Goal: Task Accomplishment & Management: Manage account settings

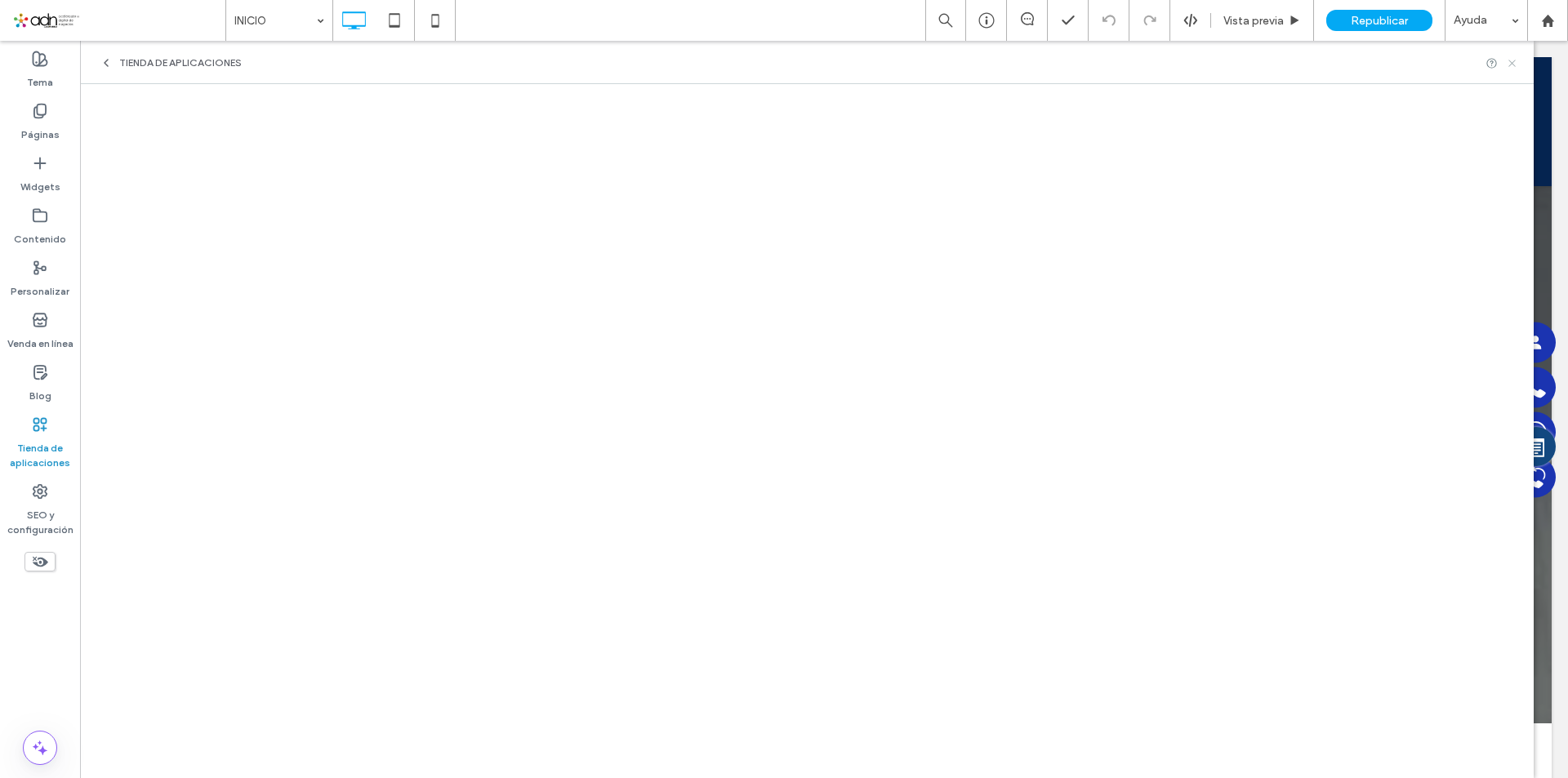
drag, startPoint x: 1512, startPoint y: 59, endPoint x: 1374, endPoint y: 1, distance: 149.7
click at [1512, 59] on icon at bounding box center [1512, 63] width 12 height 12
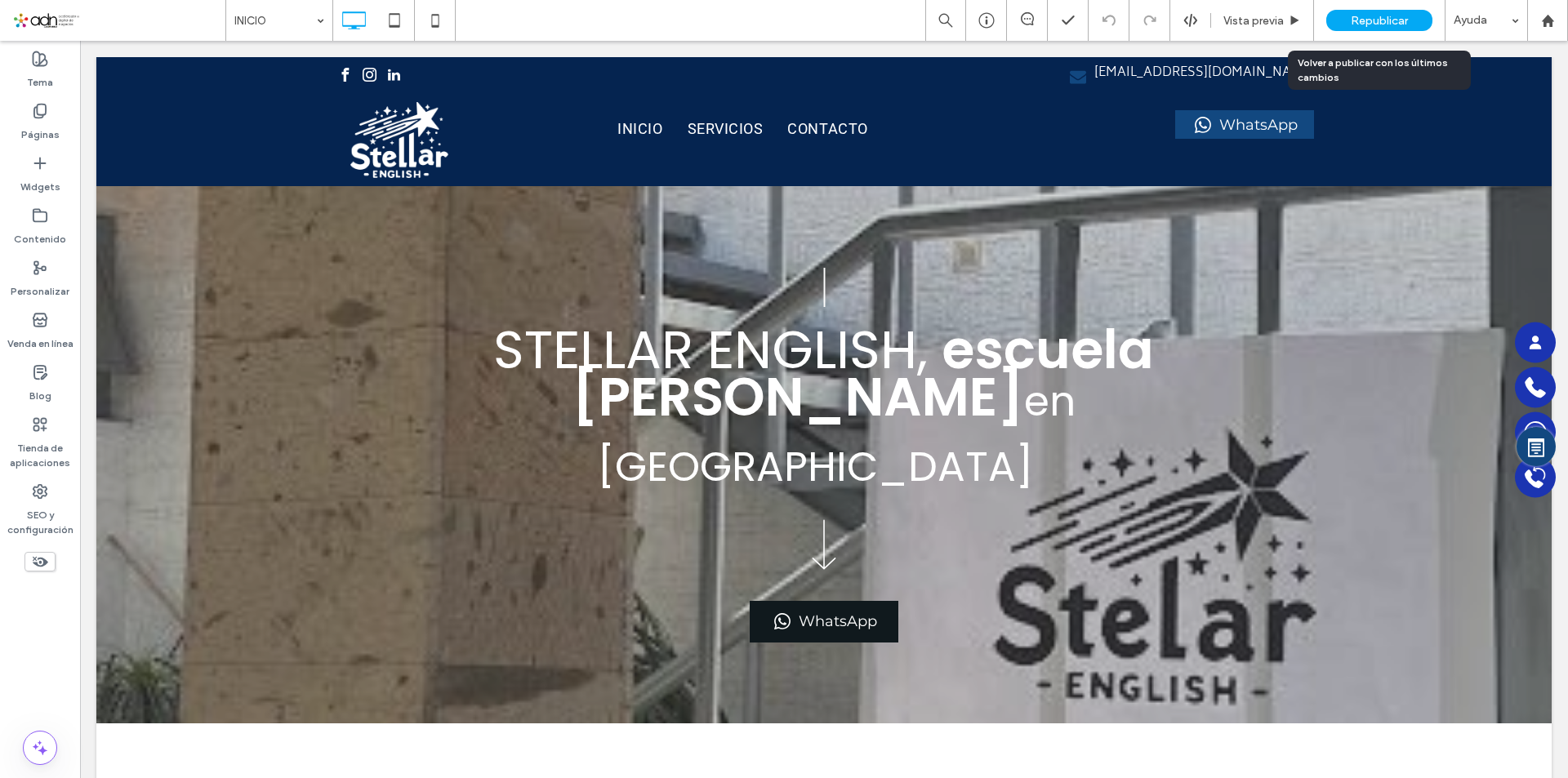
click at [1406, 18] on span "Republicar" at bounding box center [1379, 21] width 57 height 14
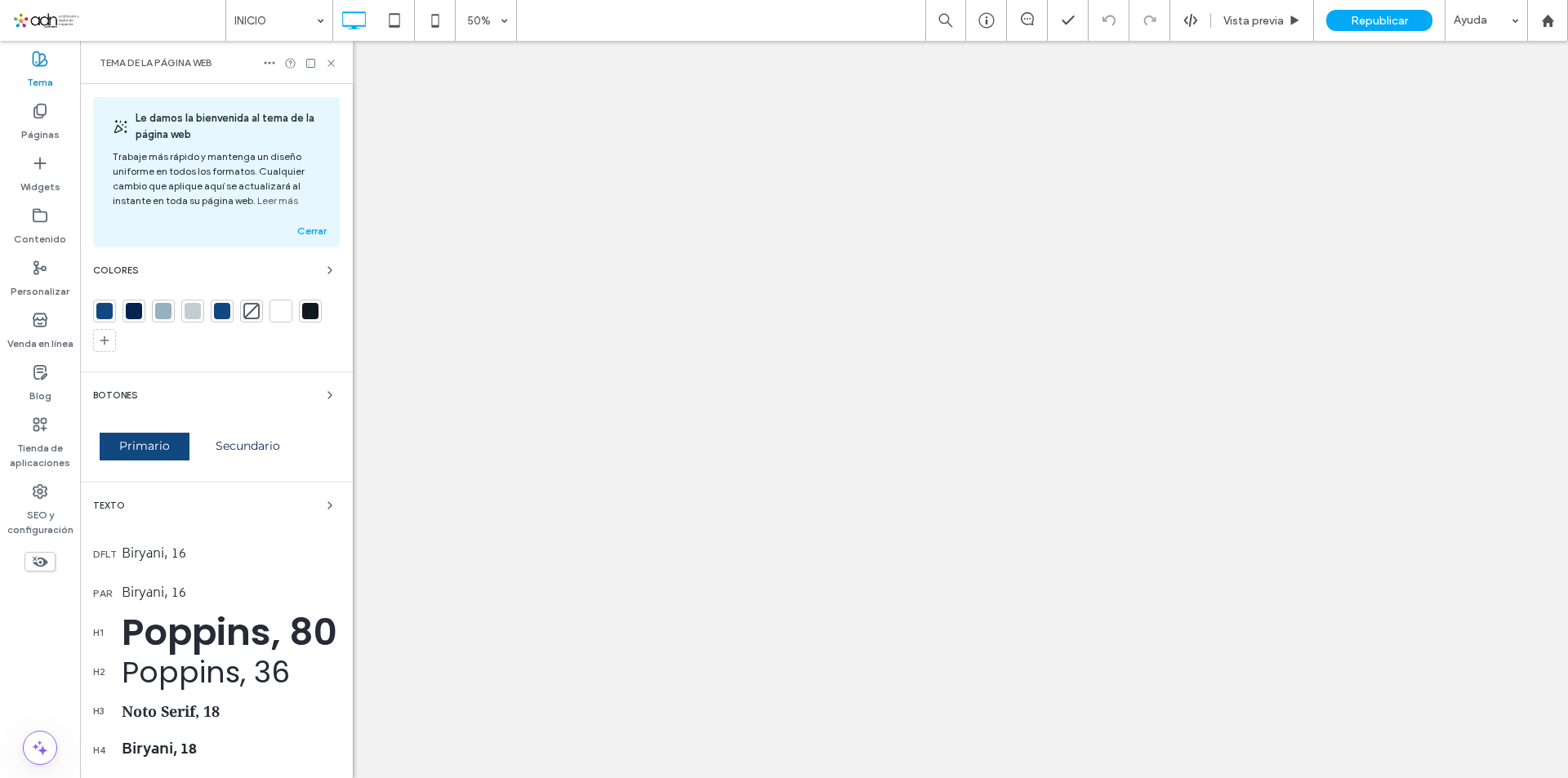
click at [133, 315] on div at bounding box center [134, 312] width 17 height 17
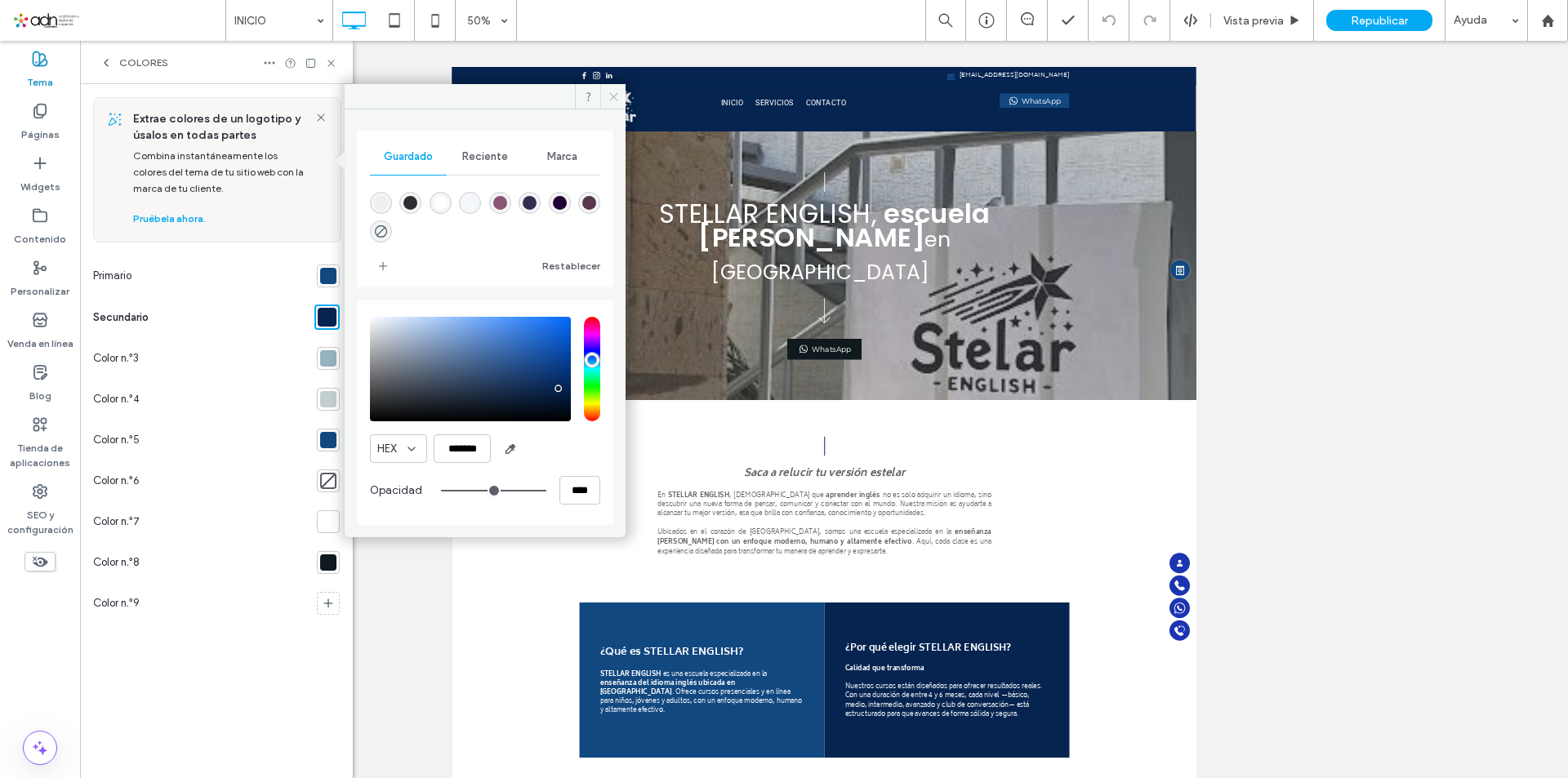
click at [613, 96] on icon at bounding box center [614, 96] width 12 height 12
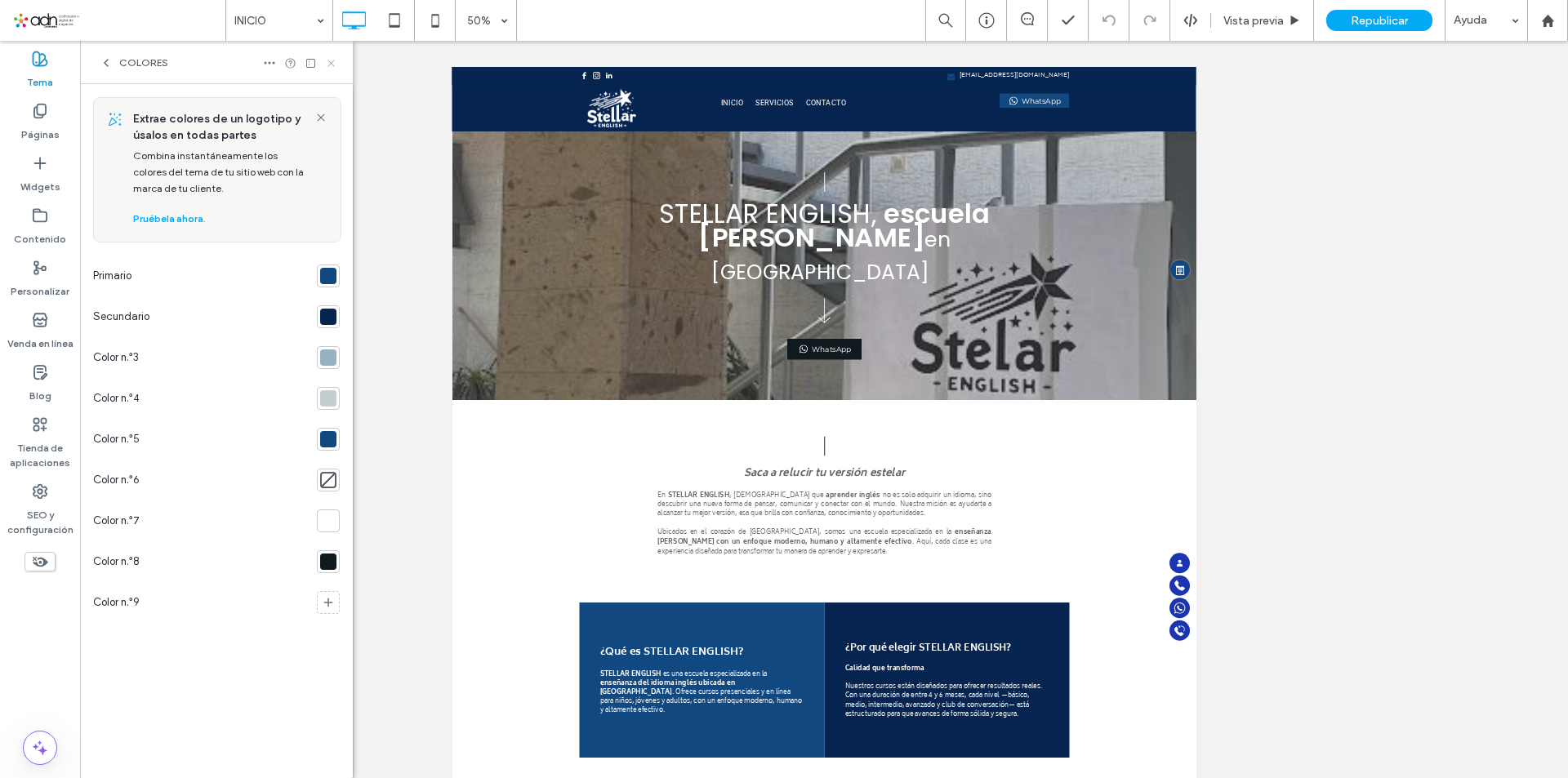
click at [333, 66] on icon at bounding box center [331, 63] width 12 height 12
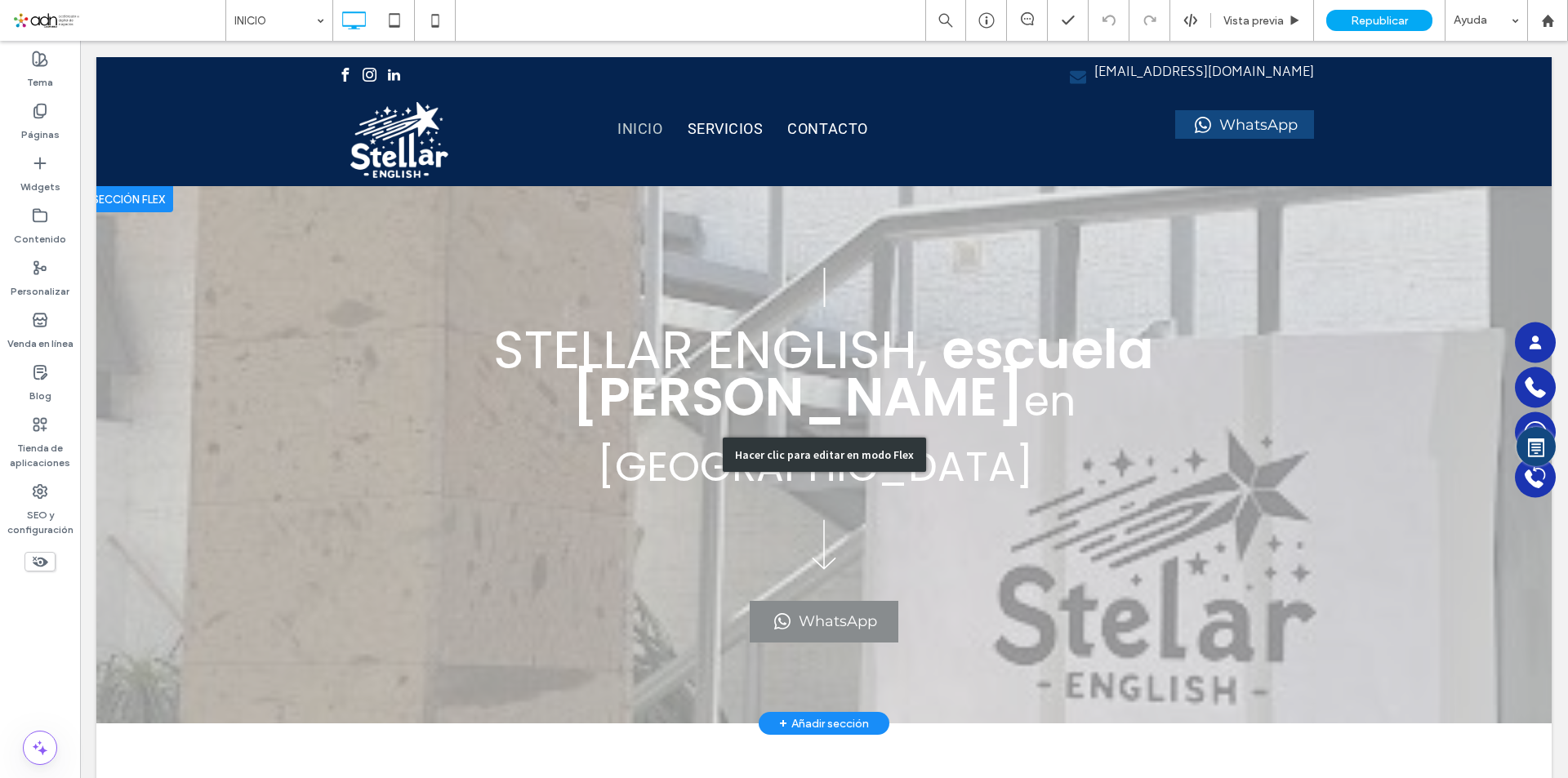
click at [333, 440] on div "Hacer clic para editar en modo Flex" at bounding box center [824, 455] width 1456 height 537
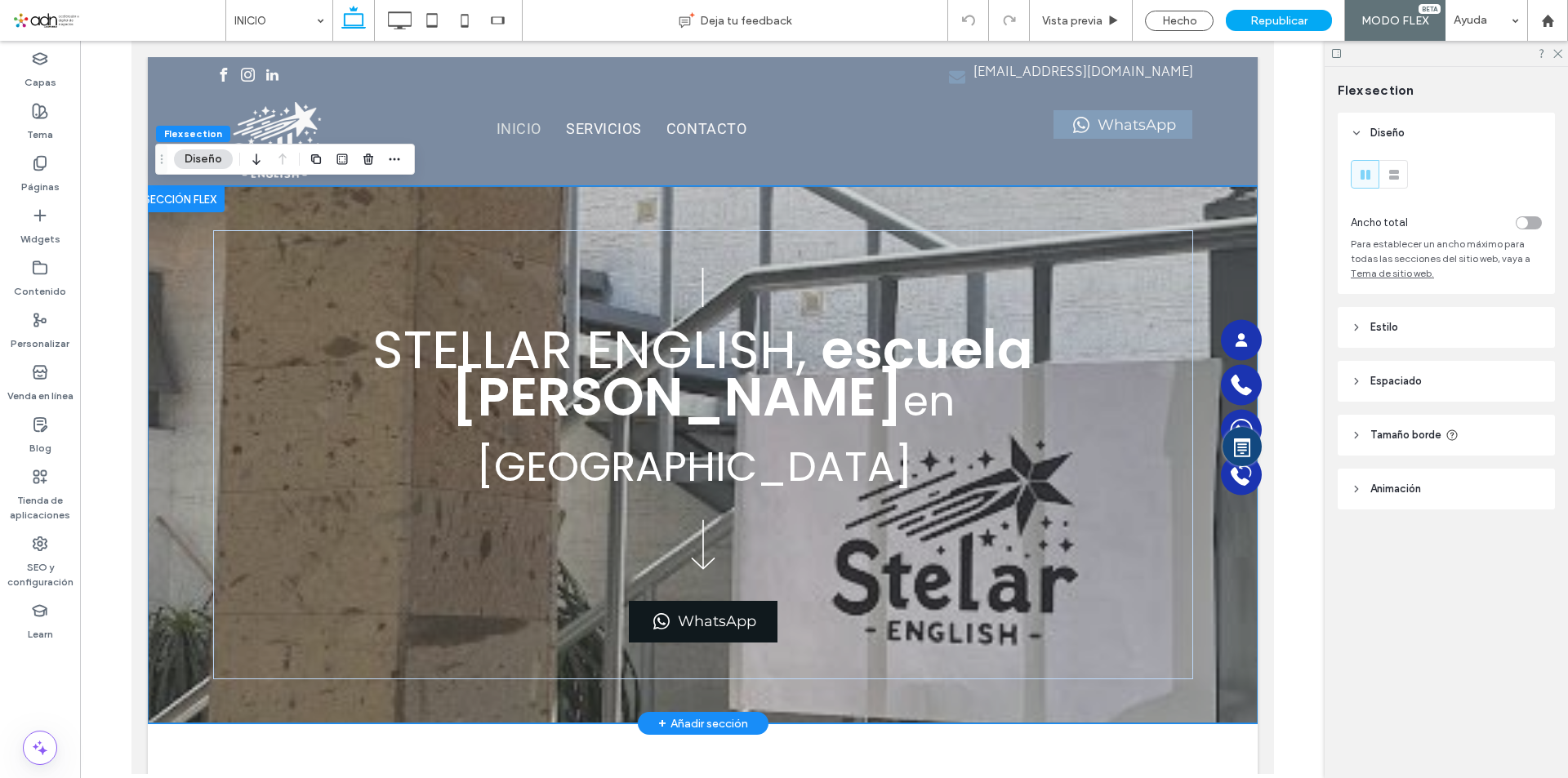
click at [188, 248] on div "STELLAR ENGLISH, escuela de inglés en Guadalajara WhatsApp" at bounding box center [702, 455] width 1110 height 537
click at [184, 198] on div at bounding box center [179, 199] width 89 height 26
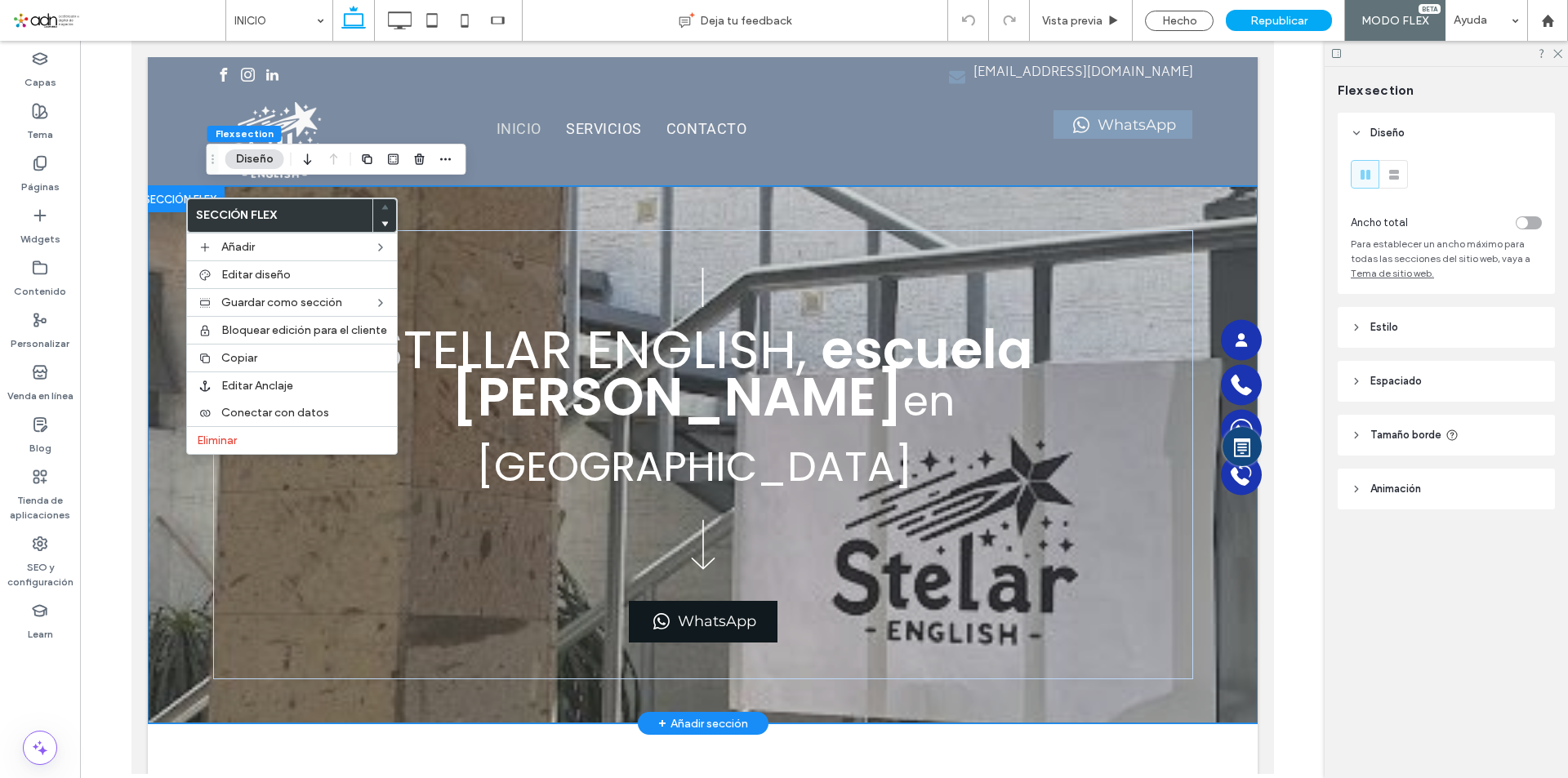
click at [162, 627] on div "STELLAR ENGLISH, escuela de inglés en Guadalajara WhatsApp" at bounding box center [702, 455] width 1110 height 537
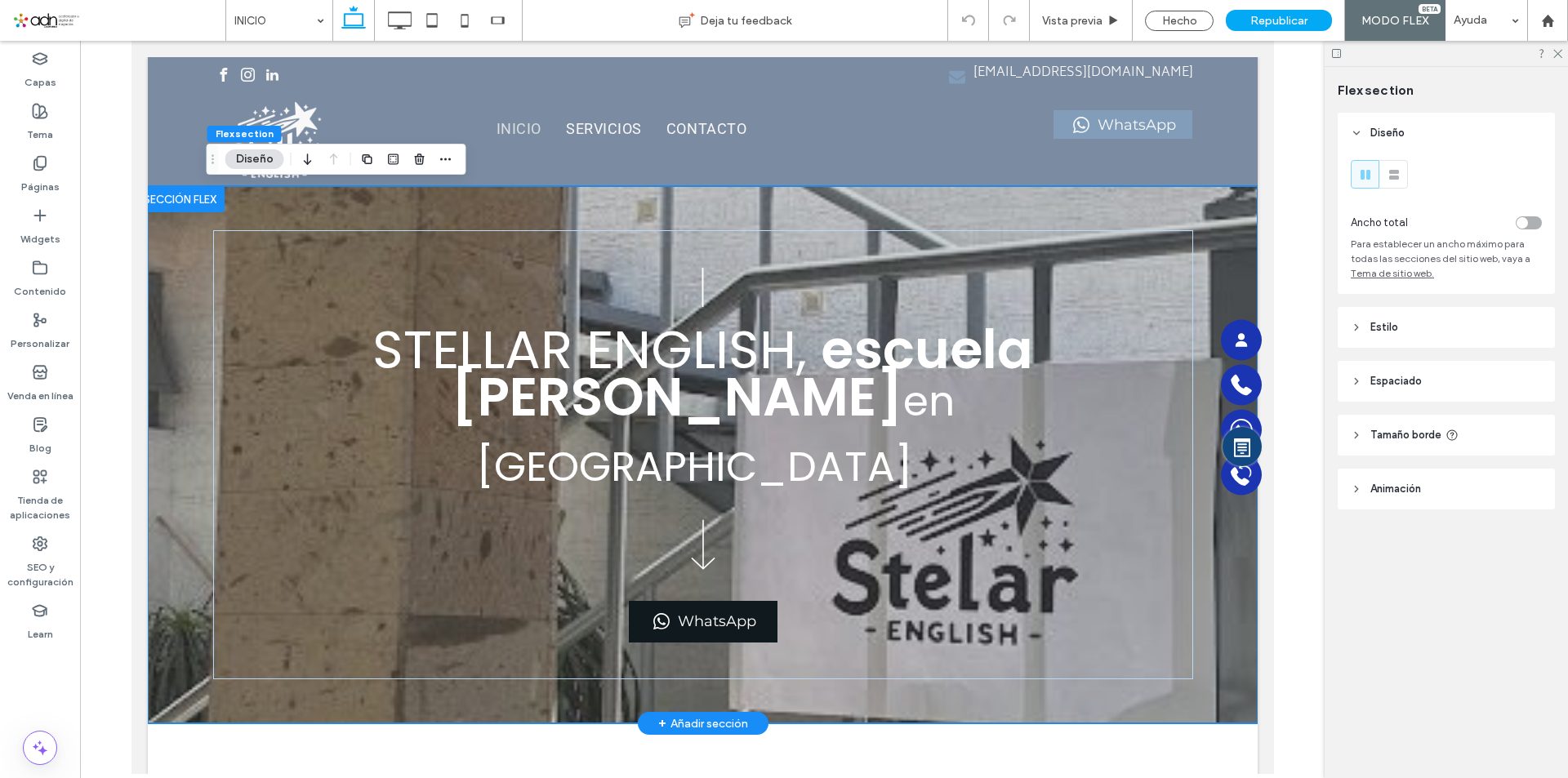
click at [167, 206] on div at bounding box center [179, 199] width 89 height 26
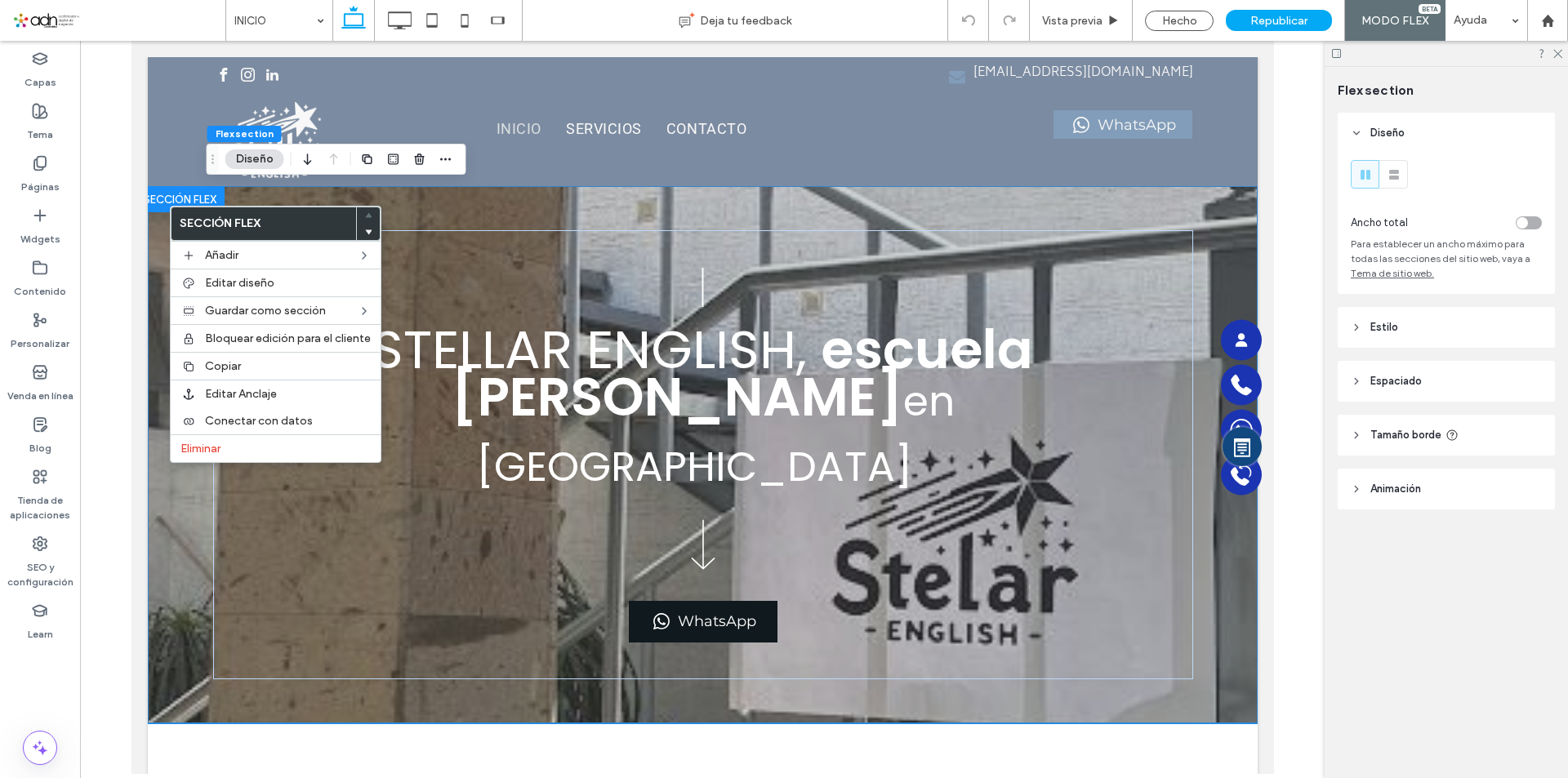
click at [1387, 320] on span "Estilo" at bounding box center [1384, 327] width 27 height 17
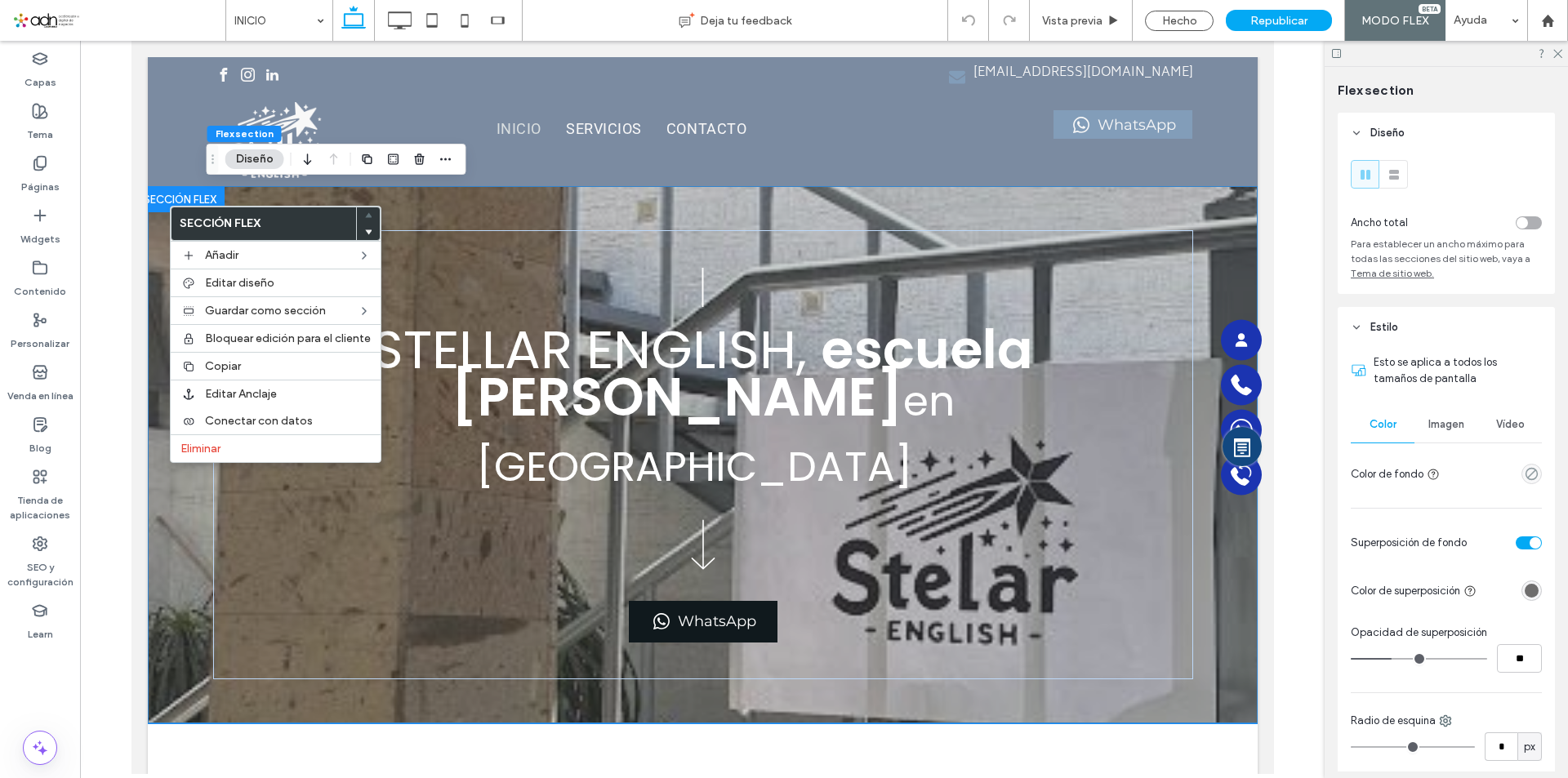
click at [1435, 417] on div "Imagen" at bounding box center [1447, 424] width 64 height 36
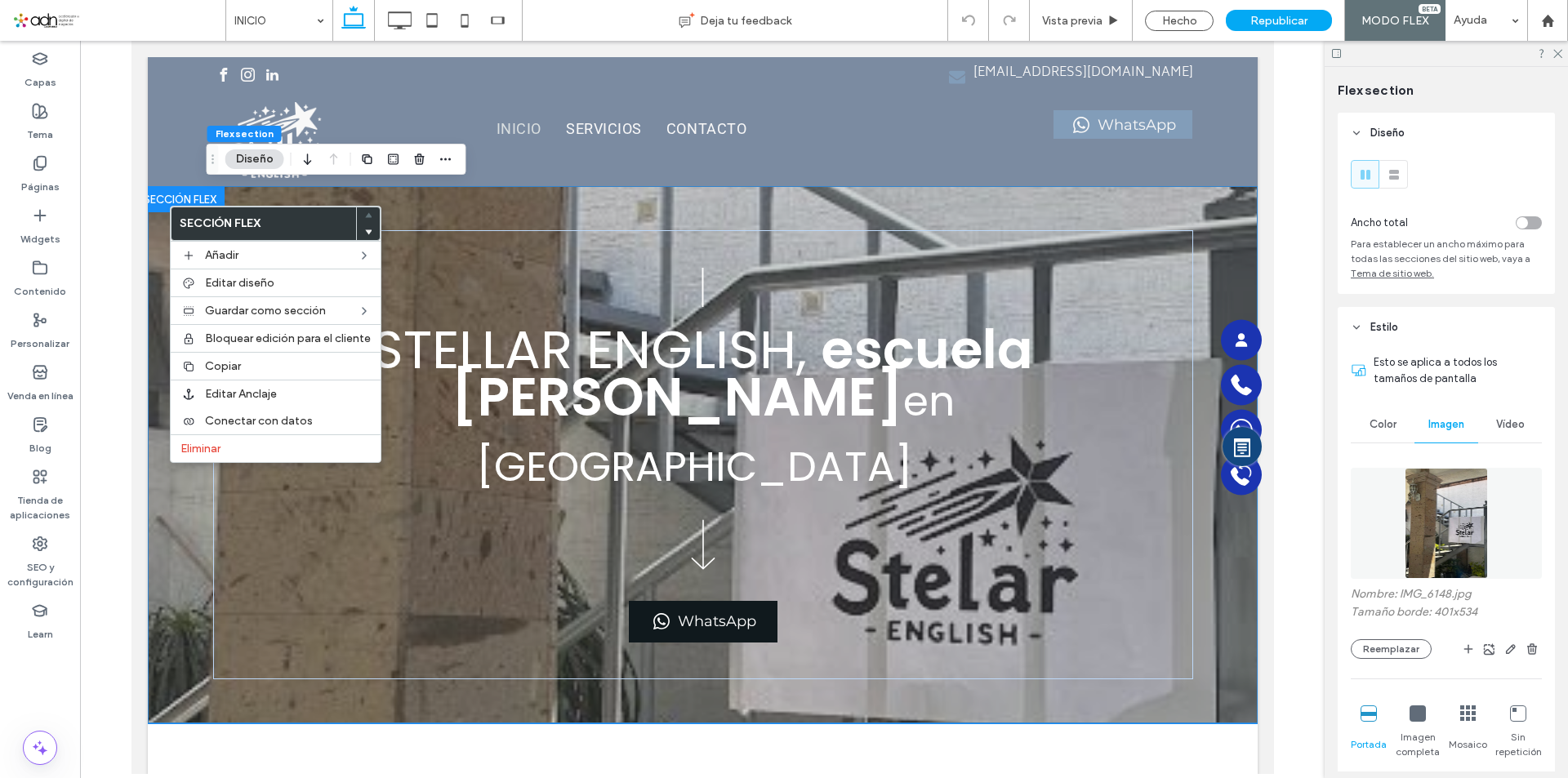
click at [1443, 515] on img at bounding box center [1447, 524] width 84 height 111
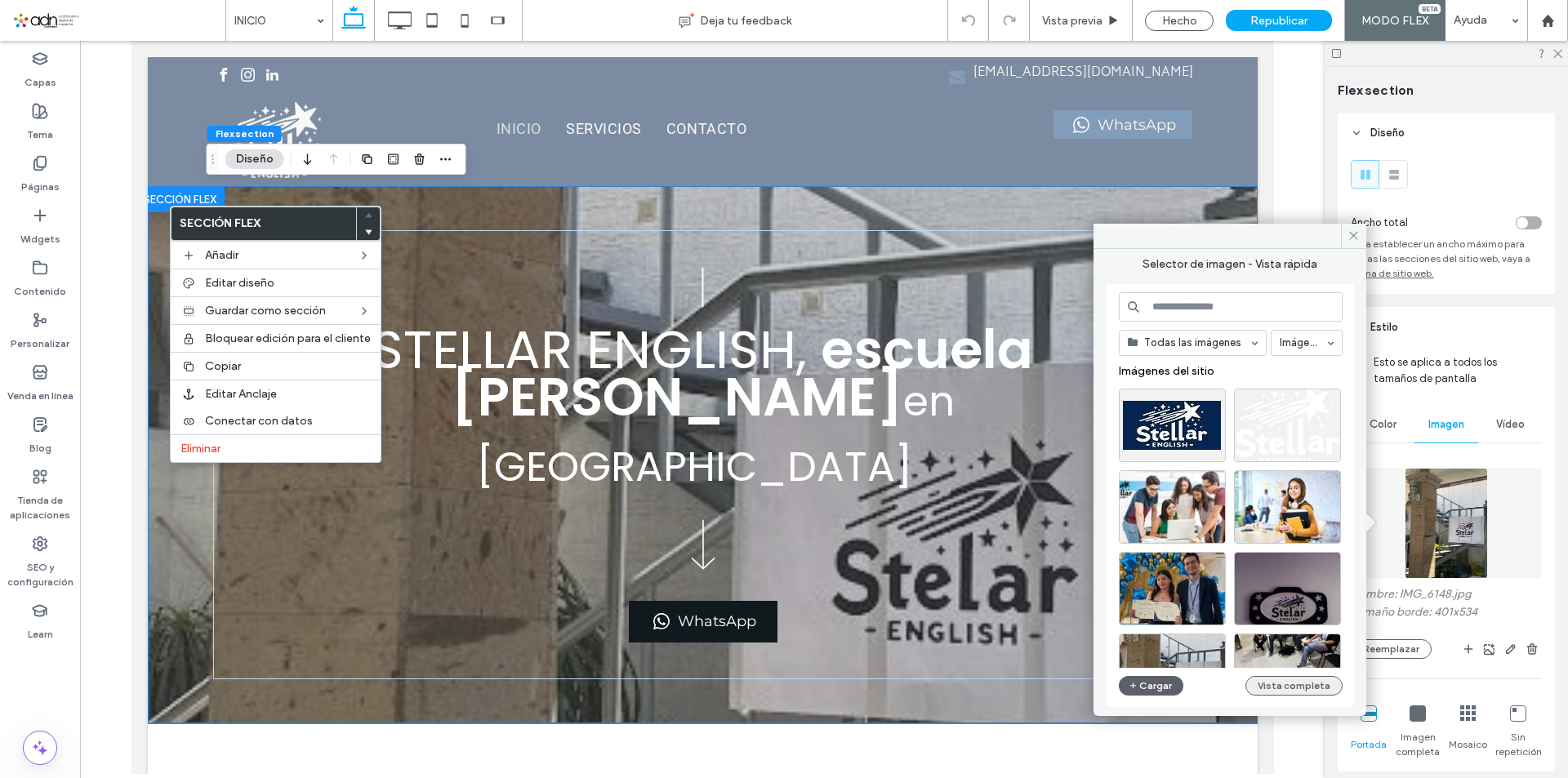
click at [1279, 688] on button "Vista completa" at bounding box center [1294, 687] width 97 height 20
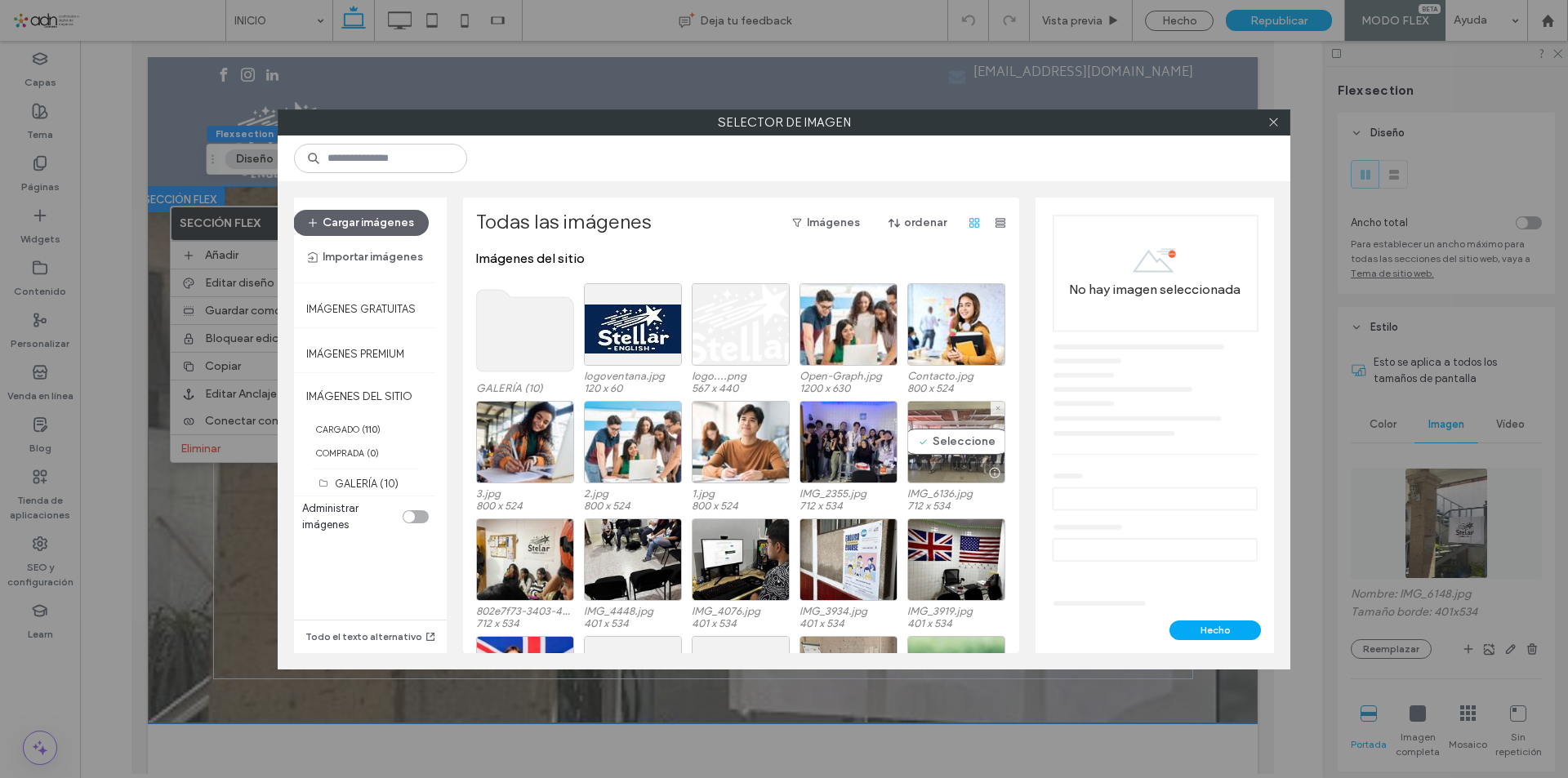
click at [945, 443] on div "Seleccione" at bounding box center [957, 441] width 98 height 82
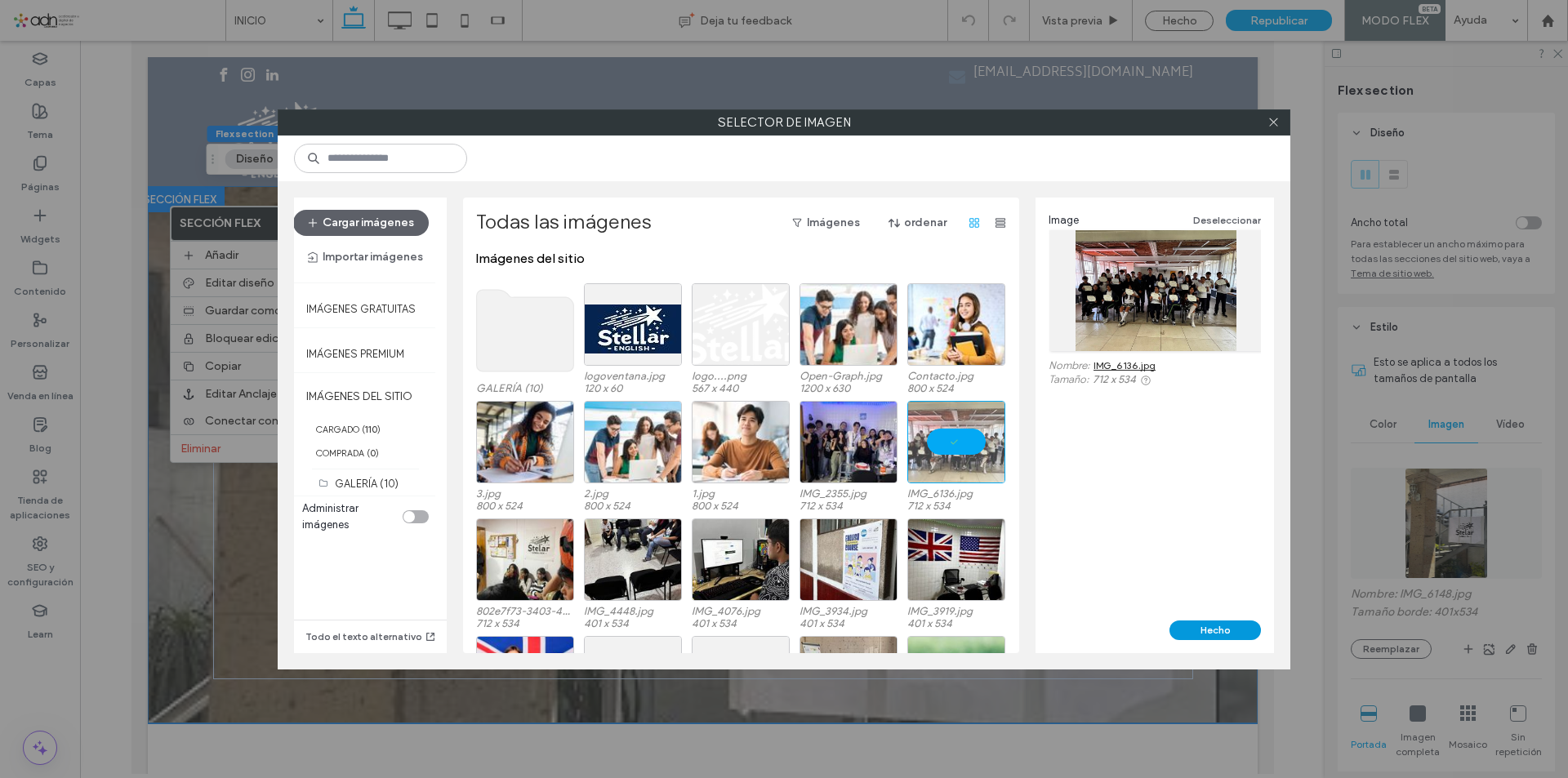
click at [1231, 630] on button "Hecho" at bounding box center [1215, 631] width 91 height 20
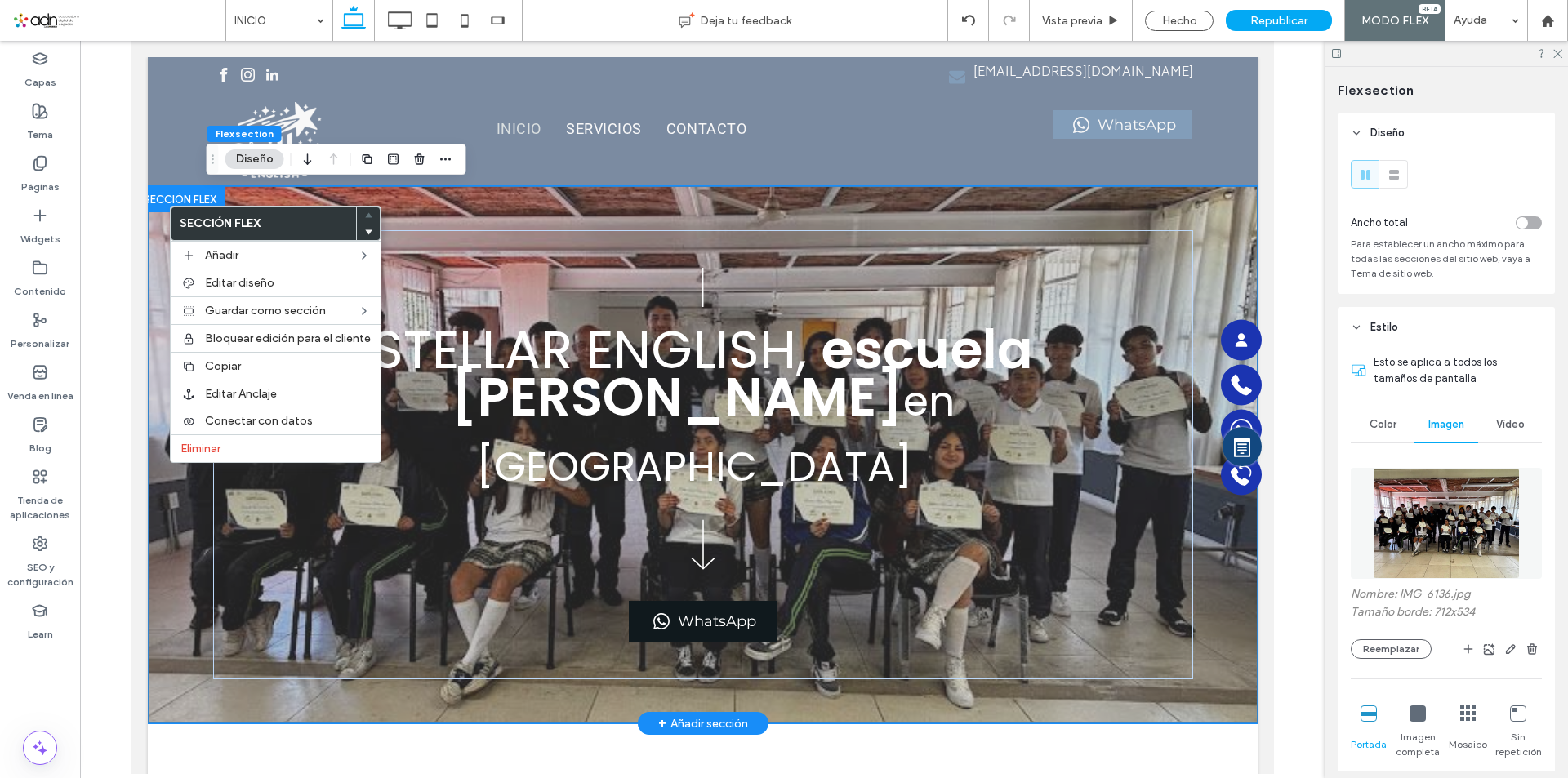
click at [181, 595] on div "STELLAR ENGLISH, escuela de inglés en Guadalajara WhatsApp" at bounding box center [702, 455] width 1110 height 537
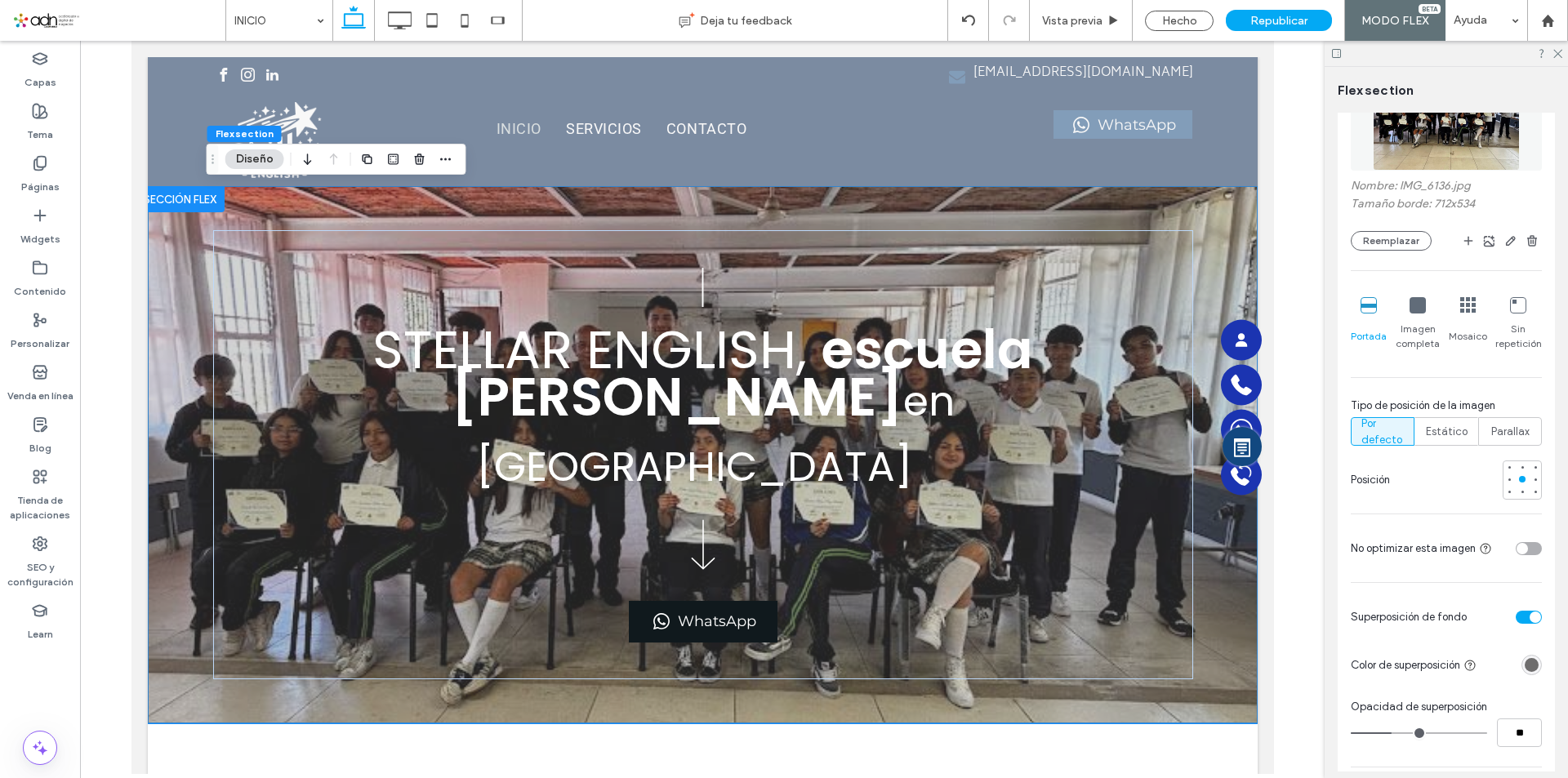
scroll to position [490, 0]
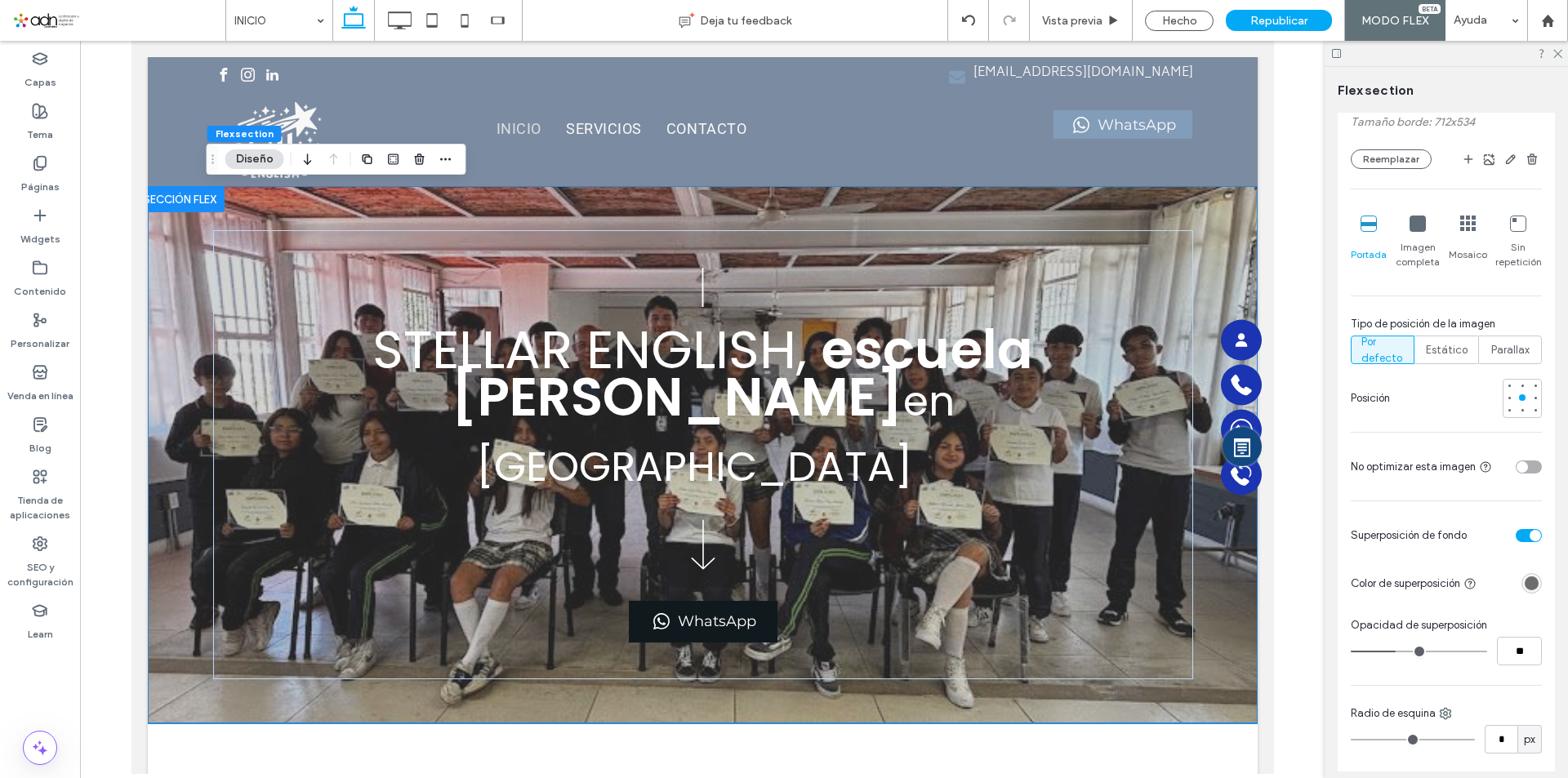
type input "**"
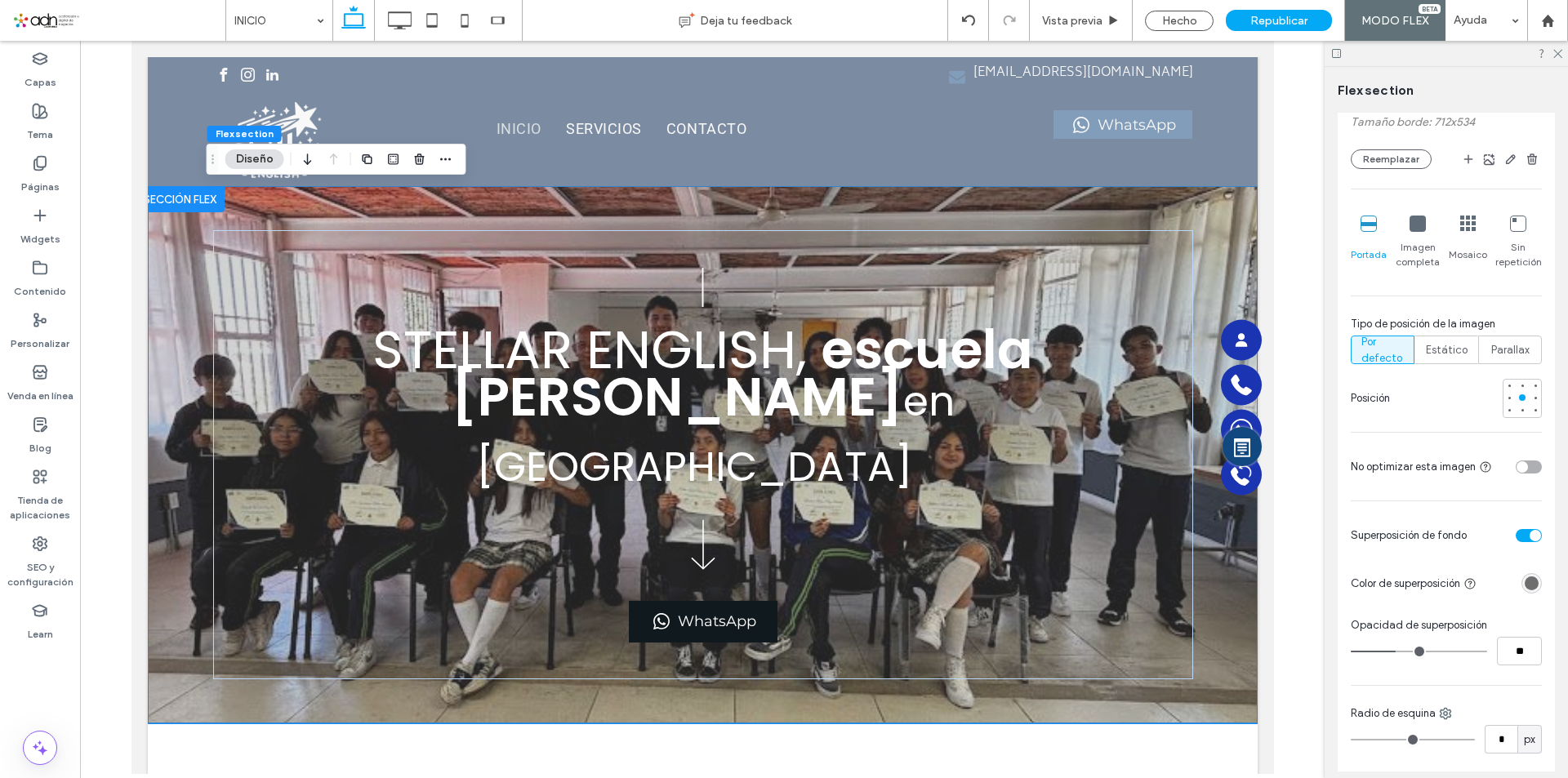
type input "**"
click at [1398, 651] on input "range" at bounding box center [1419, 652] width 136 height 2
type input "**"
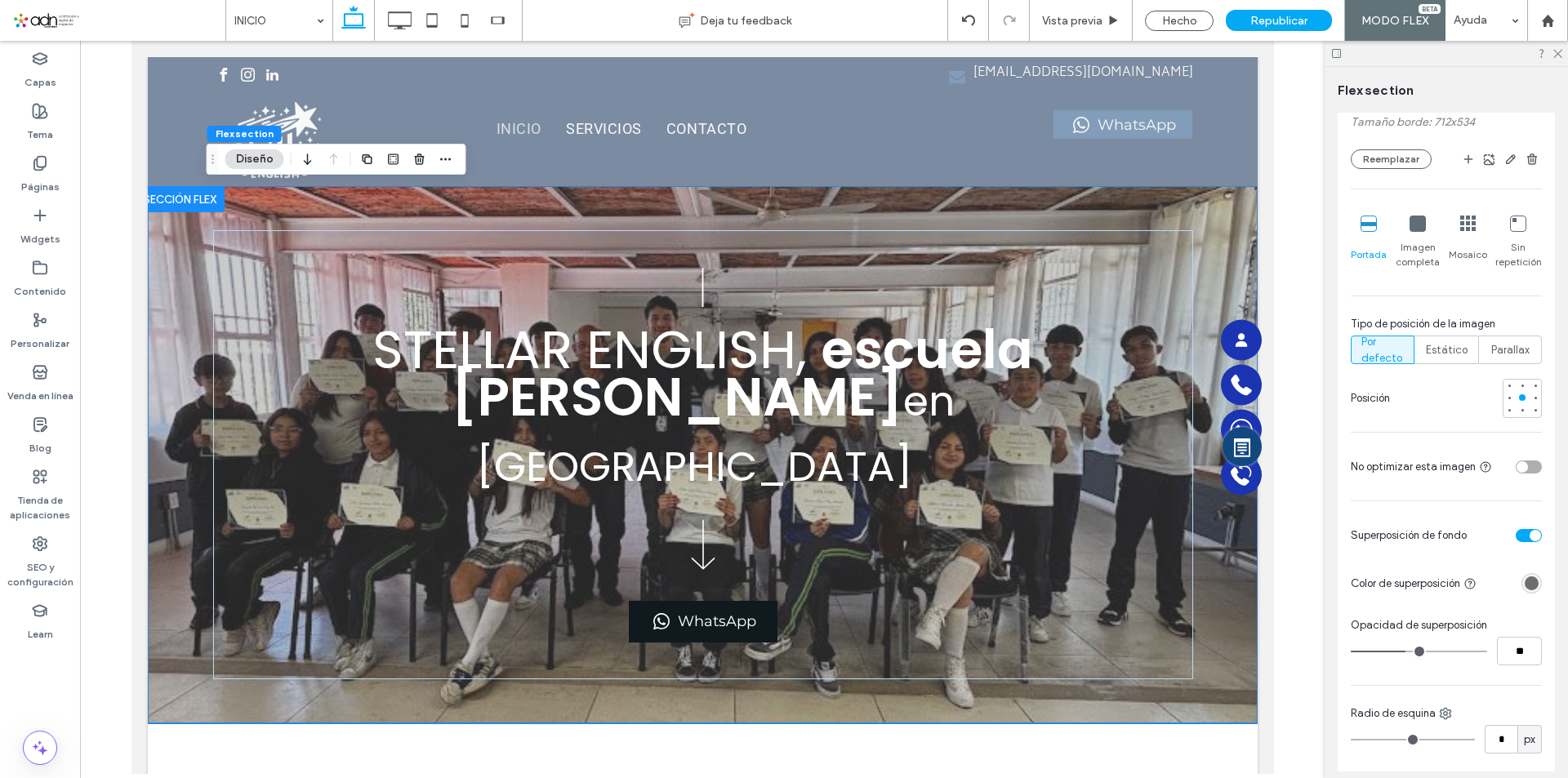
type input "**"
click at [1404, 651] on input "range" at bounding box center [1419, 652] width 136 height 2
type input "**"
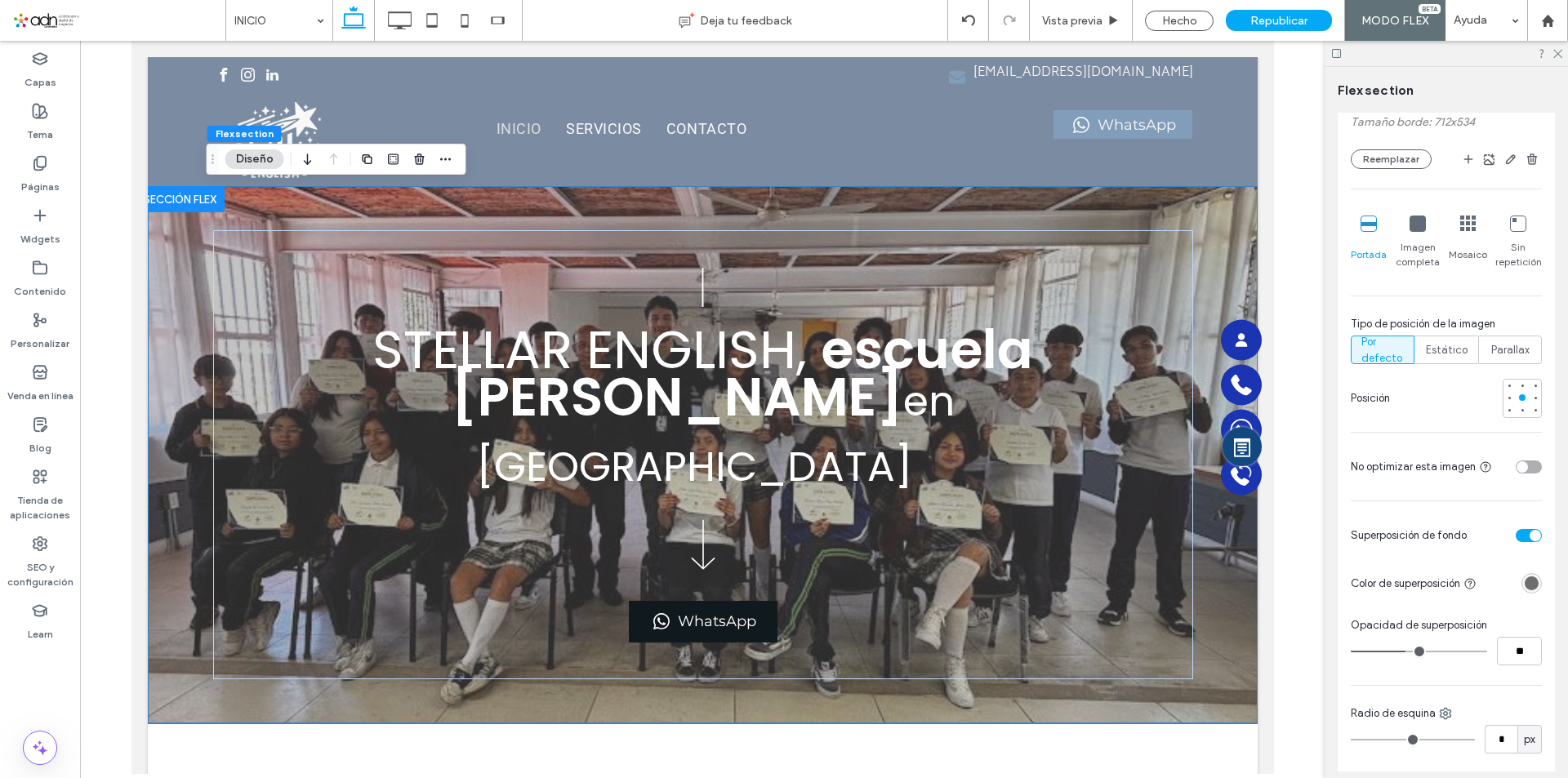
type input "**"
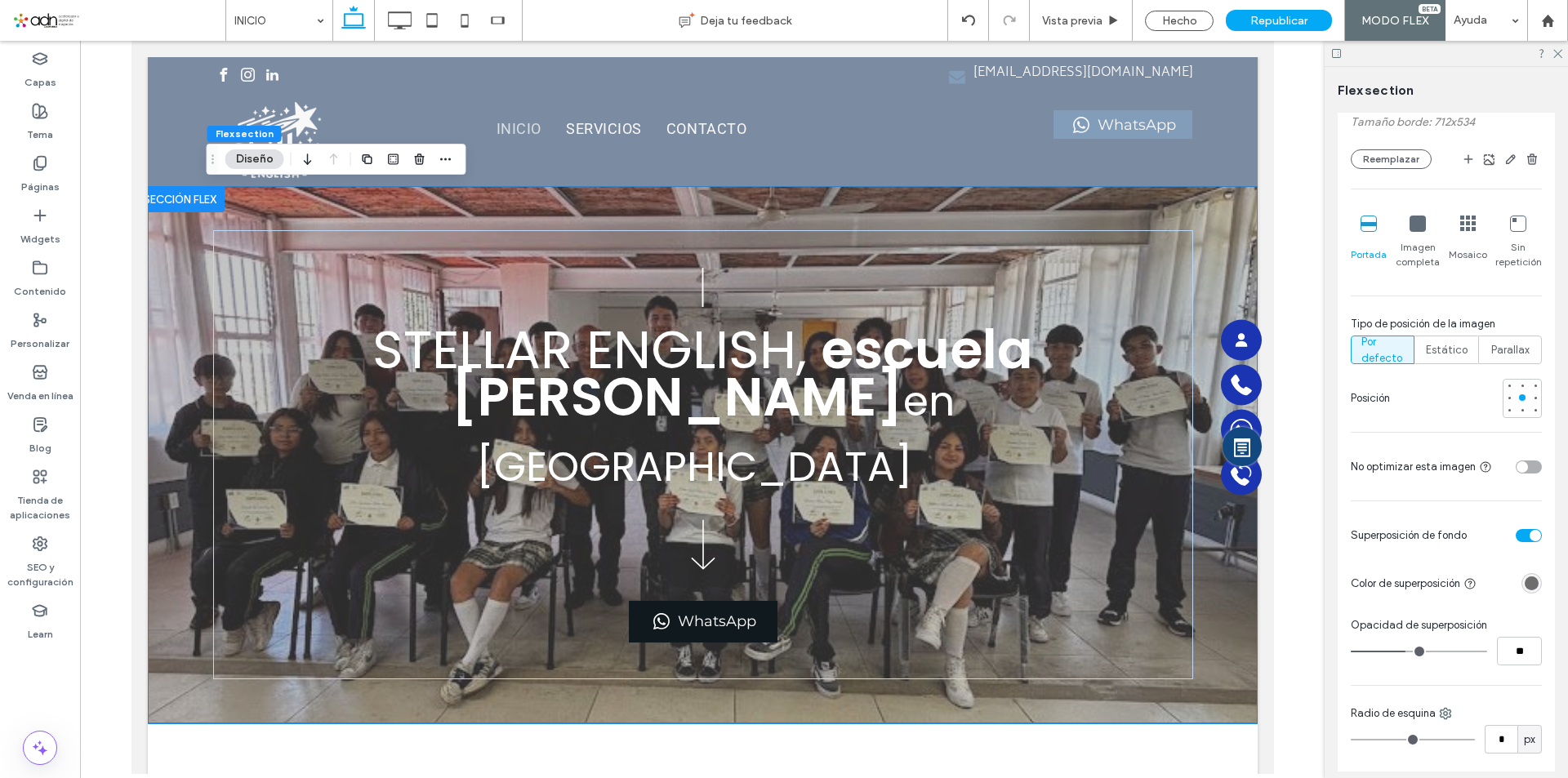
type input "**"
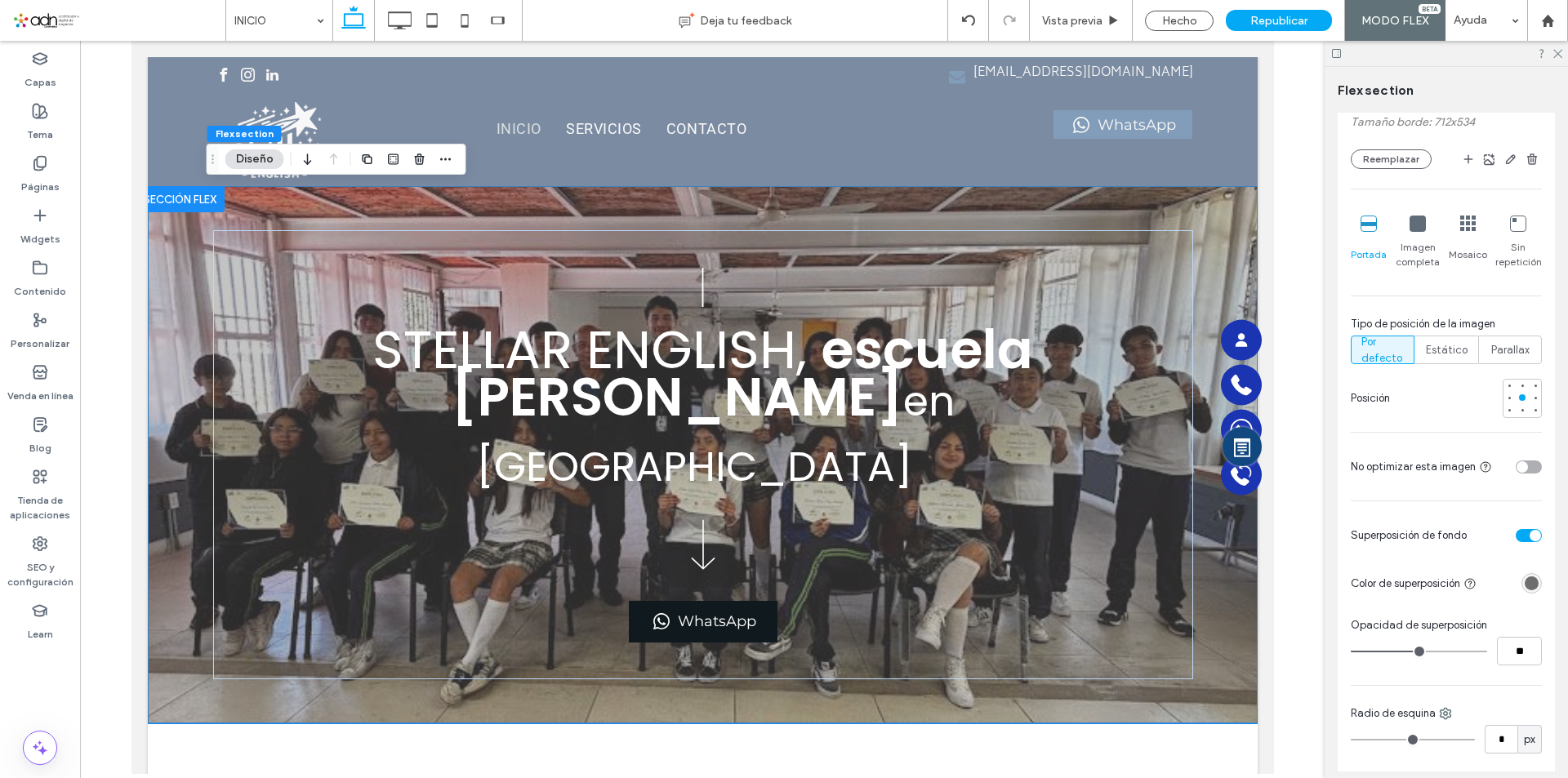
type input "**"
drag, startPoint x: 1404, startPoint y: 648, endPoint x: 1415, endPoint y: 648, distance: 11.0
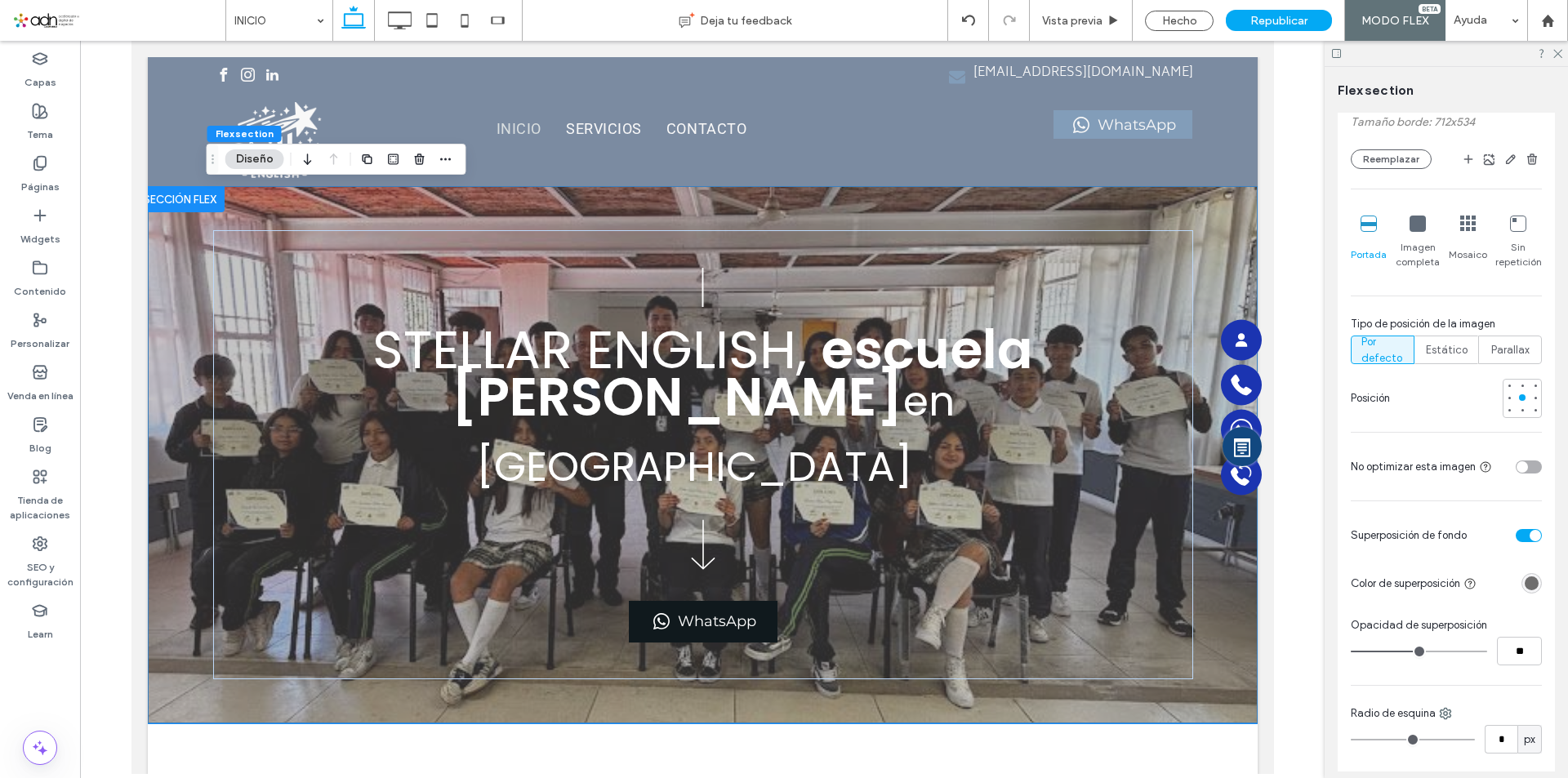
type input "**"
click at [1415, 651] on input "range" at bounding box center [1419, 652] width 136 height 2
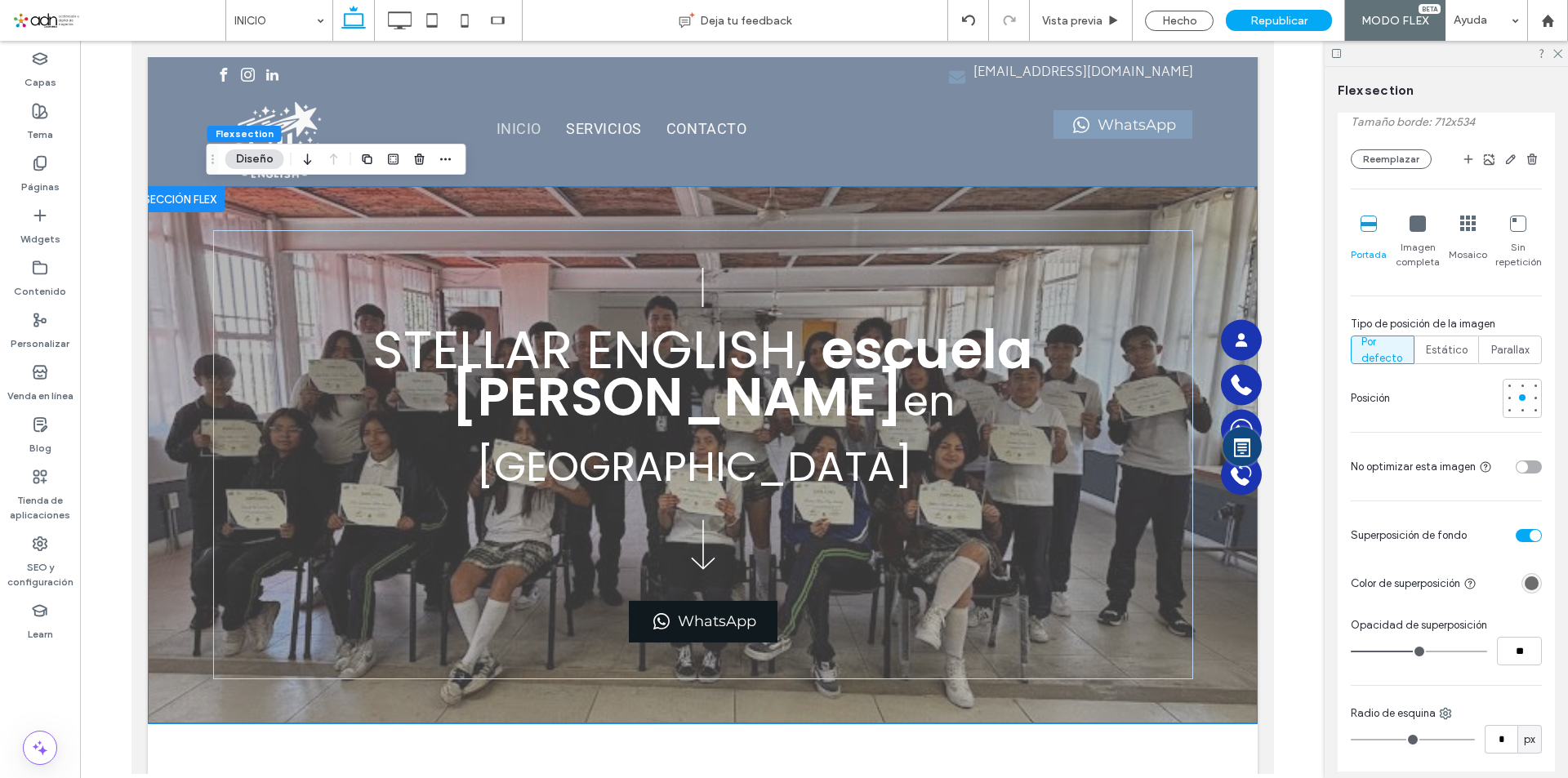
type input "**"
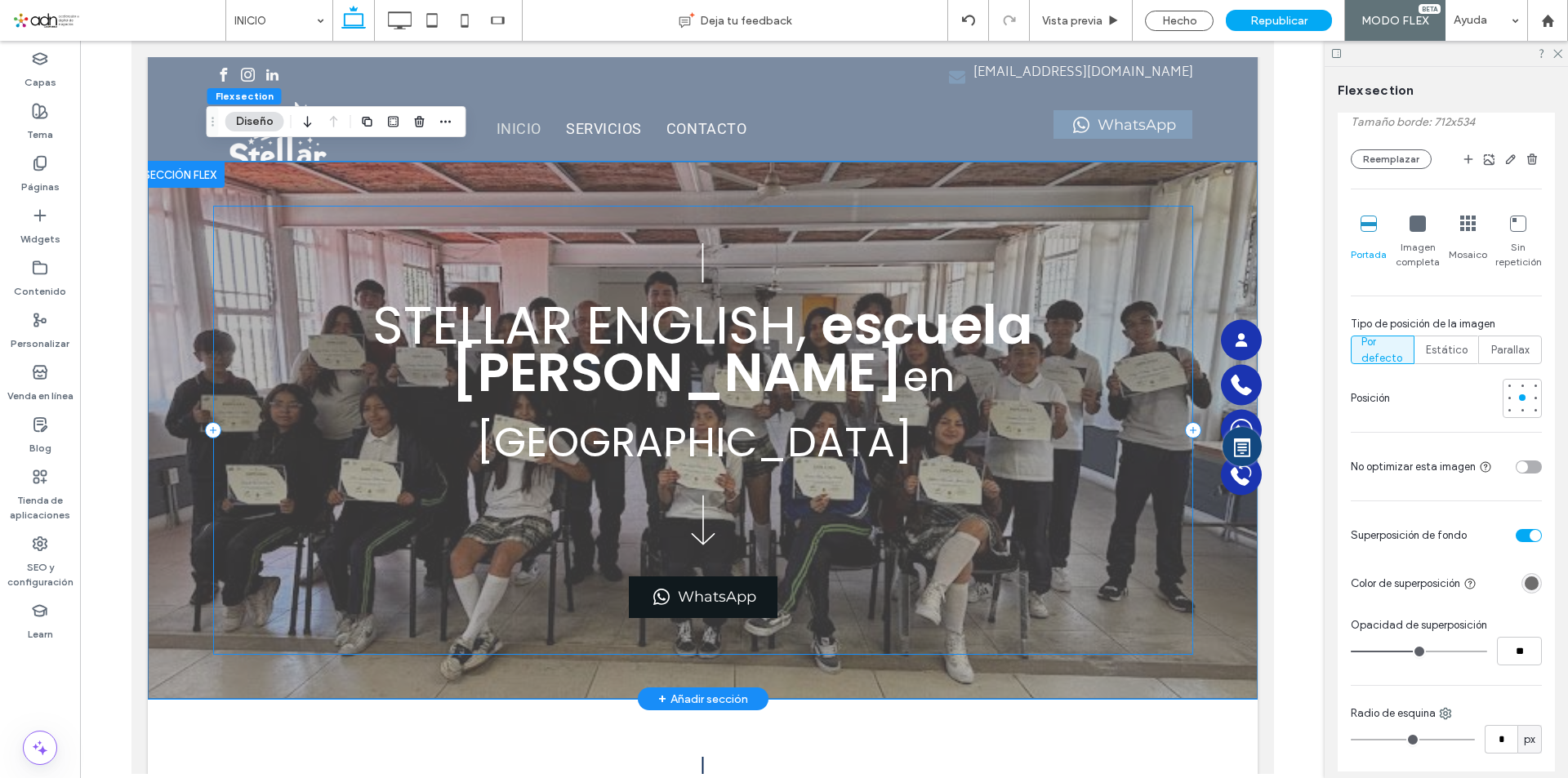
scroll to position [0, 0]
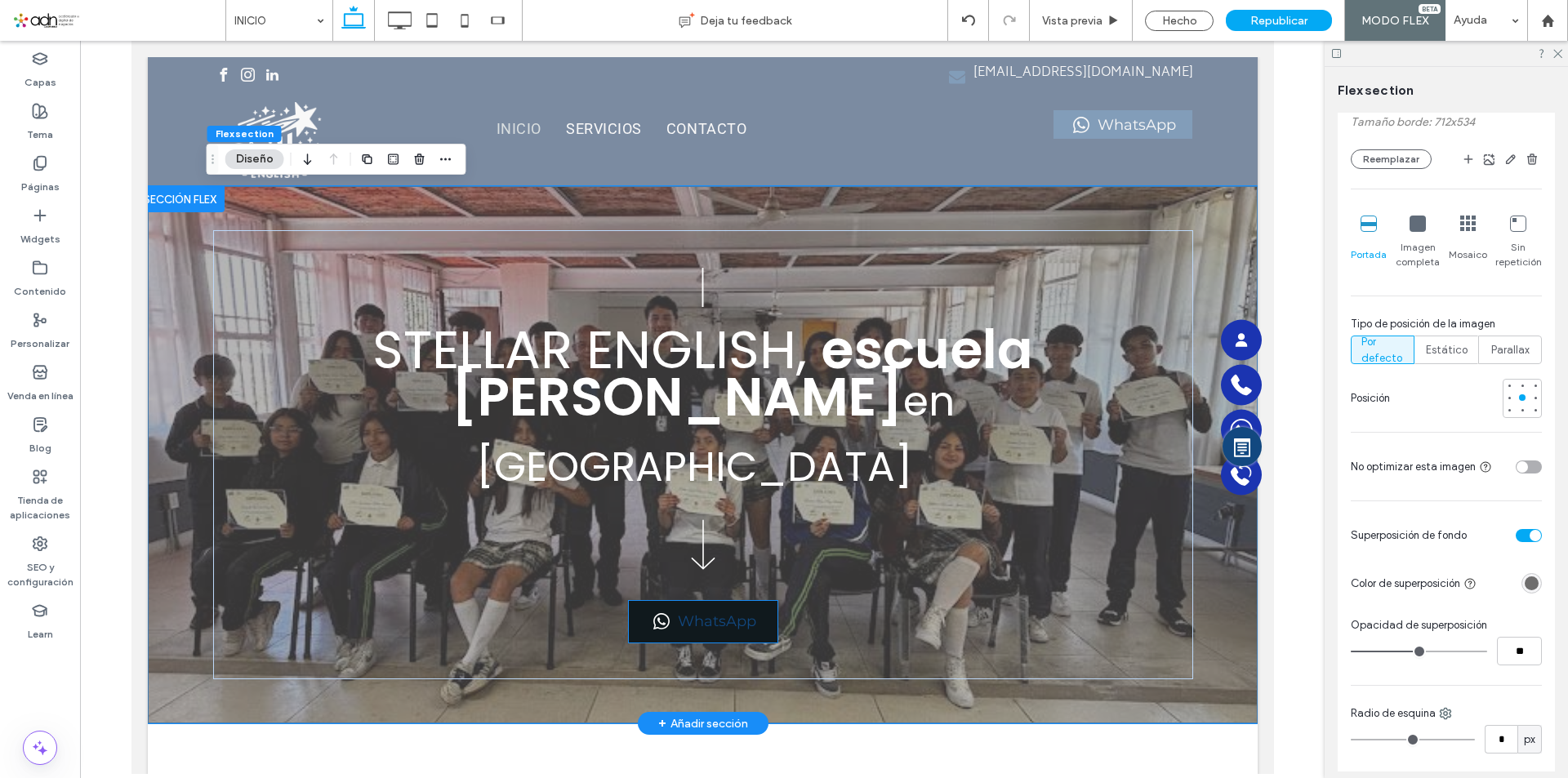
click at [739, 613] on span "WhatsApp" at bounding box center [716, 622] width 78 height 18
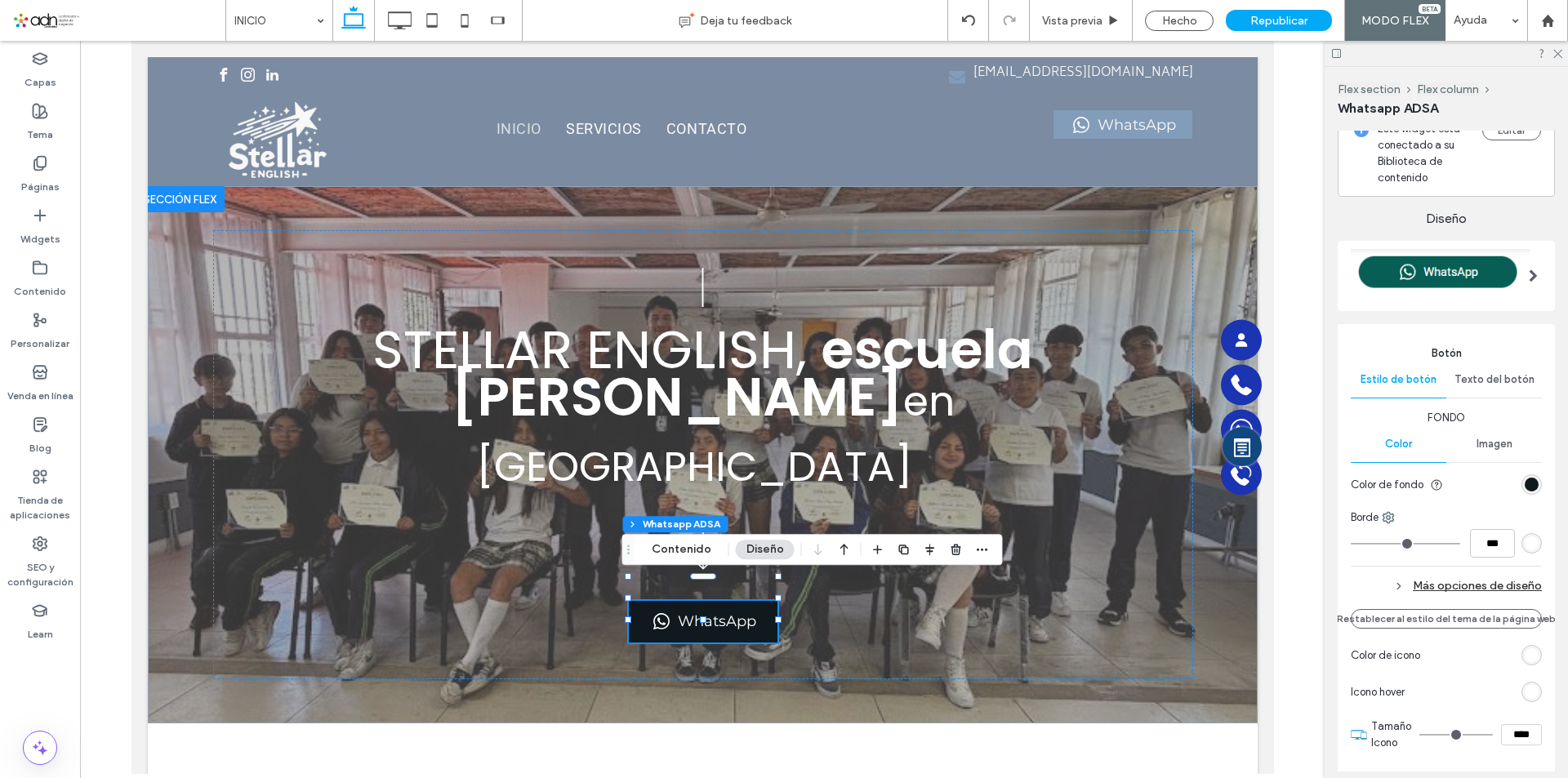
scroll to position [245, 0]
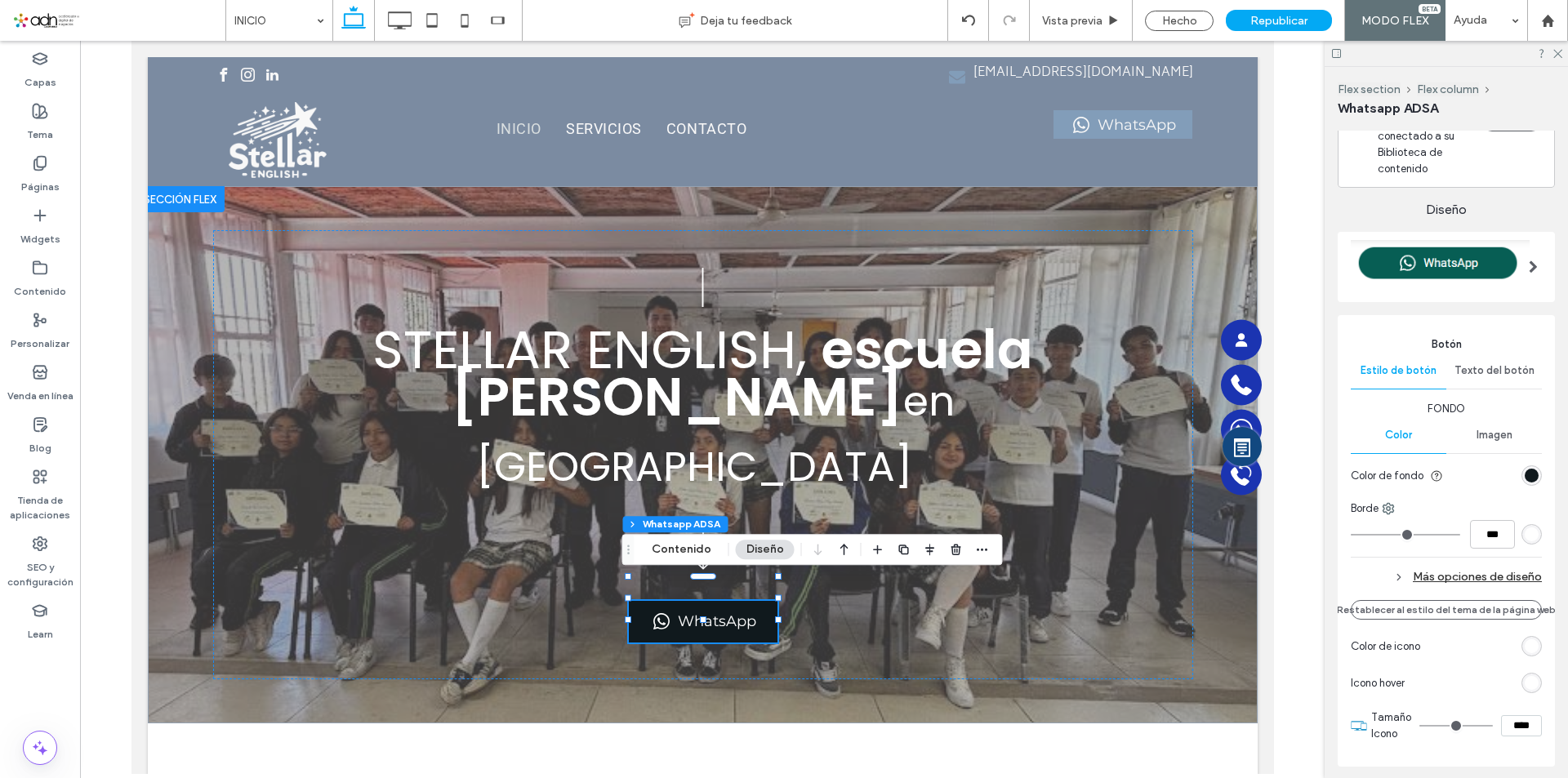
click at [1477, 367] on span "Texto del botón" at bounding box center [1495, 371] width 80 height 13
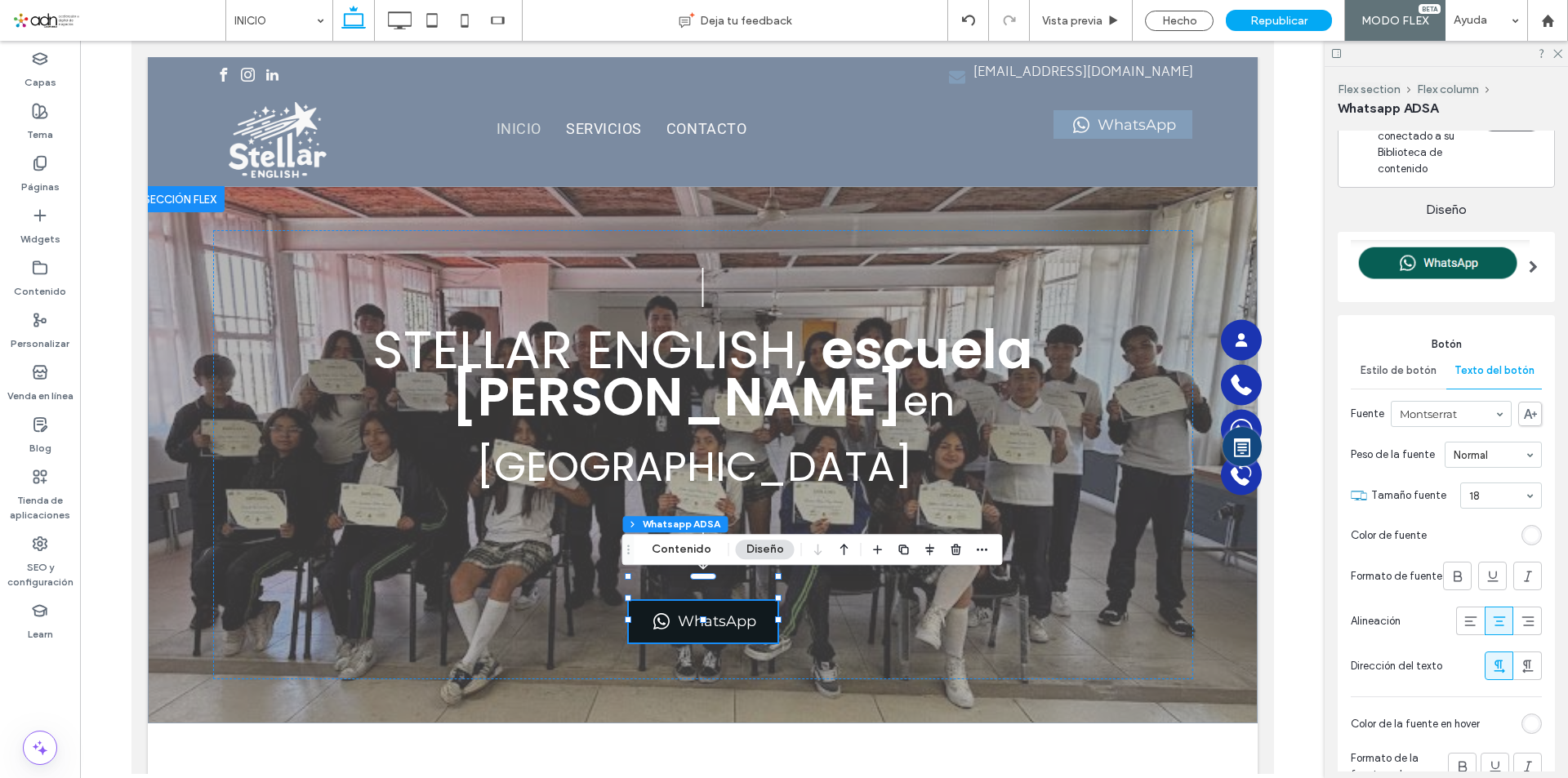
click at [1387, 373] on span "Estilo de botón" at bounding box center [1398, 371] width 76 height 13
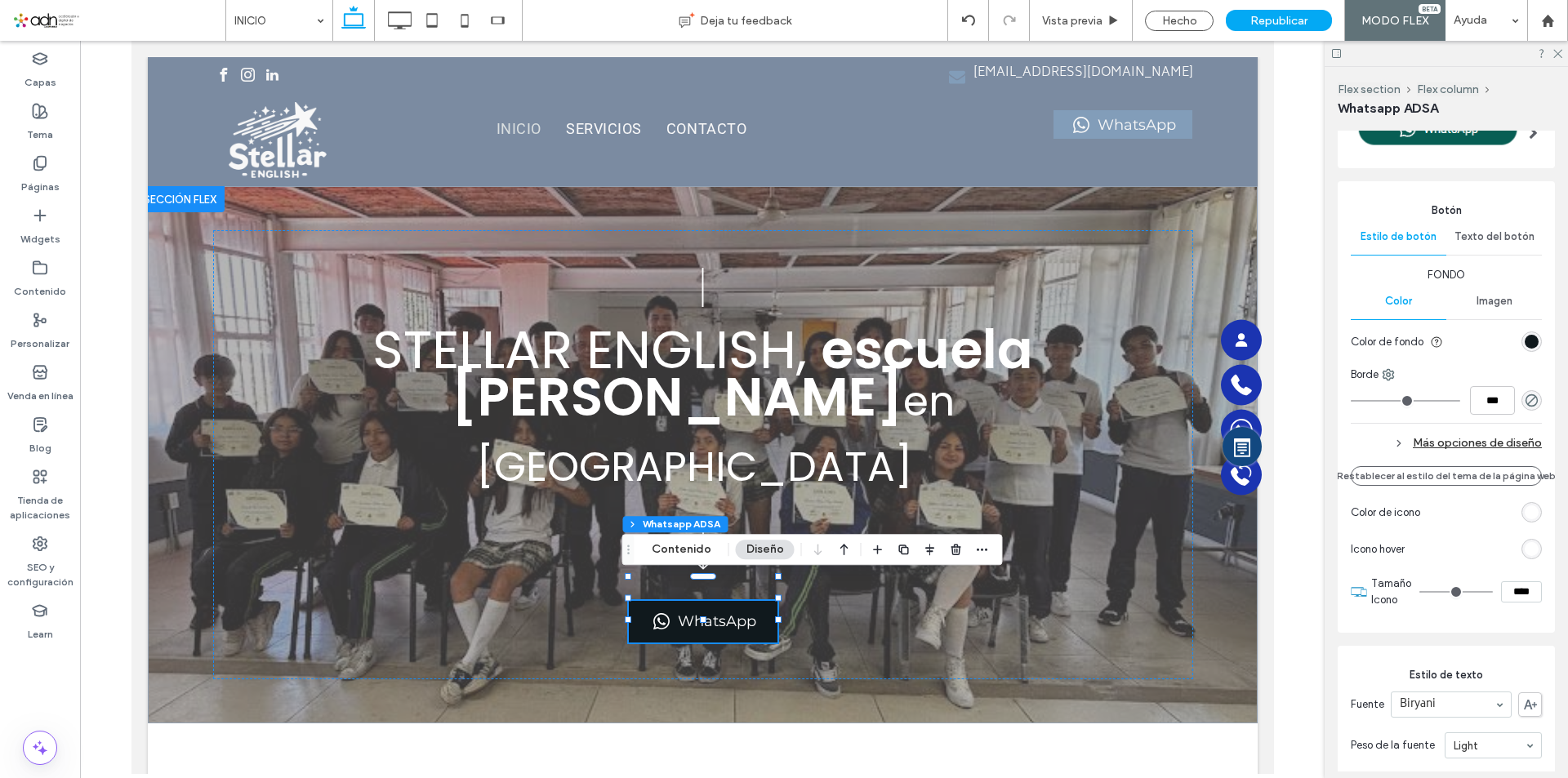
scroll to position [408, 0]
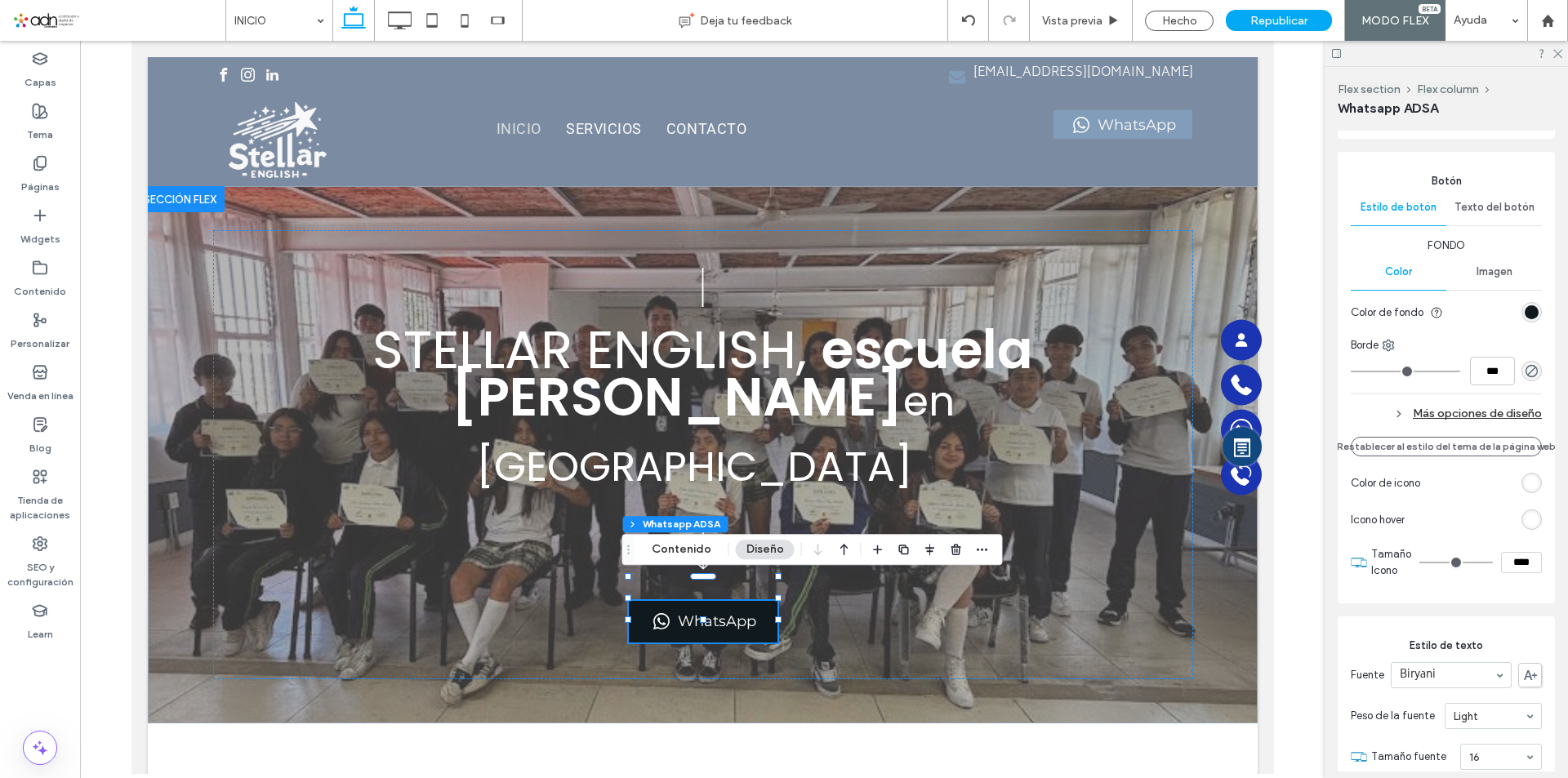
click at [1453, 411] on div "Más opciones de diseño" at bounding box center [1447, 413] width 191 height 22
click at [1453, 411] on div "Menos opciones de diseño" at bounding box center [1447, 413] width 191 height 22
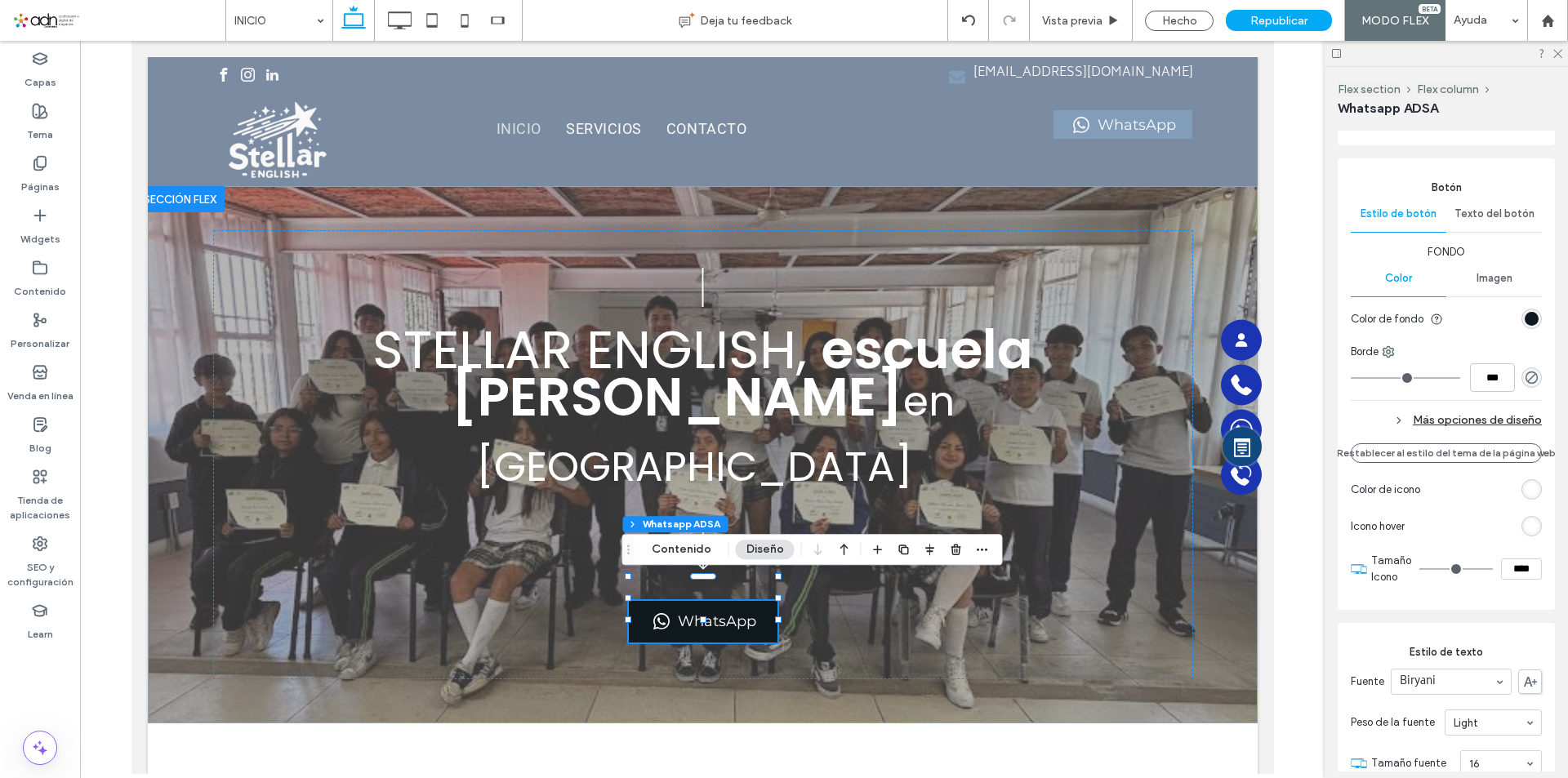
scroll to position [387, 0]
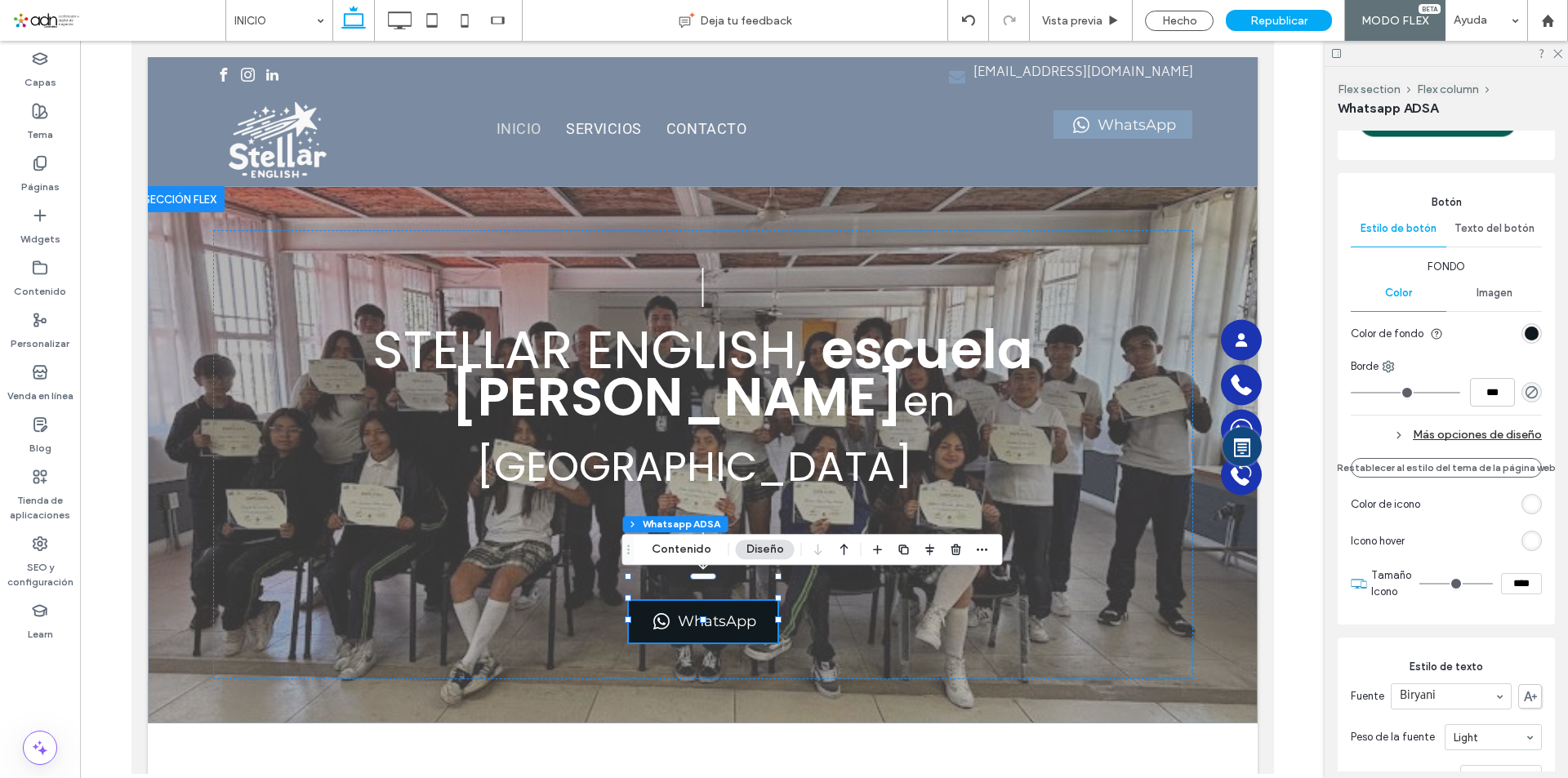
click at [1472, 230] on span "Texto del botón" at bounding box center [1495, 229] width 80 height 13
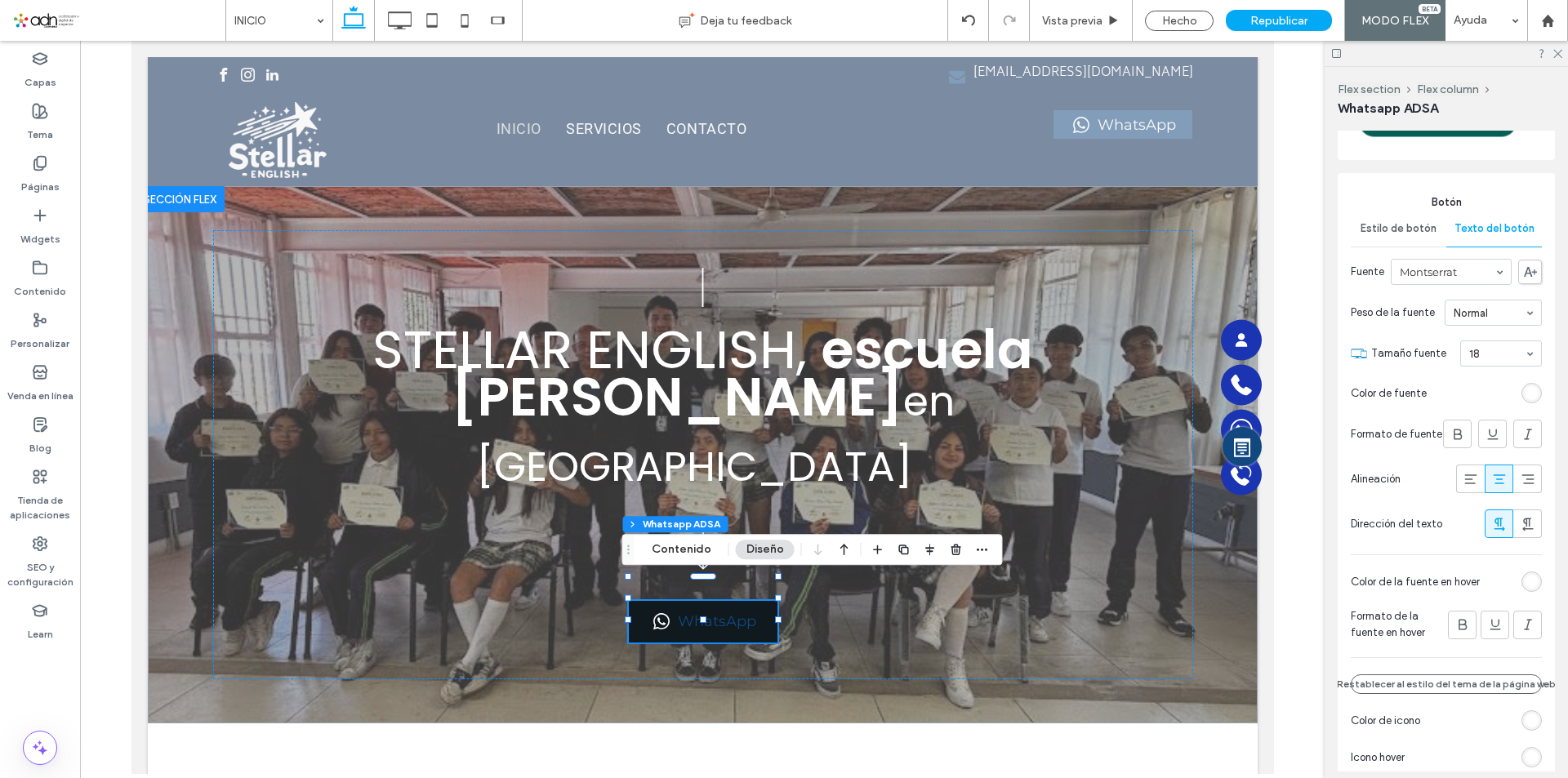
click at [1525, 584] on div "rgb(255, 255, 255)" at bounding box center [1531, 582] width 14 height 14
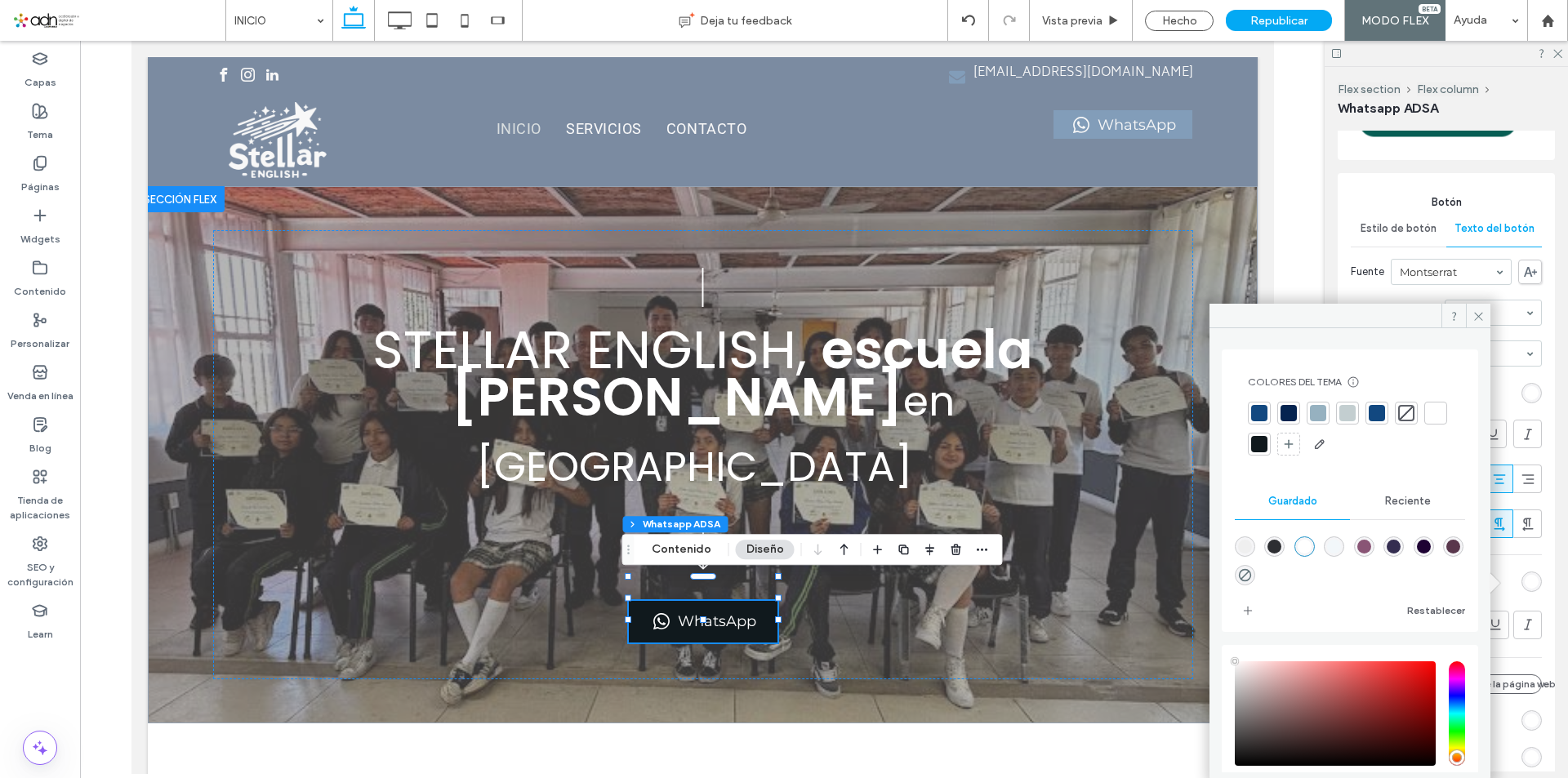
click at [1427, 421] on div at bounding box center [1436, 413] width 17 height 17
click at [1476, 318] on icon at bounding box center [1478, 316] width 12 height 12
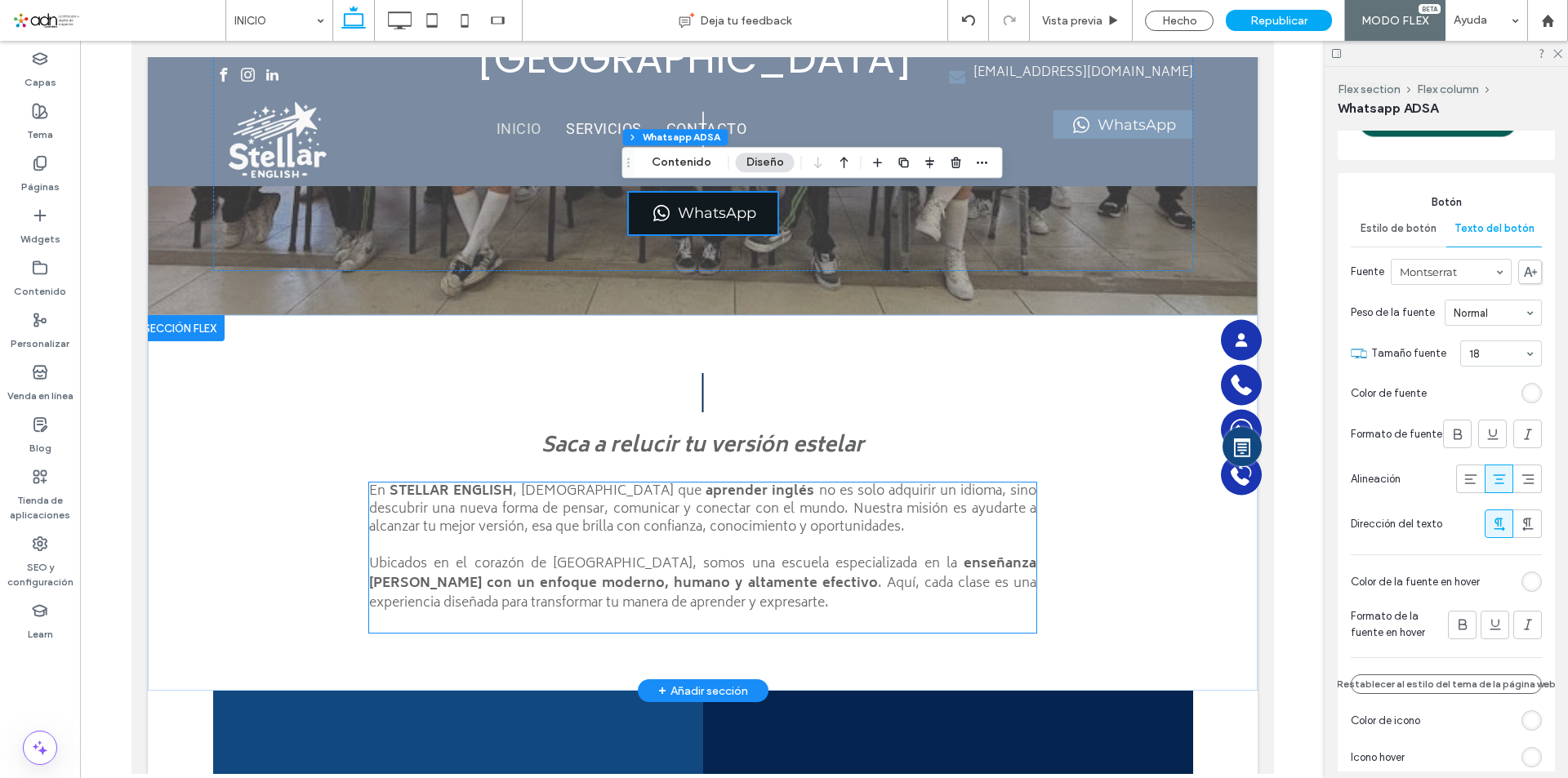
scroll to position [0, 0]
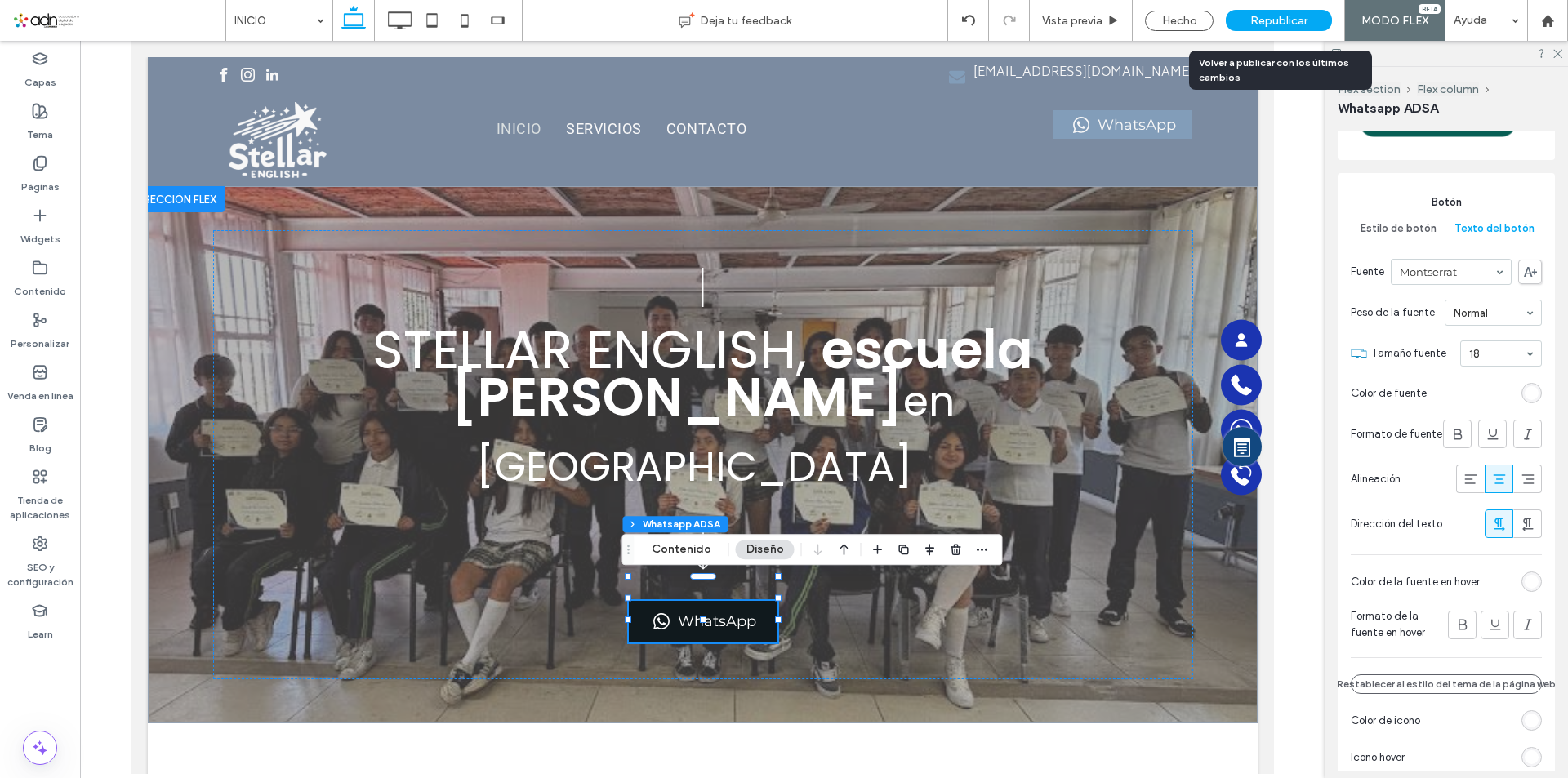
click at [1285, 22] on span "Republicar" at bounding box center [1279, 21] width 57 height 14
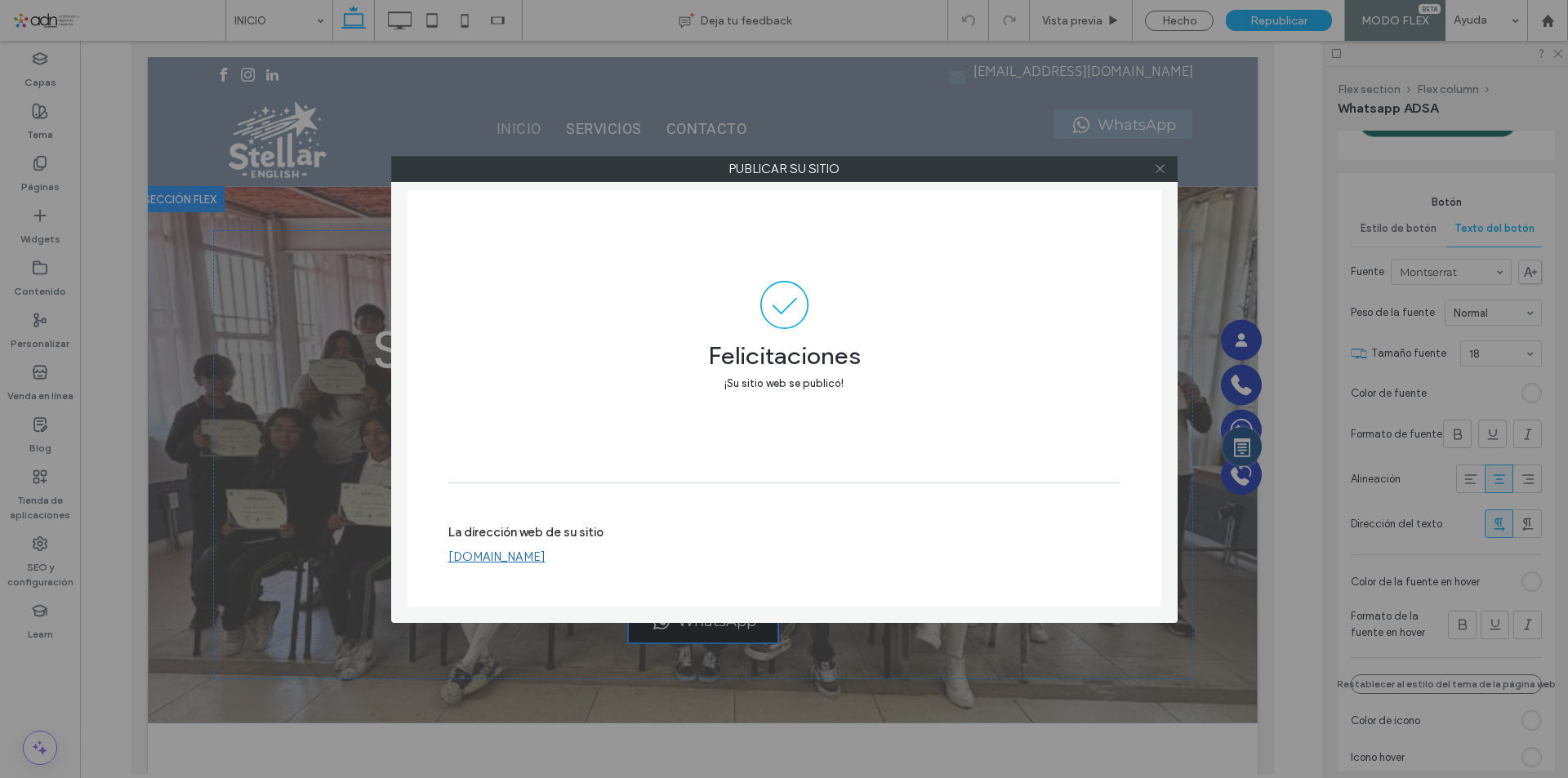
click at [1164, 174] on icon at bounding box center [1160, 169] width 12 height 12
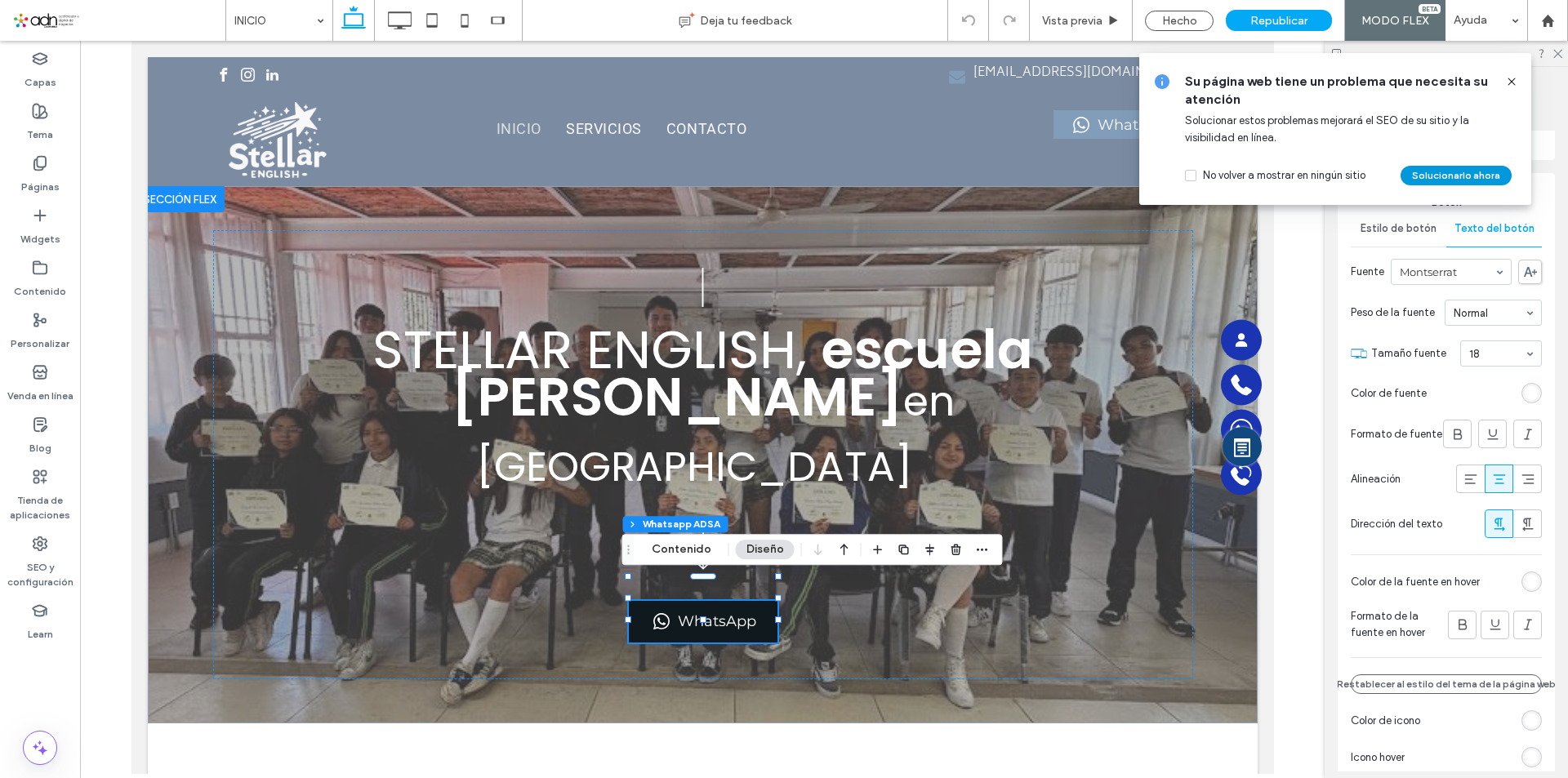
click at [1445, 171] on button "Solucionarlo ahora" at bounding box center [1457, 175] width 111 height 20
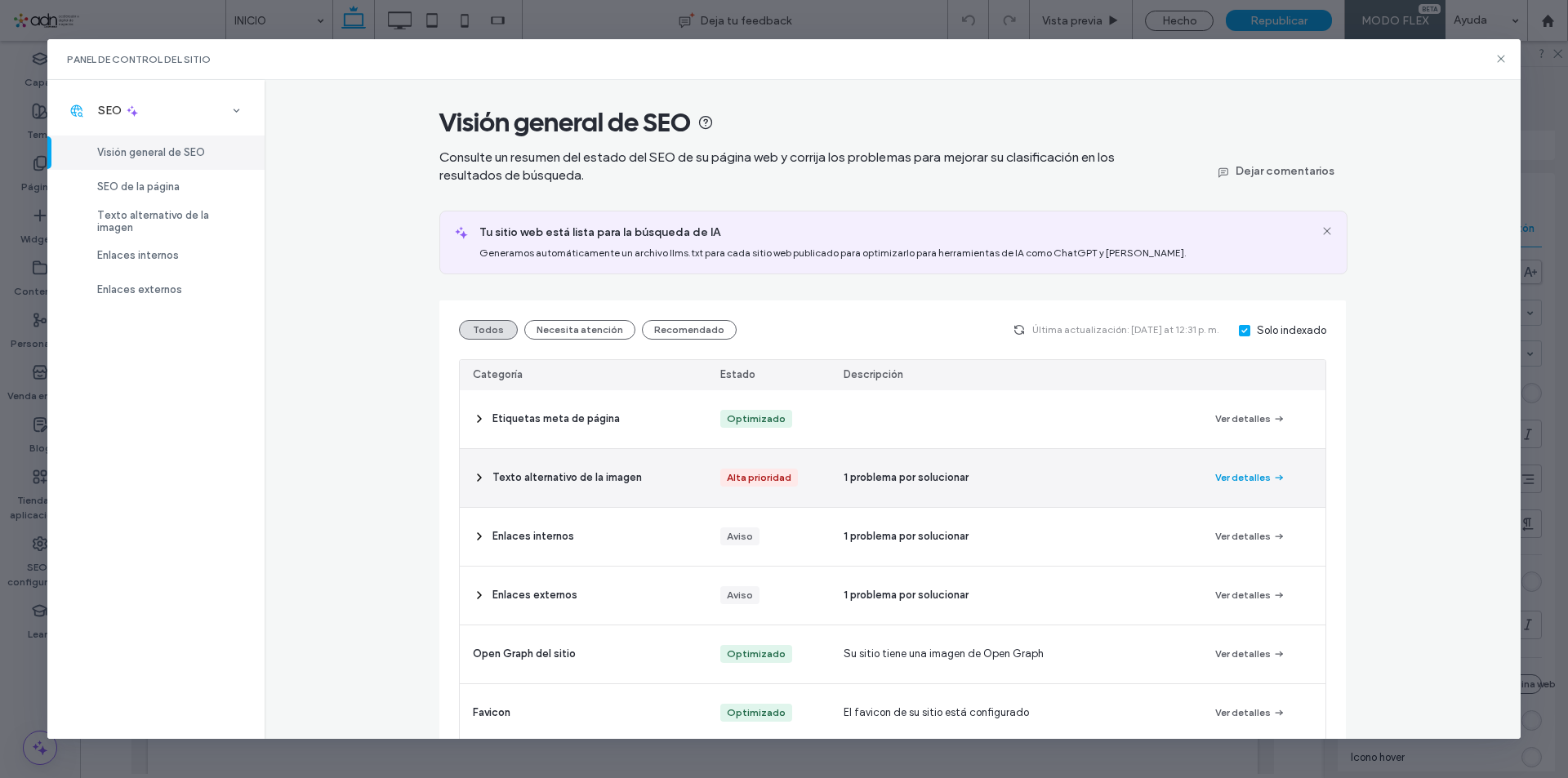
click at [1273, 474] on icon "button" at bounding box center [1280, 478] width 13 height 13
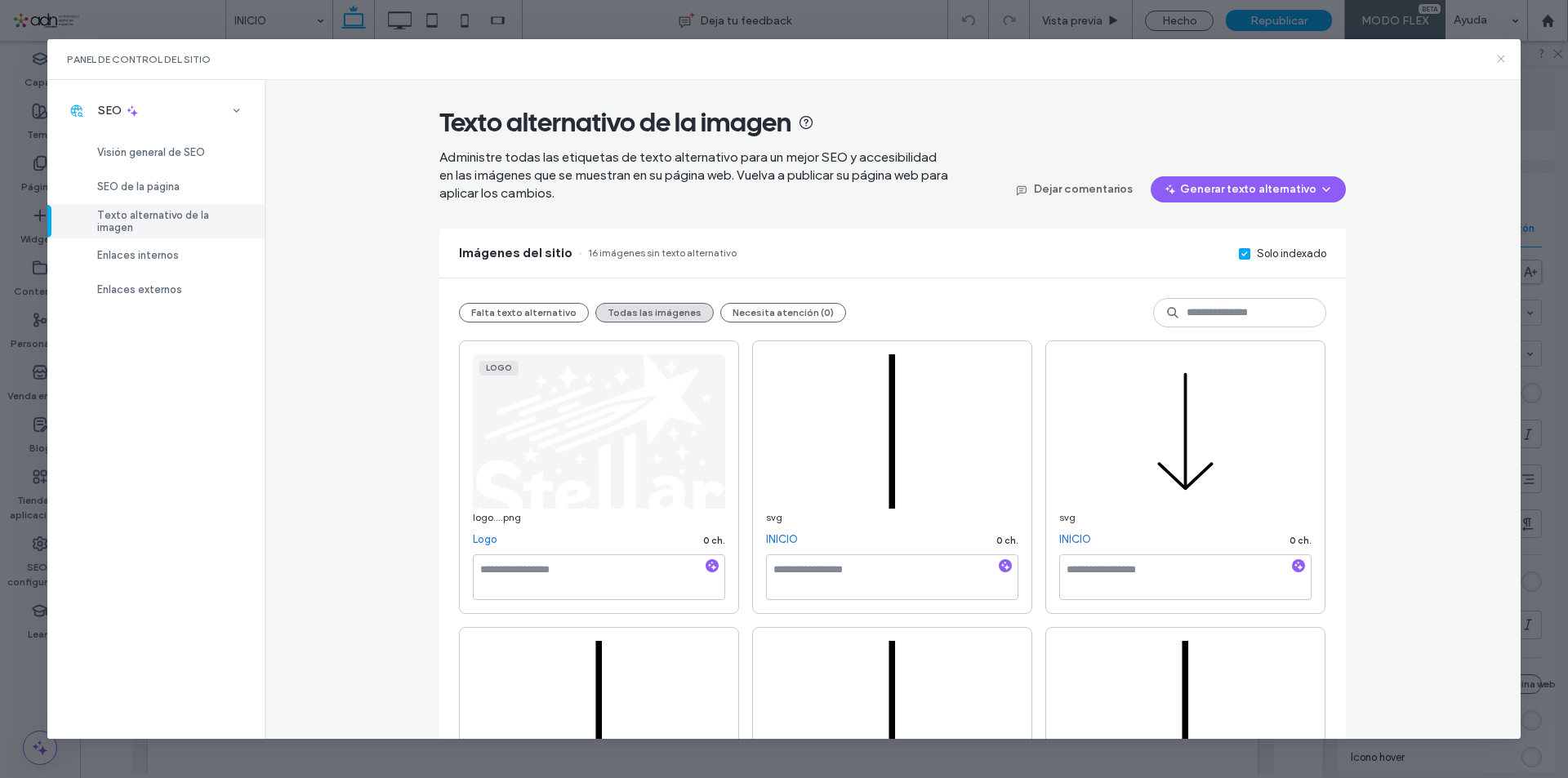
click at [1500, 59] on icon at bounding box center [1501, 59] width 13 height 13
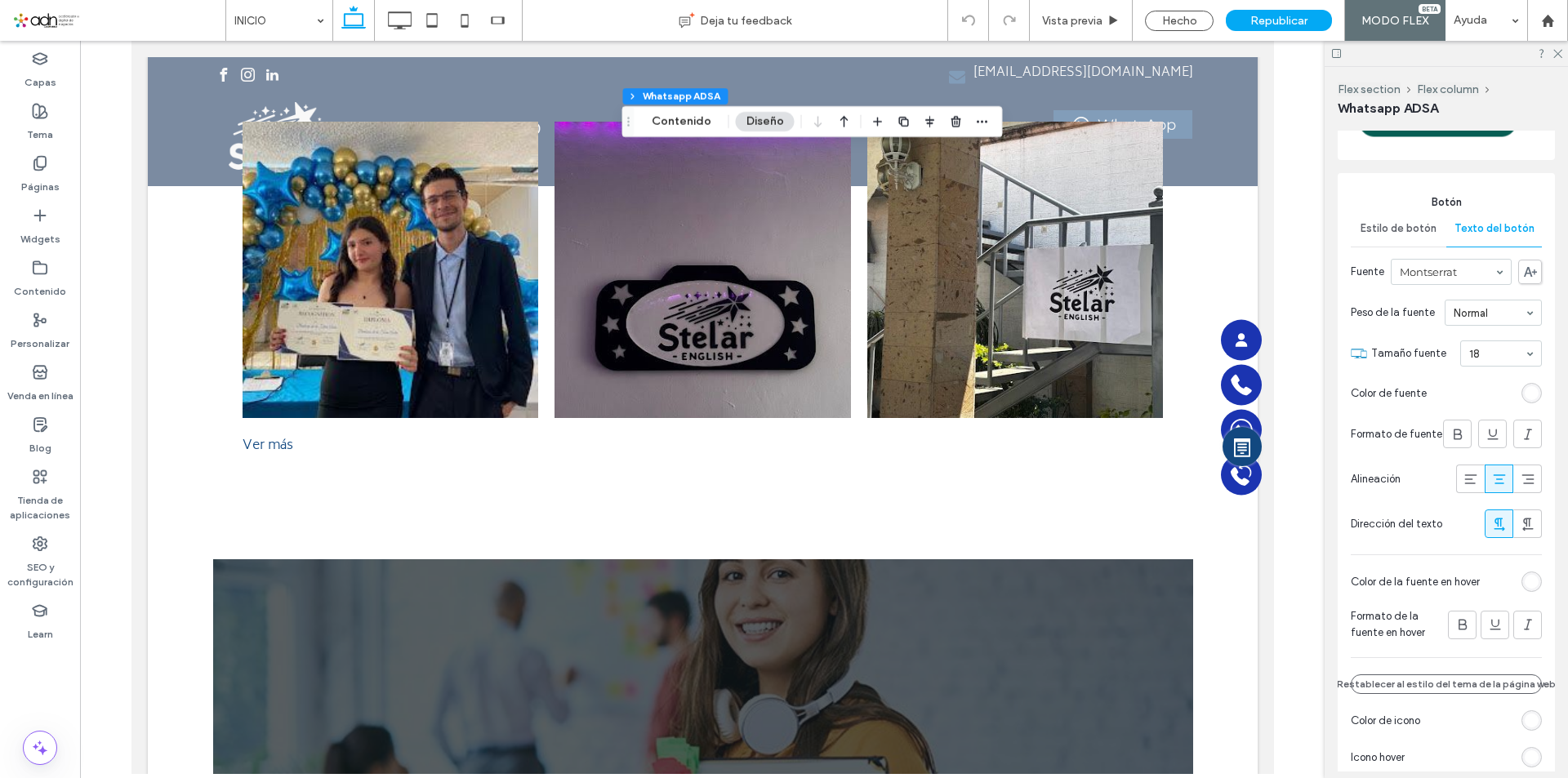
scroll to position [4655, 0]
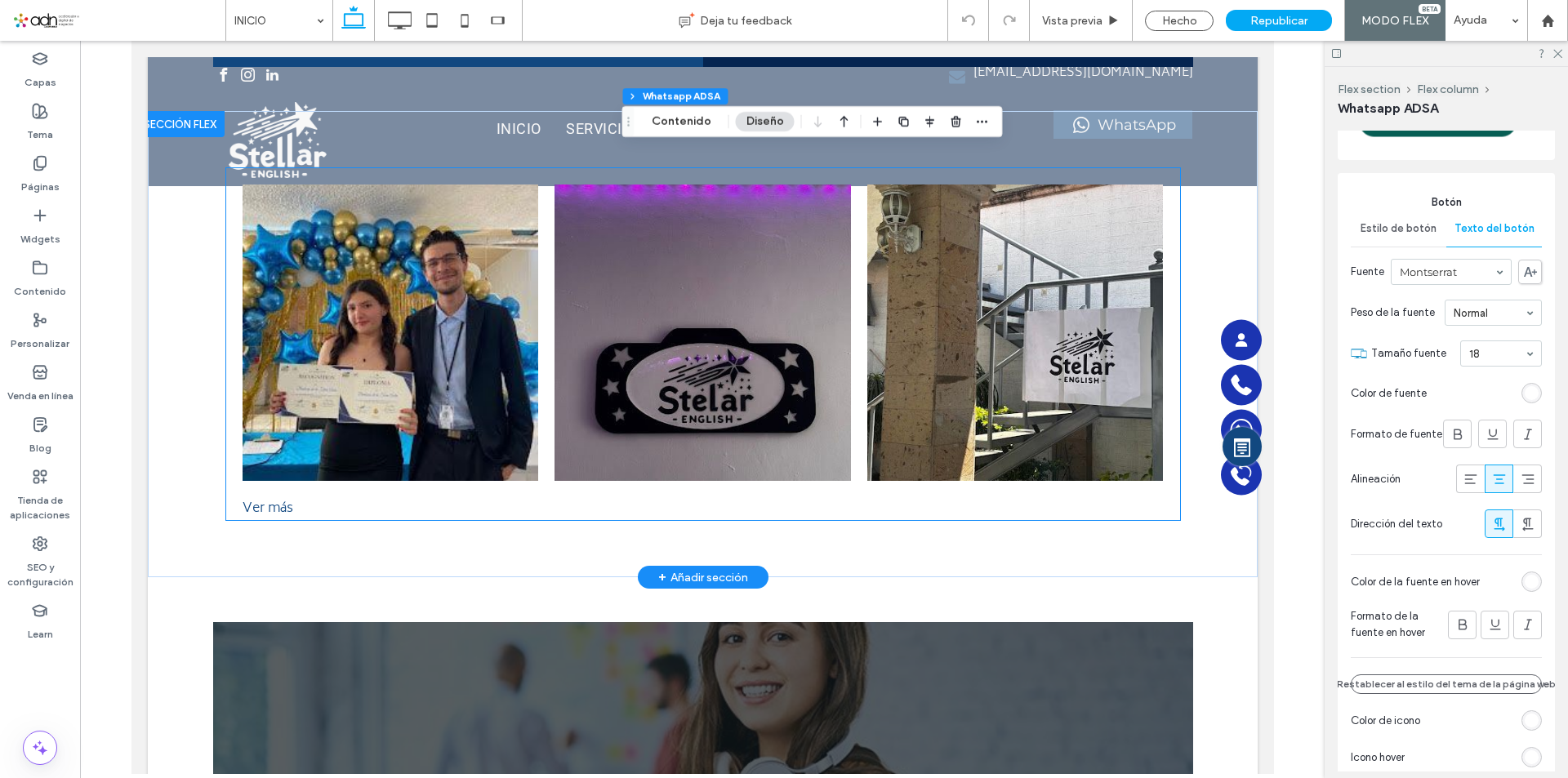
click at [268, 511] on div "Ver más" at bounding box center [703, 509] width 954 height 23
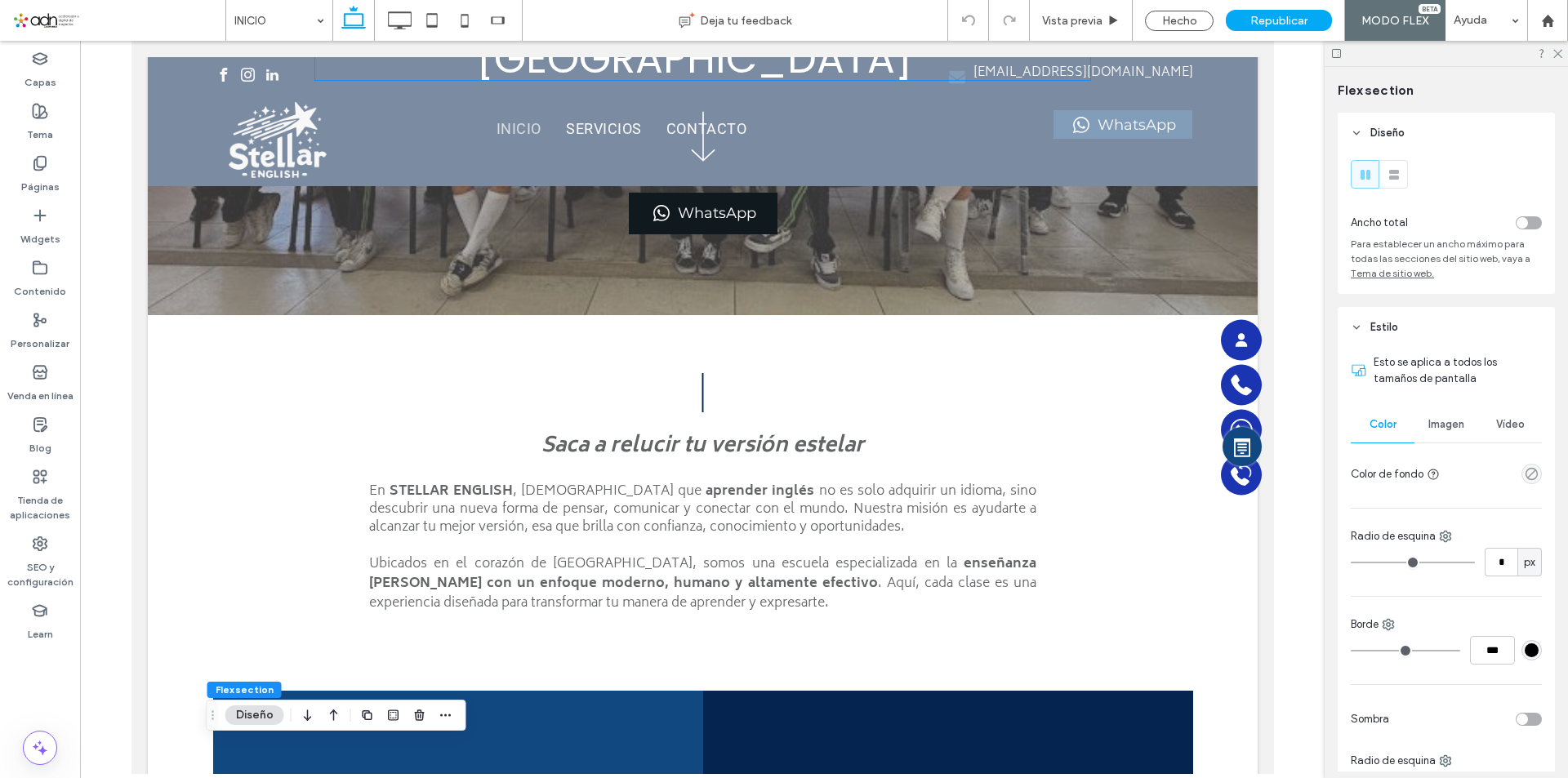
scroll to position [0, 0]
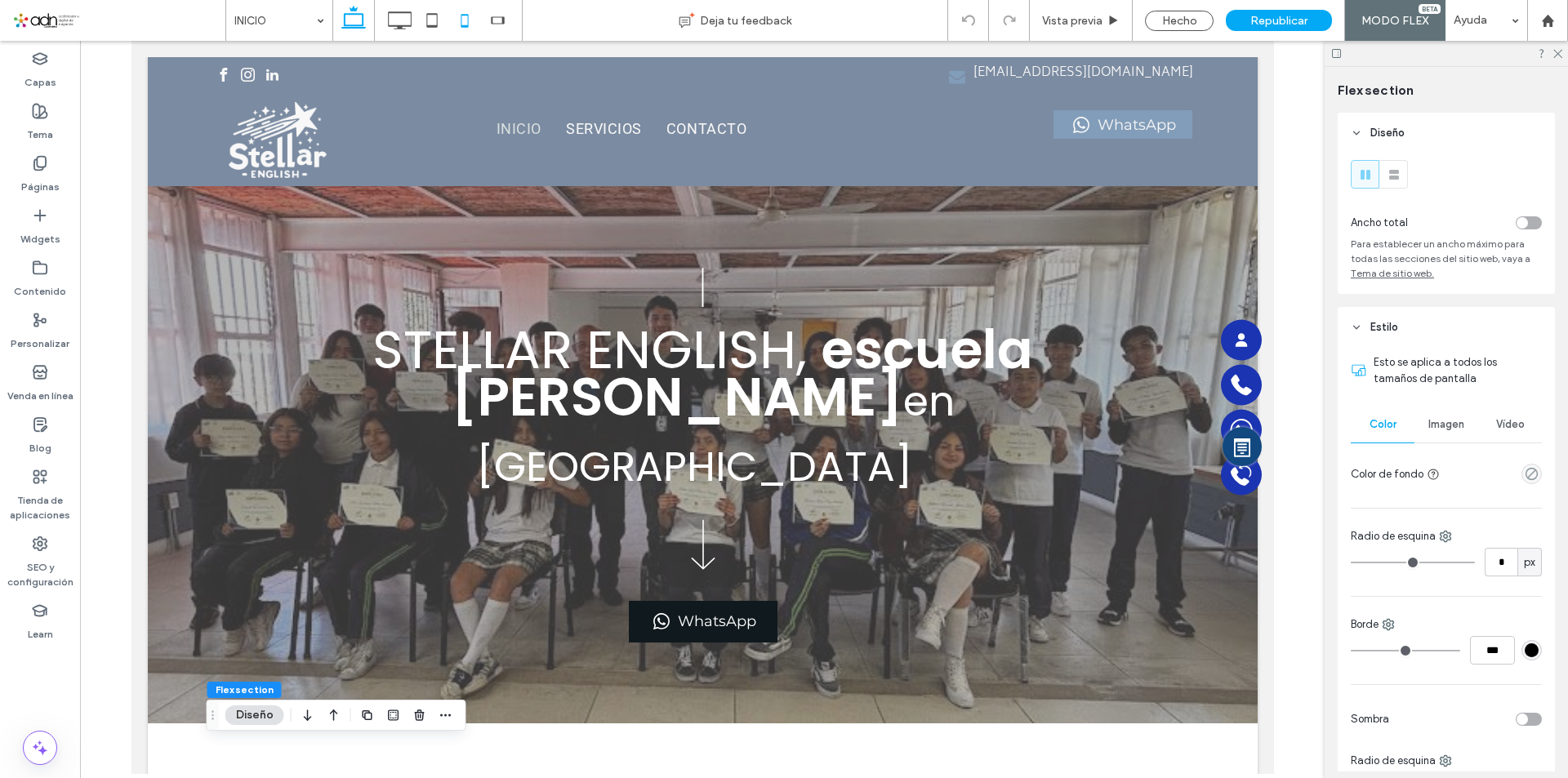
click at [463, 15] on use at bounding box center [465, 21] width 7 height 13
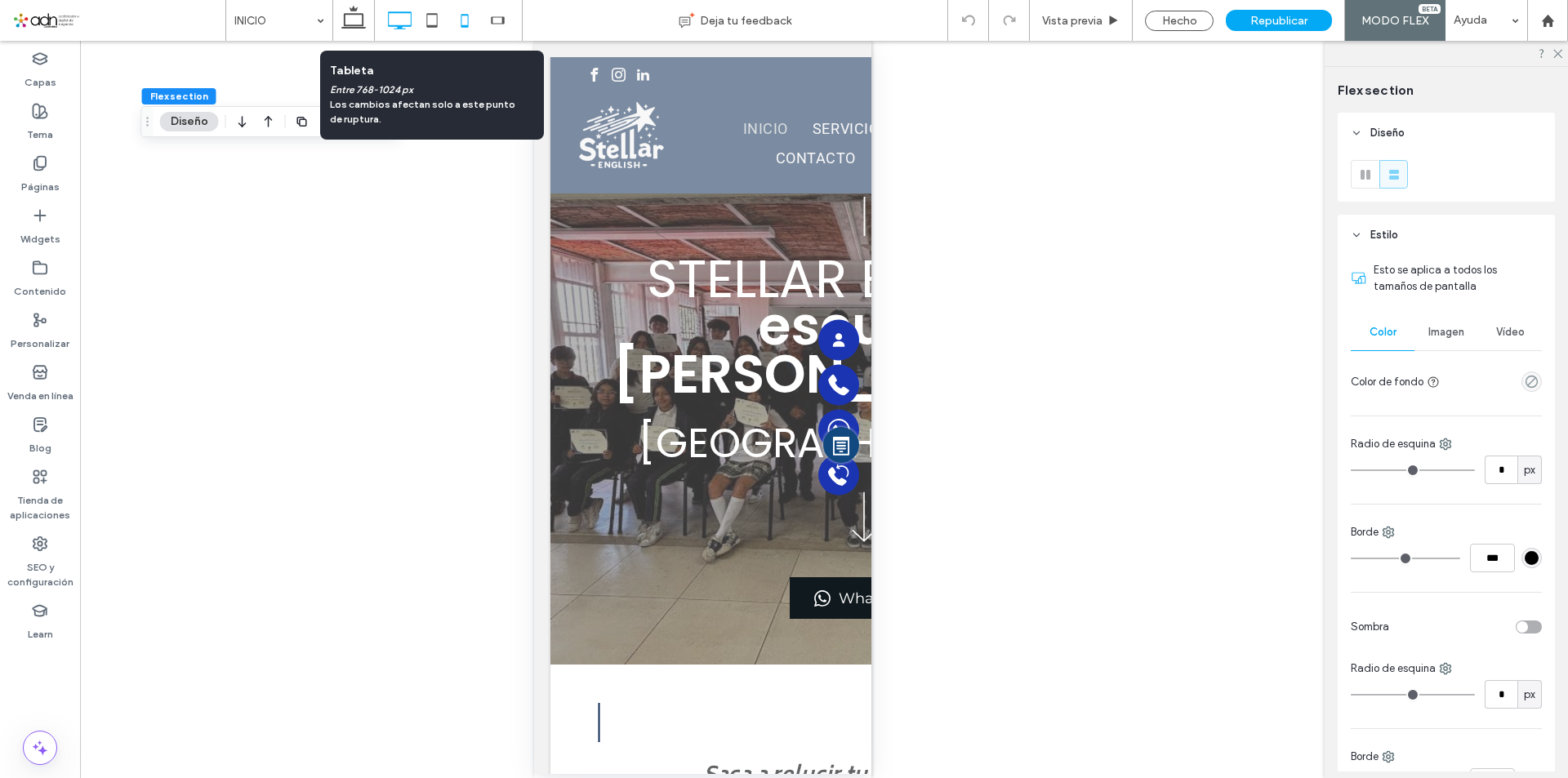
click at [439, 17] on icon at bounding box center [431, 20] width 32 height 32
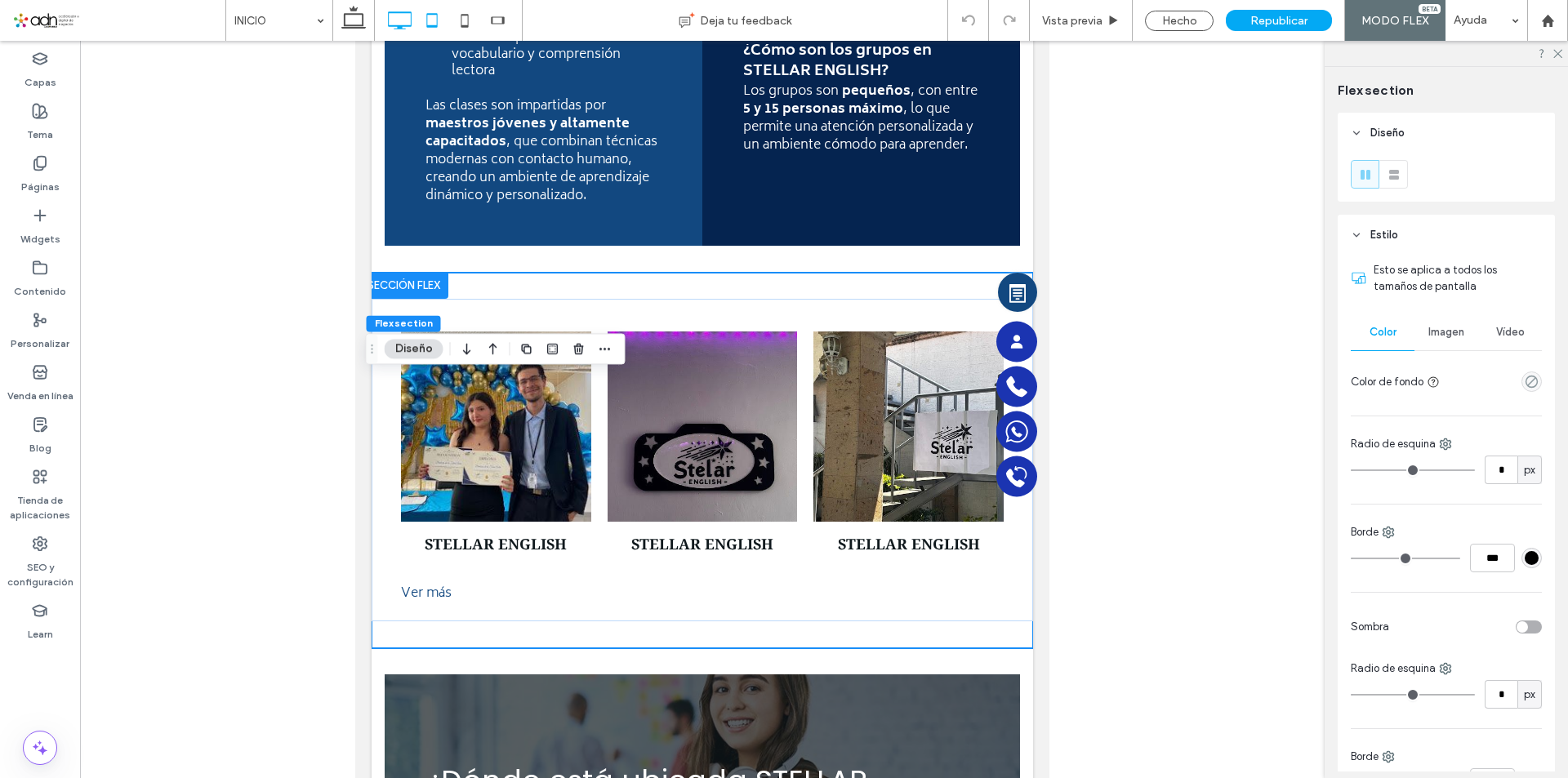
click at [401, 21] on icon at bounding box center [399, 20] width 32 height 32
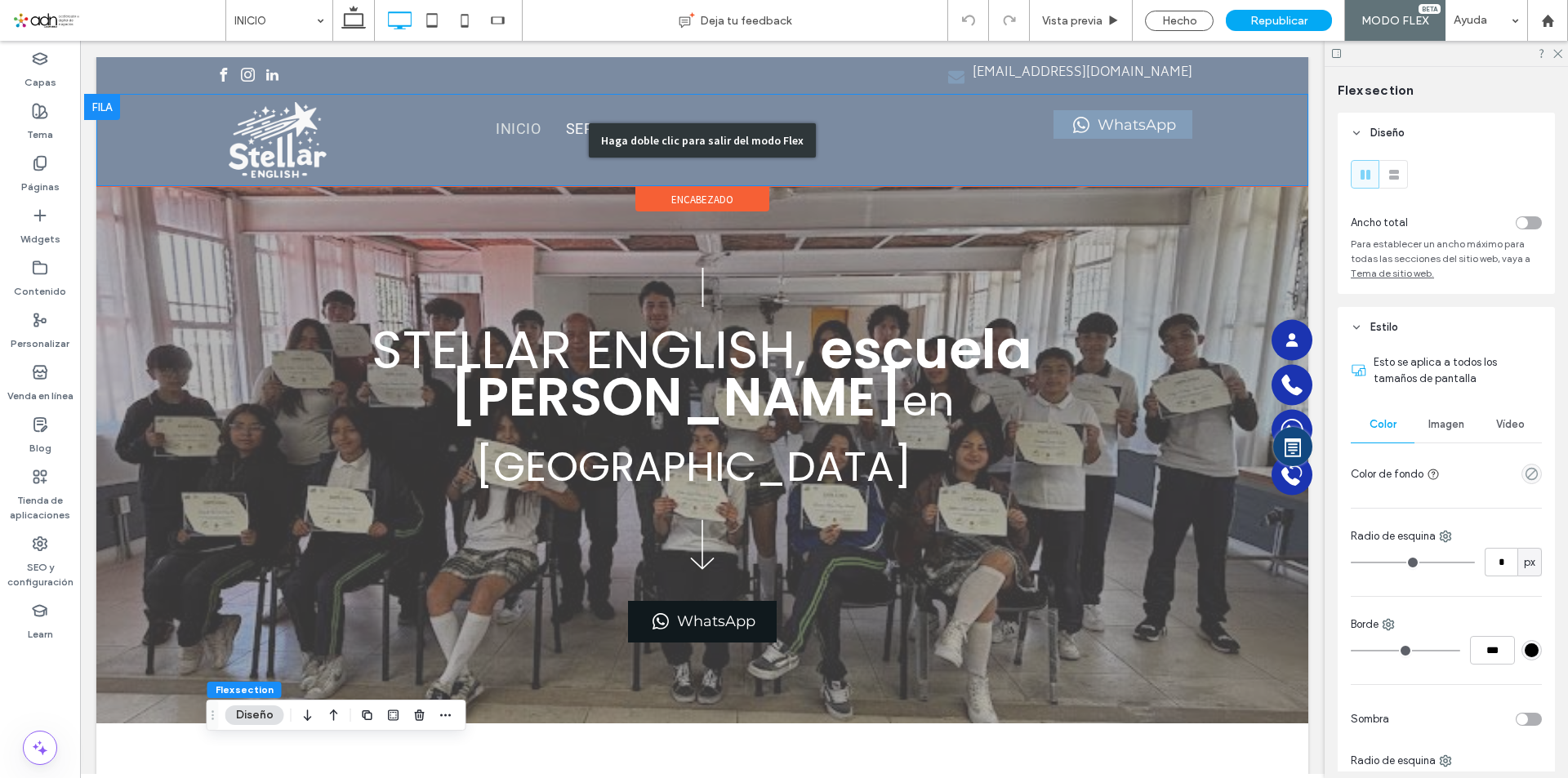
click at [297, 117] on div "Haga doble clic para salir del modo Flex" at bounding box center [703, 140] width 1212 height 92
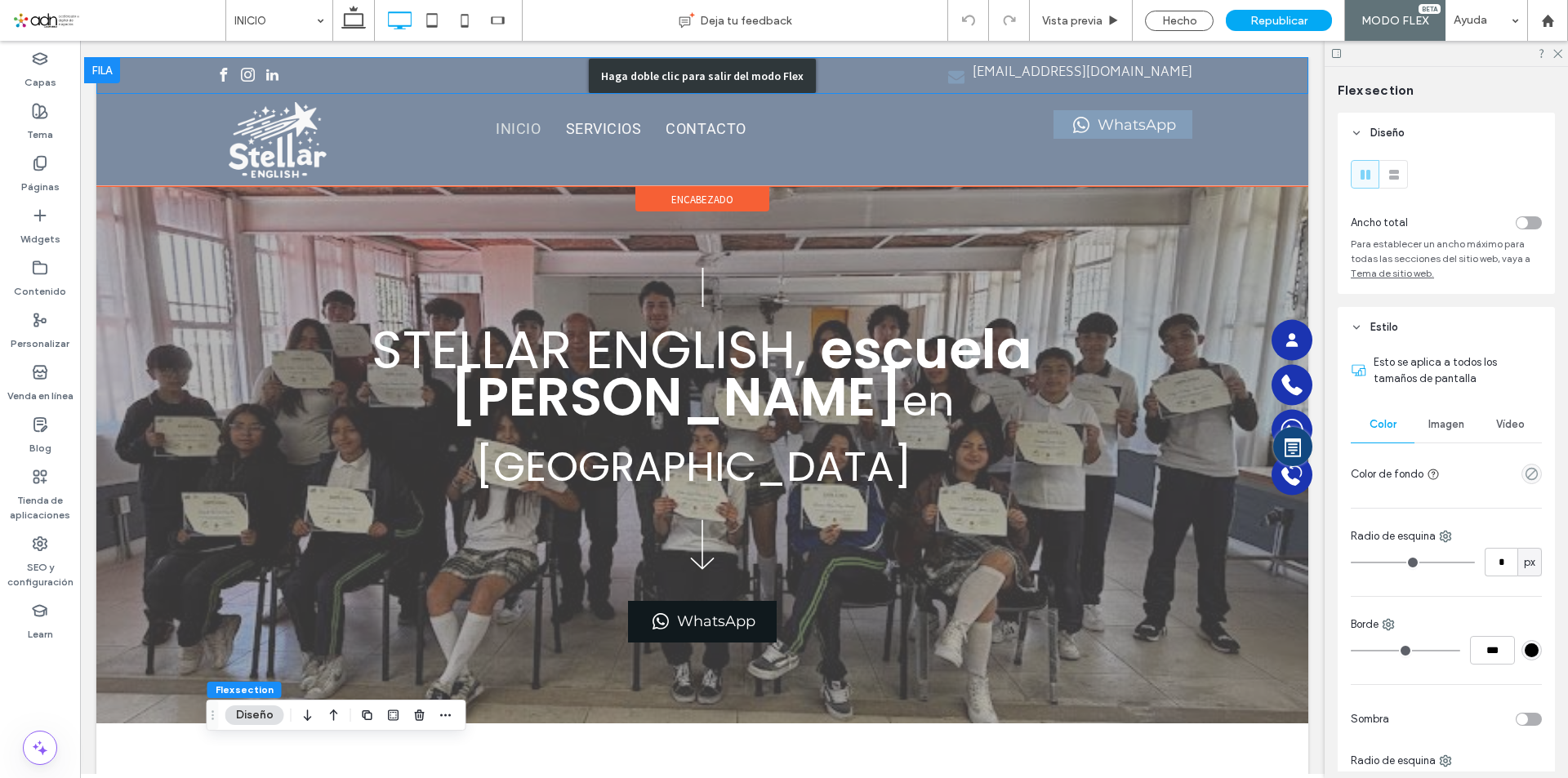
click at [287, 80] on div "Haga doble clic para salir del modo Flex" at bounding box center [703, 76] width 1212 height 37
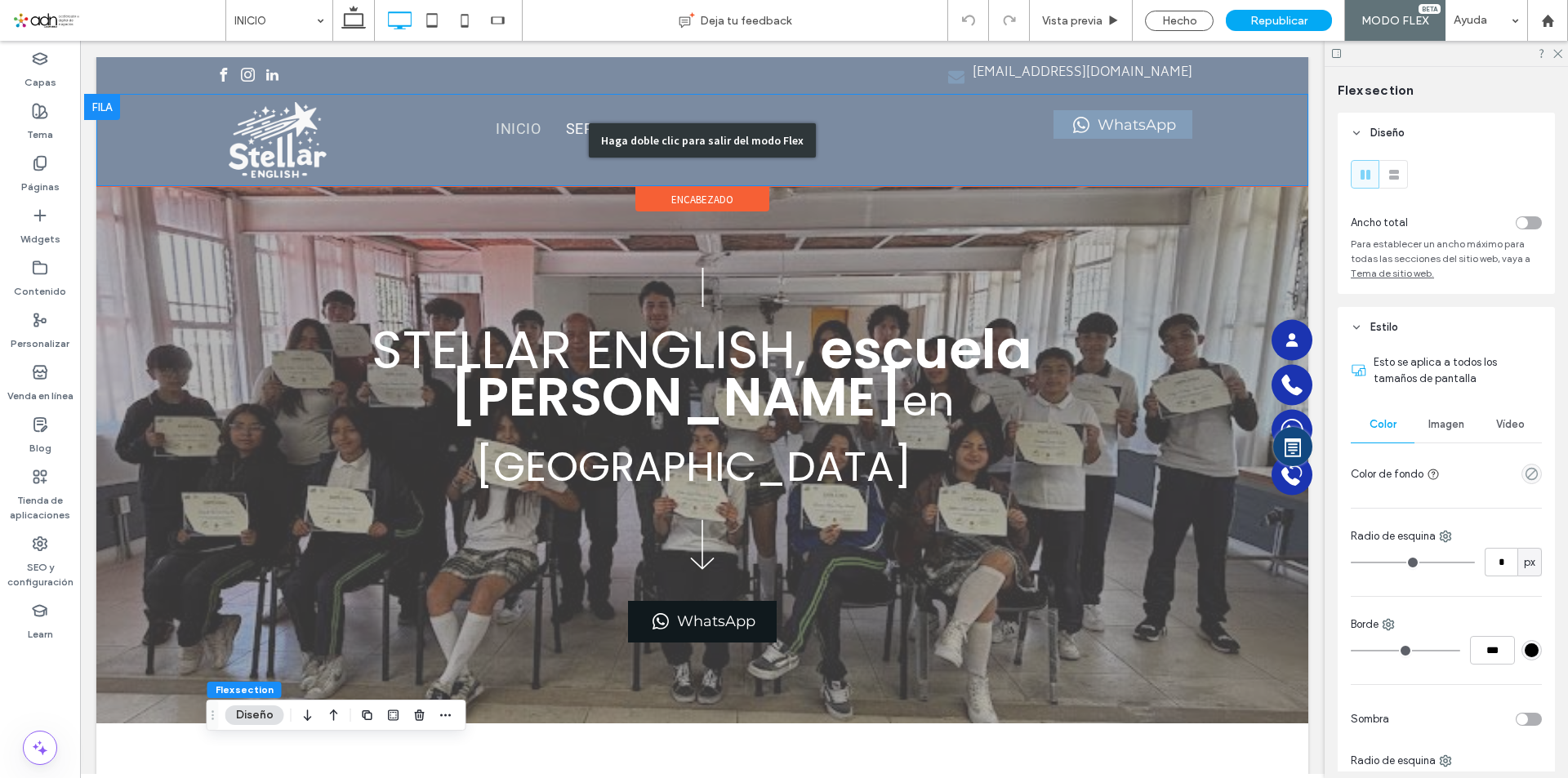
click at [993, 129] on div "Haga doble clic para salir del modo Flex" at bounding box center [703, 140] width 1212 height 92
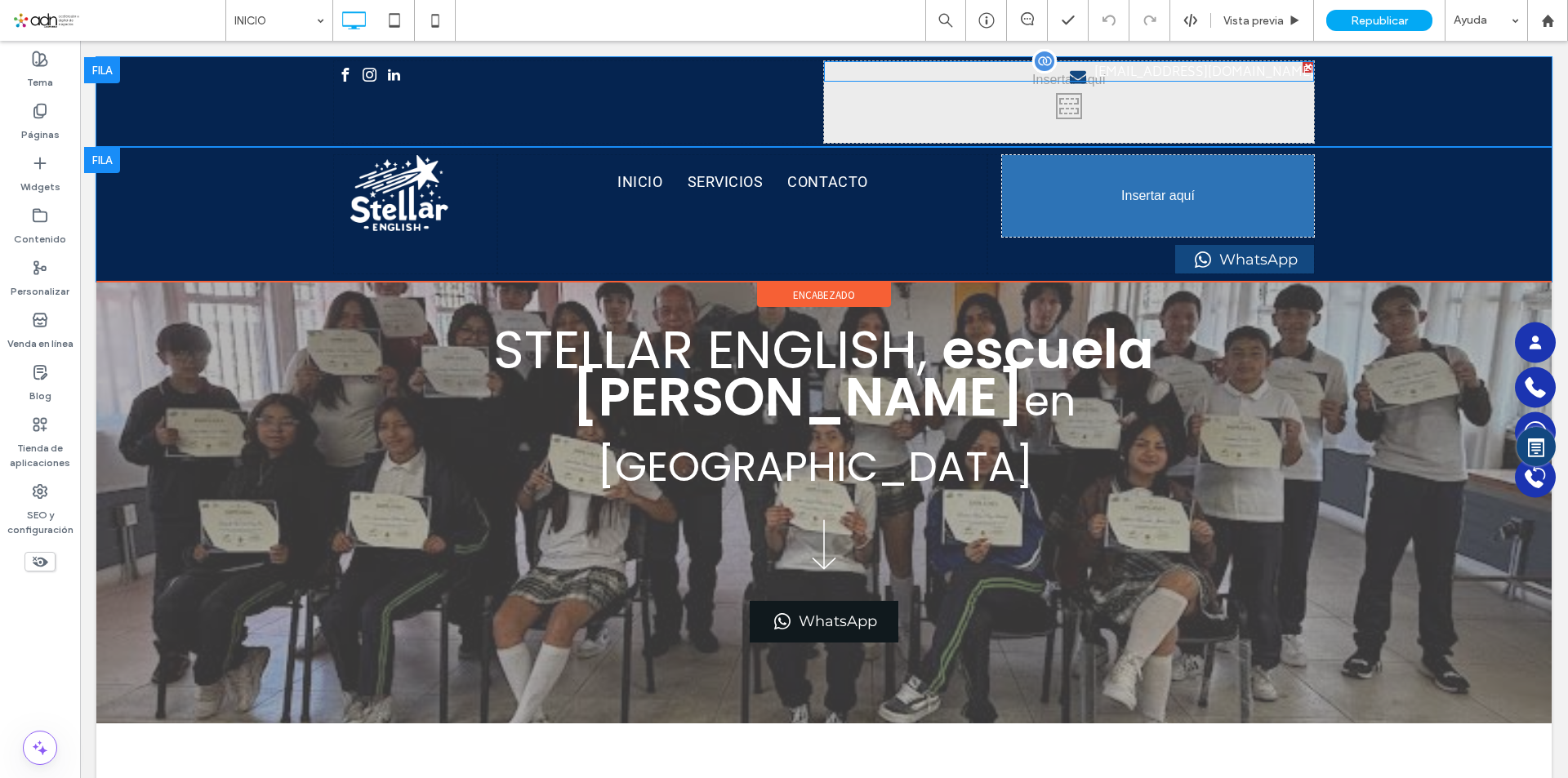
drag, startPoint x: 1147, startPoint y: 74, endPoint x: 1245, endPoint y: 219, distance: 175.0
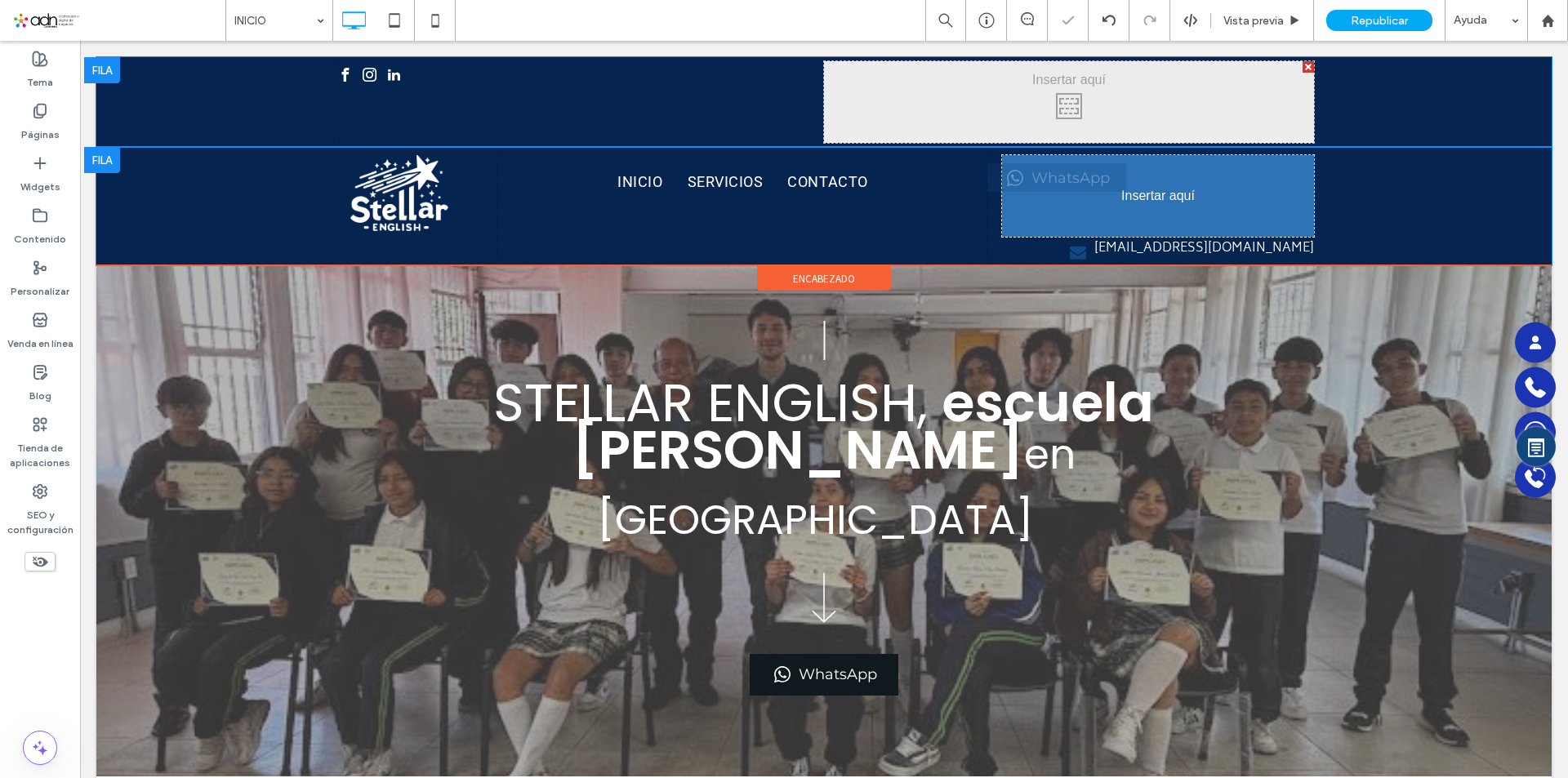
drag, startPoint x: 1208, startPoint y: 194, endPoint x: 1284, endPoint y: 210, distance: 77.7
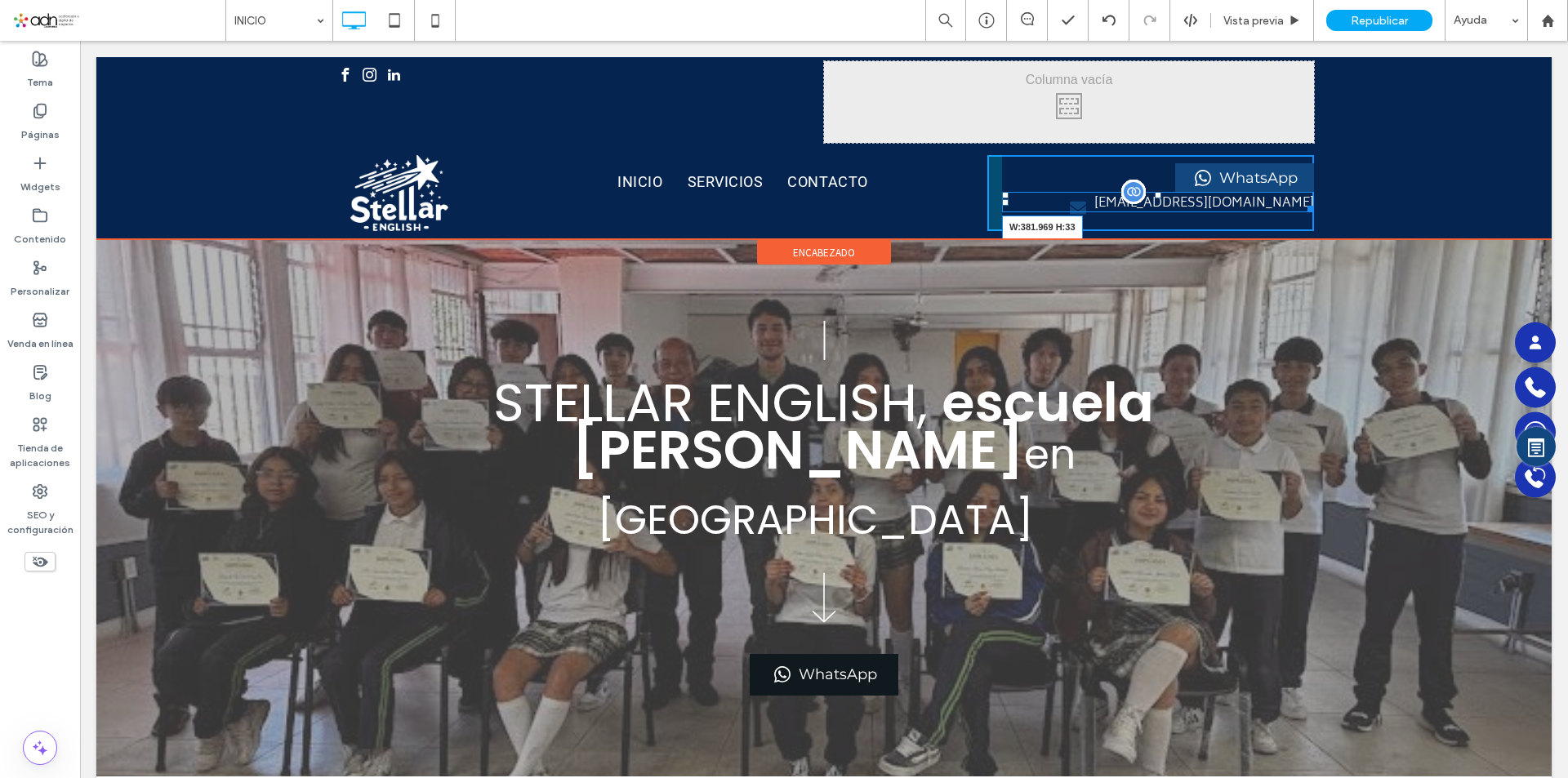
drag, startPoint x: 1300, startPoint y: 208, endPoint x: 802, endPoint y: 170, distance: 499.4
click at [1302, 212] on div at bounding box center [1308, 206] width 12 height 12
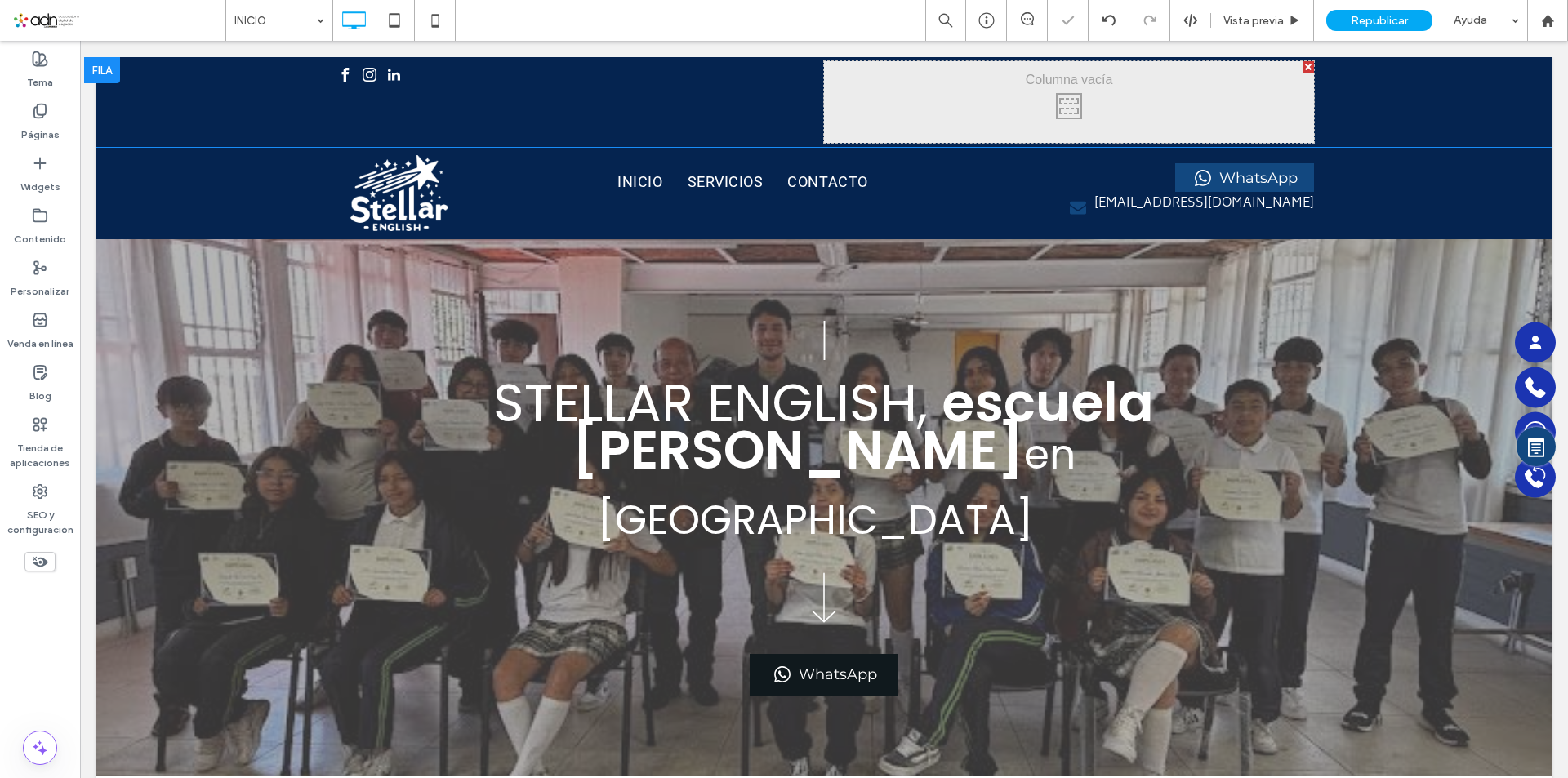
click at [110, 71] on div at bounding box center [101, 70] width 36 height 26
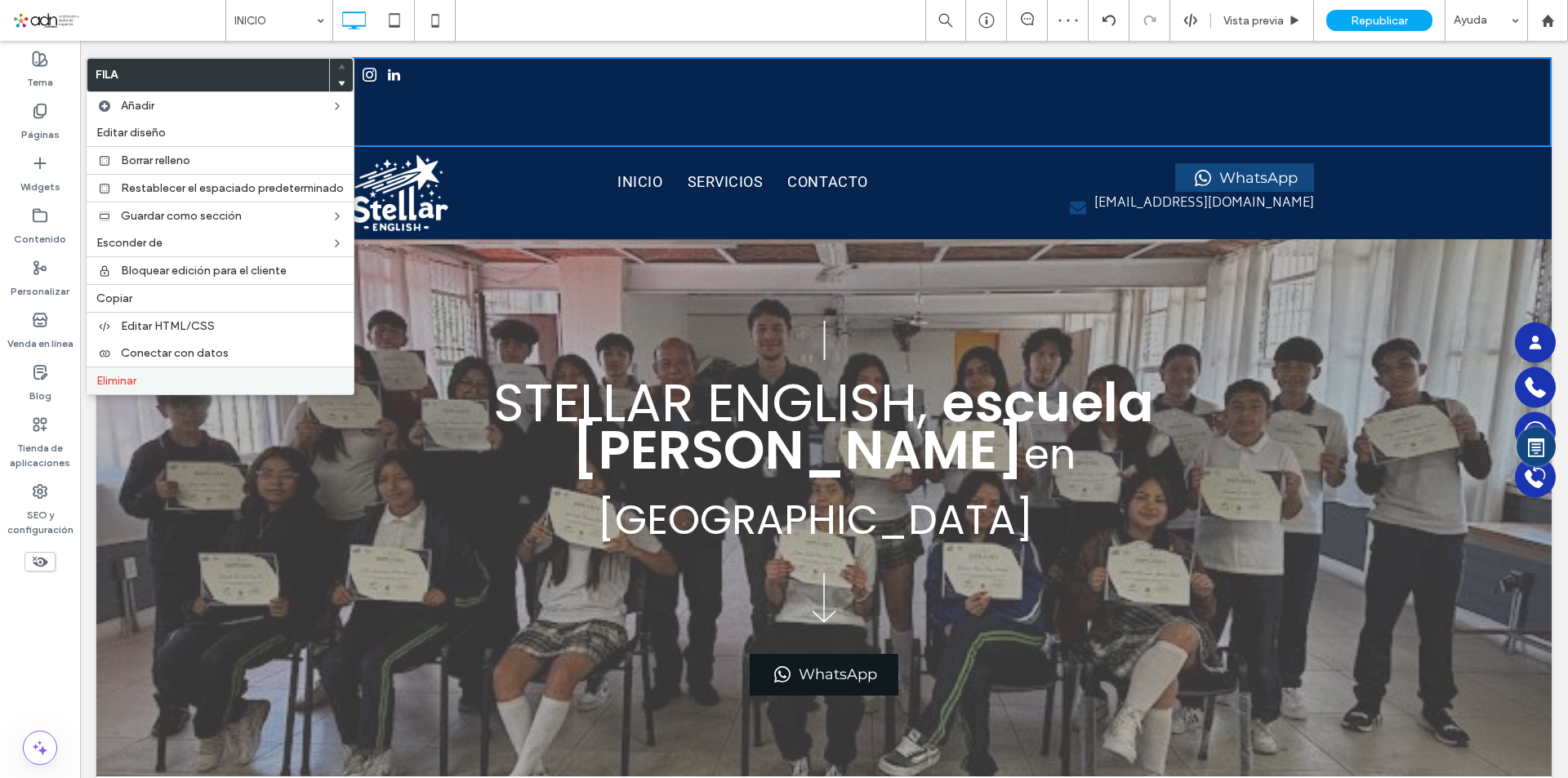
click at [175, 387] on label "Eliminar" at bounding box center [220, 381] width 248 height 14
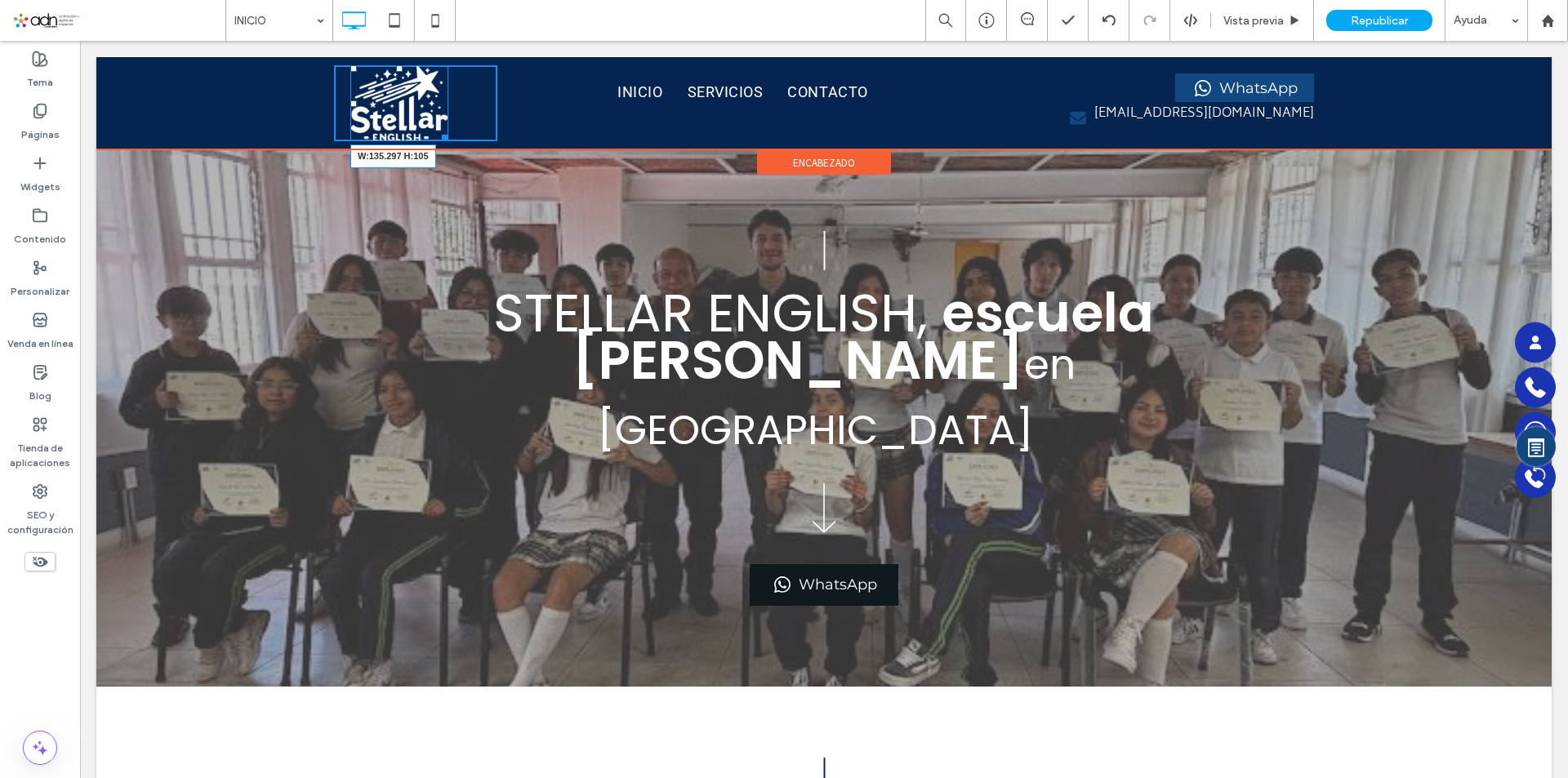
drag, startPoint x: 436, startPoint y: 131, endPoint x: 453, endPoint y: 153, distance: 27.8
click at [465, 141] on div "W:135.297 H:105 Click To Paste Click To Paste Click To Paste Click To Paste Cli…" at bounding box center [416, 103] width 163 height 76
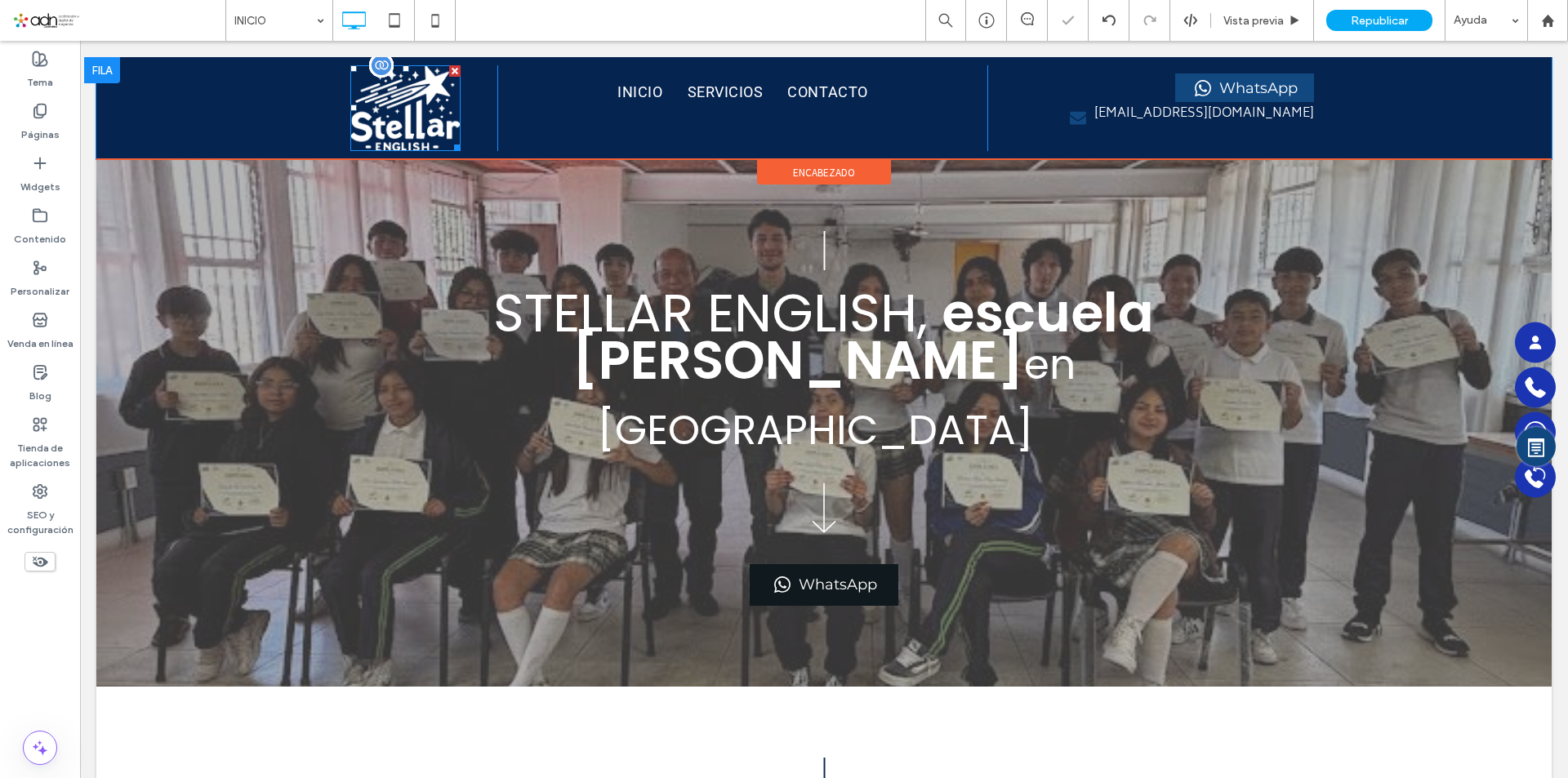
click at [399, 111] on img at bounding box center [405, 108] width 111 height 86
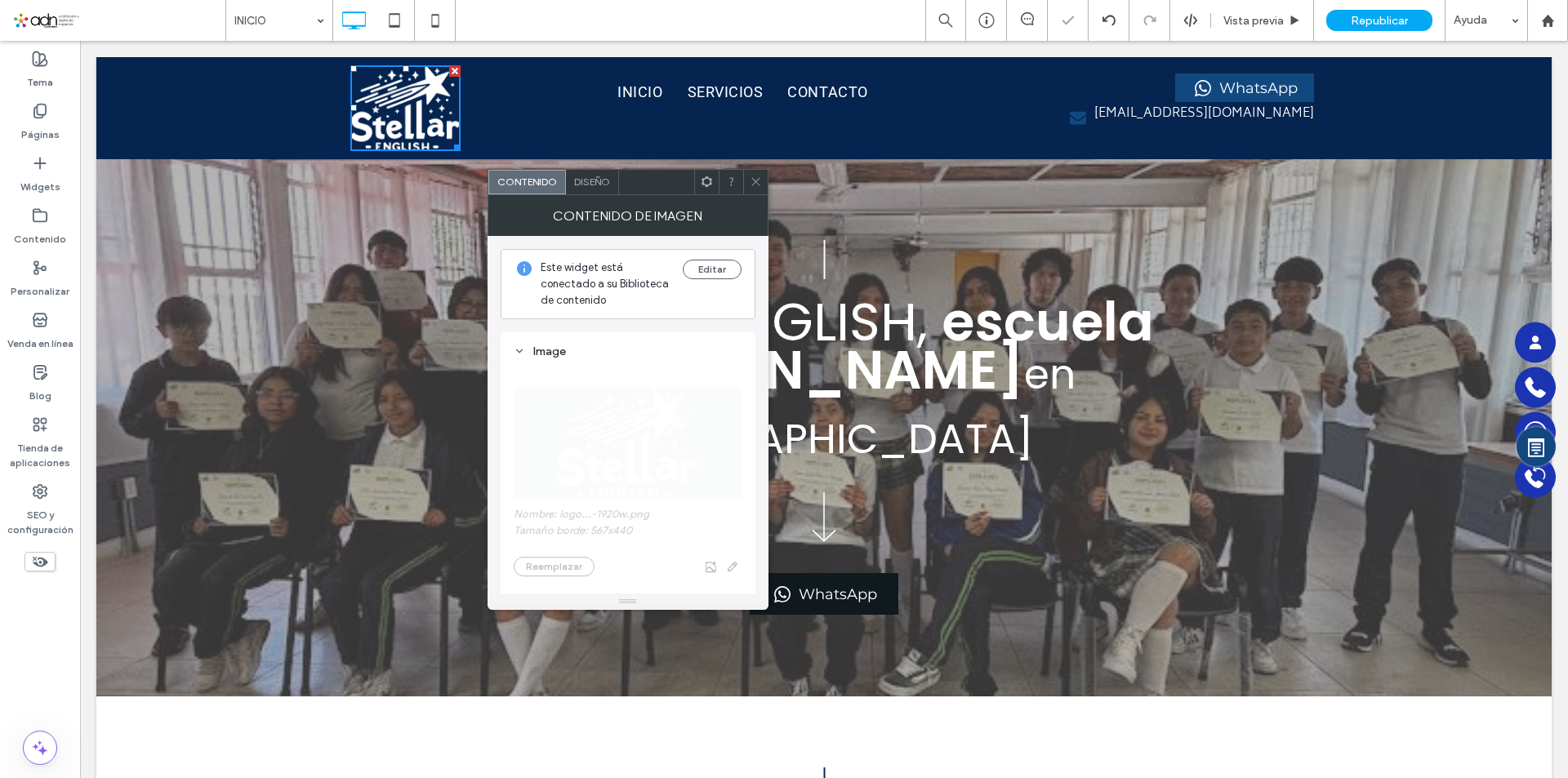
click at [713, 184] on icon at bounding box center [707, 181] width 12 height 12
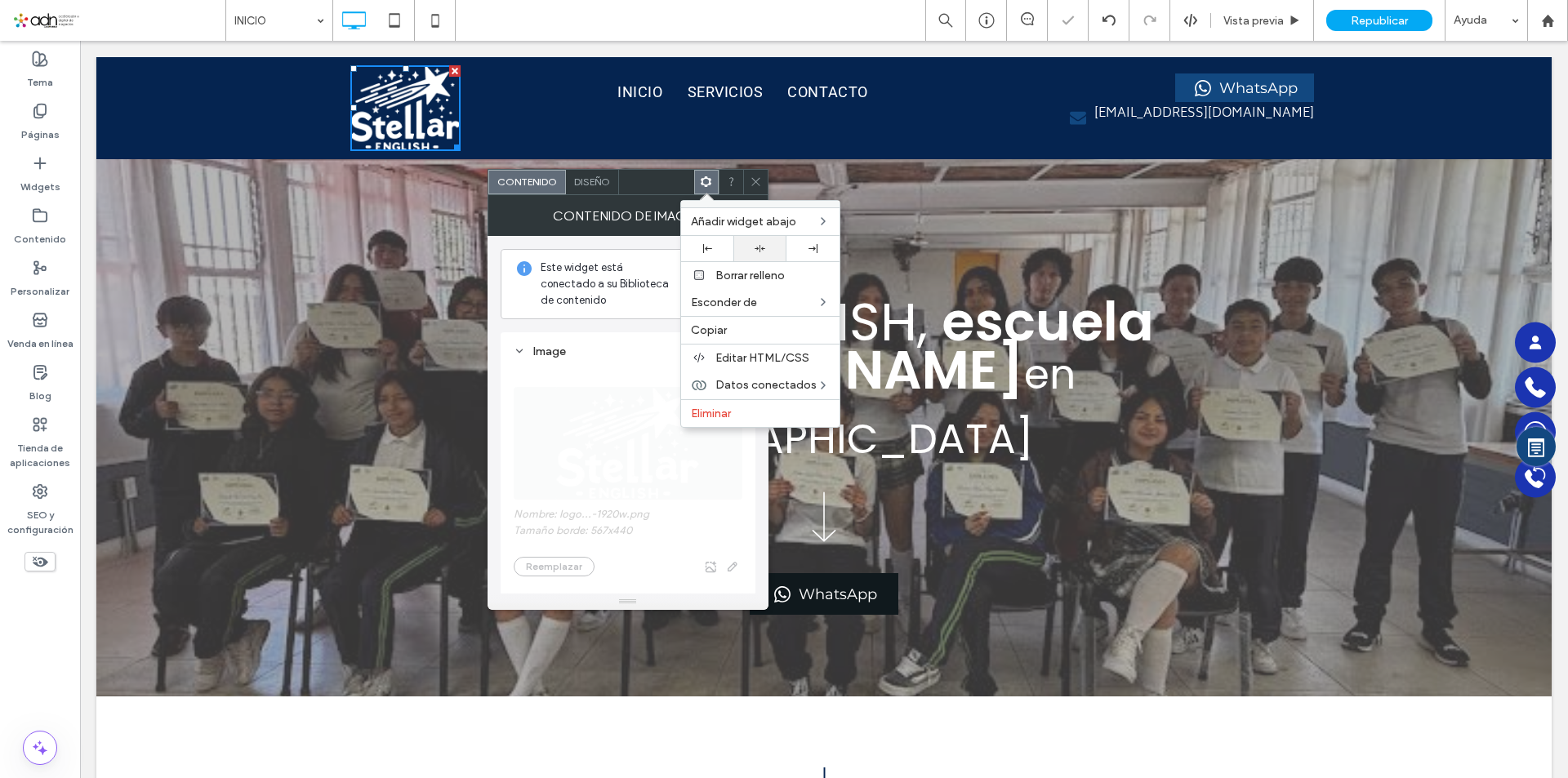
click at [752, 255] on div at bounding box center [760, 249] width 53 height 25
click at [759, 181] on icon at bounding box center [756, 181] width 12 height 12
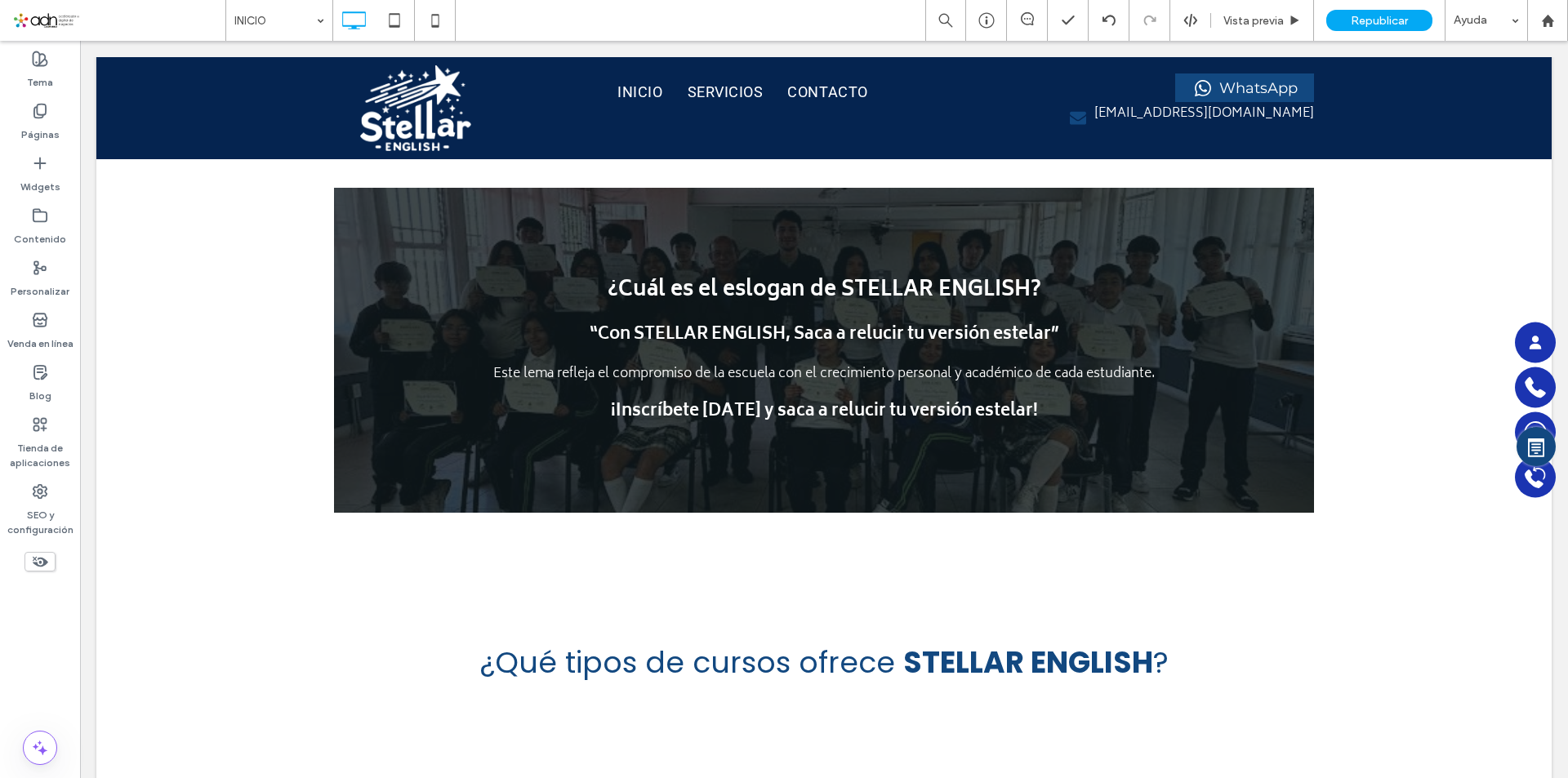
scroll to position [3021, 0]
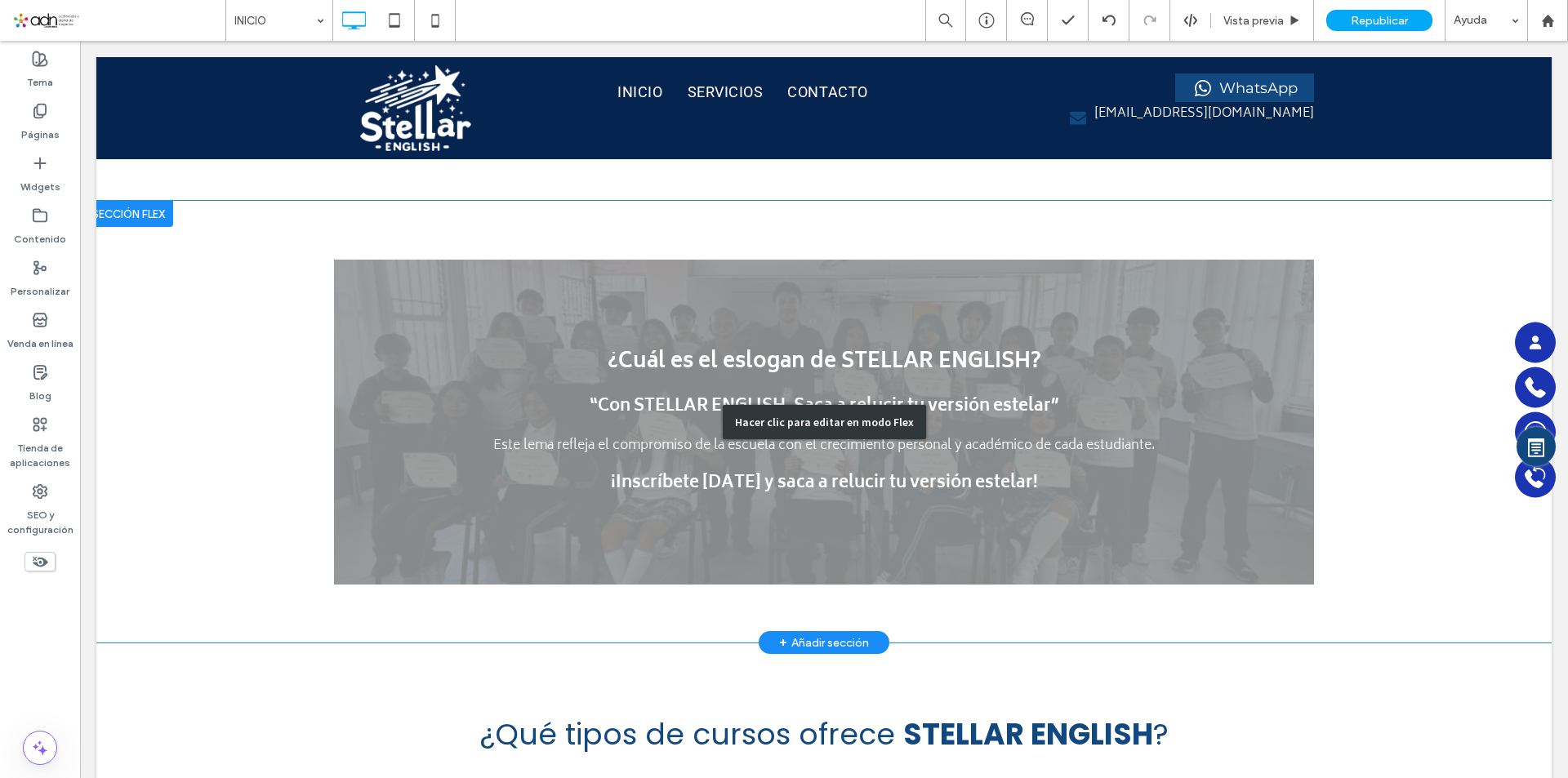
click at [387, 386] on div "Hacer clic para editar en modo Flex" at bounding box center [824, 422] width 1456 height 442
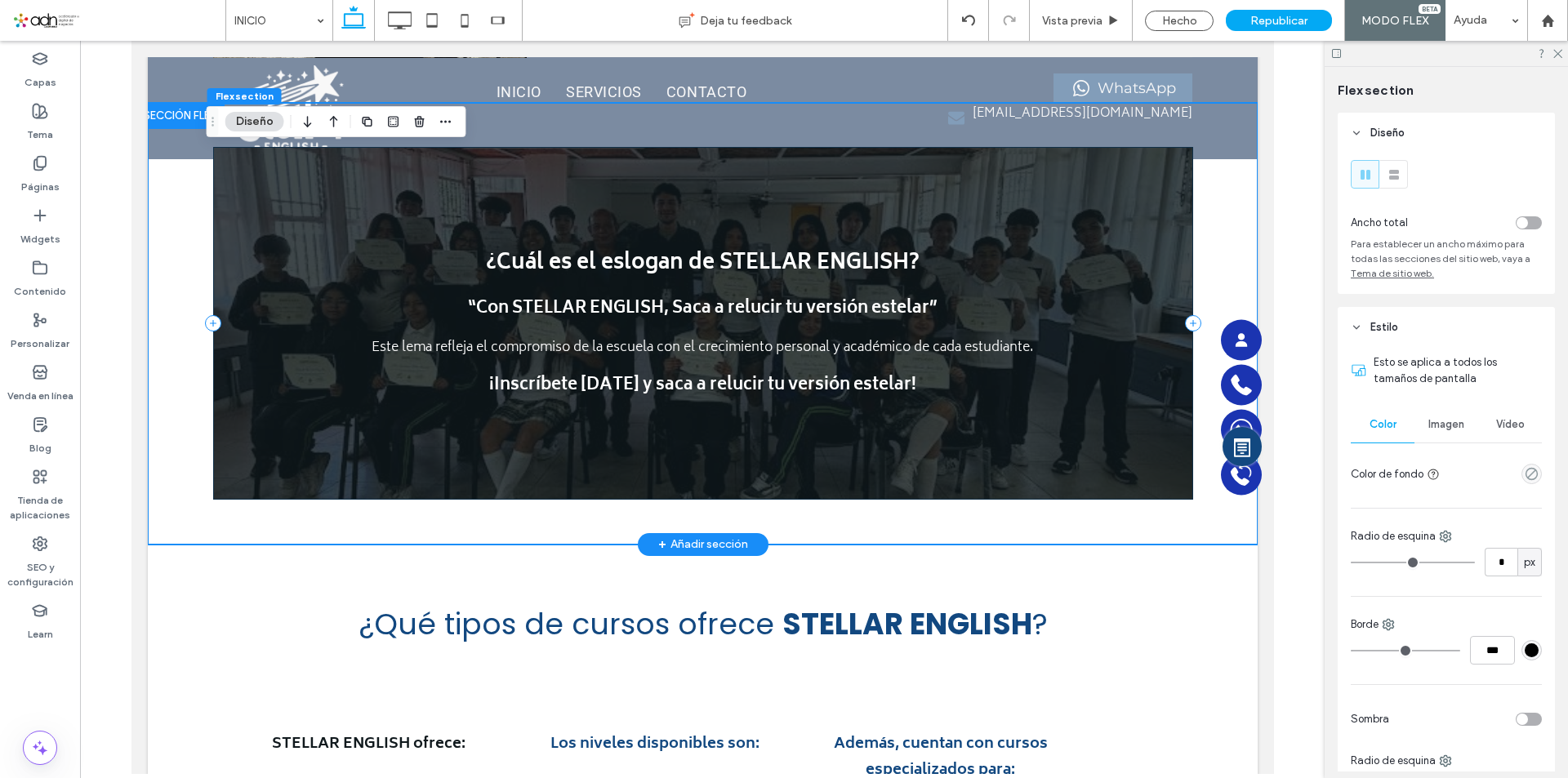
click at [338, 441] on div "¿Cuál es el eslogan de STELLAR ENGLISH? “Con STELLAR ENGLISH, Saca a relucir tu…" at bounding box center [702, 323] width 980 height 352
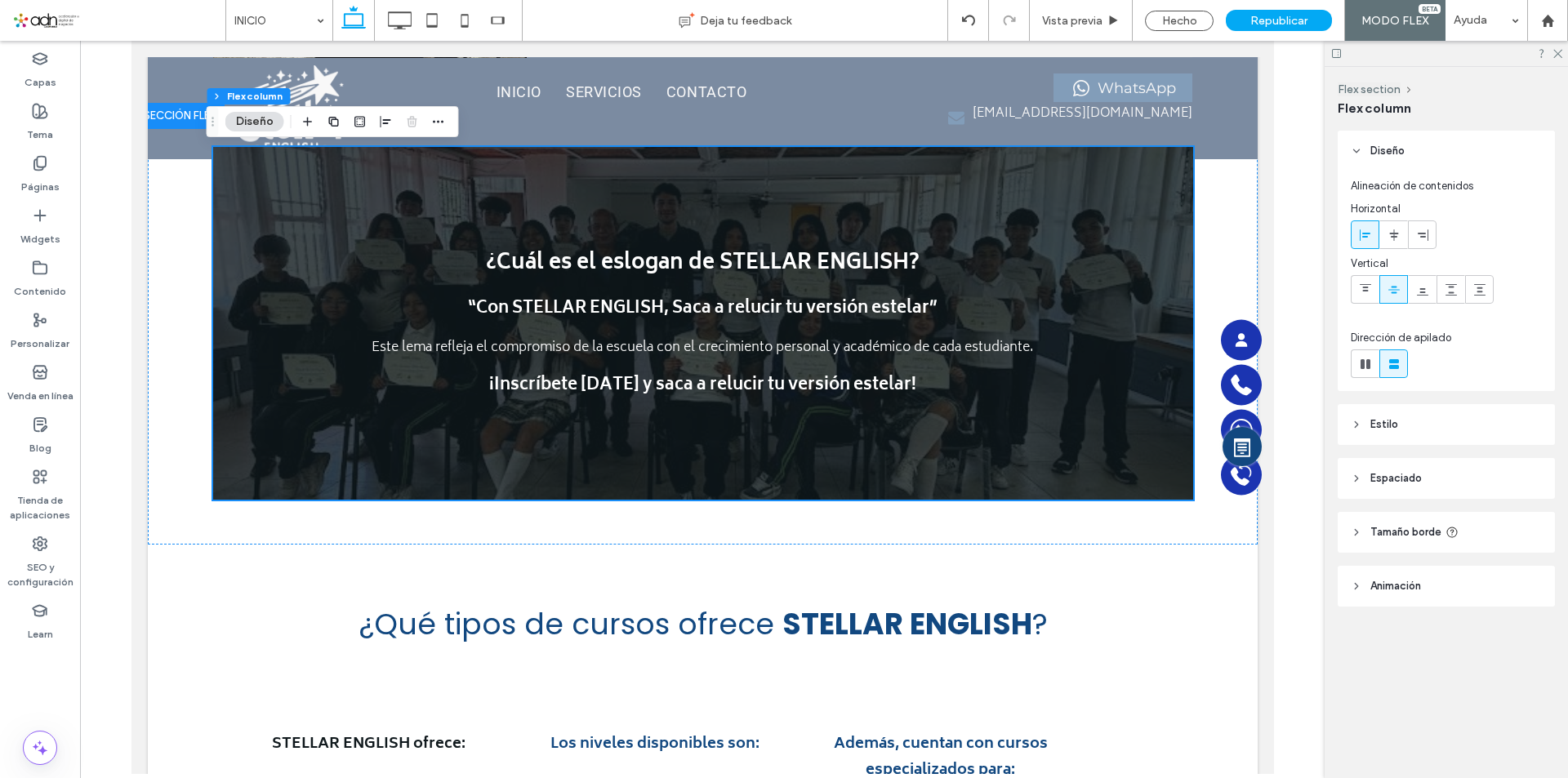
click at [1418, 421] on header "Estilo" at bounding box center [1446, 424] width 217 height 41
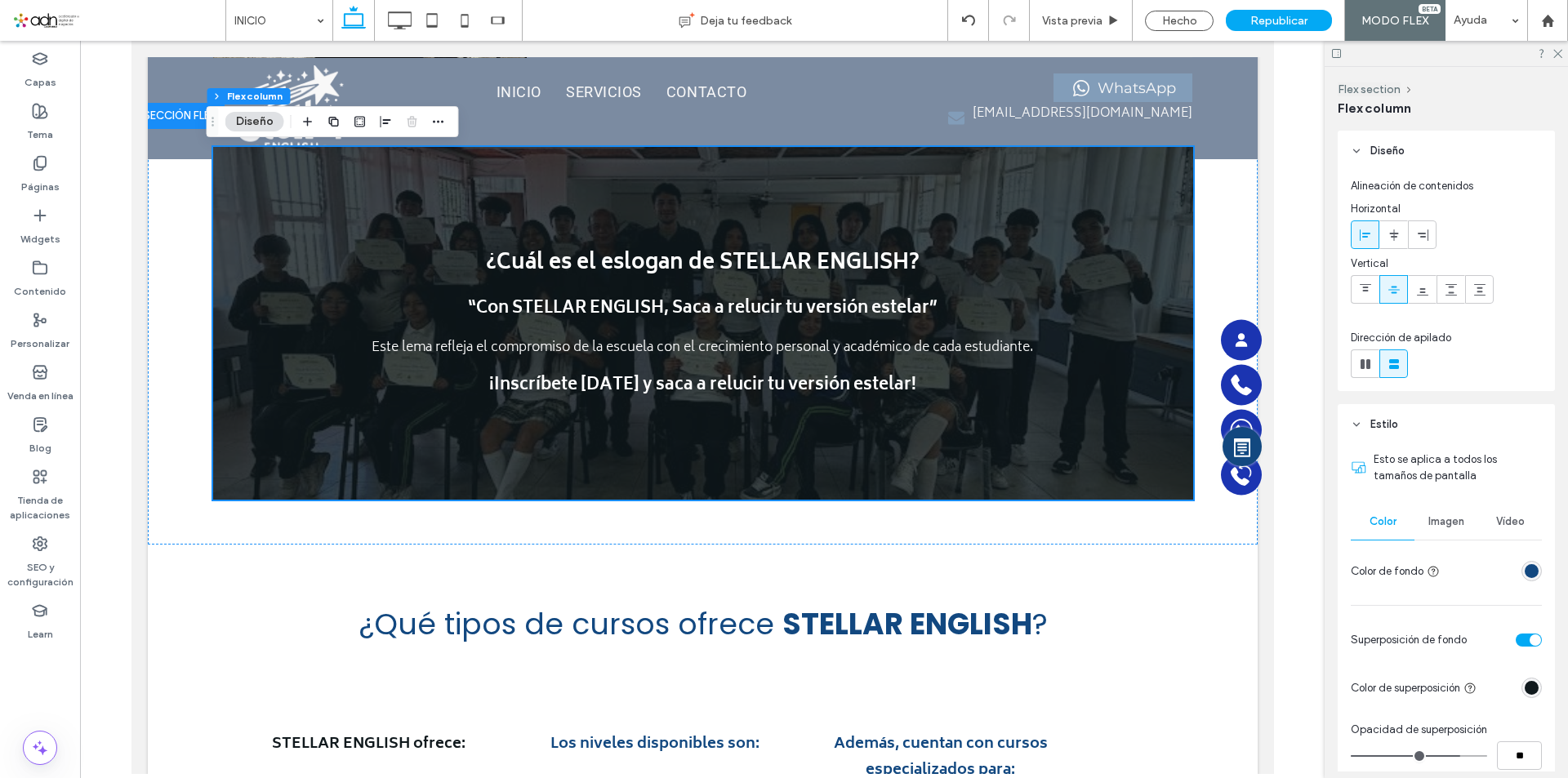
click at [1440, 515] on span "Imagen" at bounding box center [1446, 522] width 36 height 13
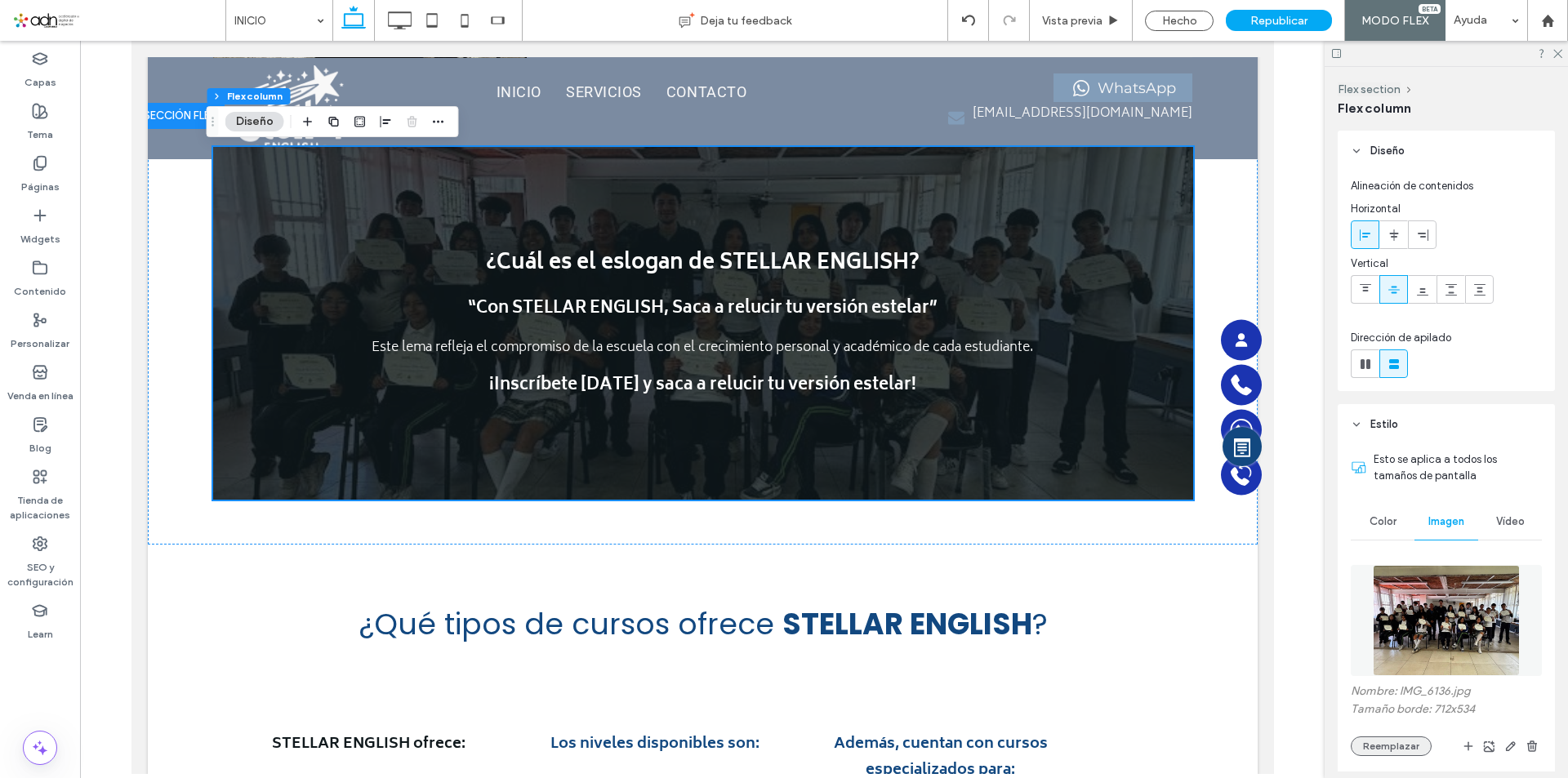
click at [1393, 752] on button "Reemplazar" at bounding box center [1391, 746] width 81 height 20
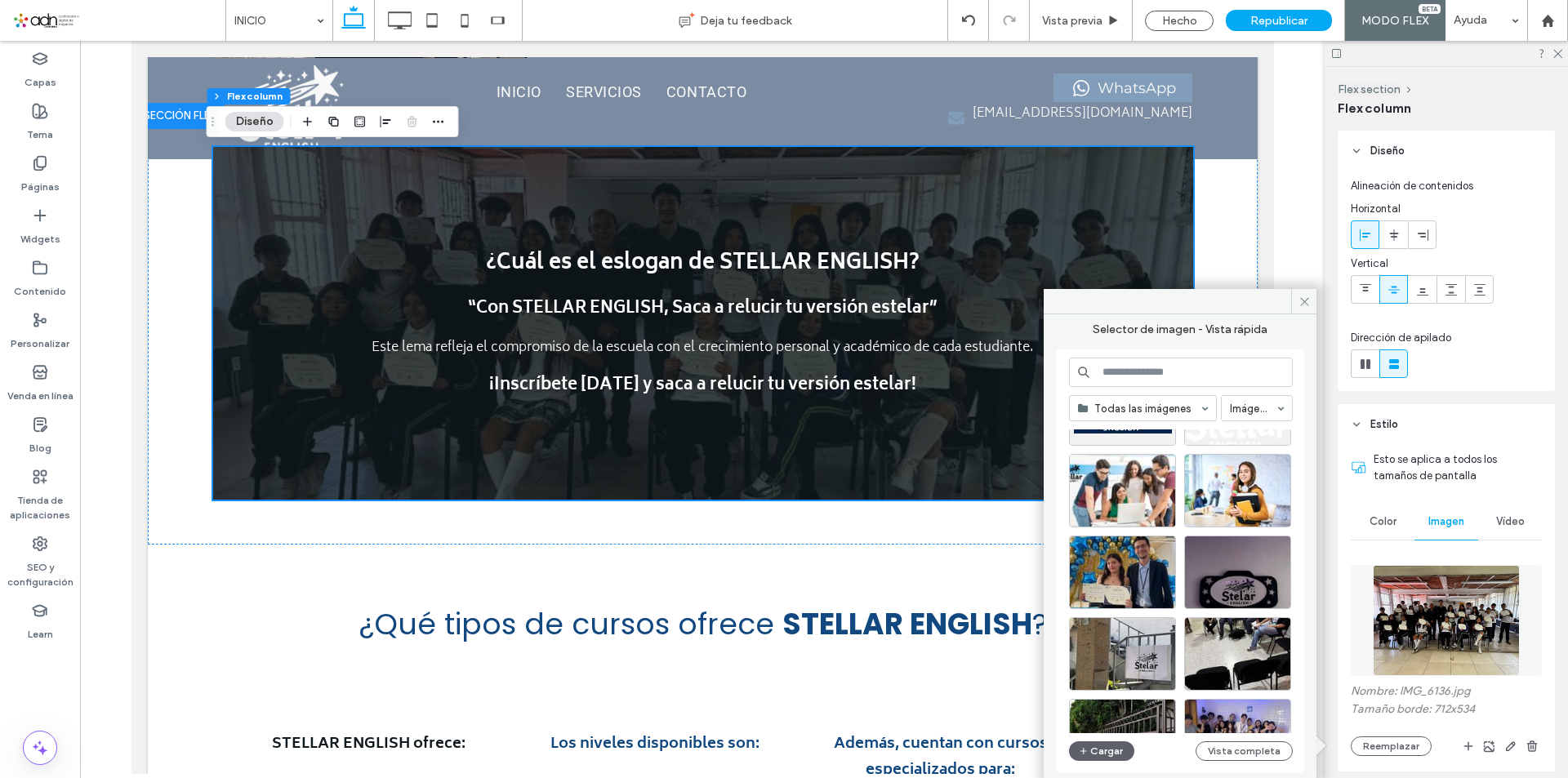
scroll to position [163, 0]
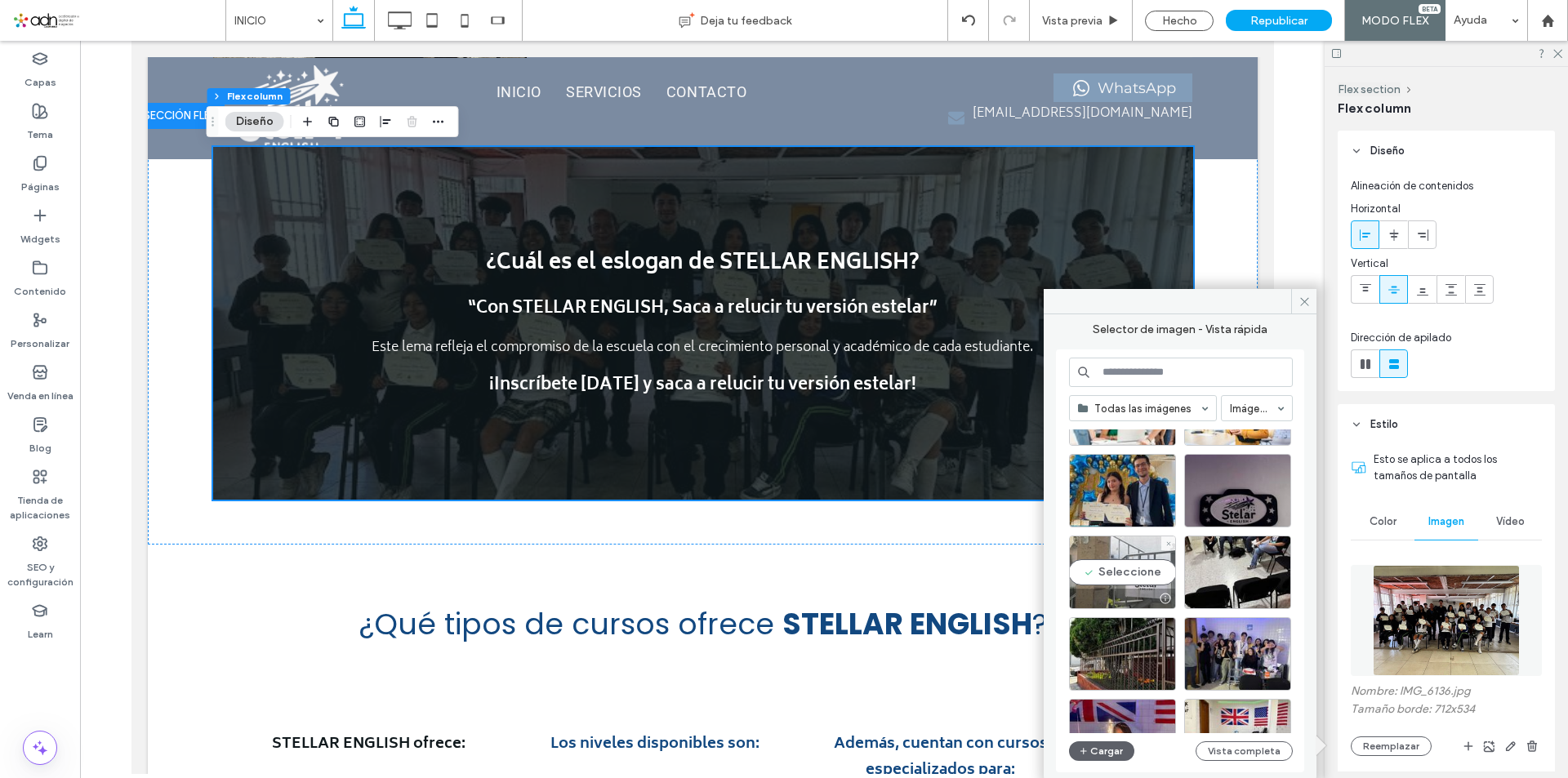
click at [1122, 571] on div "Seleccione" at bounding box center [1122, 573] width 107 height 73
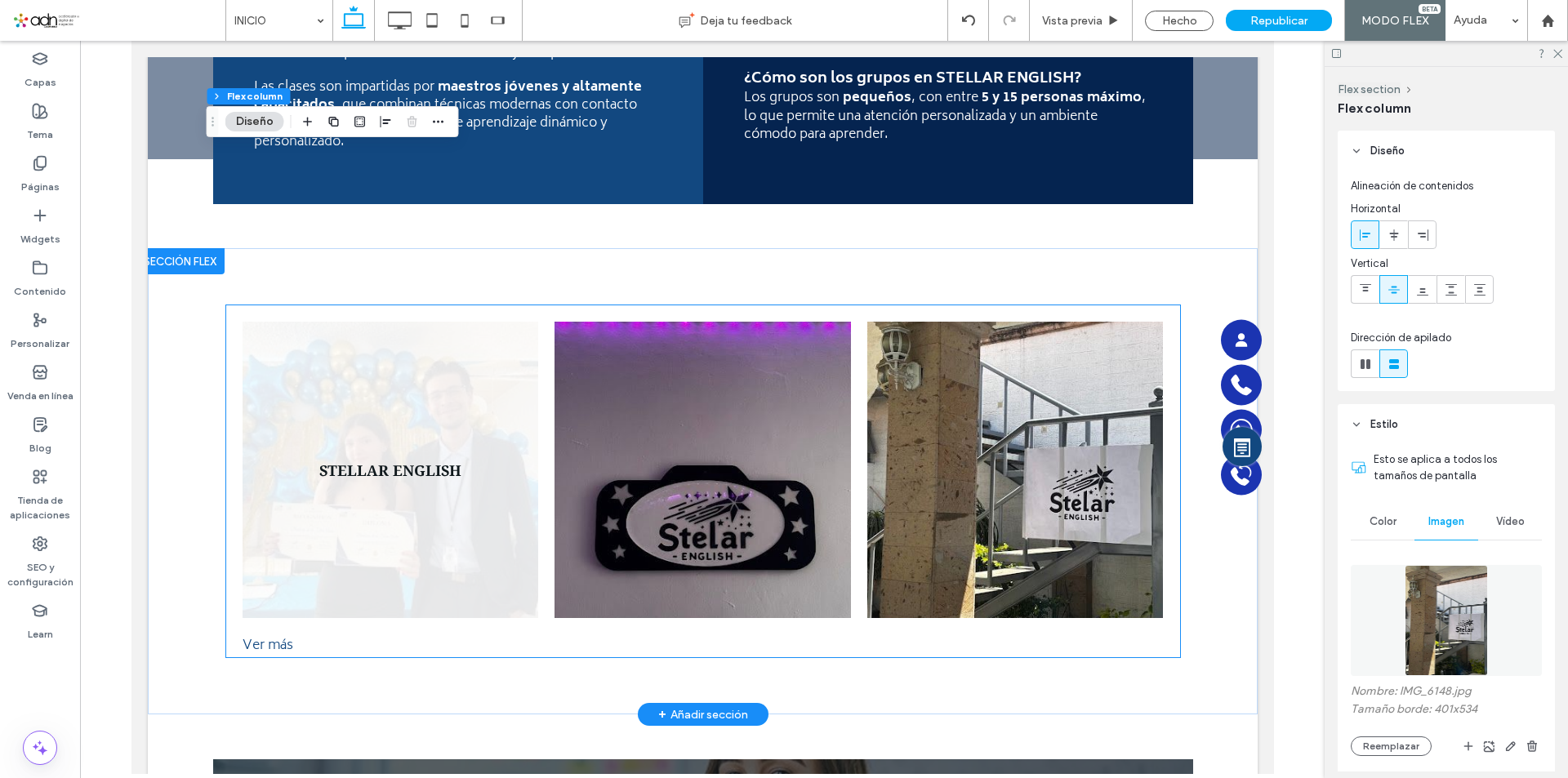
scroll to position [4409, 0]
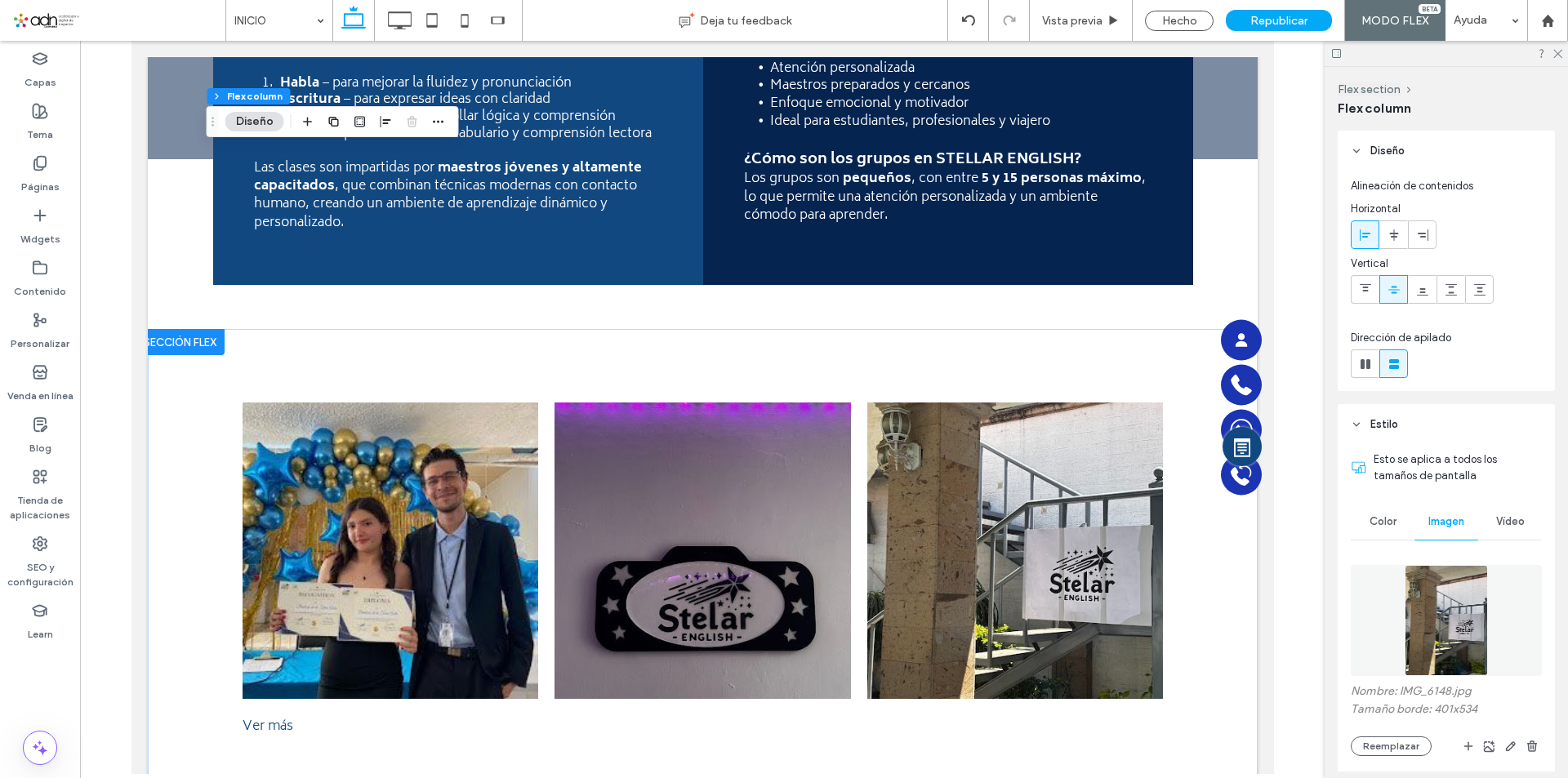
click at [191, 337] on div at bounding box center [179, 342] width 89 height 26
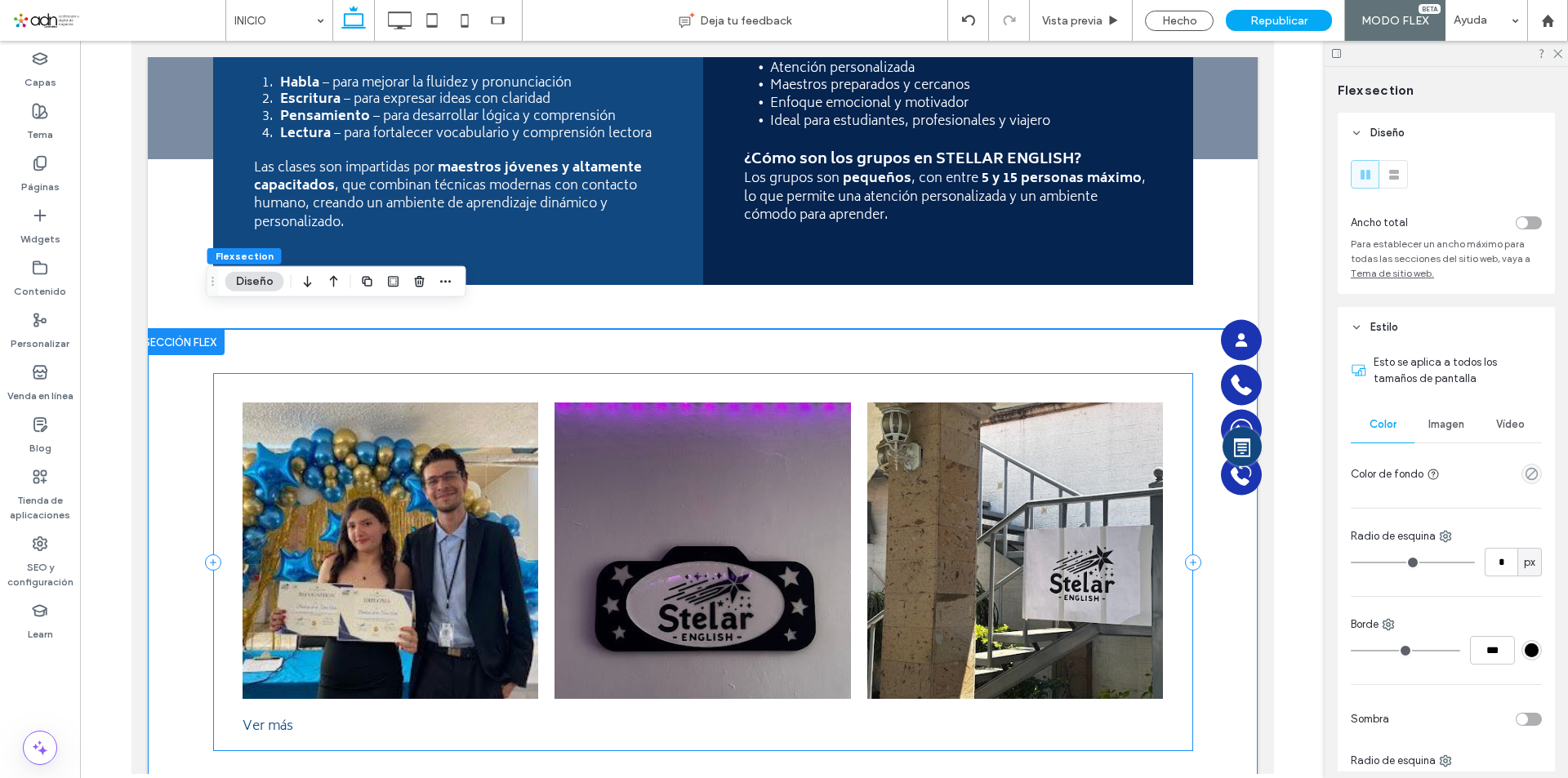
scroll to position [4429, 0]
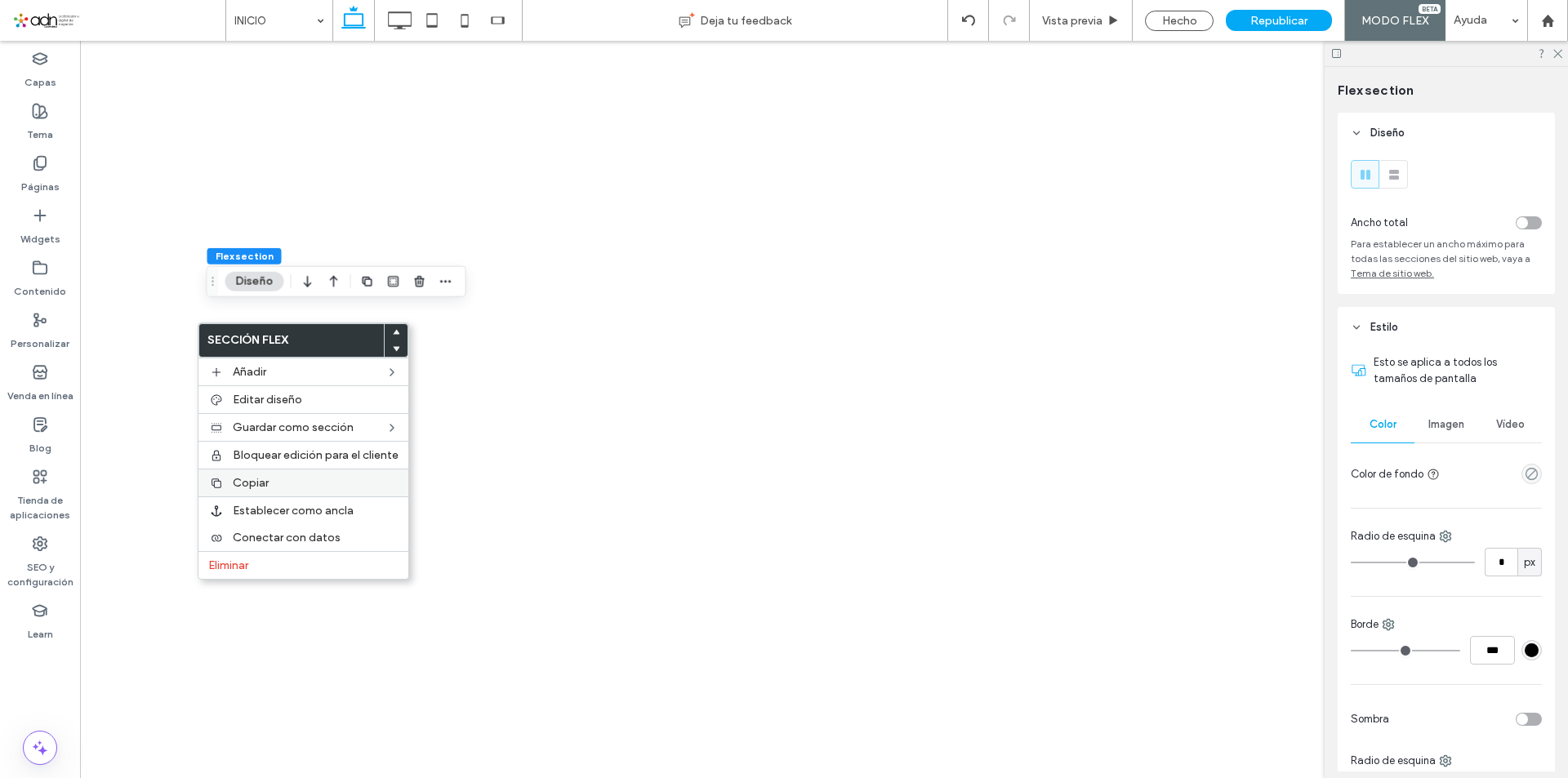
click at [244, 480] on span "Copiar" at bounding box center [250, 483] width 36 height 14
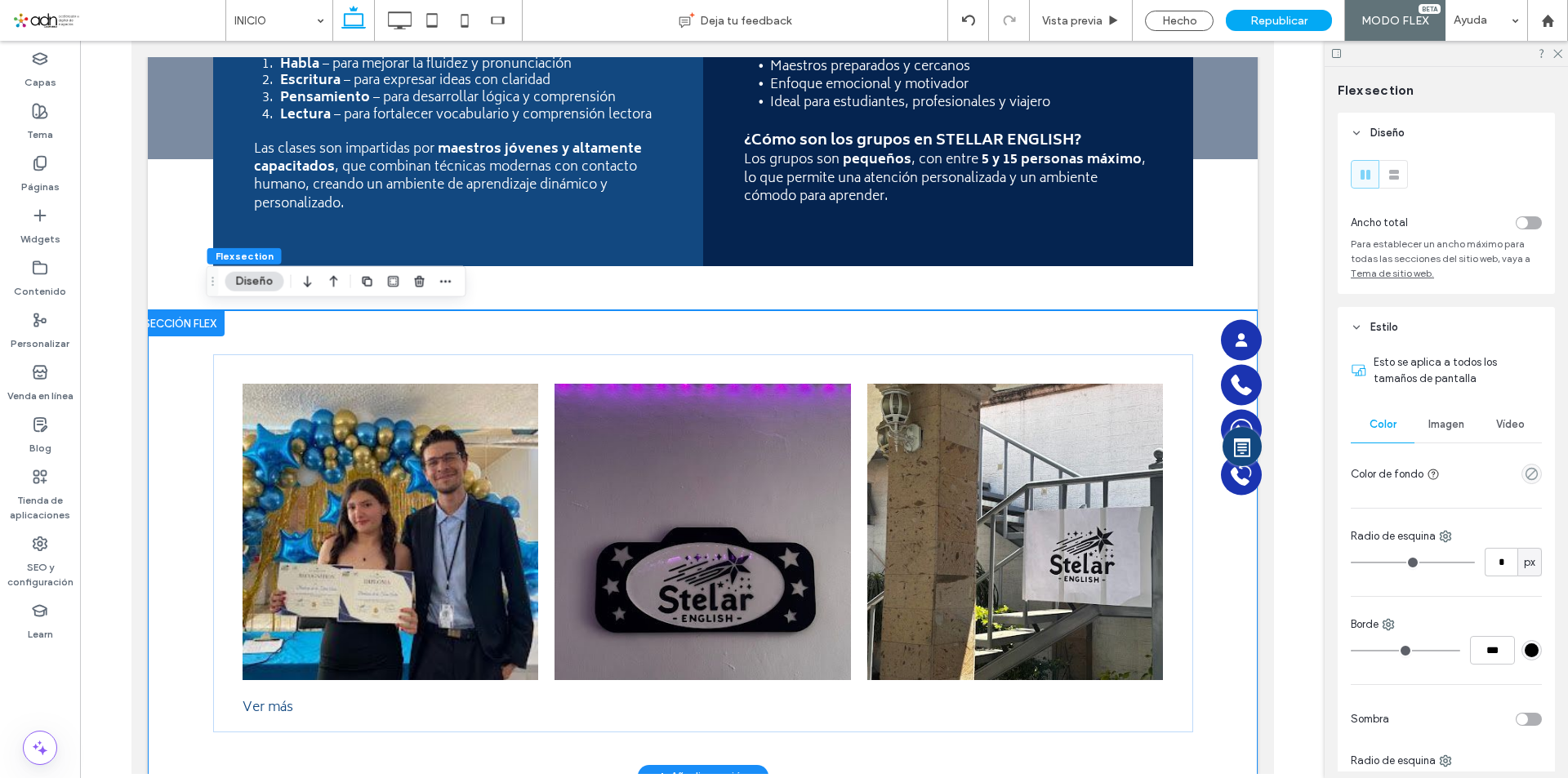
click at [188, 326] on div at bounding box center [179, 323] width 89 height 26
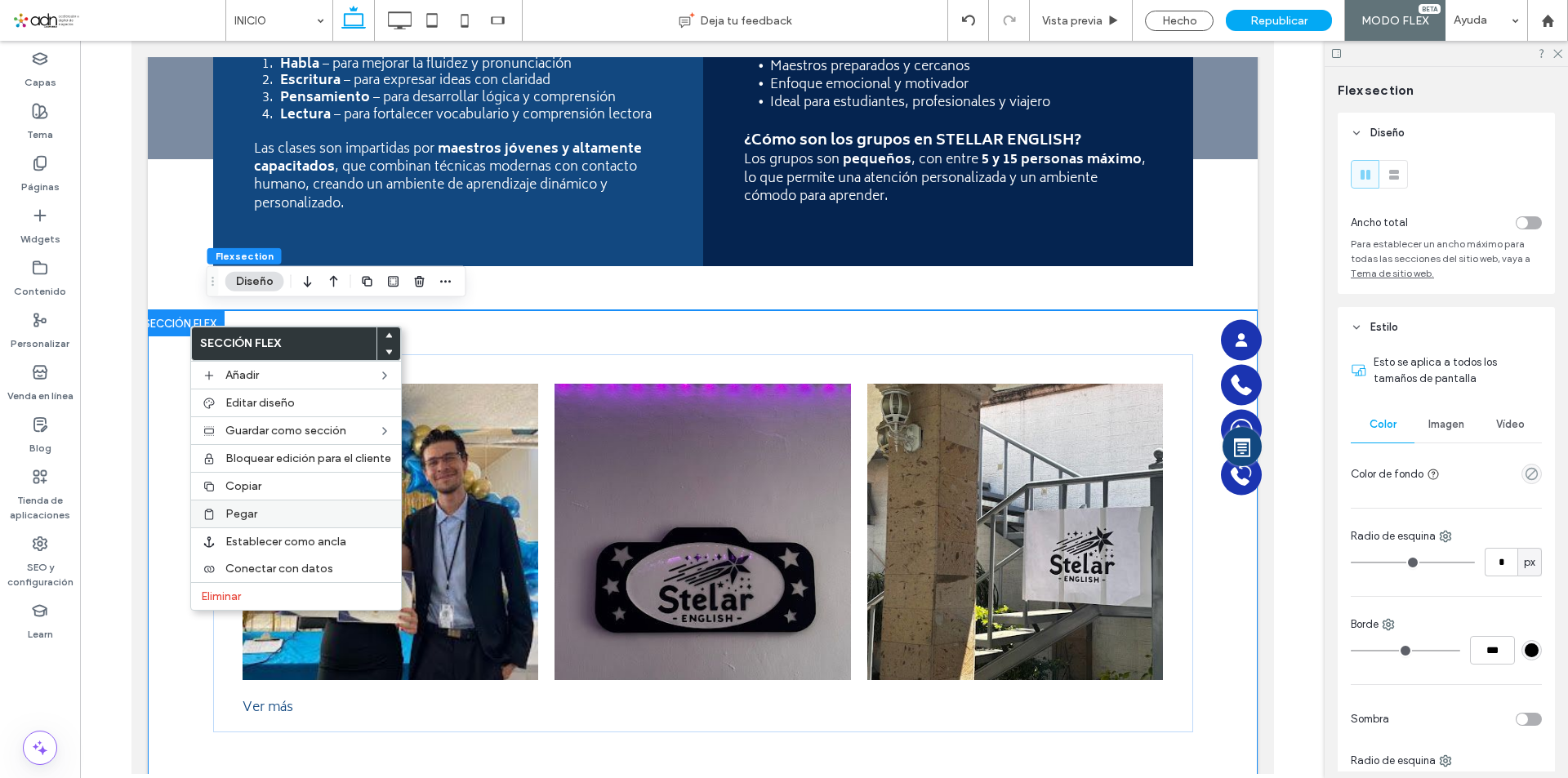
click at [244, 512] on span "Pegar" at bounding box center [241, 514] width 32 height 14
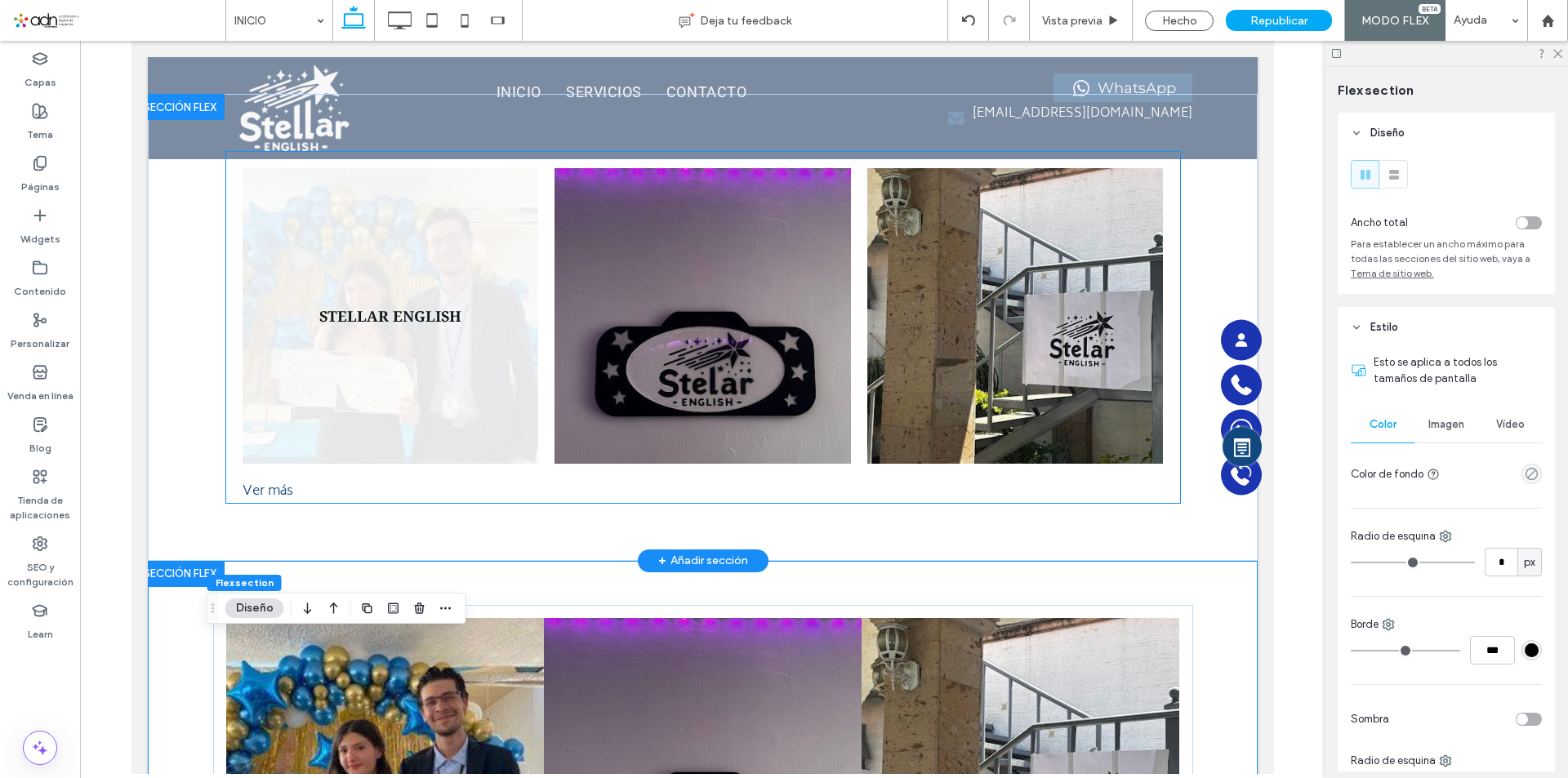
scroll to position [4605, 0]
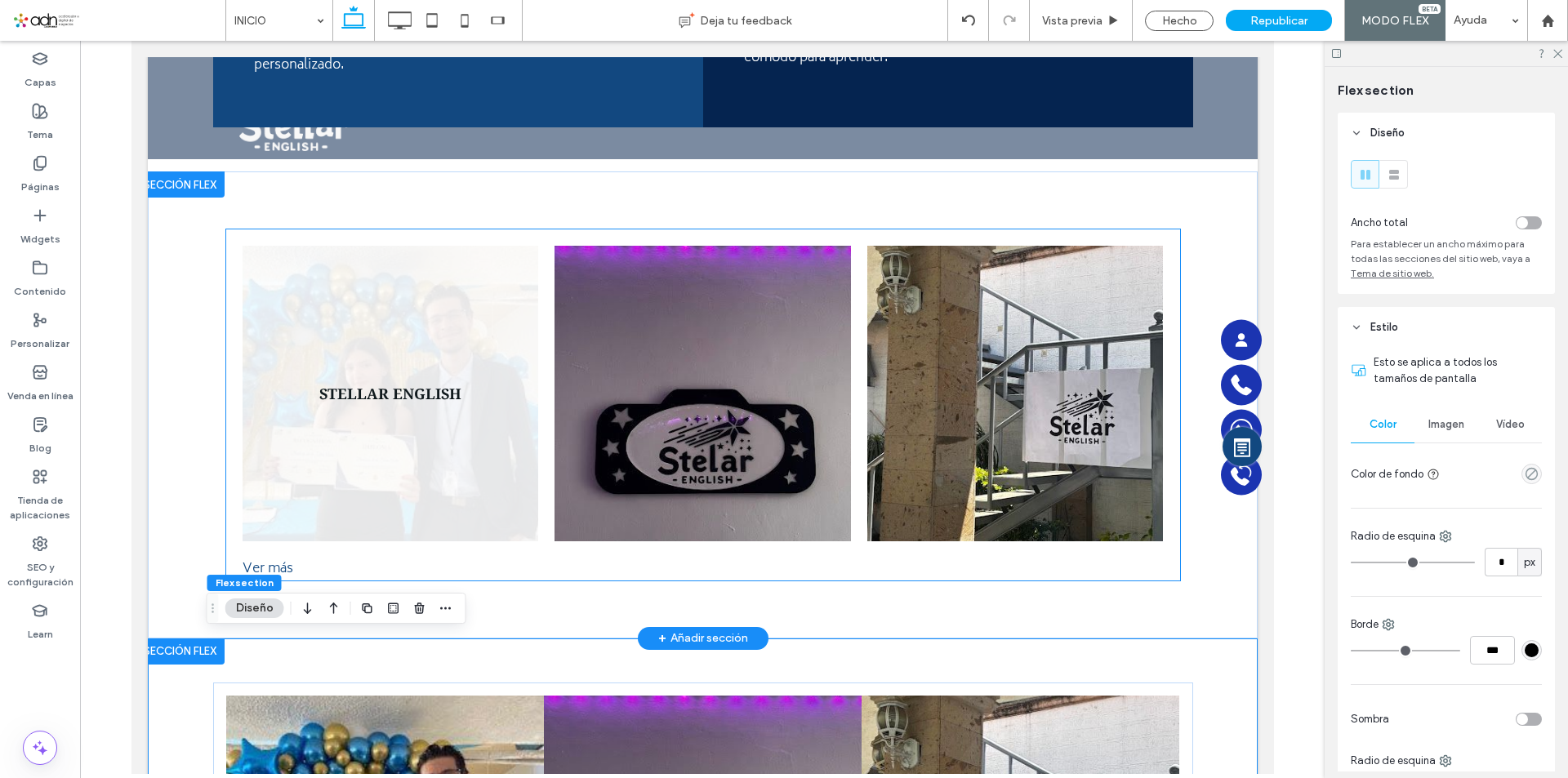
click at [390, 411] on link at bounding box center [389, 393] width 313 height 313
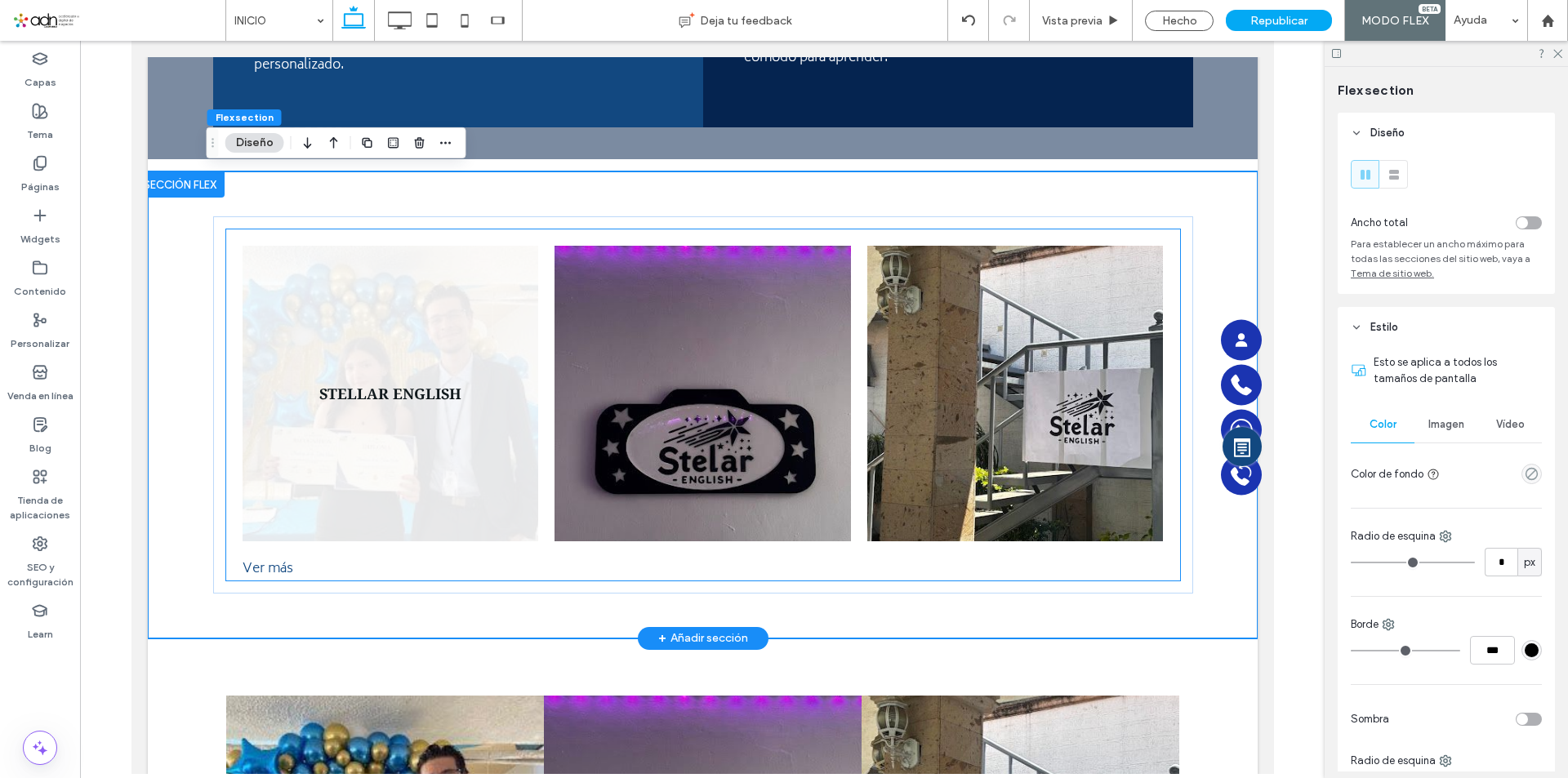
click at [390, 411] on link at bounding box center [389, 393] width 313 height 313
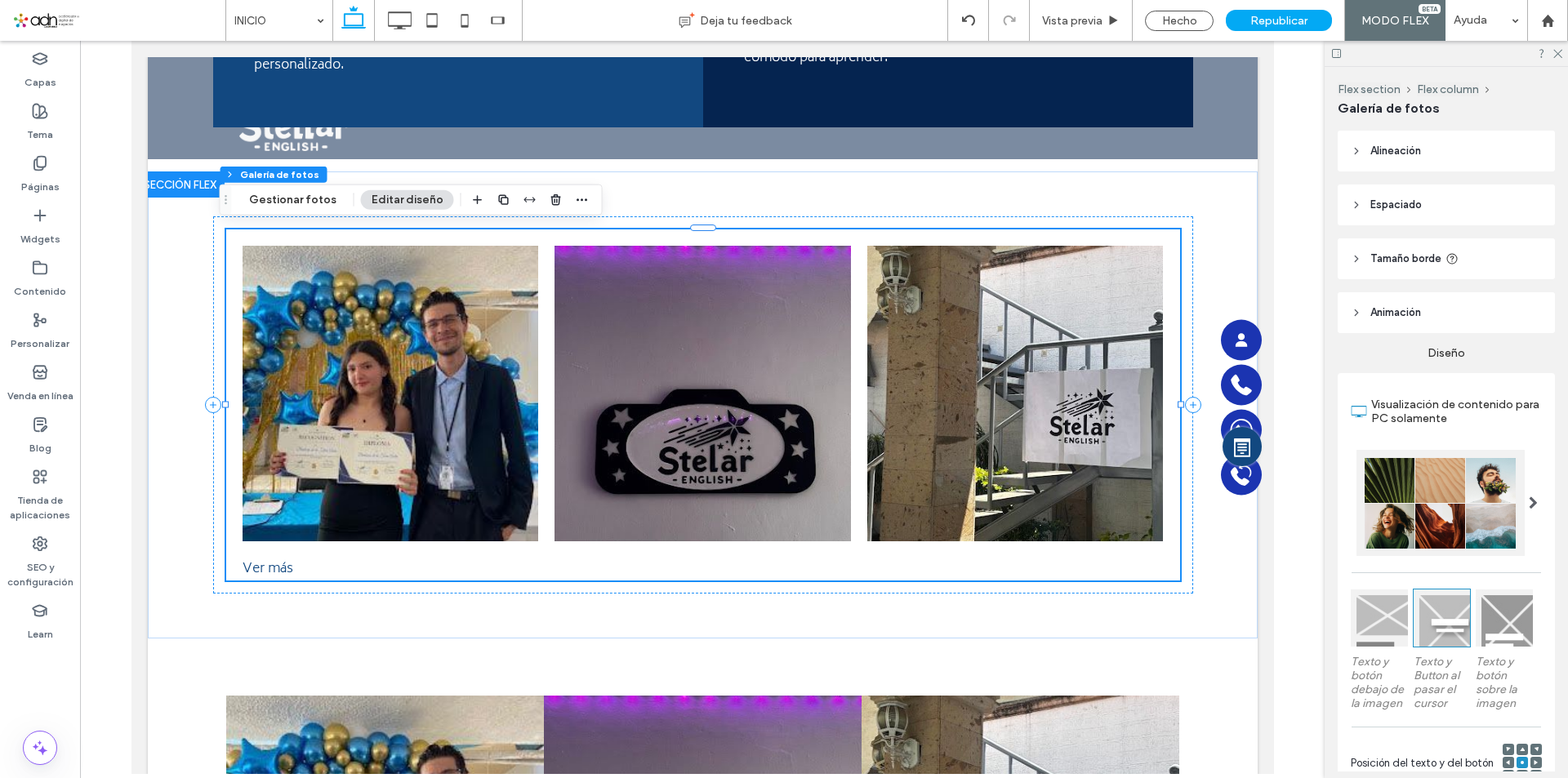
click at [307, 211] on div "Flex section Flex column Galería de fotos Gestionar fotos Editar diseño" at bounding box center [411, 199] width 383 height 31
drag, startPoint x: 307, startPoint y: 206, endPoint x: 508, endPoint y: 232, distance: 202.7
click at [307, 206] on button "Gestionar fotos" at bounding box center [293, 200] width 109 height 20
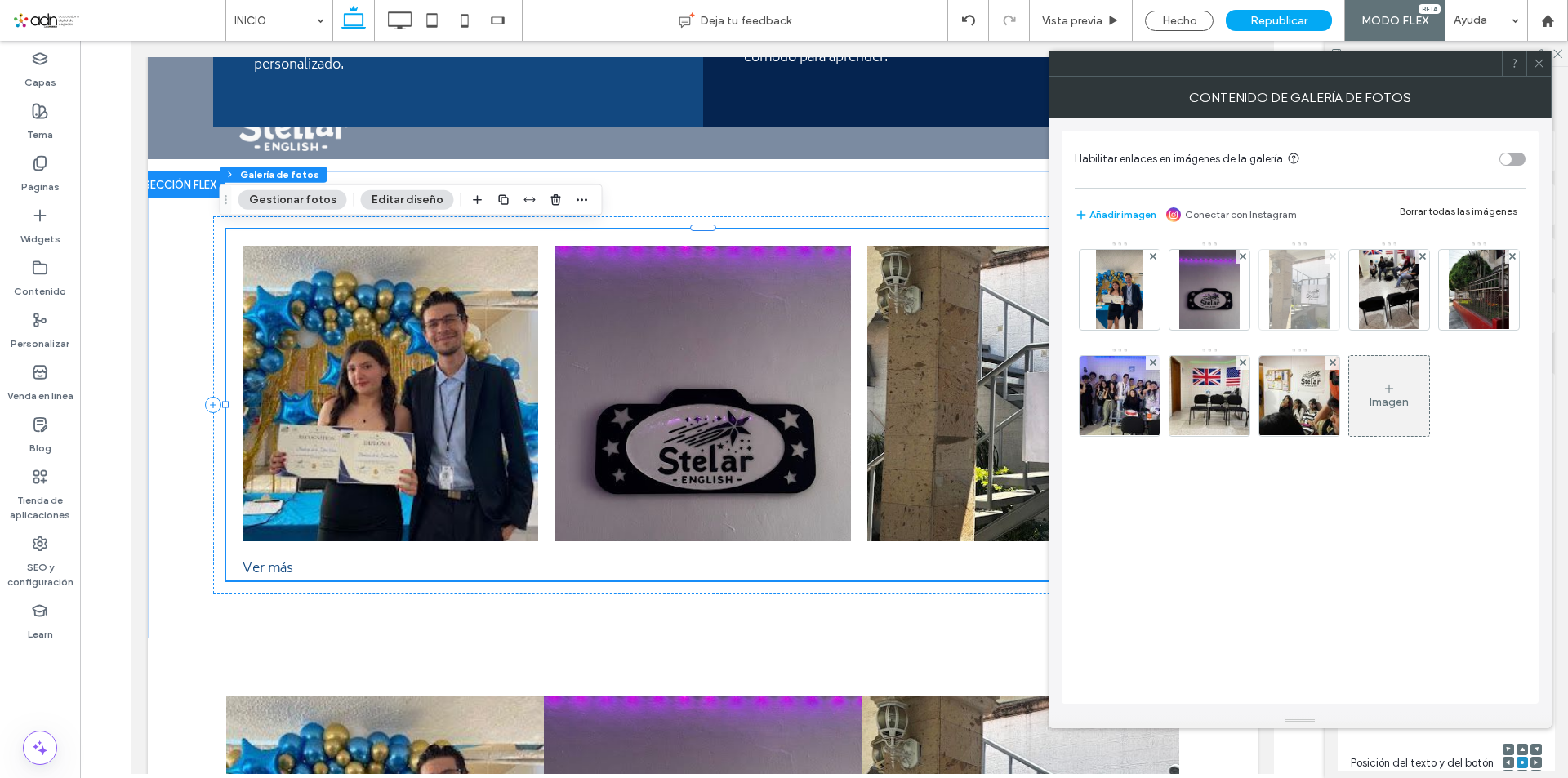
click at [1334, 257] on icon at bounding box center [1334, 257] width 7 height 7
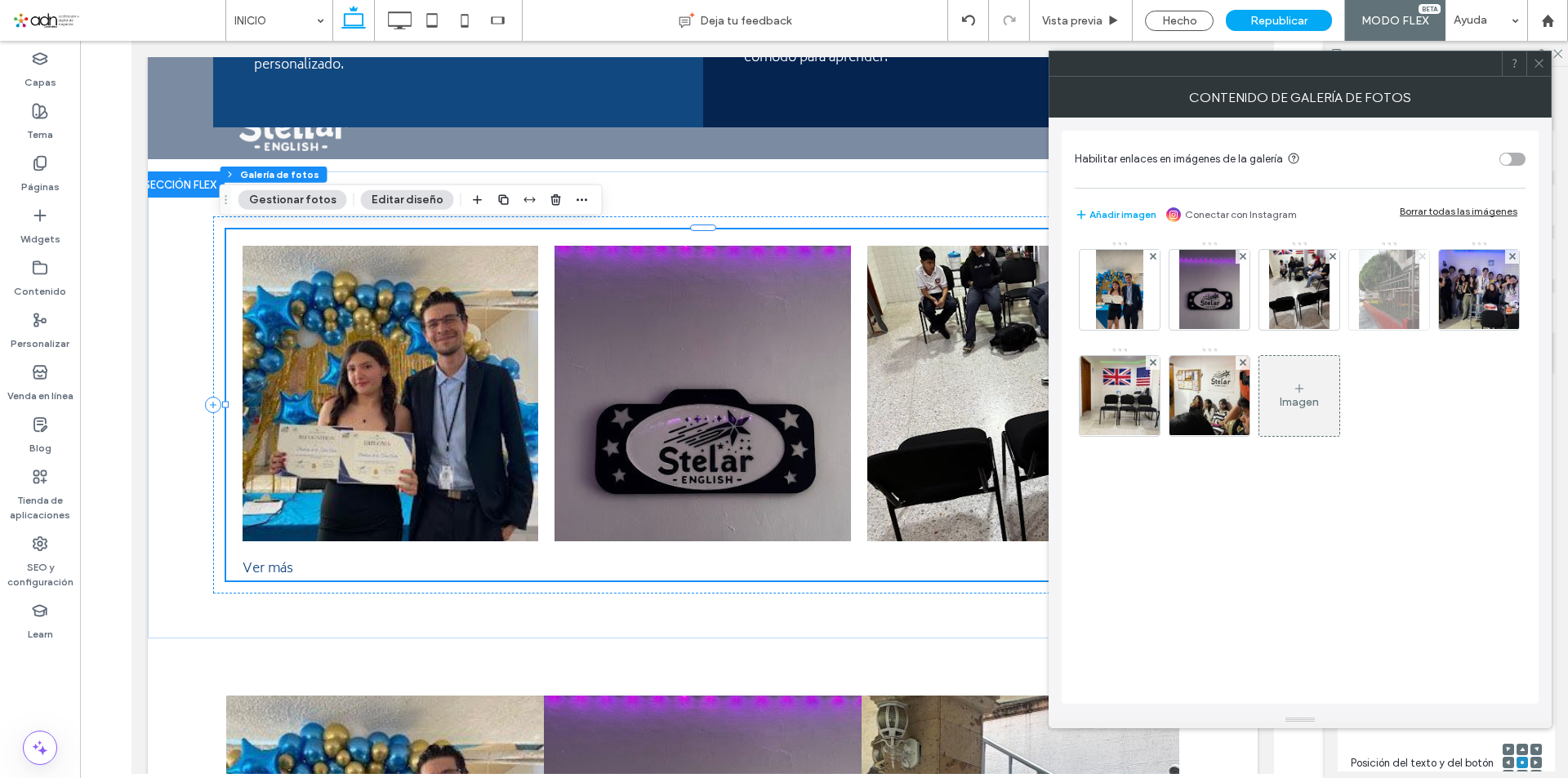
click at [1422, 257] on icon at bounding box center [1423, 257] width 7 height 7
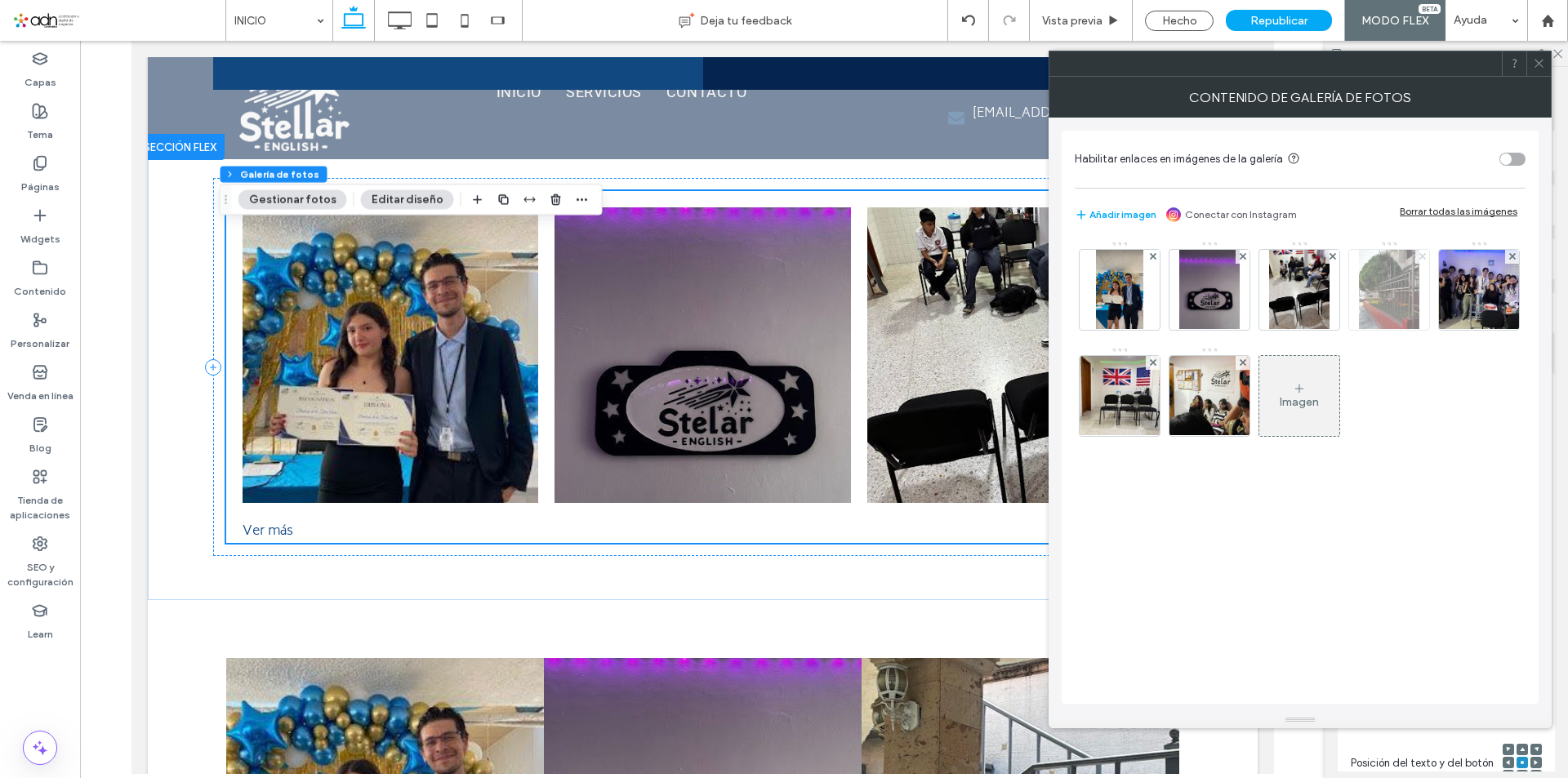
scroll to position [4567, 0]
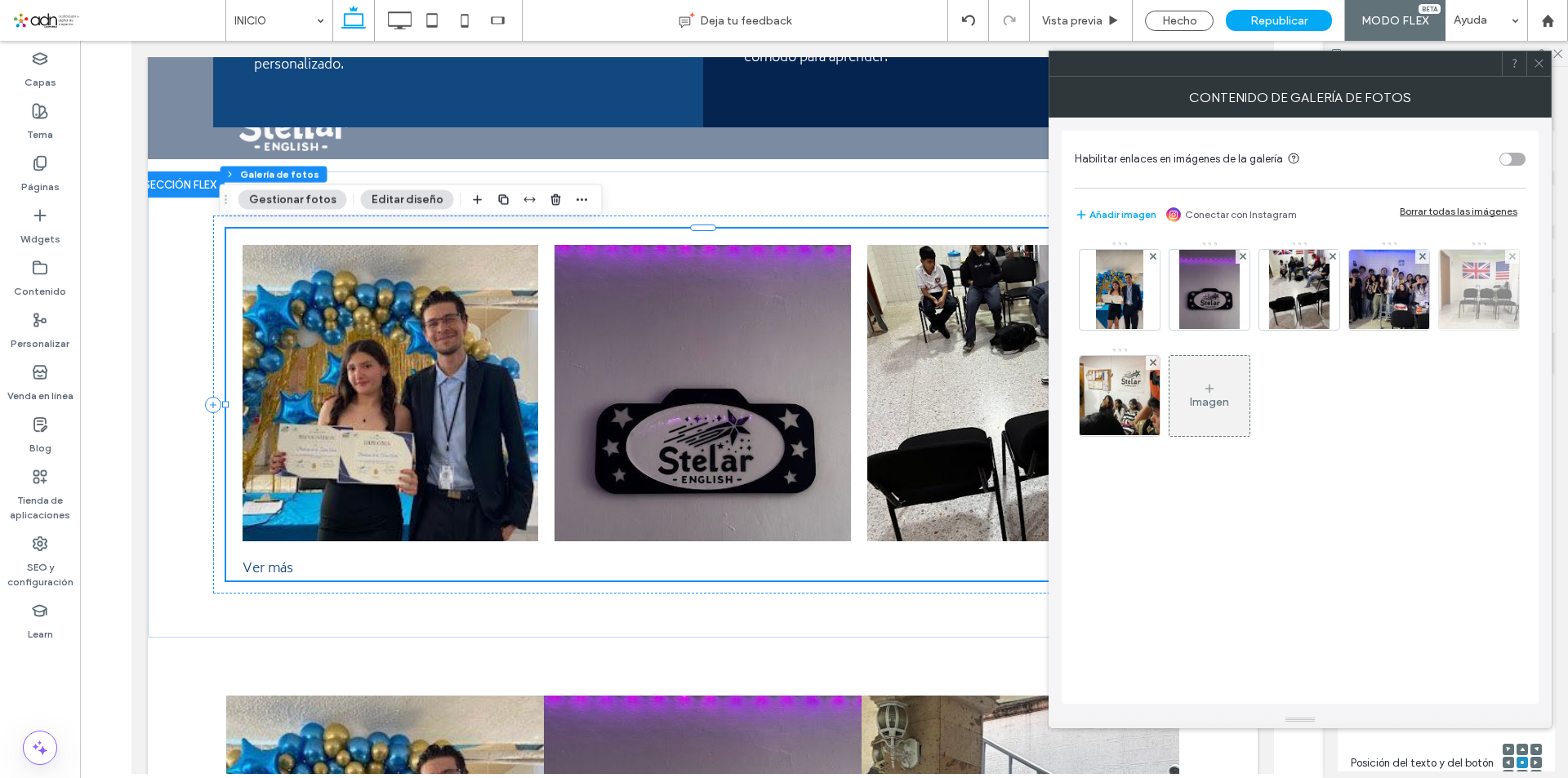
click at [1508, 258] on div at bounding box center [1512, 257] width 14 height 14
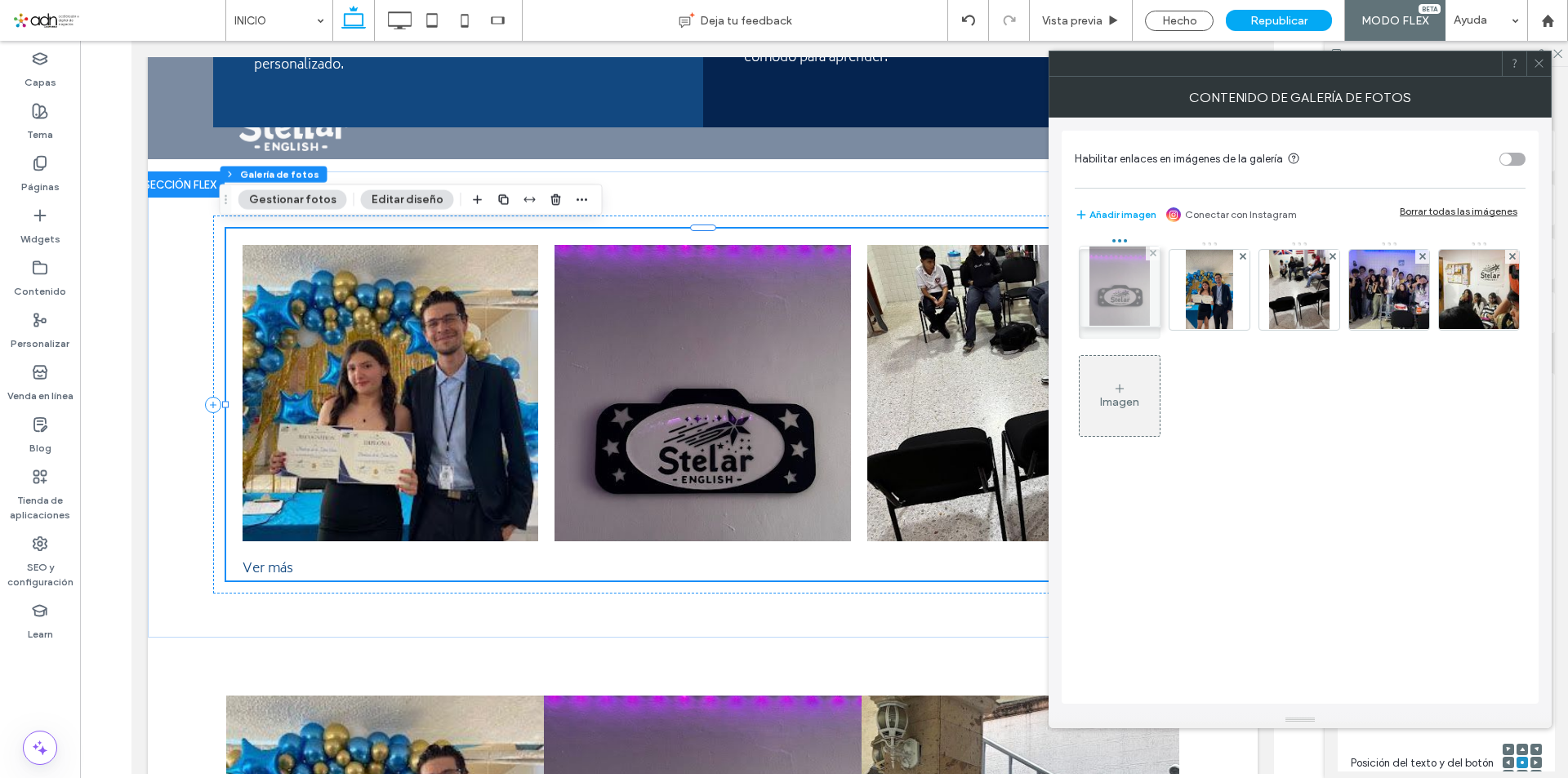
drag, startPoint x: 1224, startPoint y: 293, endPoint x: 1099, endPoint y: 287, distance: 125.1
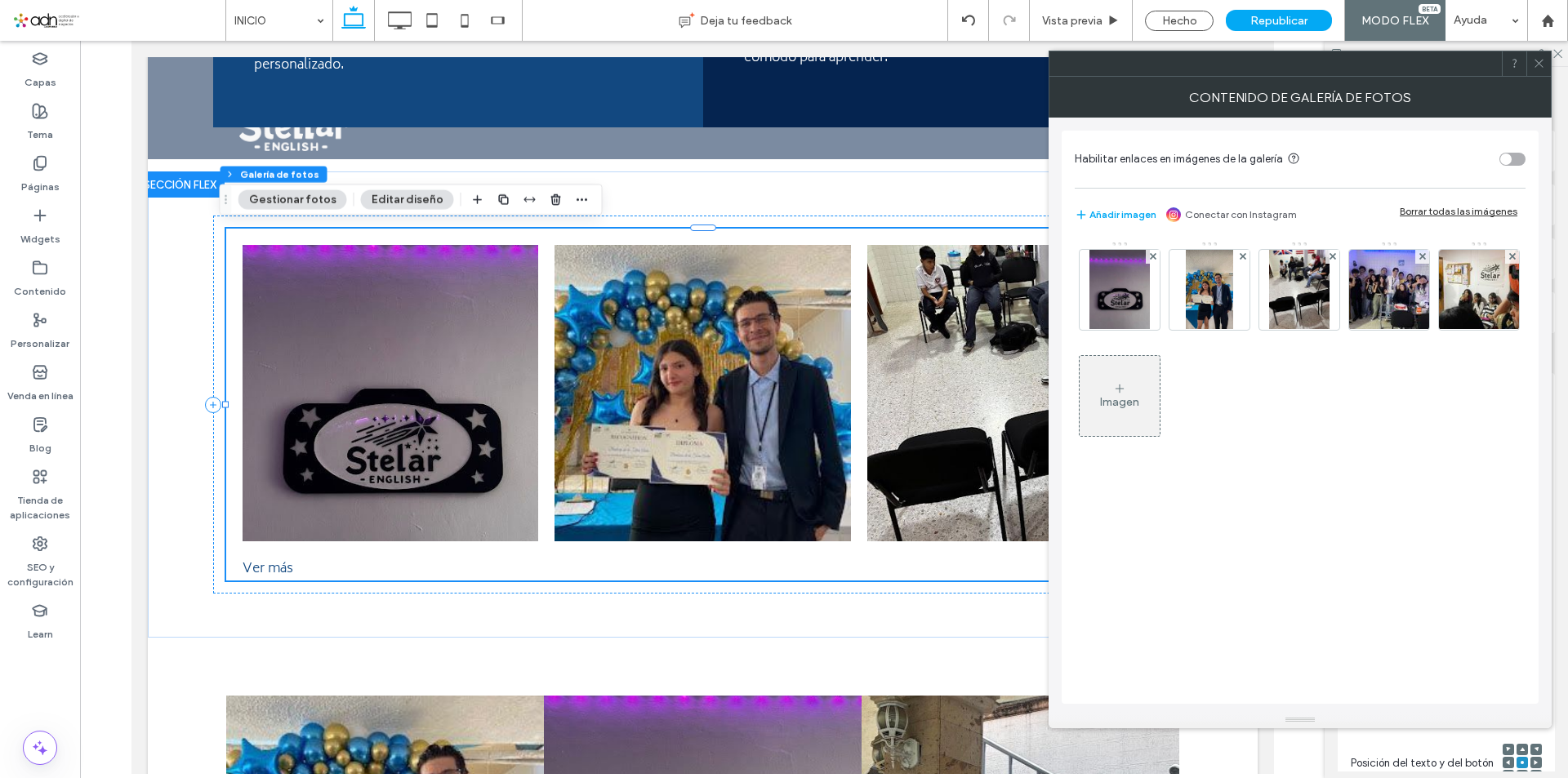
click at [1541, 68] on icon at bounding box center [1539, 63] width 12 height 12
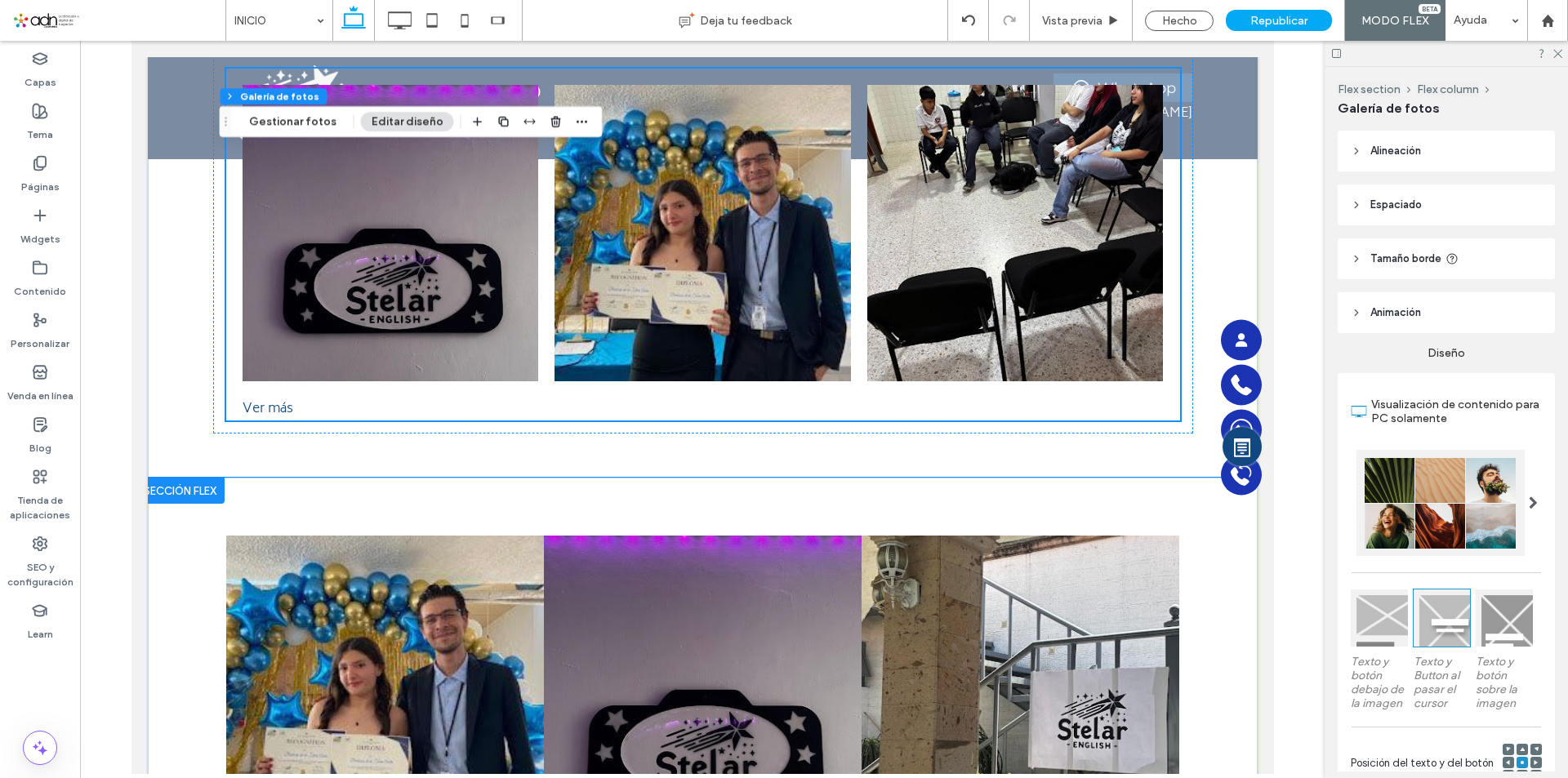
scroll to position [4894, 0]
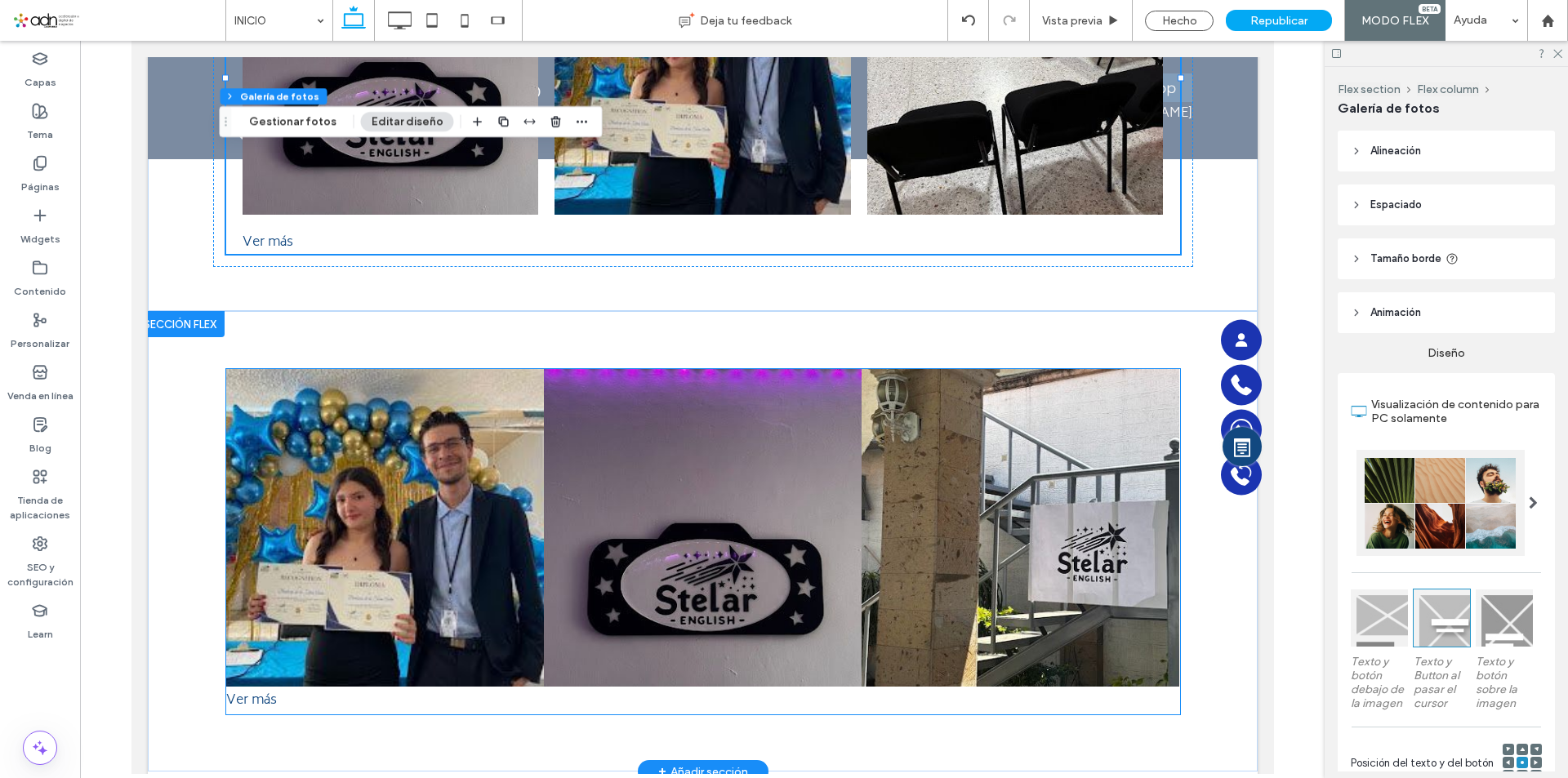
click at [412, 500] on link at bounding box center [384, 528] width 338 height 337
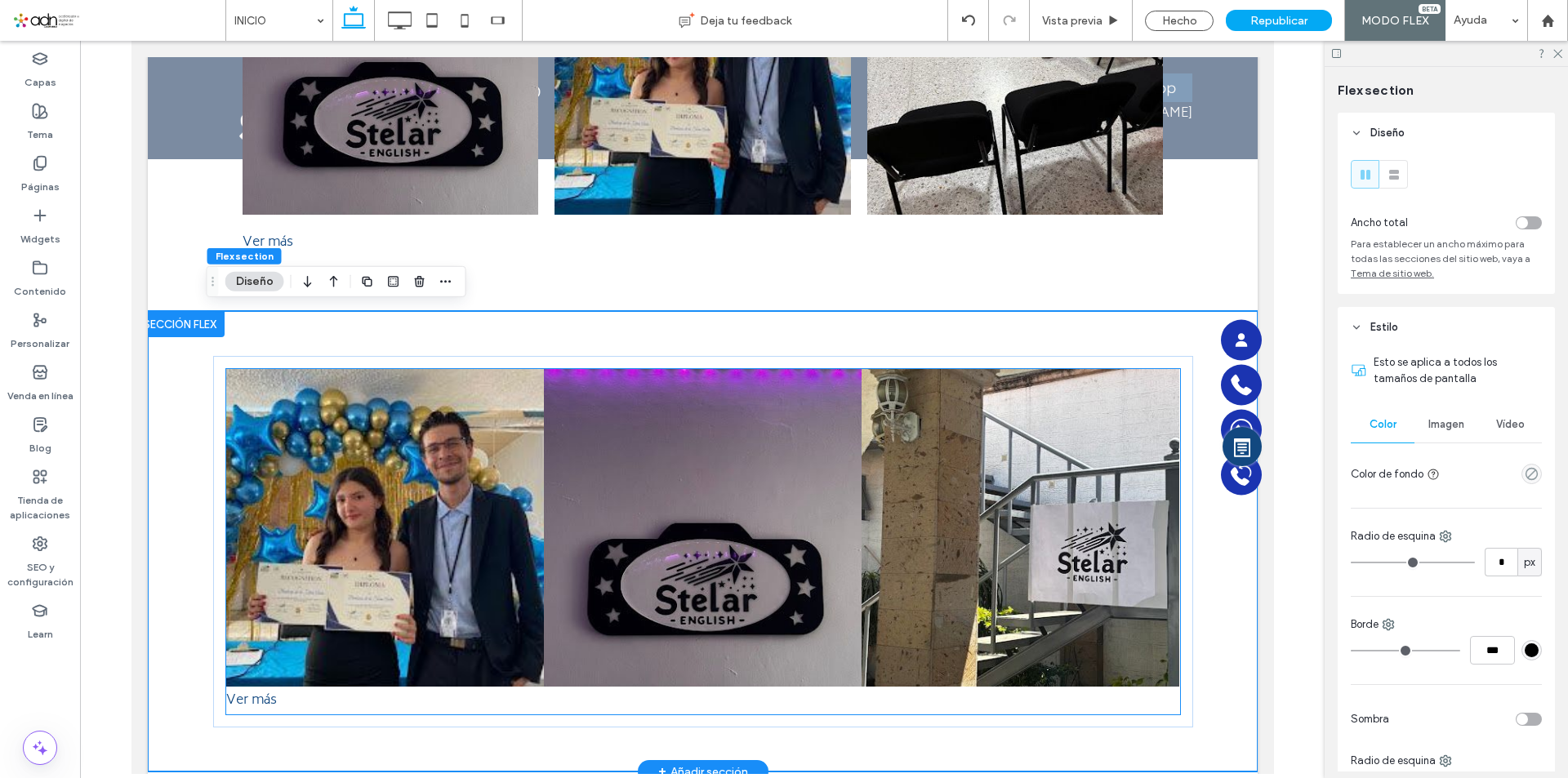
click at [412, 500] on link at bounding box center [384, 528] width 338 height 337
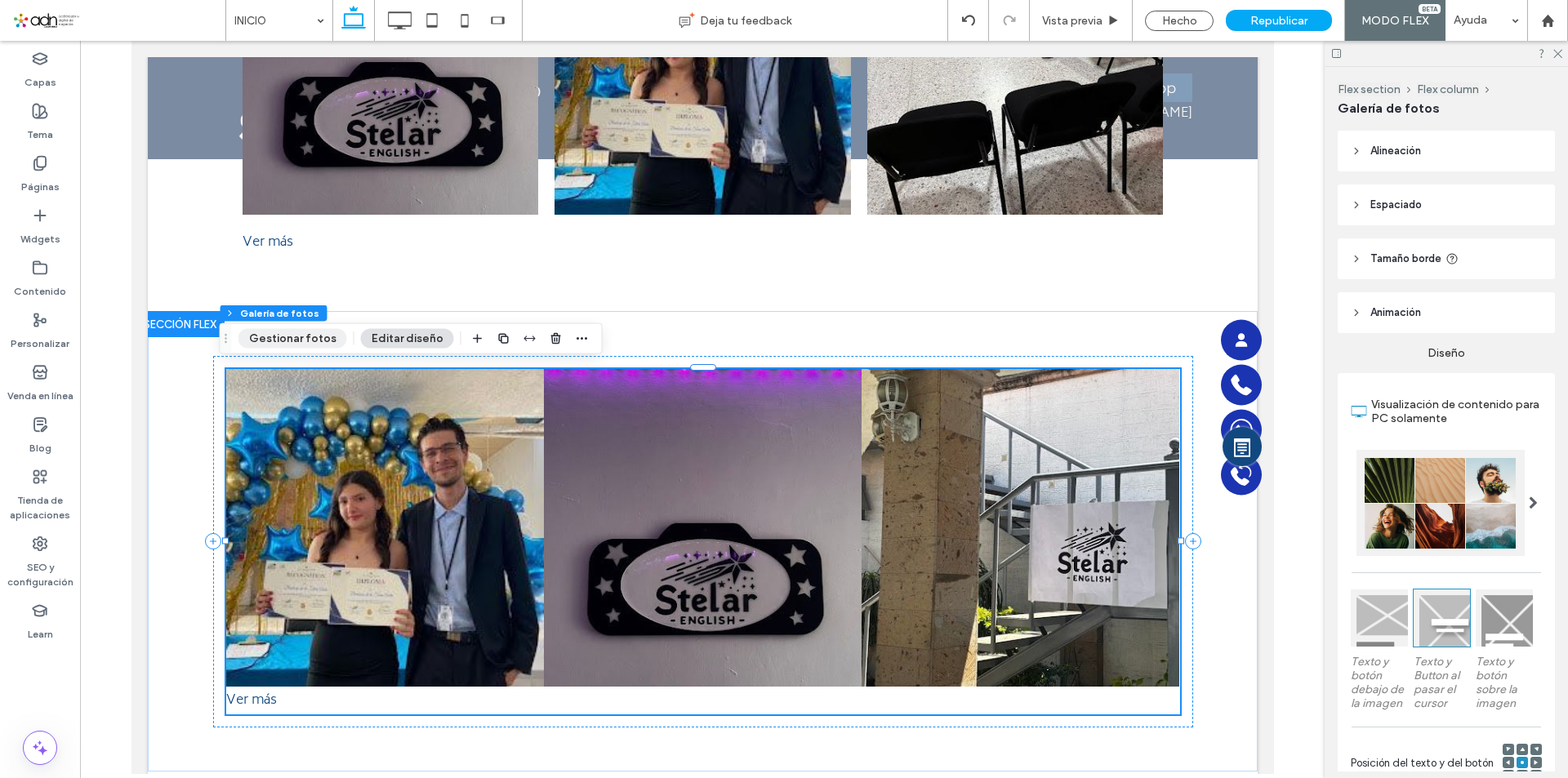
click at [311, 341] on button "Gestionar fotos" at bounding box center [293, 339] width 109 height 20
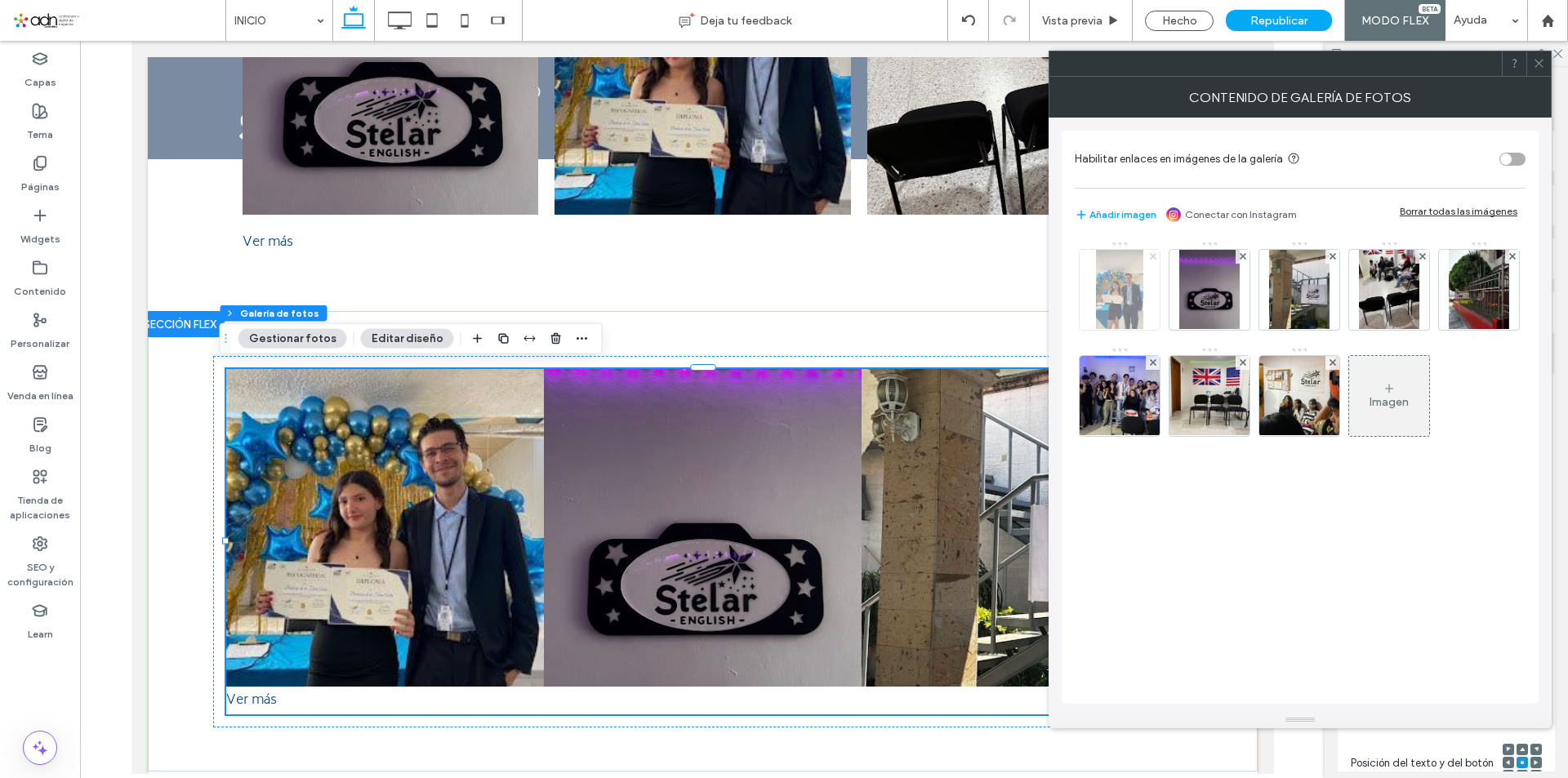
click at [1151, 259] on span at bounding box center [1153, 257] width 7 height 14
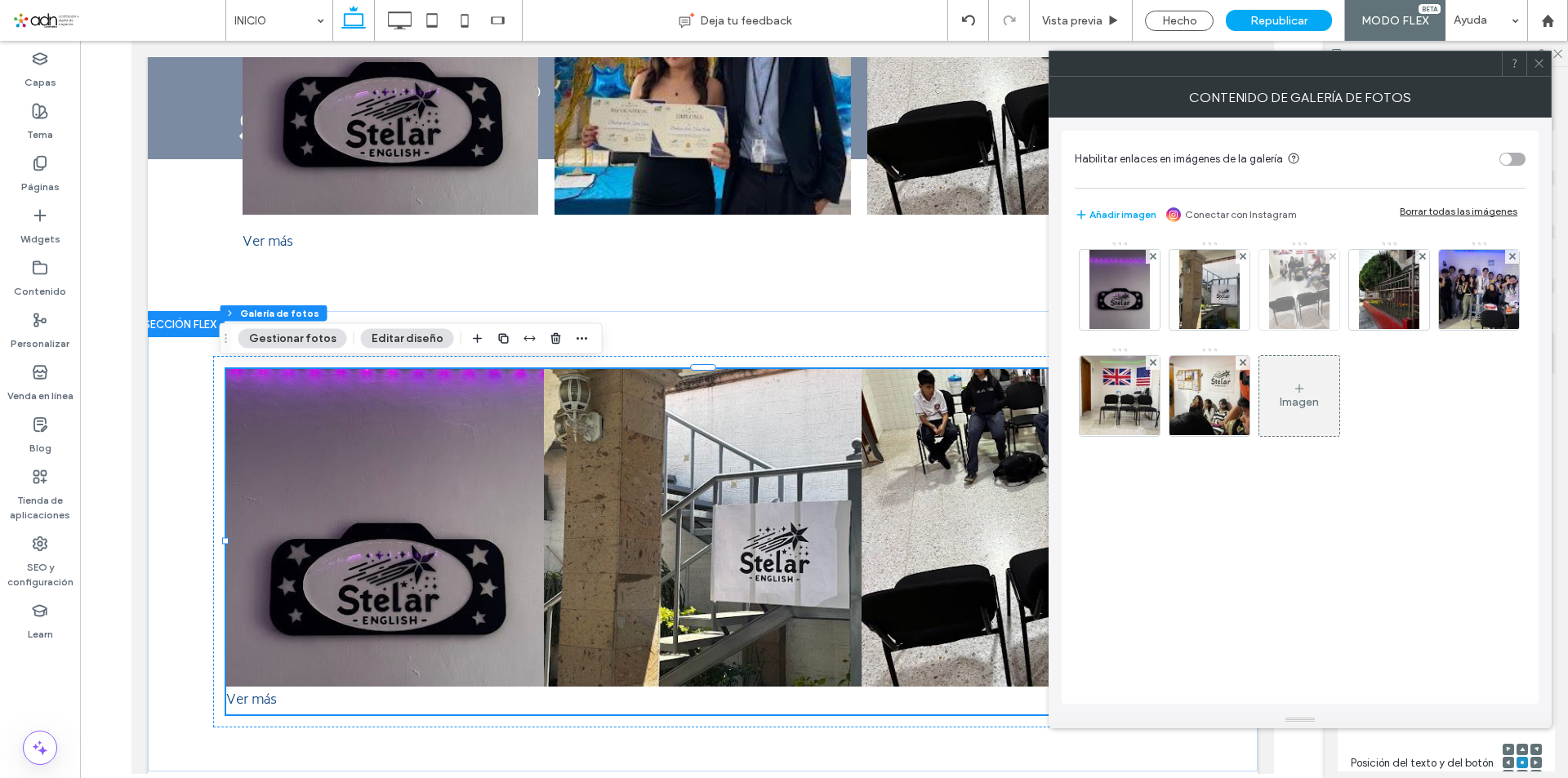
click at [1329, 250] on div at bounding box center [1333, 257] width 14 height 14
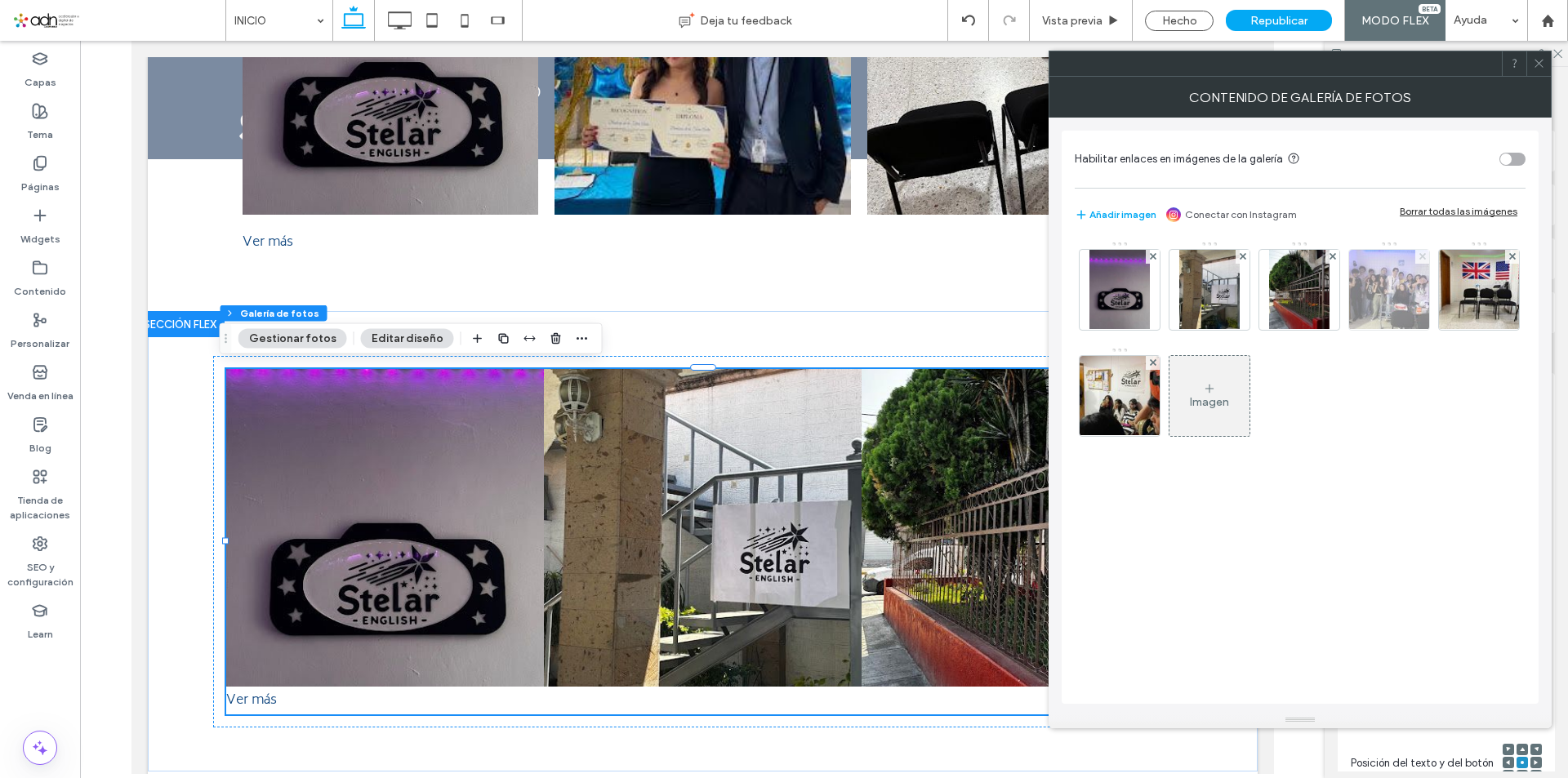
click at [1424, 254] on use at bounding box center [1423, 257] width 7 height 7
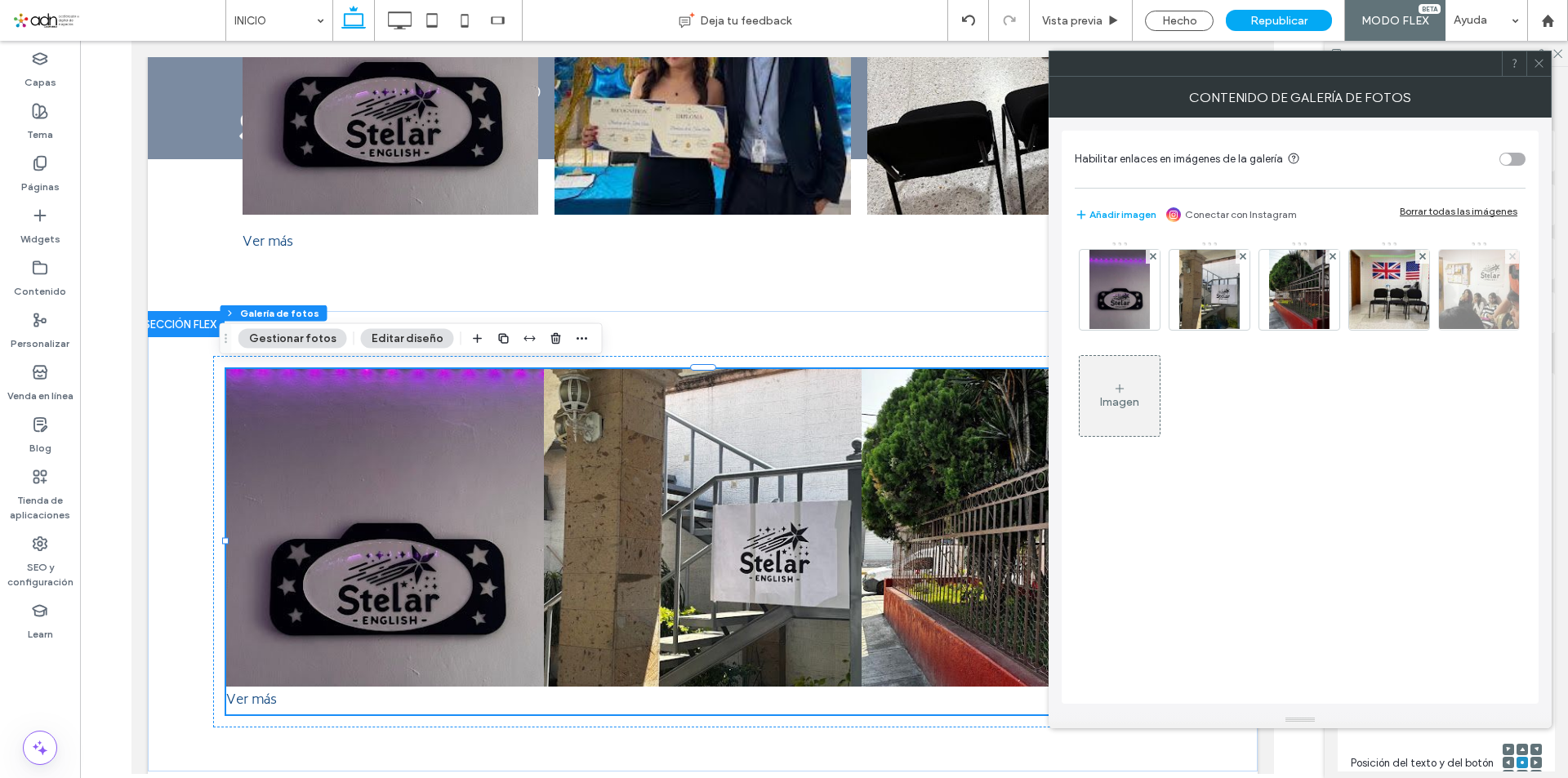
click at [1510, 257] on icon at bounding box center [1513, 257] width 7 height 7
drag, startPoint x: 1544, startPoint y: 67, endPoint x: 908, endPoint y: 201, distance: 650.0
click at [1544, 67] on icon at bounding box center [1539, 63] width 12 height 12
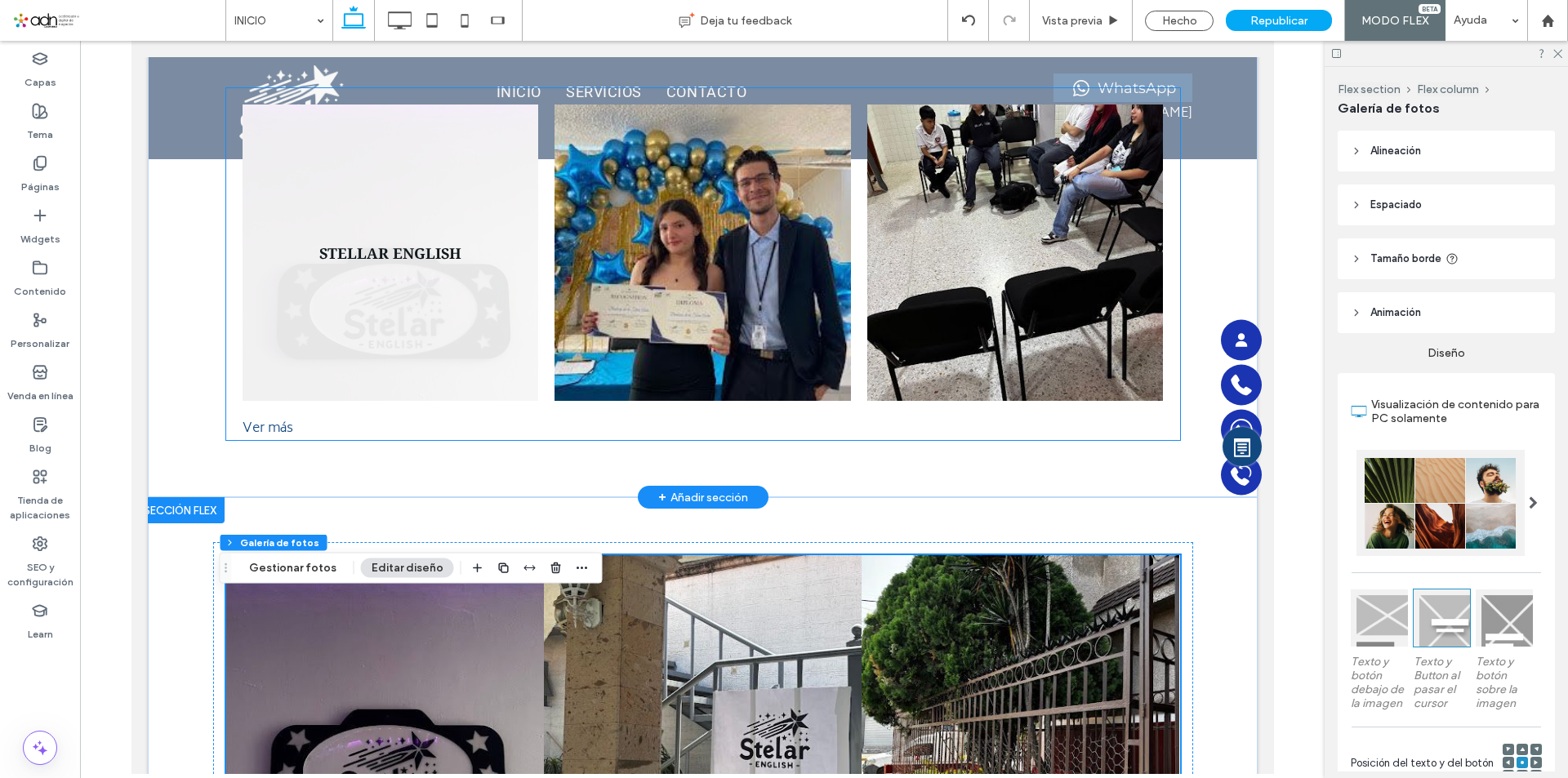
scroll to position [4649, 0]
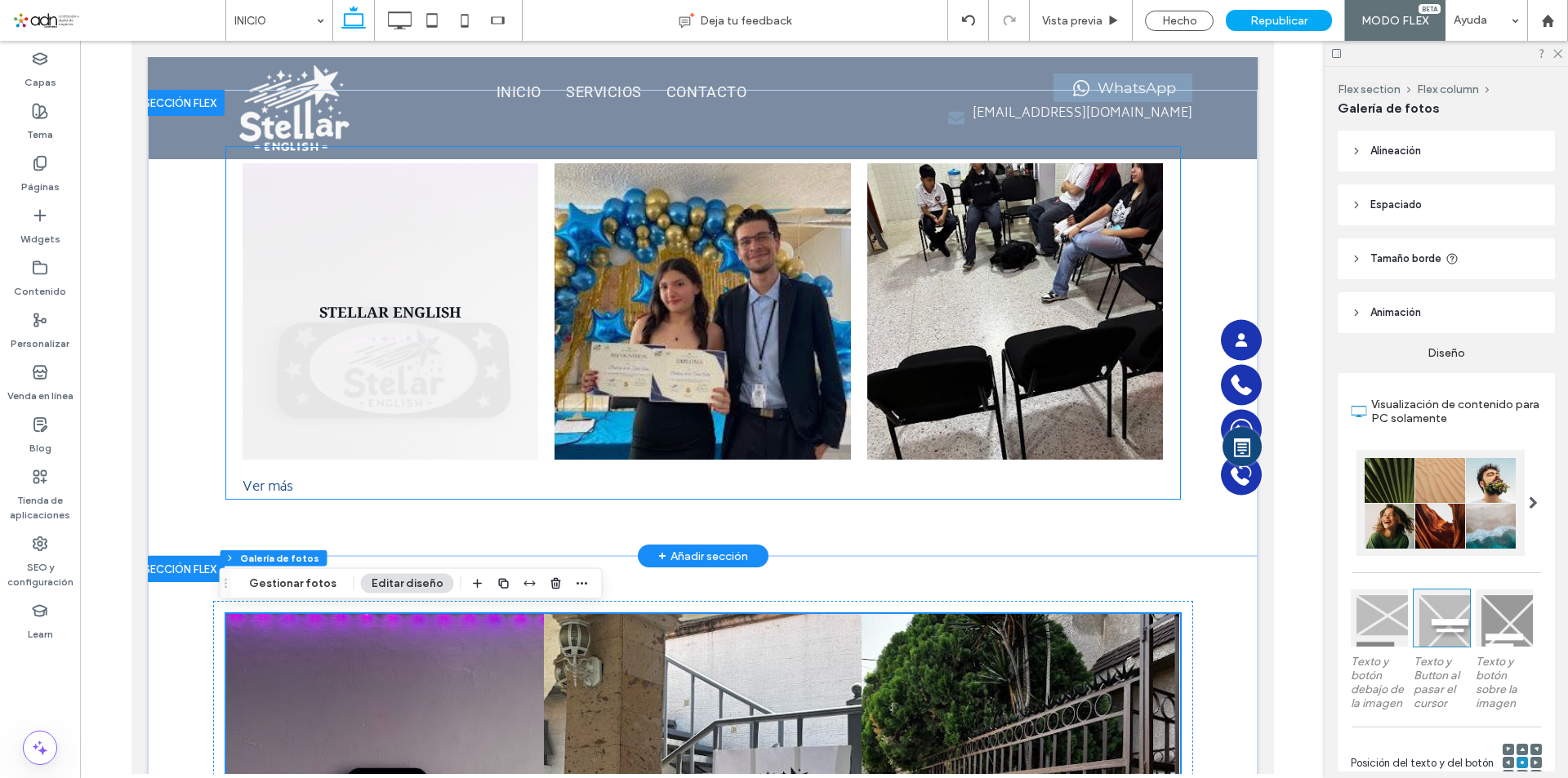
click at [461, 383] on link at bounding box center [389, 312] width 313 height 313
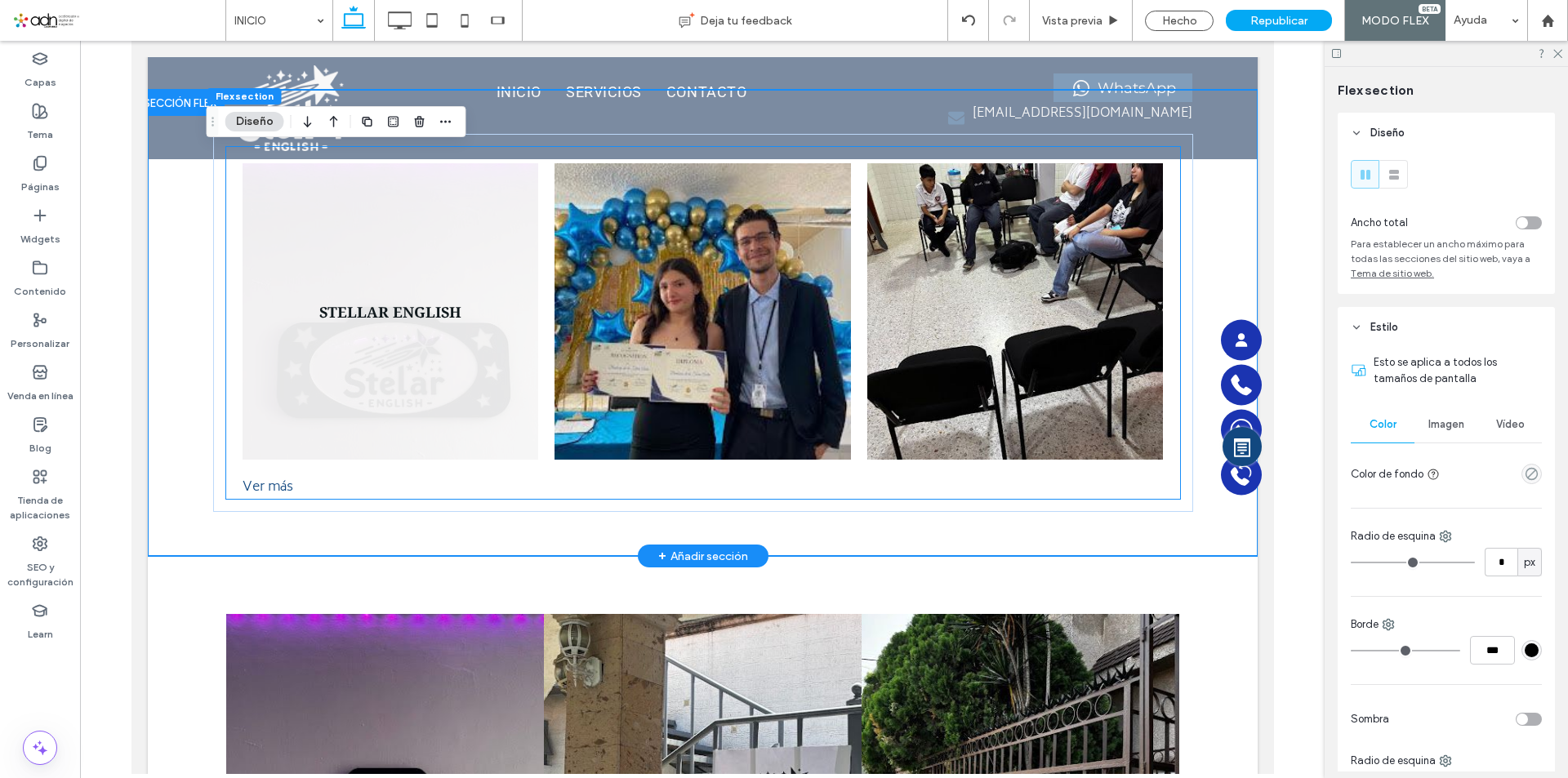
click at [294, 278] on link at bounding box center [389, 312] width 313 height 313
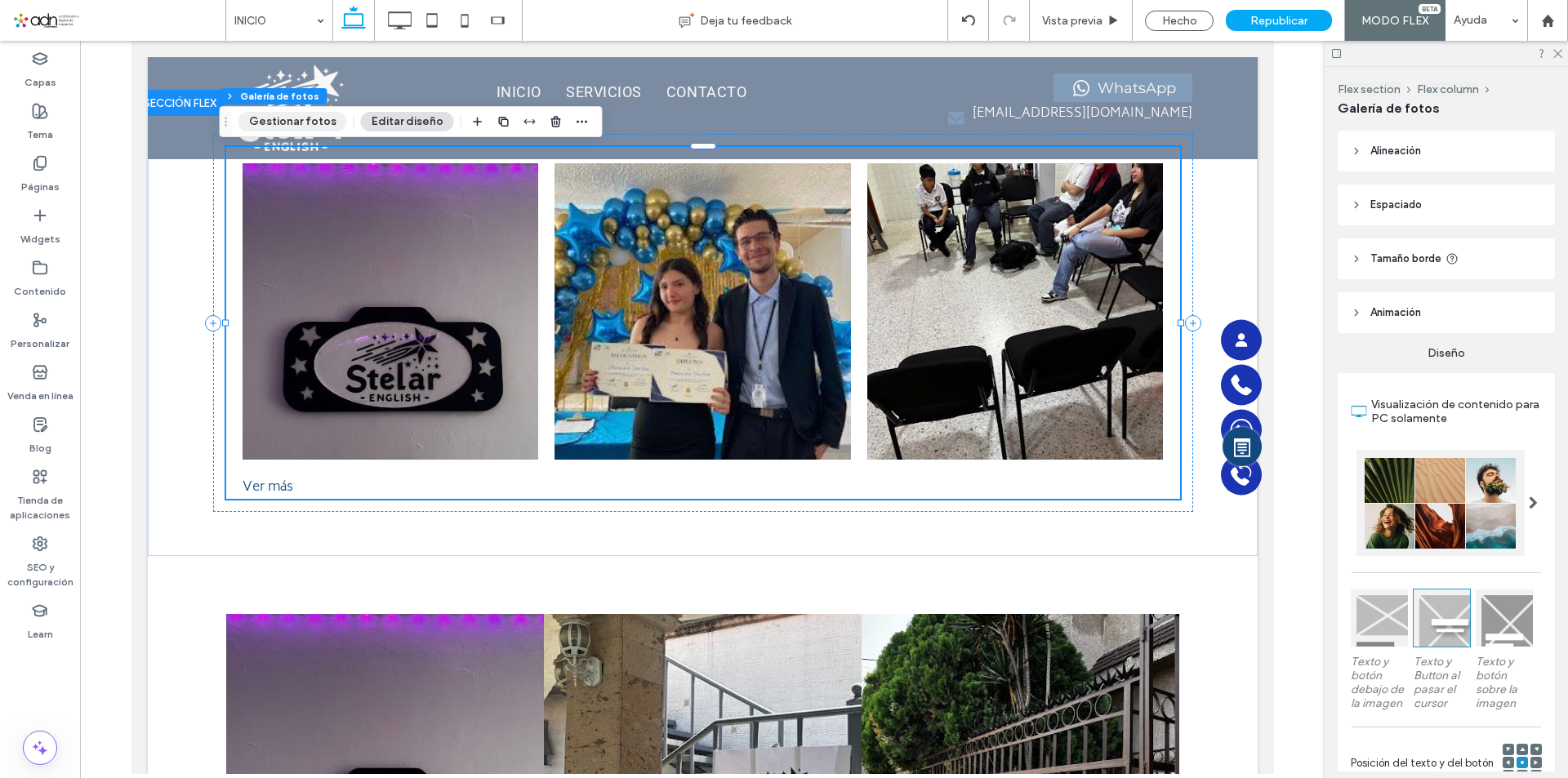
click at [284, 130] on button "Gestionar fotos" at bounding box center [293, 122] width 109 height 20
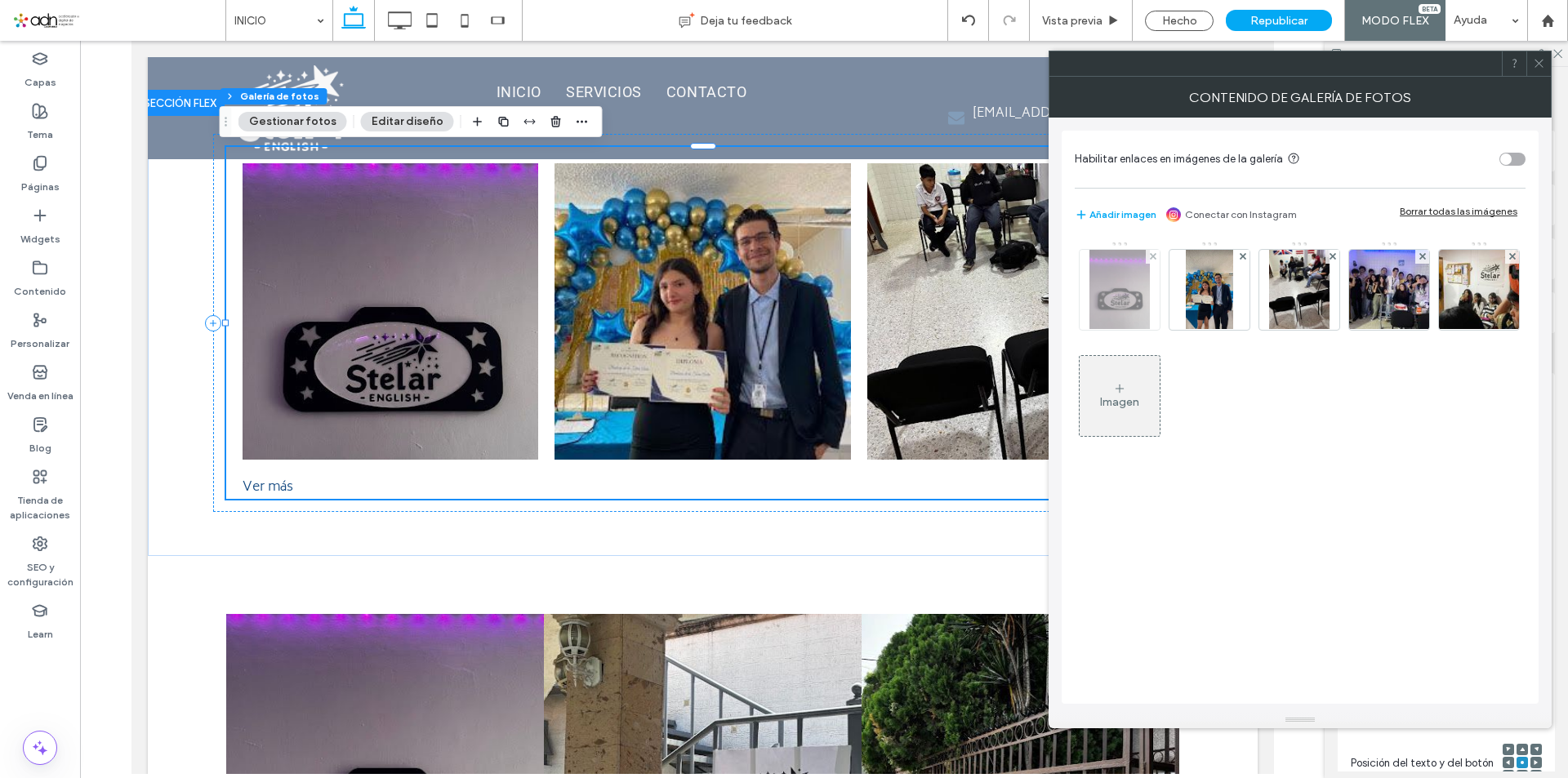
click at [1146, 254] on div at bounding box center [1152, 257] width 14 height 14
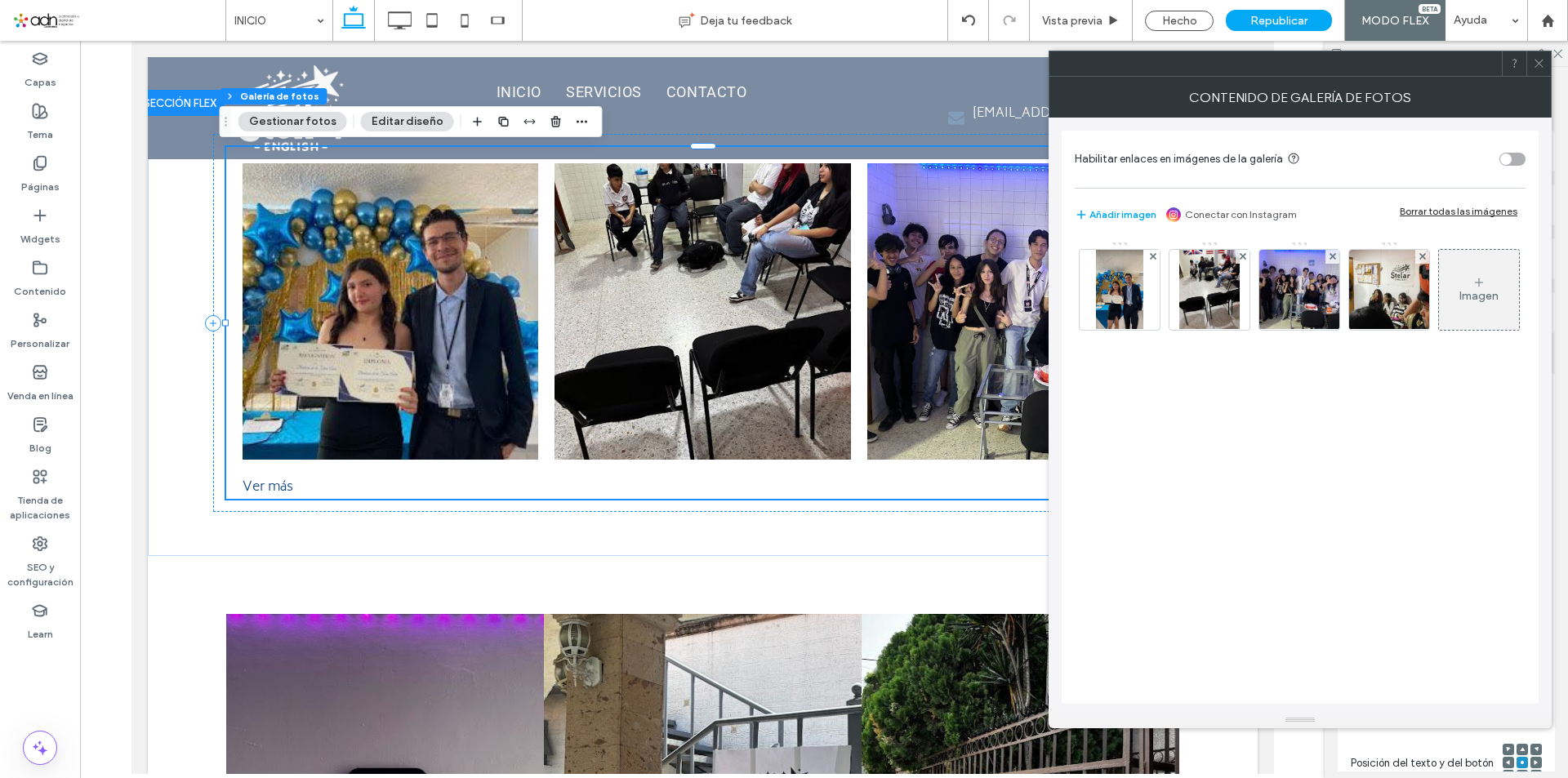
click at [1540, 62] on icon at bounding box center [1539, 63] width 12 height 12
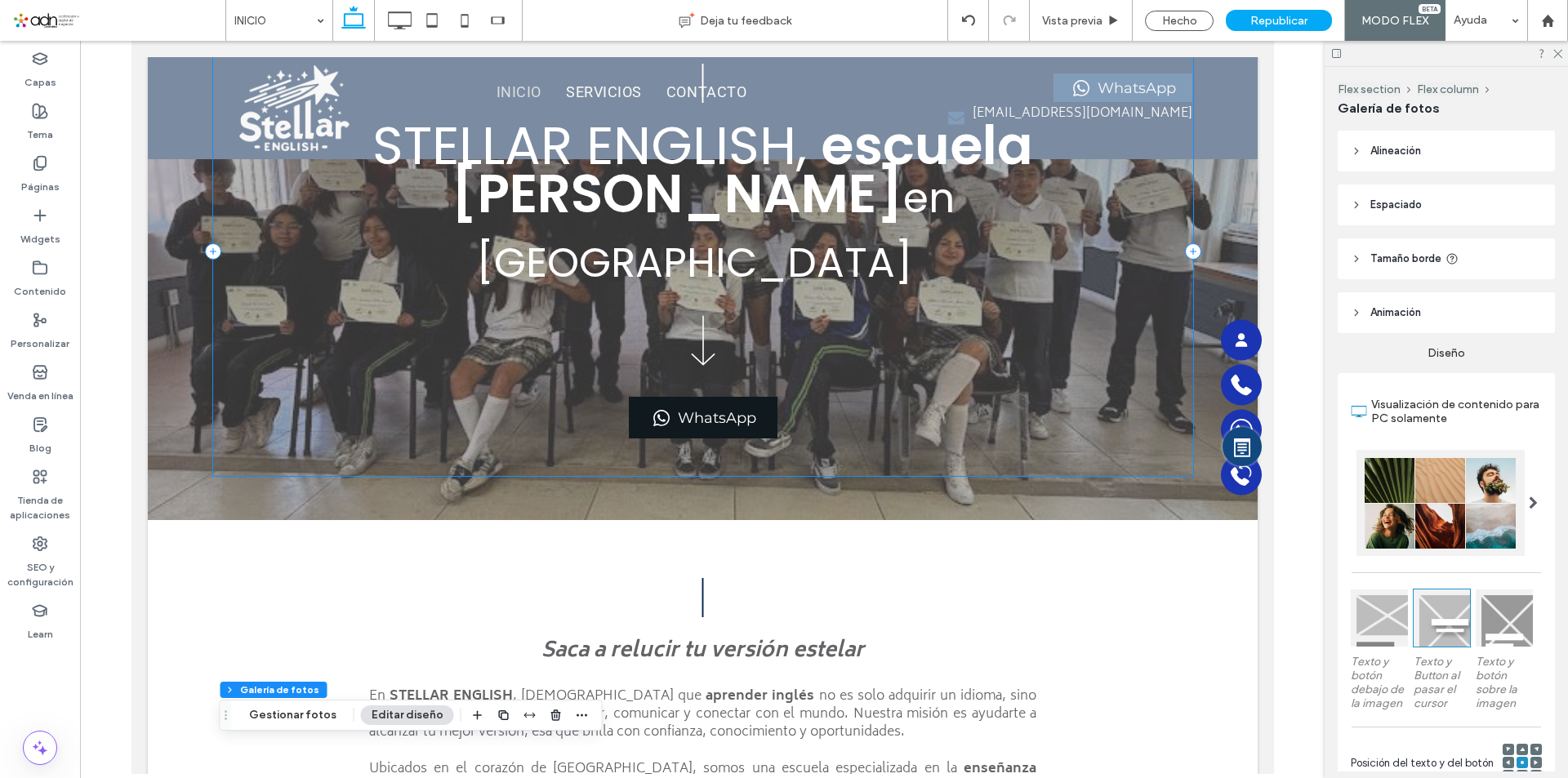
scroll to position [0, 0]
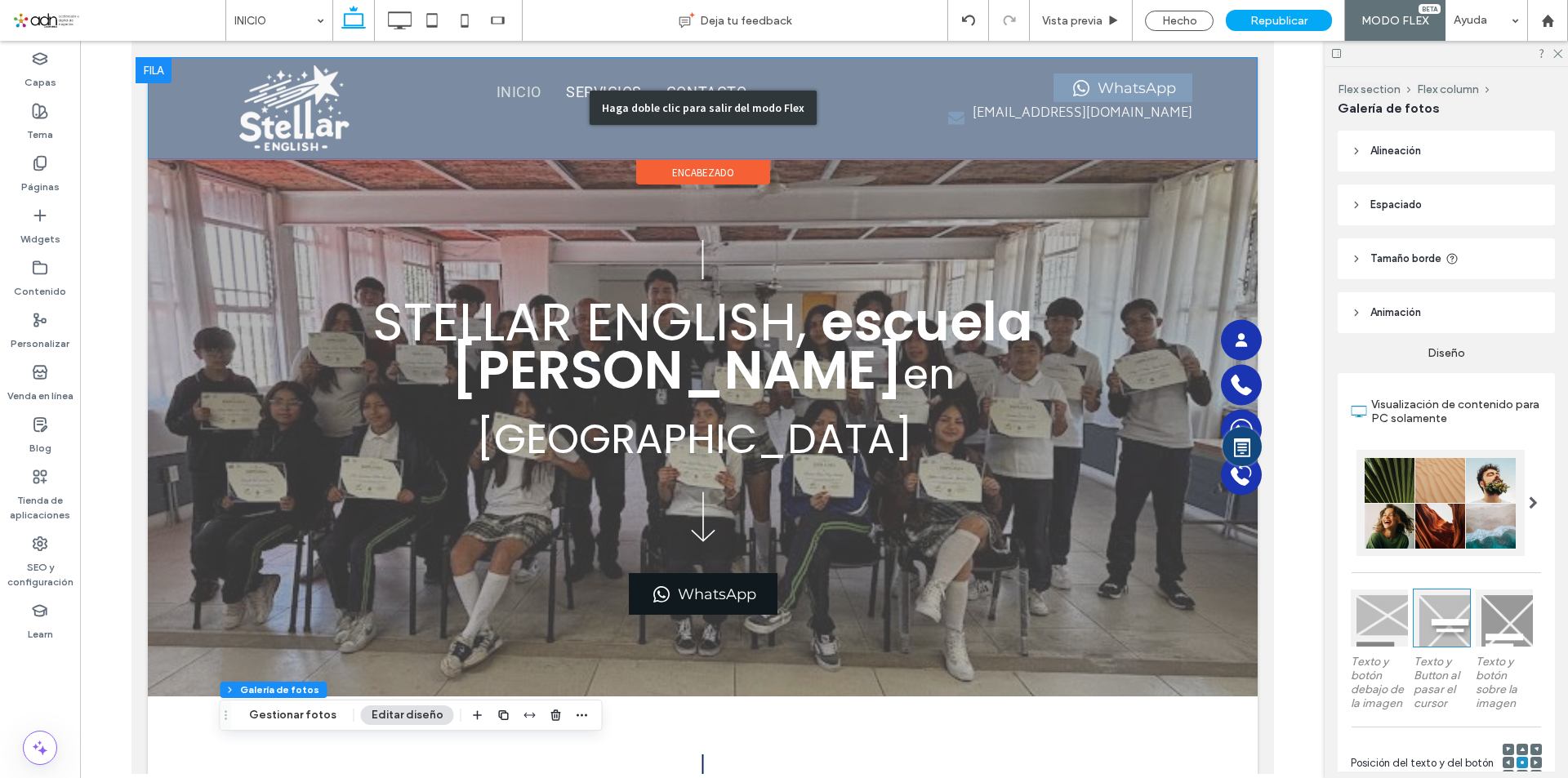
click at [1093, 123] on div "Haga doble clic para salir del modo Flex" at bounding box center [702, 108] width 1110 height 102
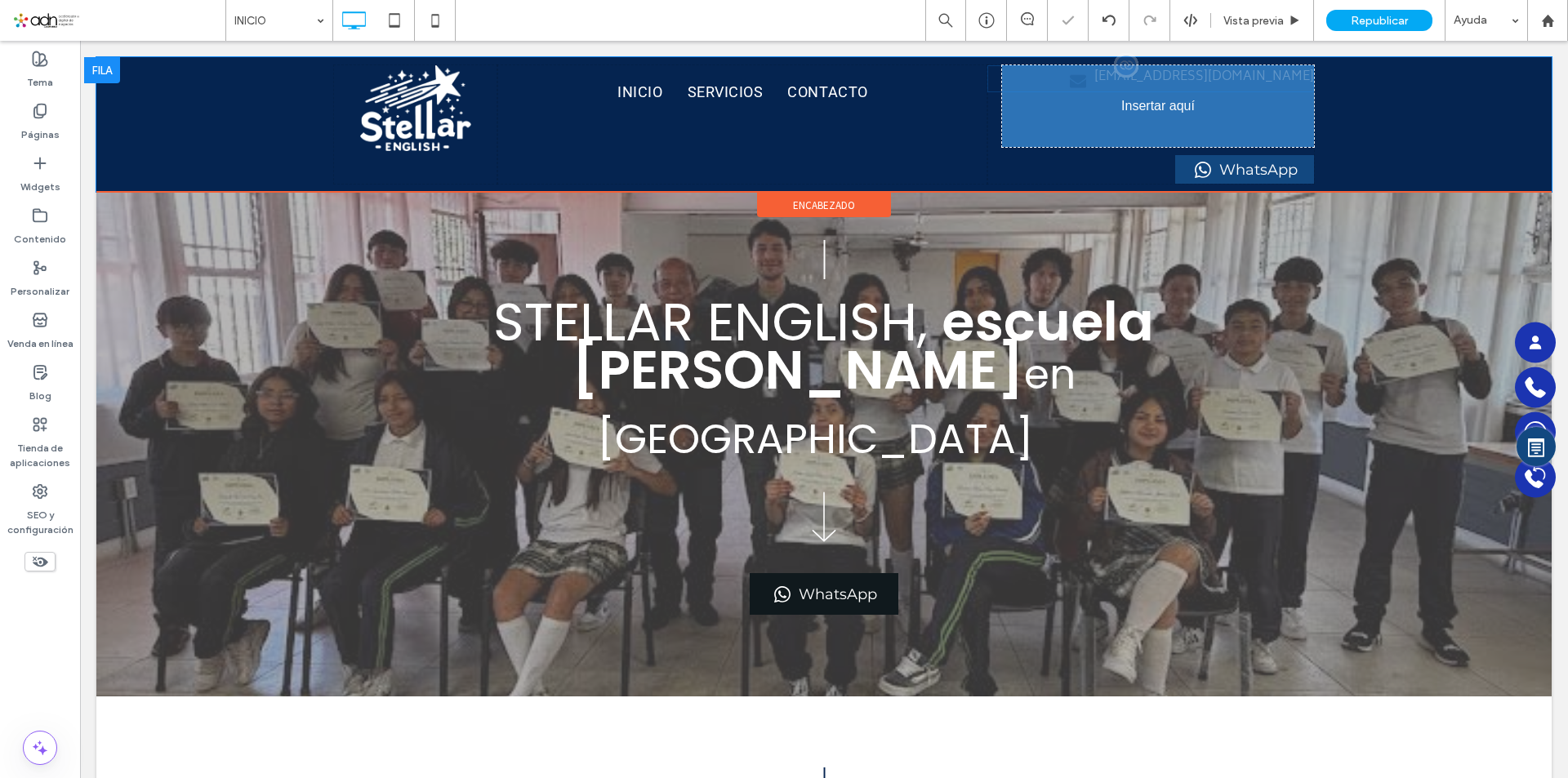
drag, startPoint x: 1208, startPoint y: 118, endPoint x: 1208, endPoint y: 87, distance: 31.0
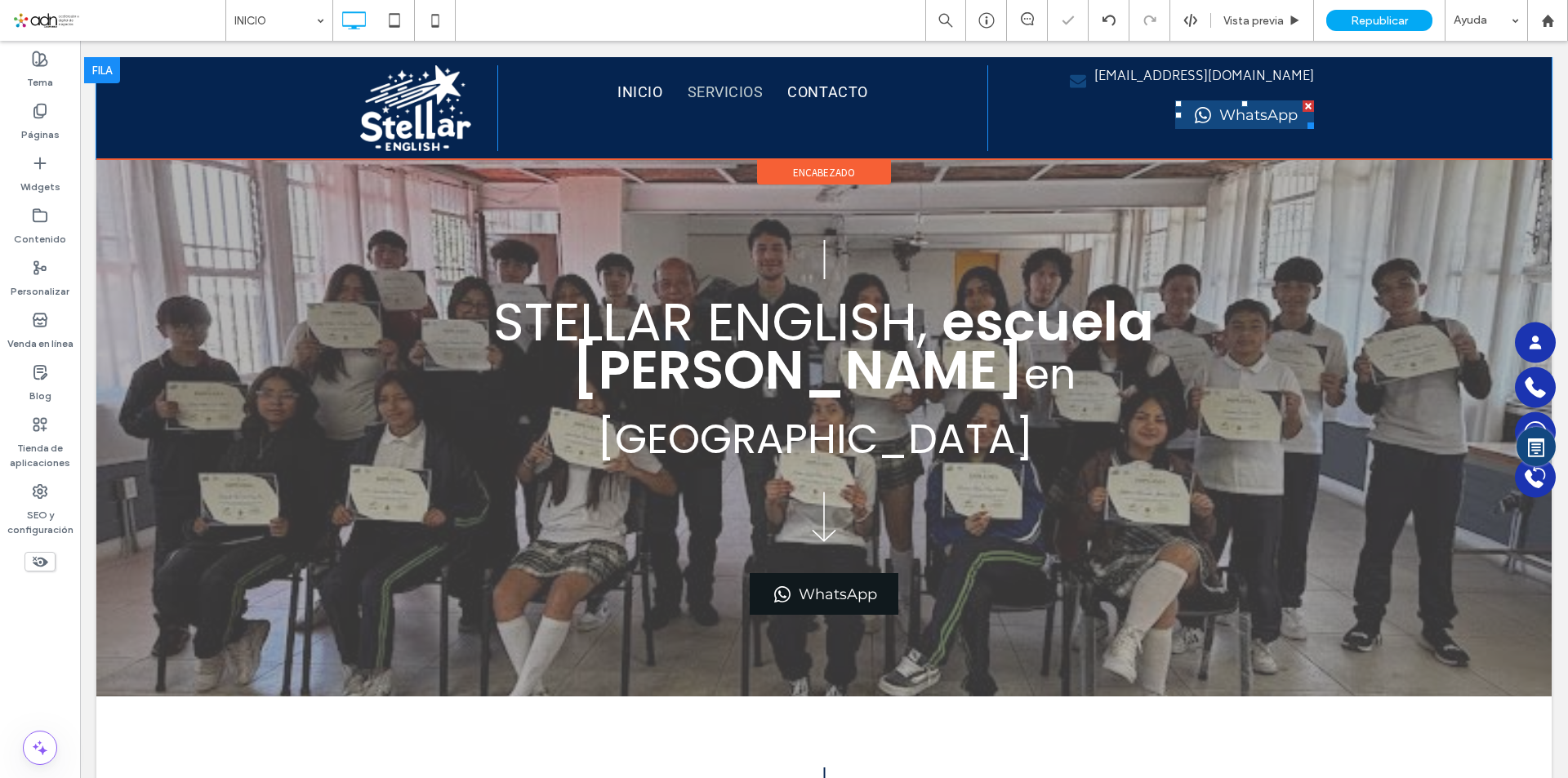
click at [741, 97] on span "SERVICIOS" at bounding box center [725, 106] width 76 height 29
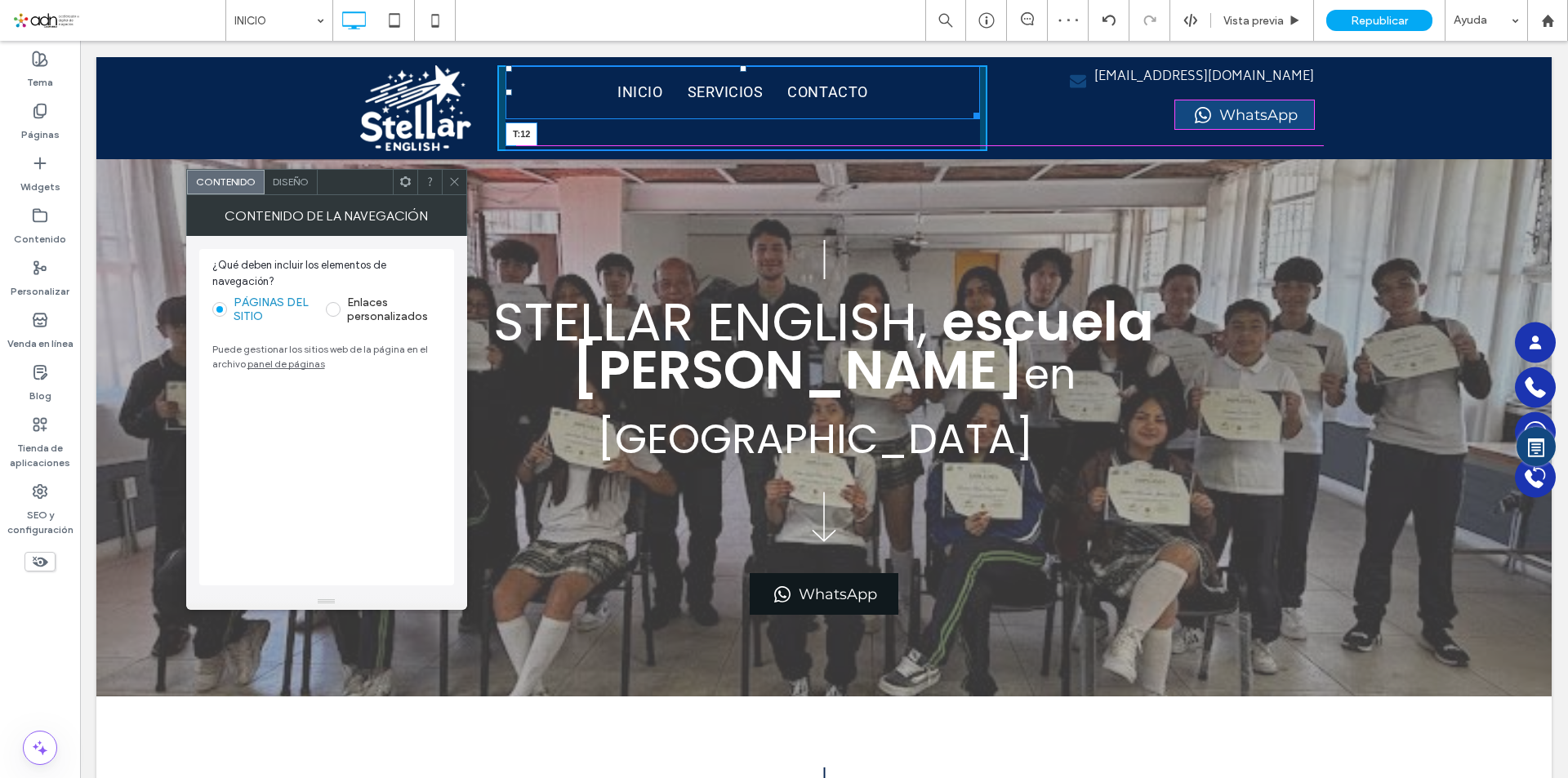
drag, startPoint x: 738, startPoint y: 70, endPoint x: 821, endPoint y: 125, distance: 99.6
click at [741, 84] on nav "INICIO SERVICIOS CONTACTO T:12" at bounding box center [742, 92] width 475 height 54
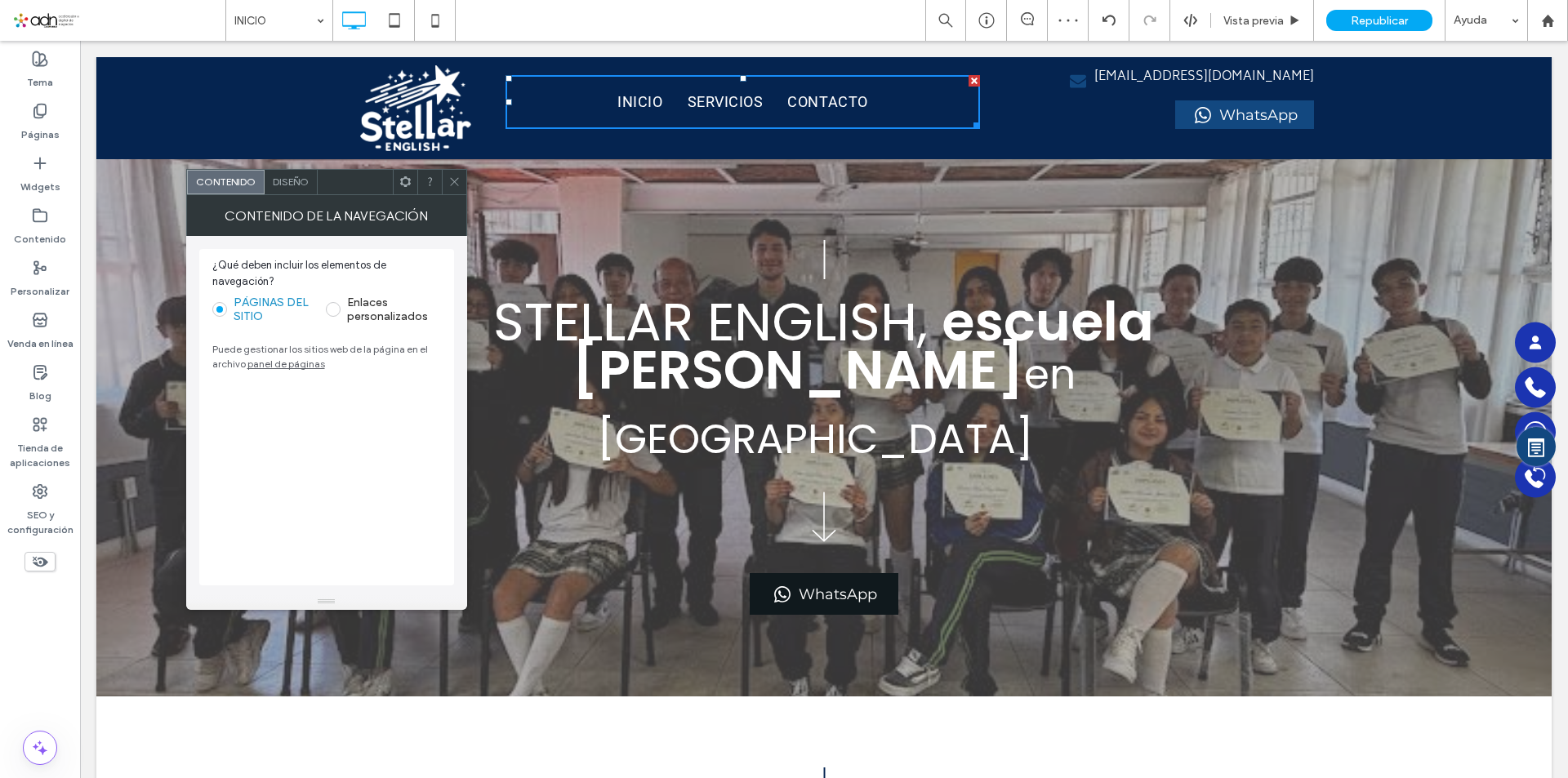
click at [450, 178] on icon at bounding box center [454, 181] width 12 height 12
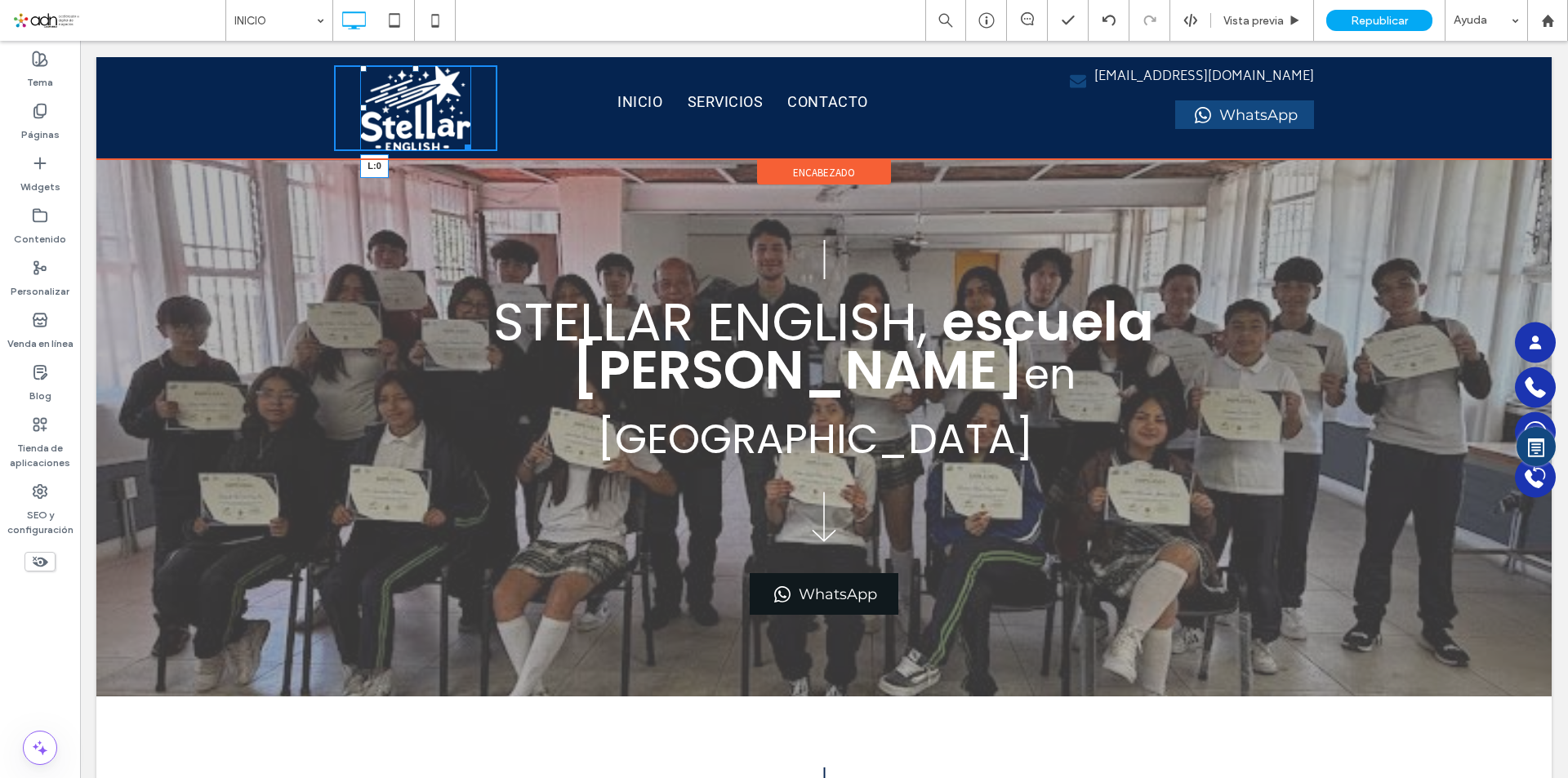
drag, startPoint x: 358, startPoint y: 106, endPoint x: 669, endPoint y: 418, distance: 440.5
click at [285, 109] on div "L:0 Click To Paste Click To Paste Click To Paste Click To Paste Click To Paste …" at bounding box center [824, 108] width 1456 height 102
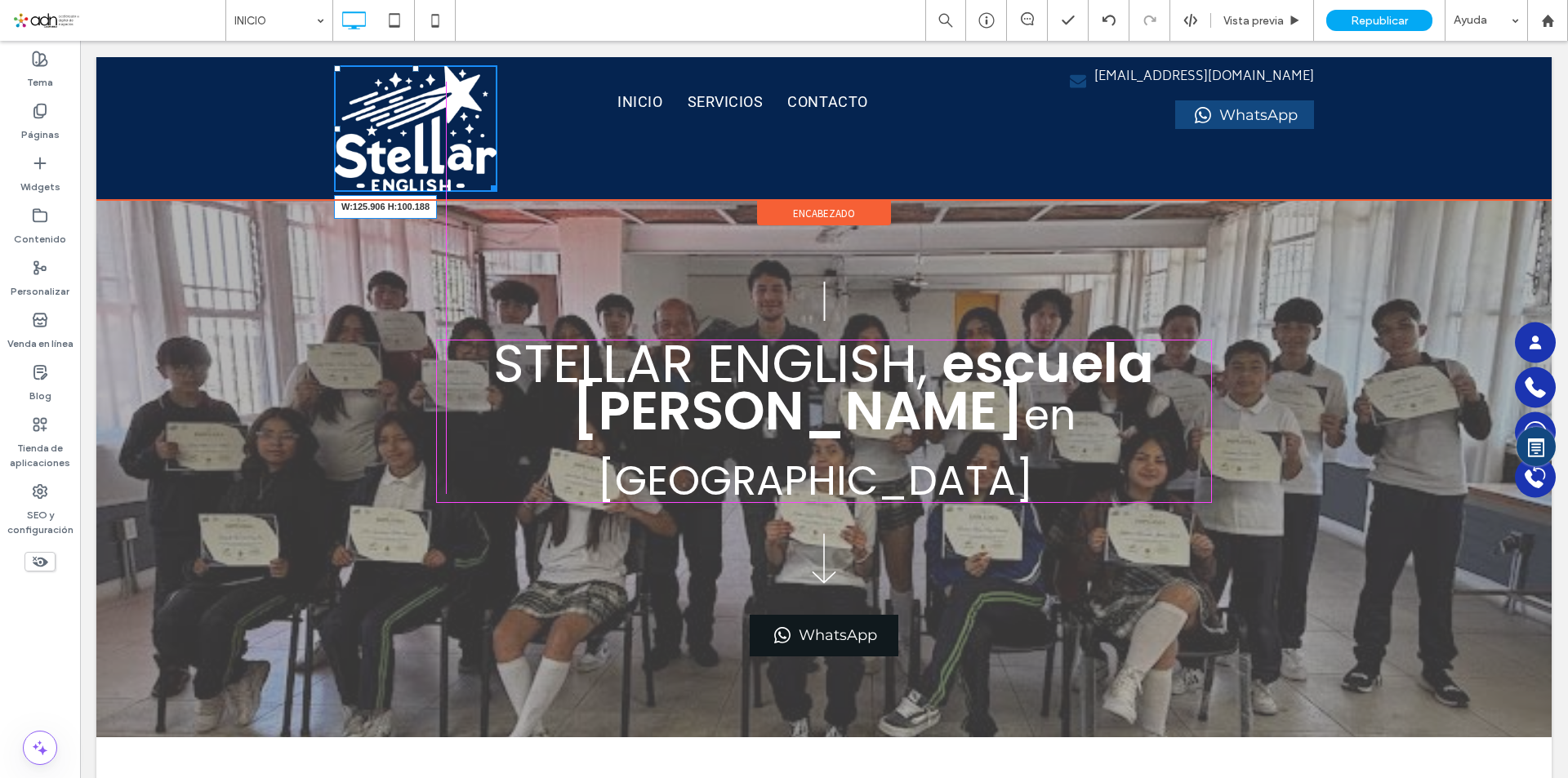
drag, startPoint x: 486, startPoint y: 185, endPoint x: 550, endPoint y: 203, distance: 66.5
click at [464, 140] on div "W:125.906 H:100.188 Click To Paste Click To Paste Click To Paste Click To Paste…" at bounding box center [416, 129] width 163 height 126
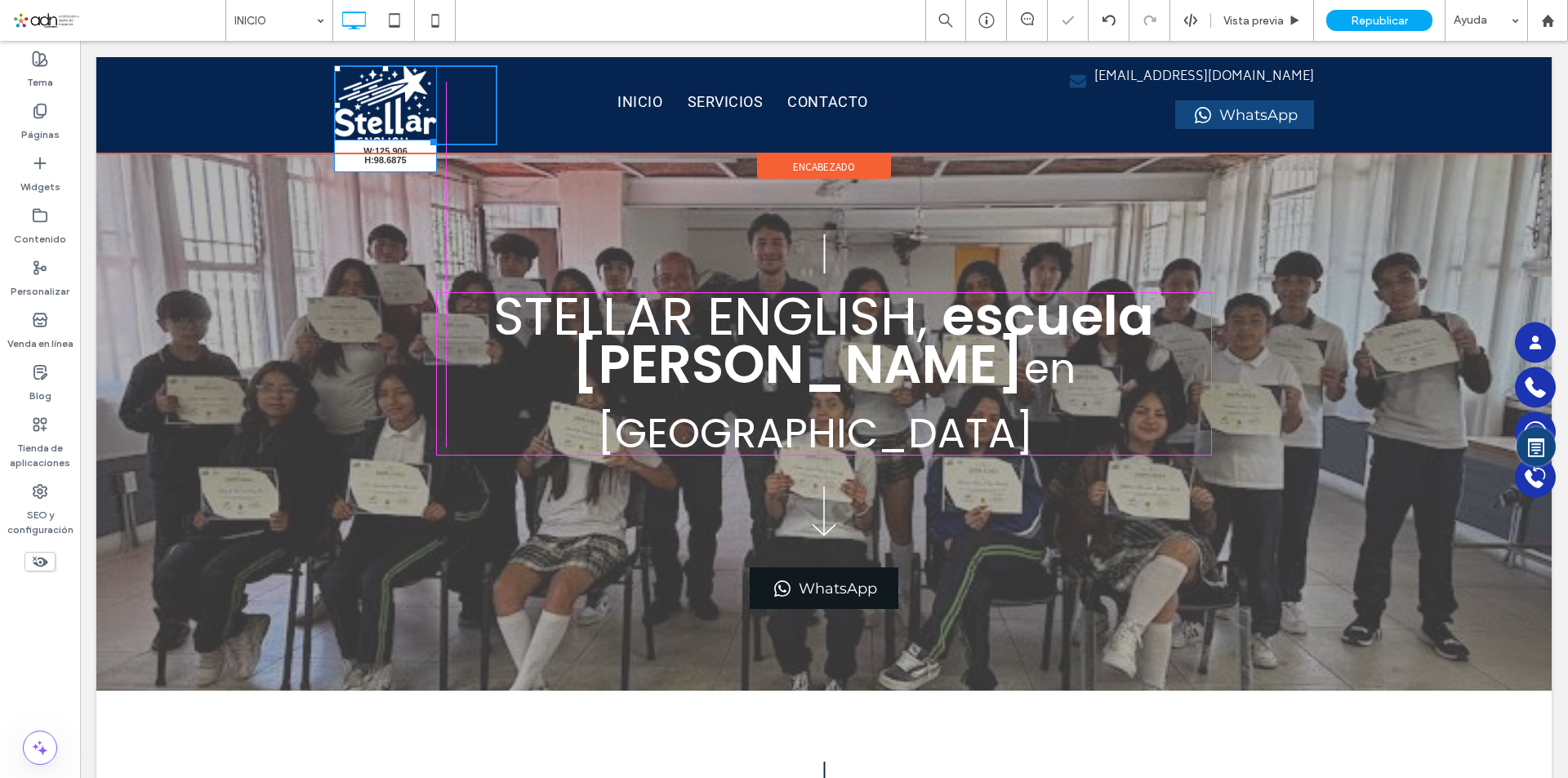
drag, startPoint x: 437, startPoint y: 142, endPoint x: 517, endPoint y: 183, distance: 89.9
click at [437, 142] on div "W:125.906 H:98.6875 Click To Paste Click To Paste Click To Paste Click To Paste…" at bounding box center [416, 106] width 163 height 80
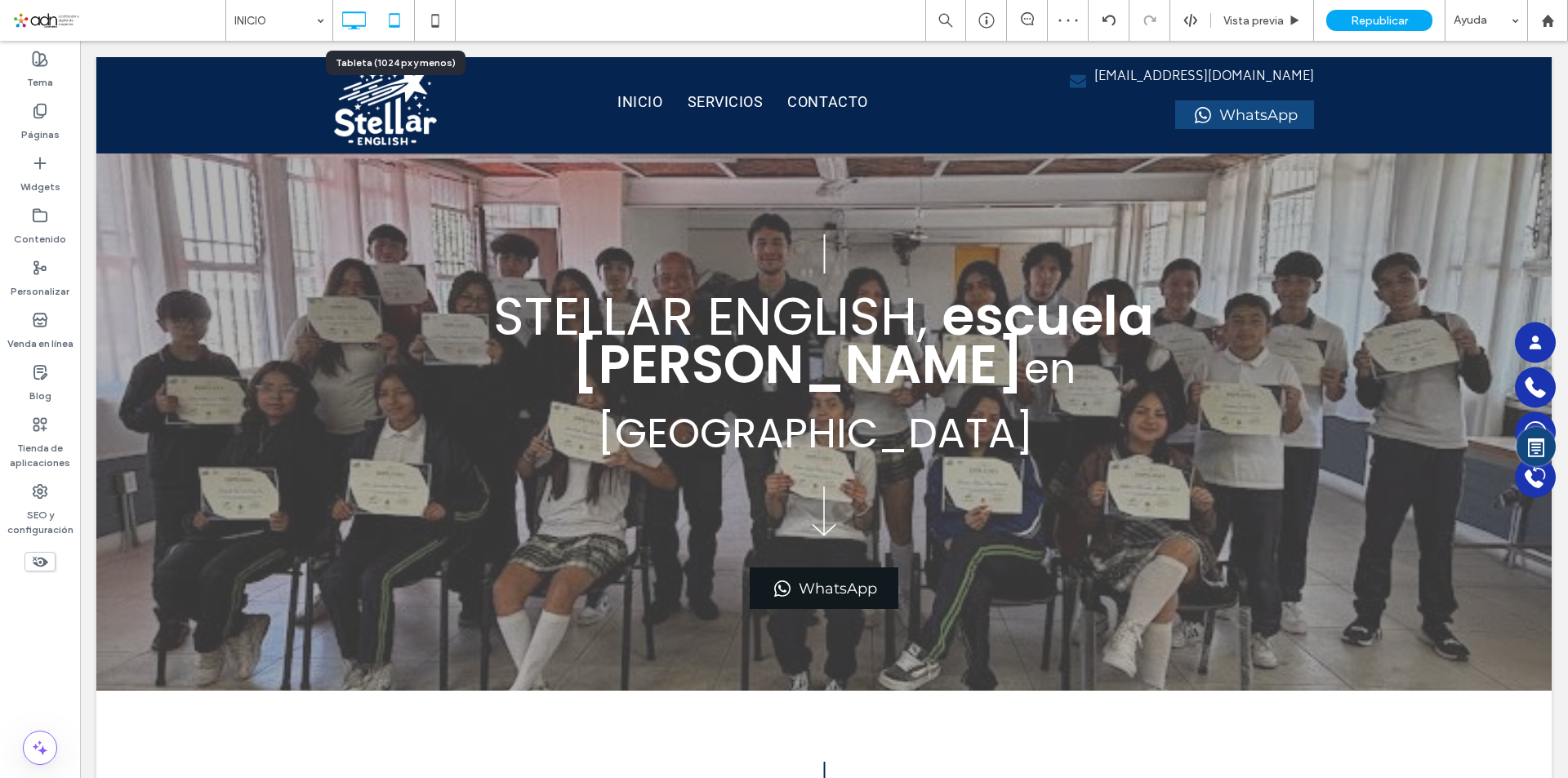
click at [396, 20] on icon at bounding box center [394, 20] width 32 height 32
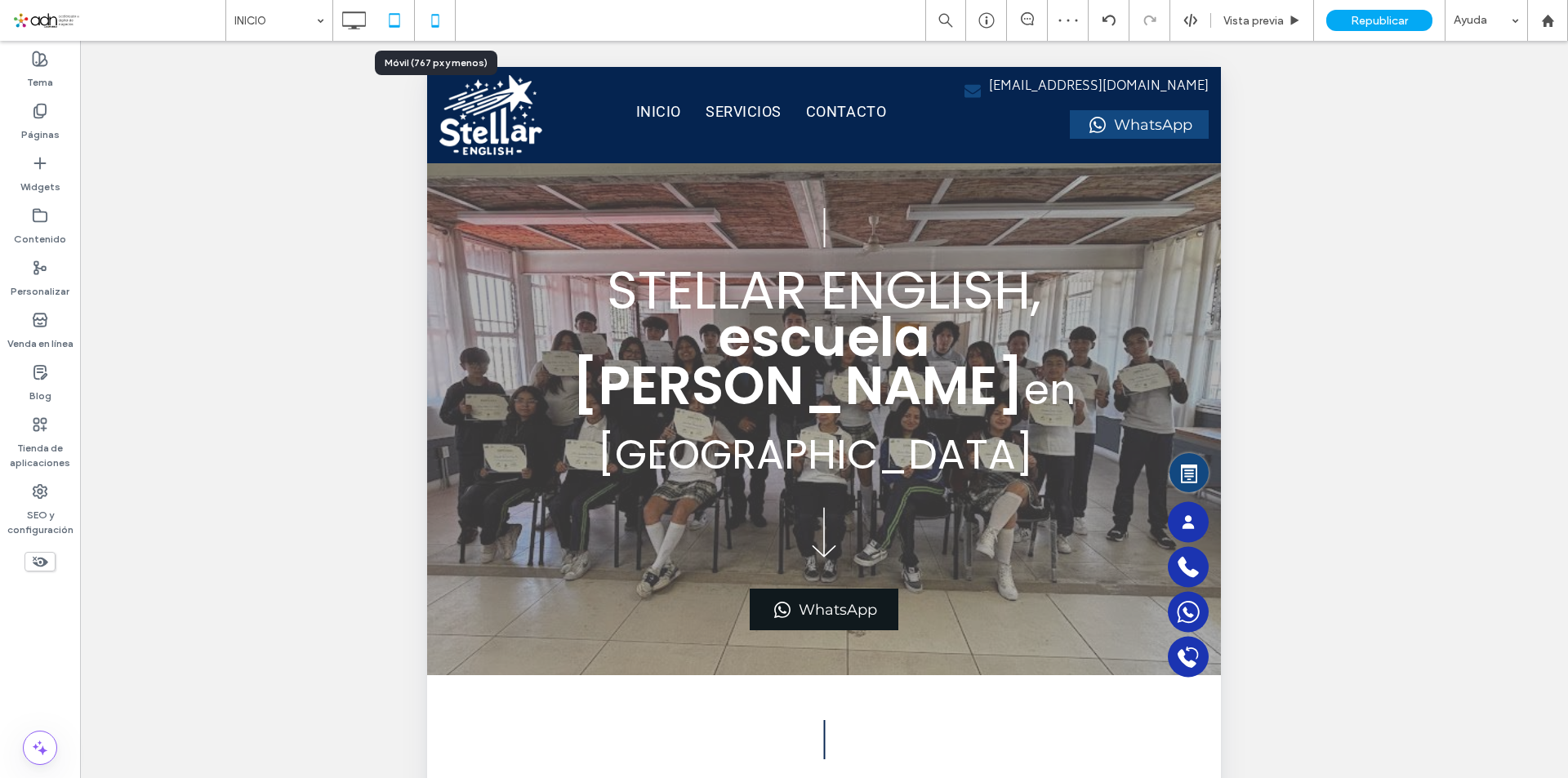
click at [445, 18] on icon at bounding box center [435, 20] width 32 height 32
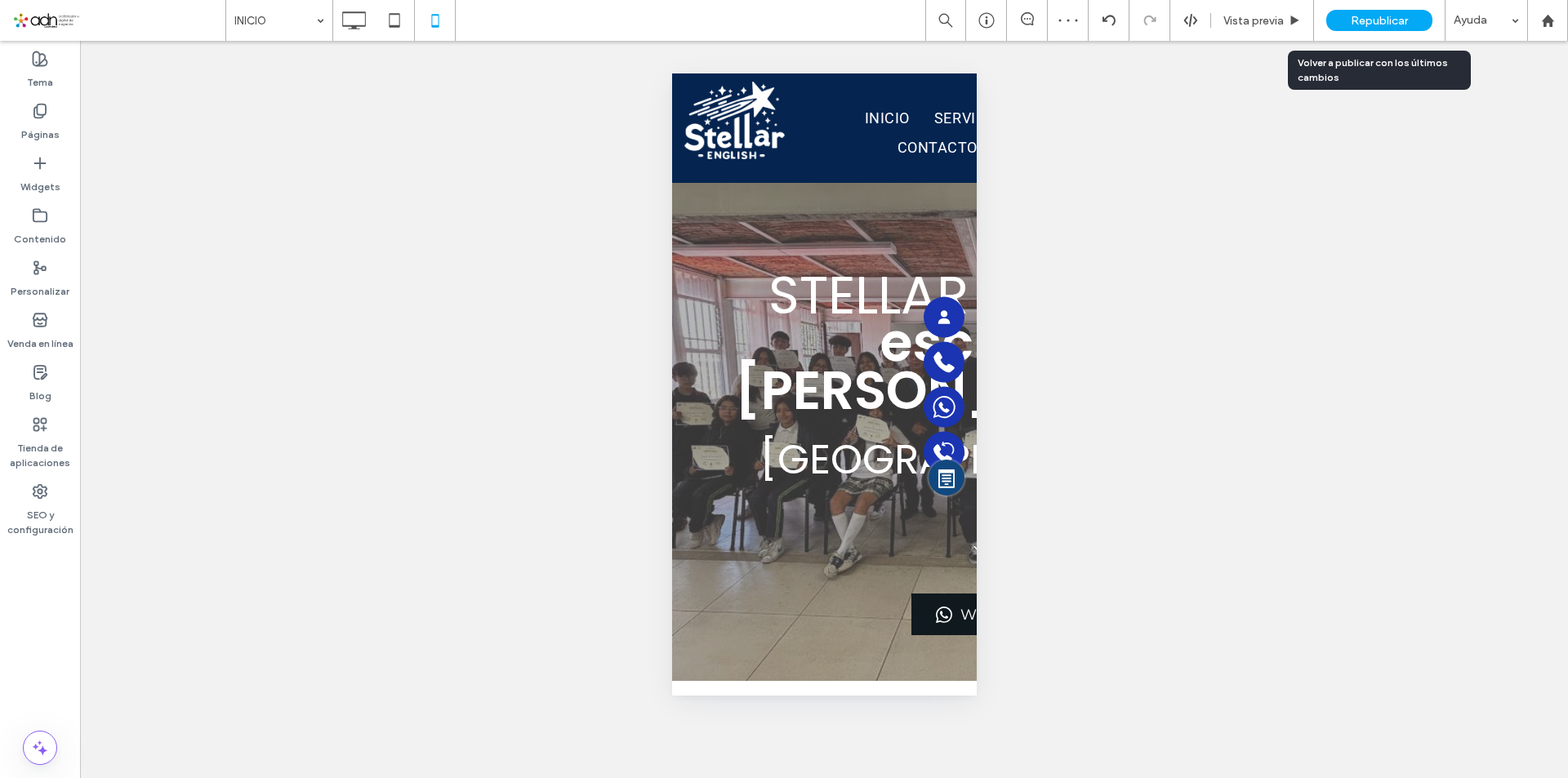
click at [1371, 19] on span "Republicar" at bounding box center [1379, 21] width 57 height 14
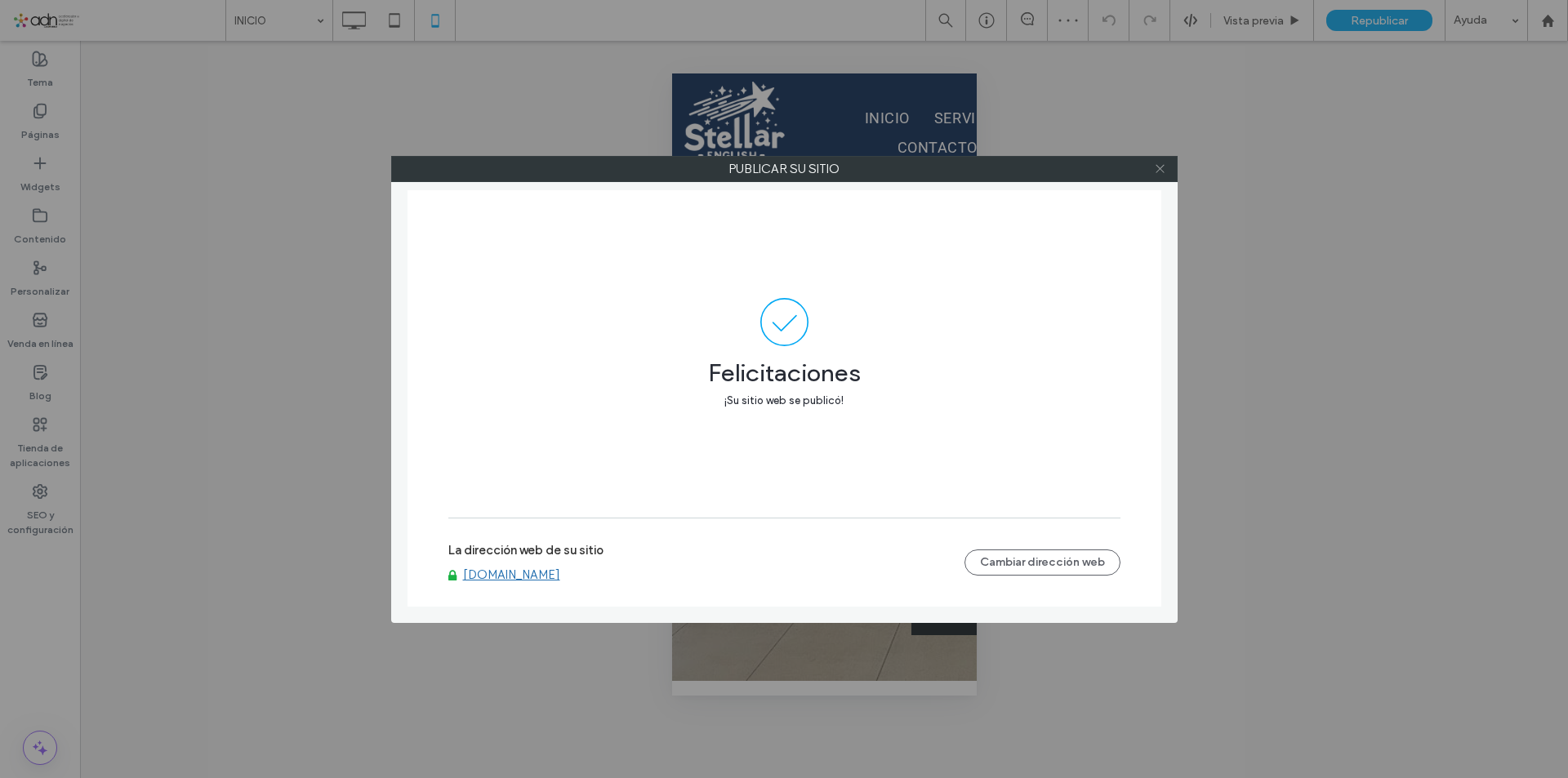
click at [1162, 172] on icon at bounding box center [1160, 169] width 12 height 12
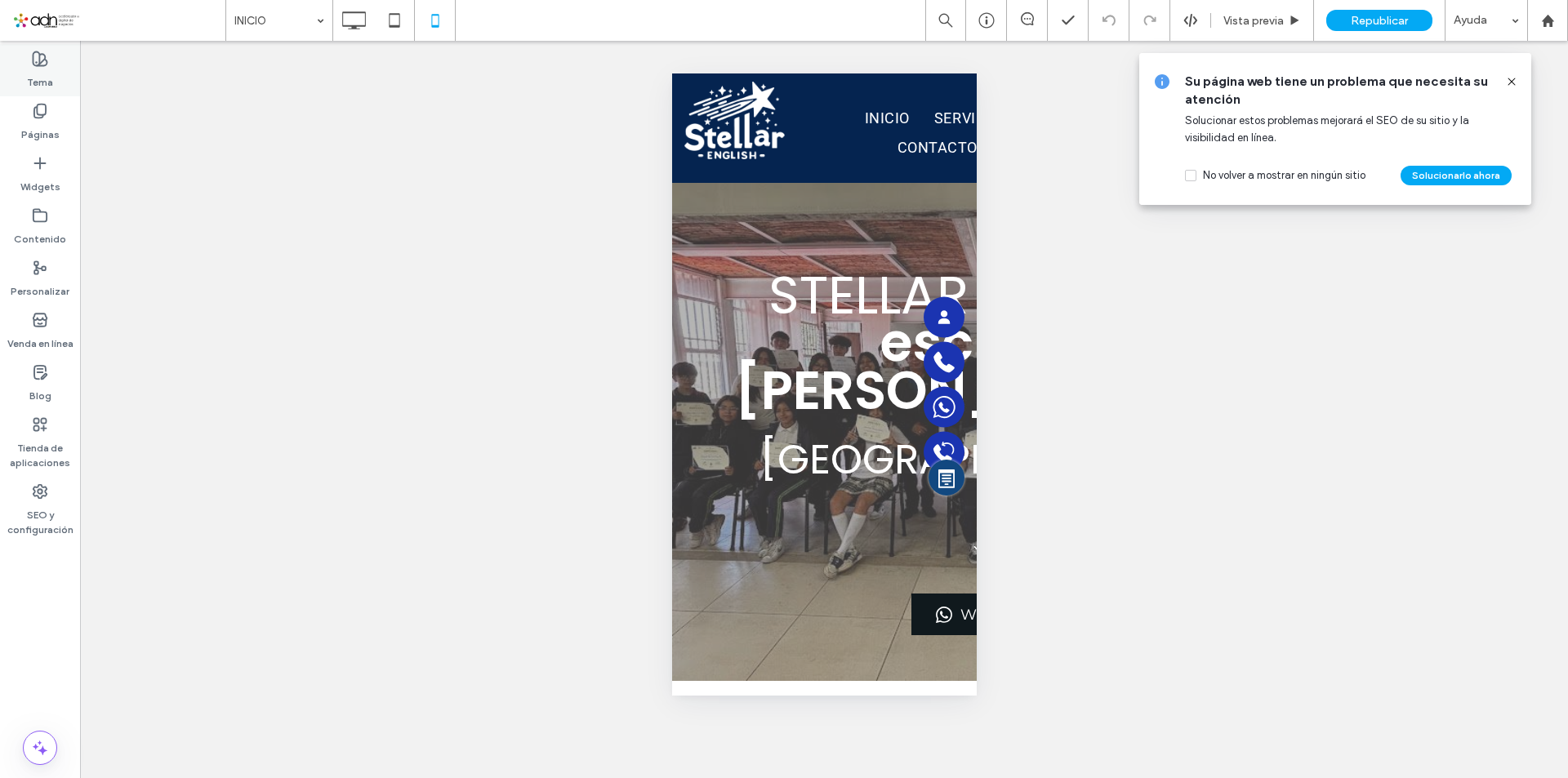
click at [45, 74] on label "Tema" at bounding box center [39, 79] width 26 height 23
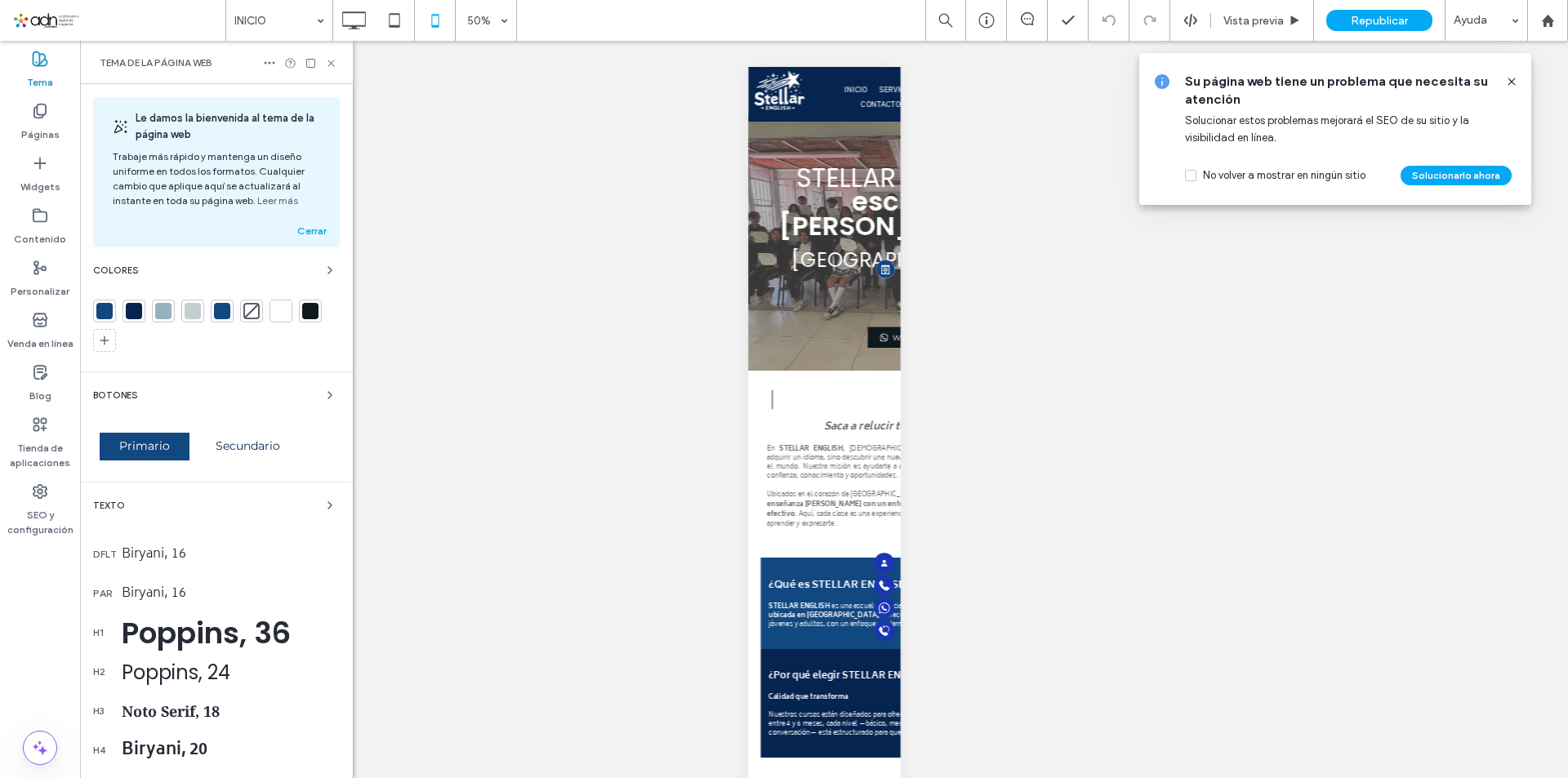
click at [139, 315] on div at bounding box center [134, 312] width 17 height 17
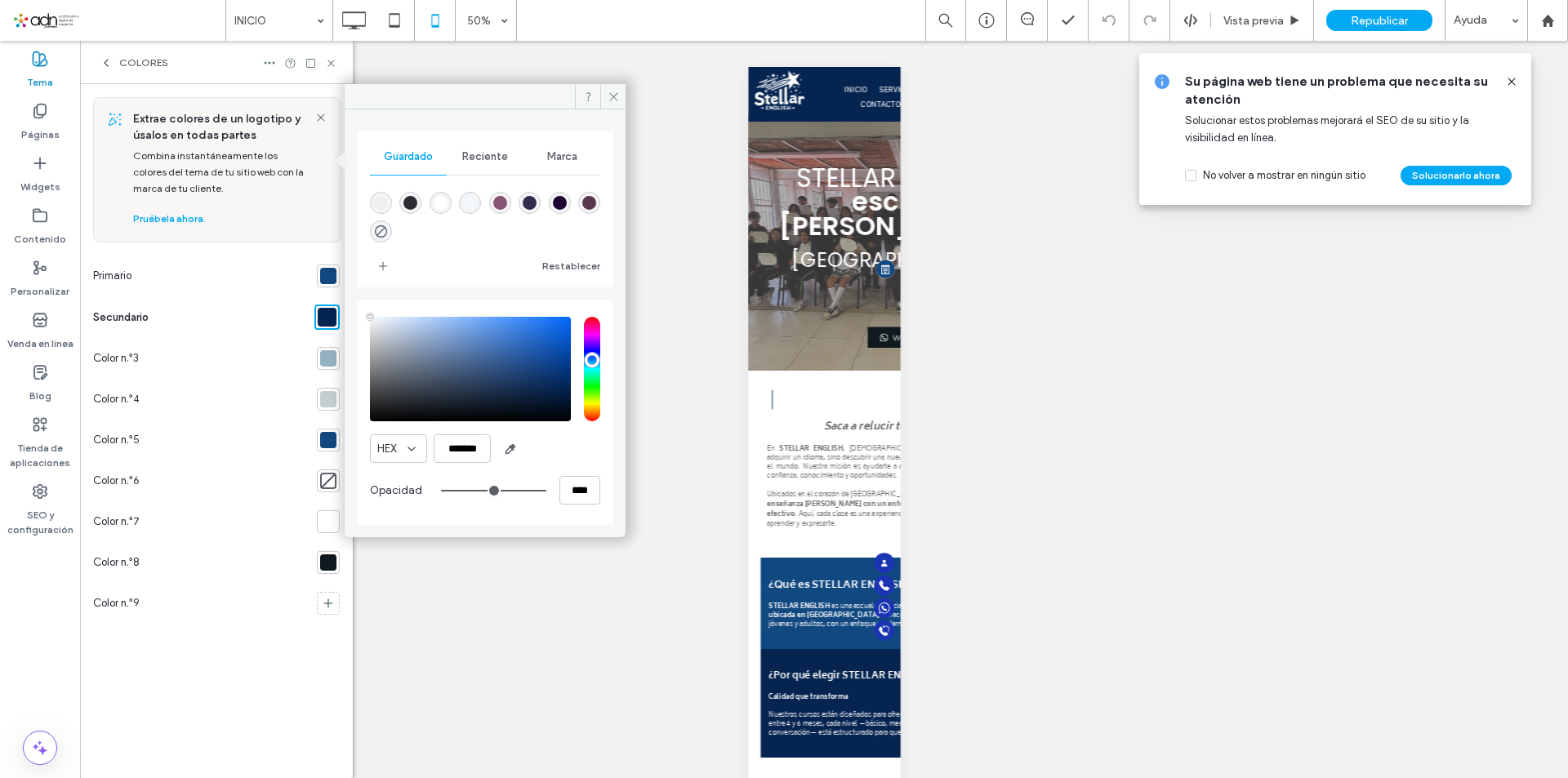
type input "****"
click at [472, 454] on input "*******" at bounding box center [462, 449] width 57 height 28
click at [326, 60] on icon at bounding box center [331, 63] width 12 height 12
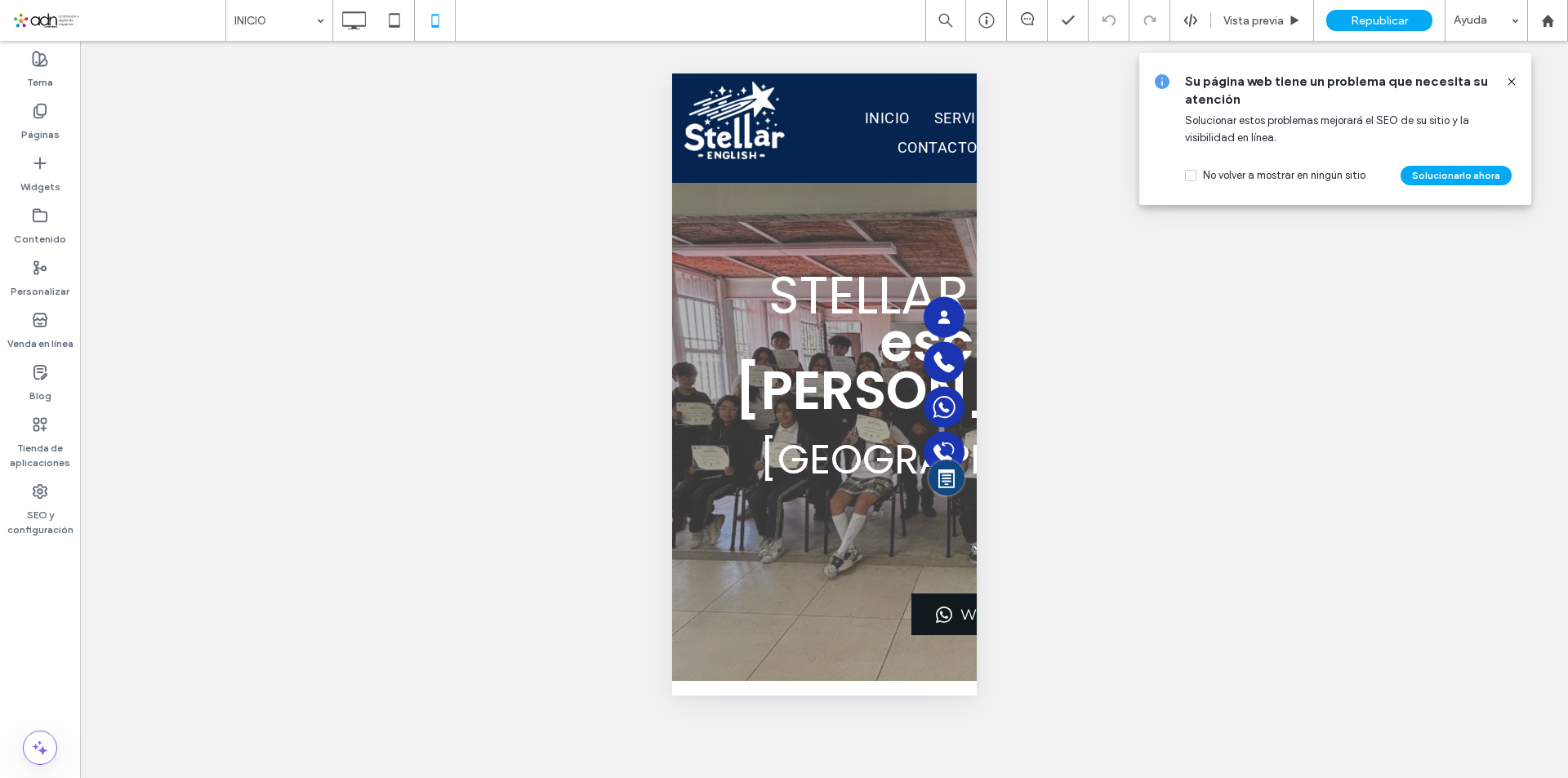
click at [1513, 82] on use at bounding box center [1511, 81] width 7 height 7
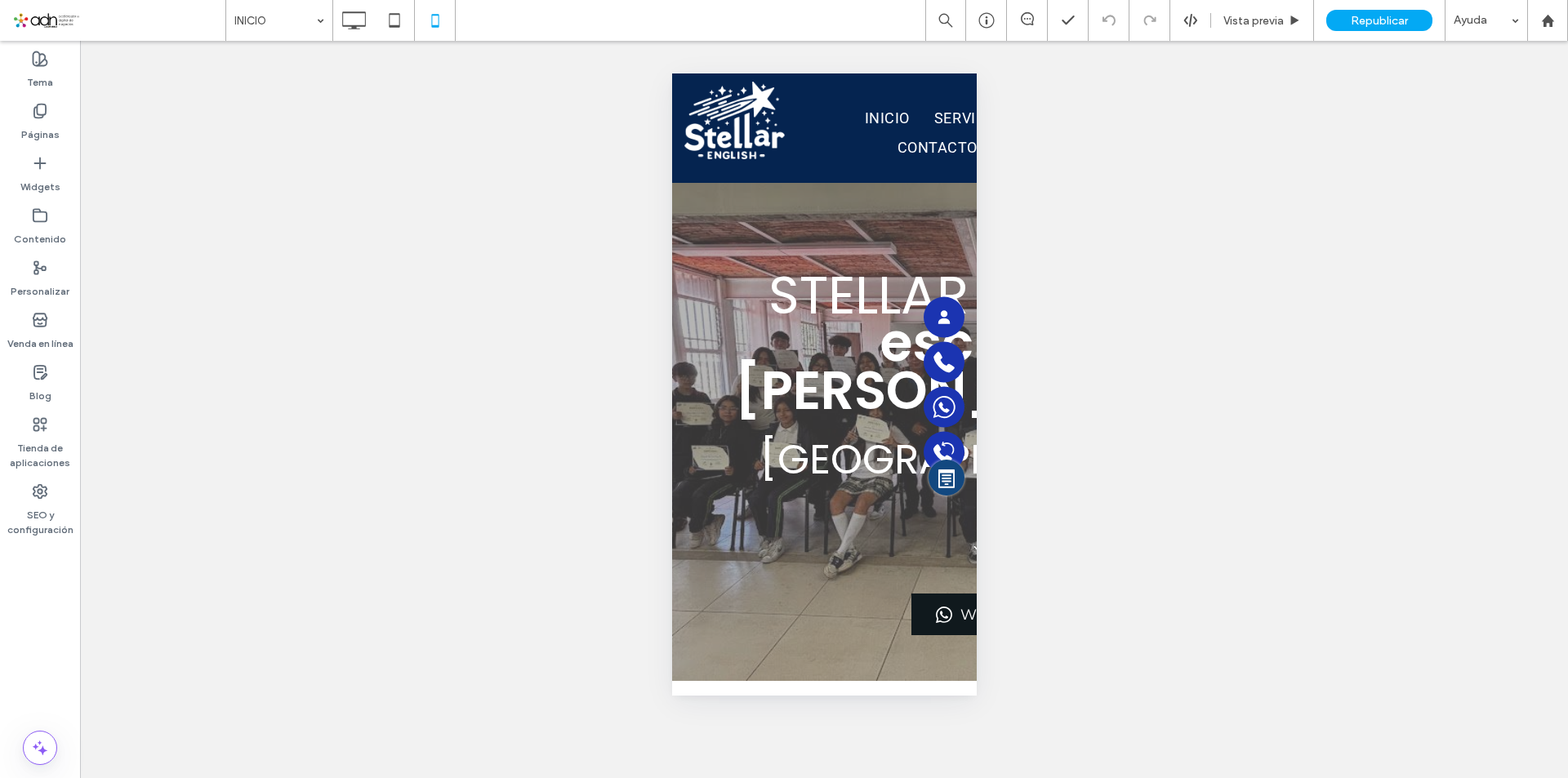
click at [353, 23] on icon at bounding box center [353, 20] width 32 height 32
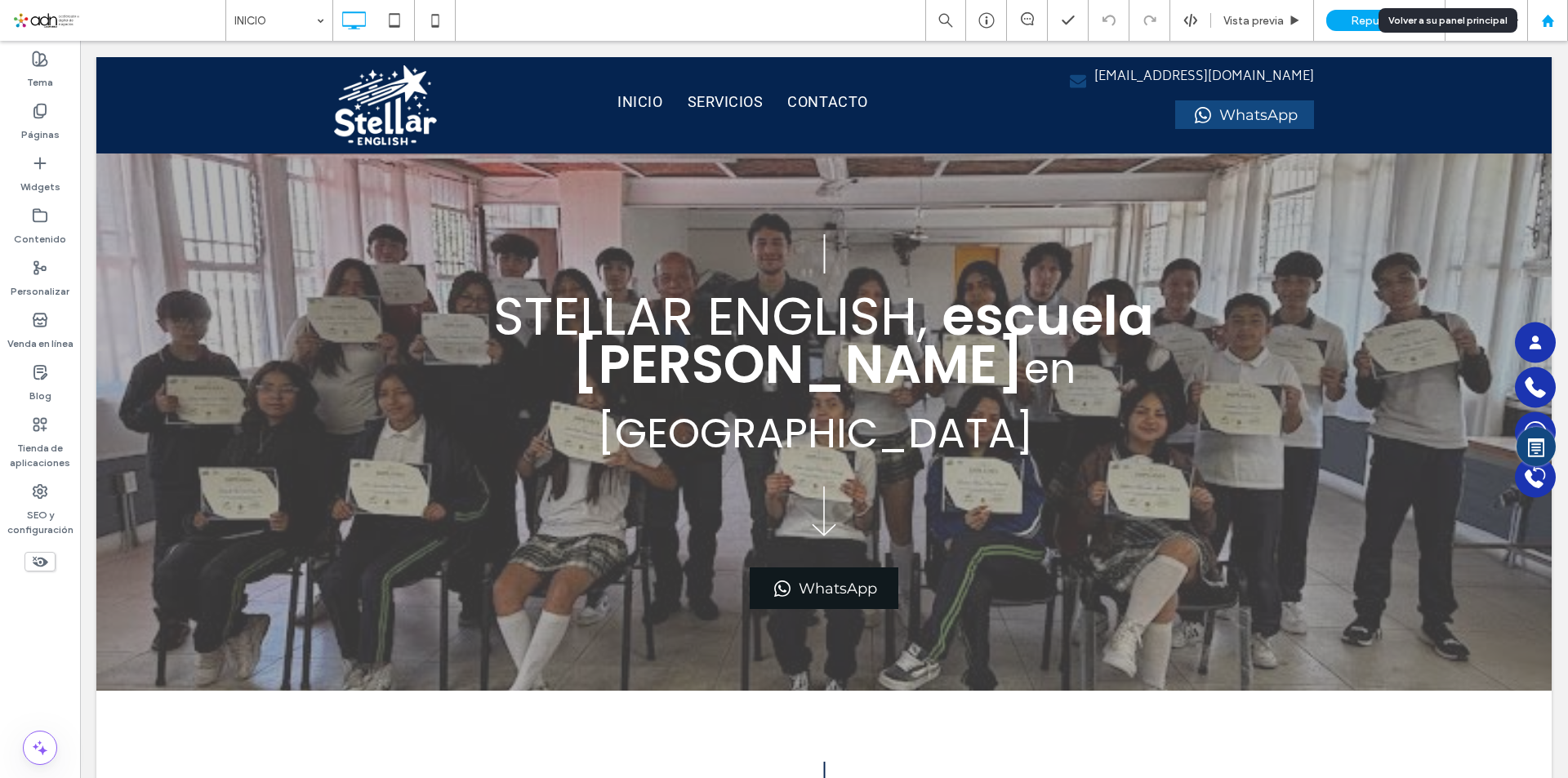
click at [1556, 24] on div at bounding box center [1547, 21] width 39 height 14
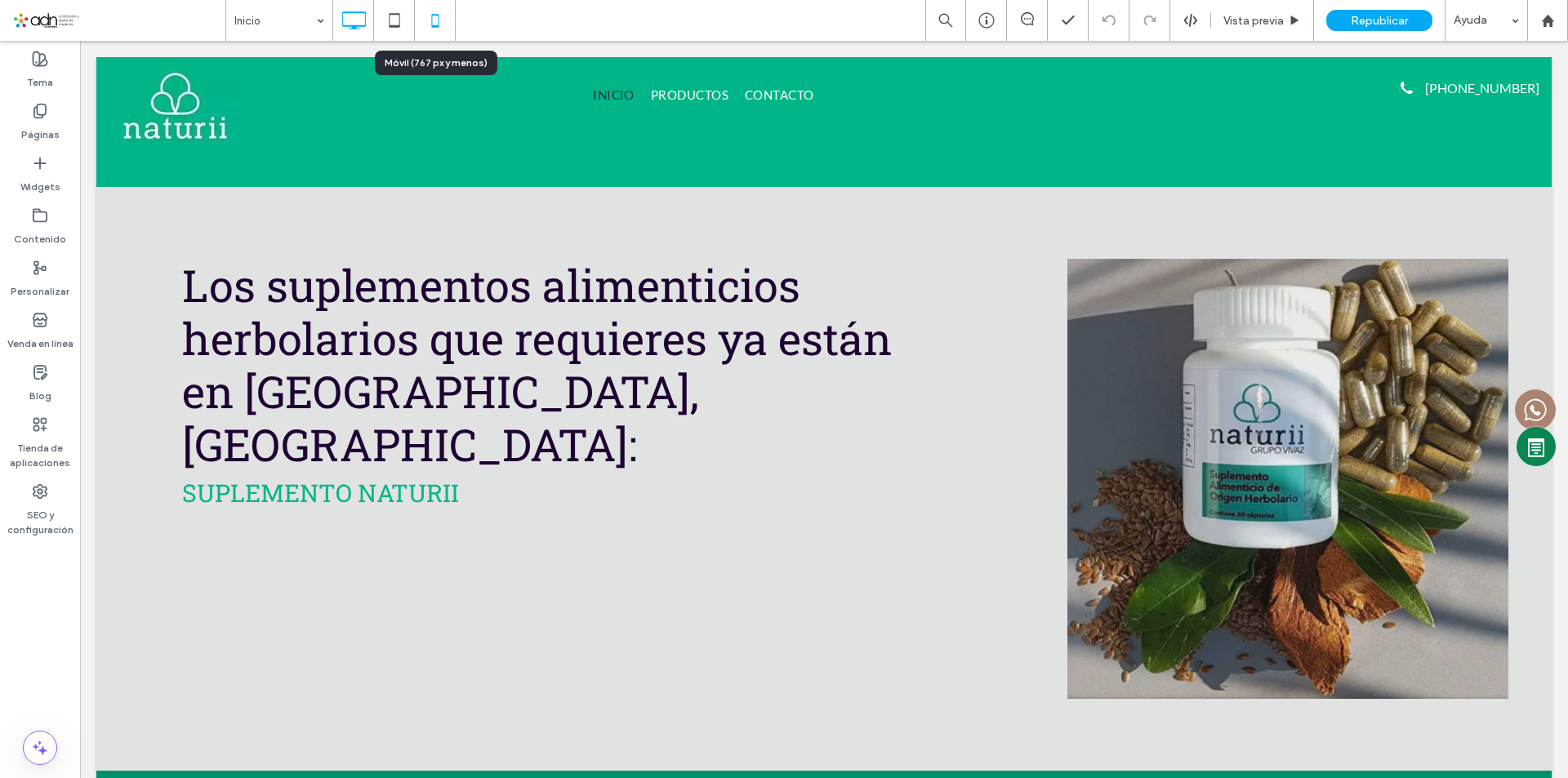
click at [427, 20] on icon at bounding box center [435, 20] width 32 height 32
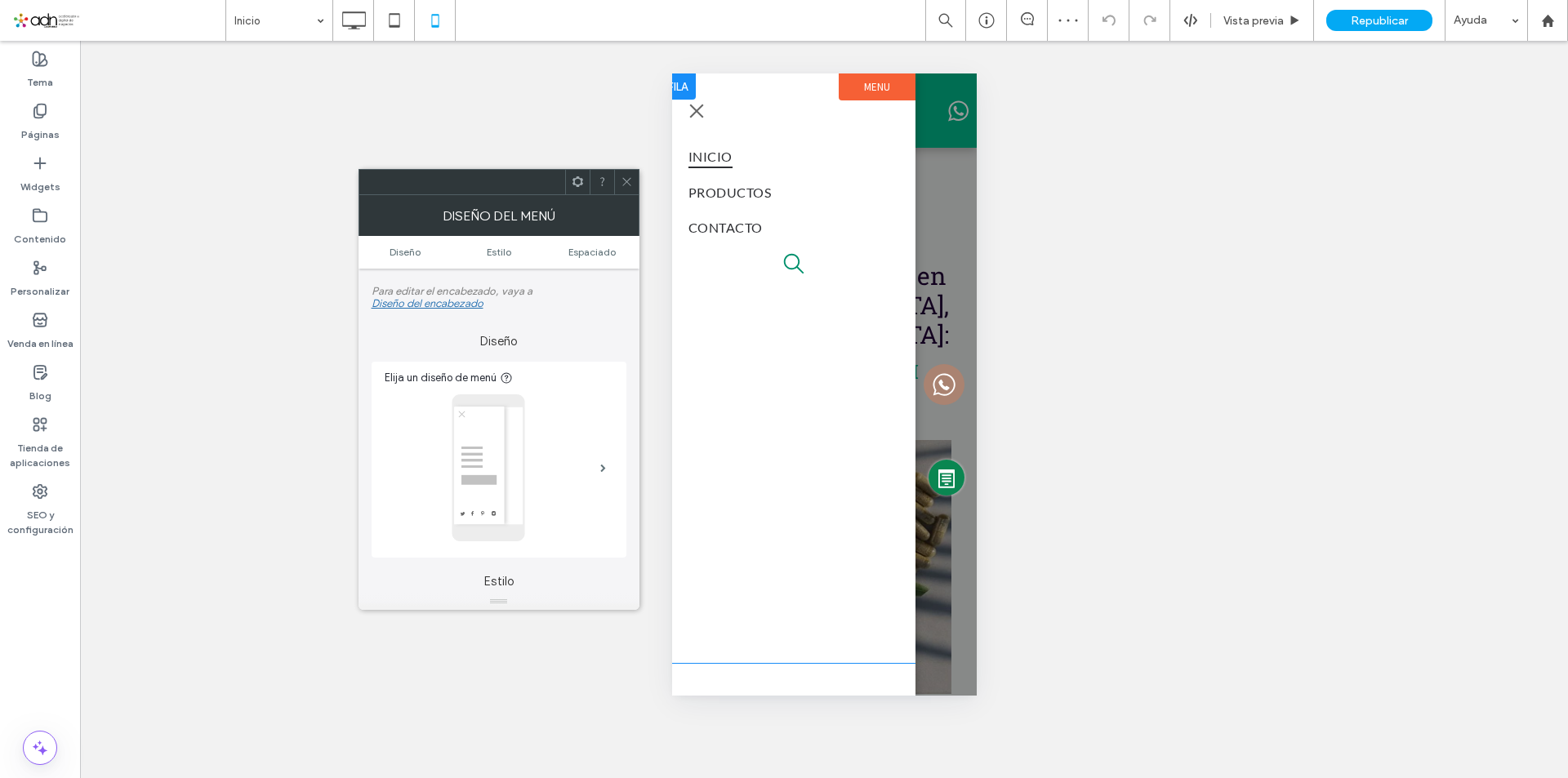
click at [805, 263] on div "INICIO PRODUCTOS CONTACTO Click To Paste" at bounding box center [792, 209] width 210 height 141
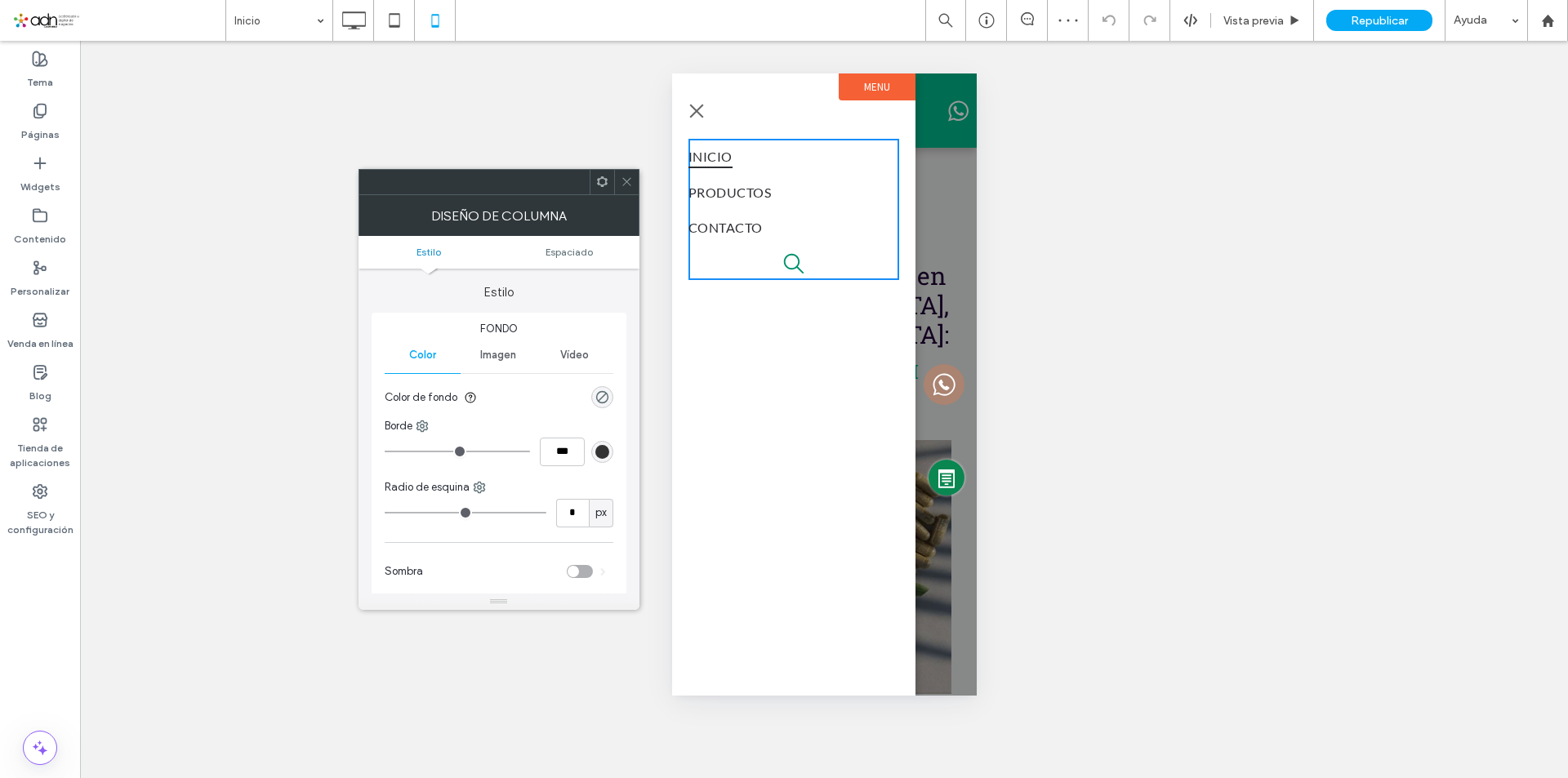
click at [853, 257] on div "INICIO PRODUCTOS CONTACTO Click To Paste" at bounding box center [792, 209] width 210 height 141
click at [783, 266] on icon "search" at bounding box center [793, 264] width 22 height 22
click at [820, 266] on div "INICIO PRODUCTOS CONTACTO Click To Paste" at bounding box center [792, 209] width 210 height 141
click at [786, 263] on icon "search" at bounding box center [793, 264] width 22 height 22
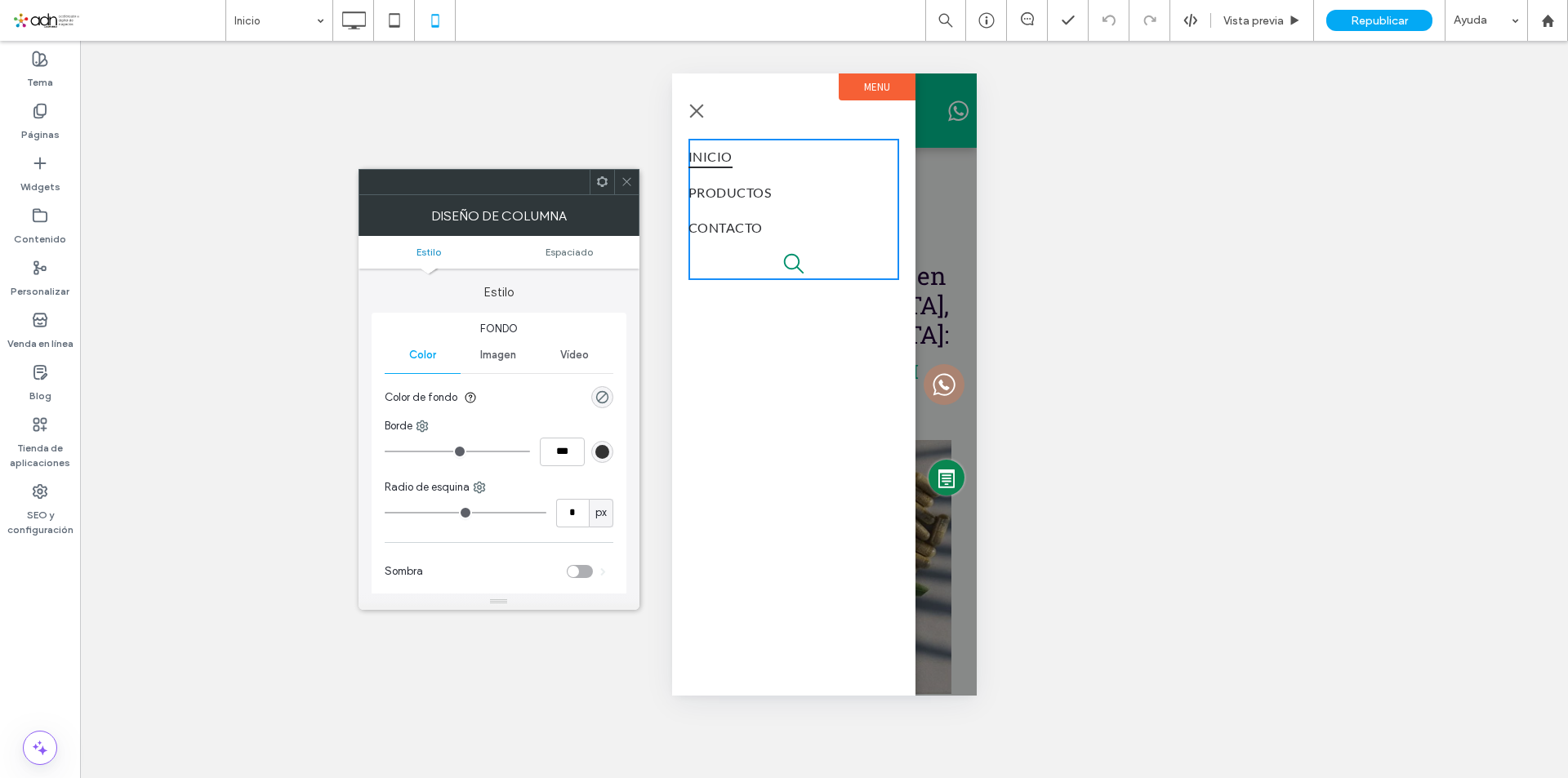
click at [629, 188] on span at bounding box center [627, 181] width 12 height 24
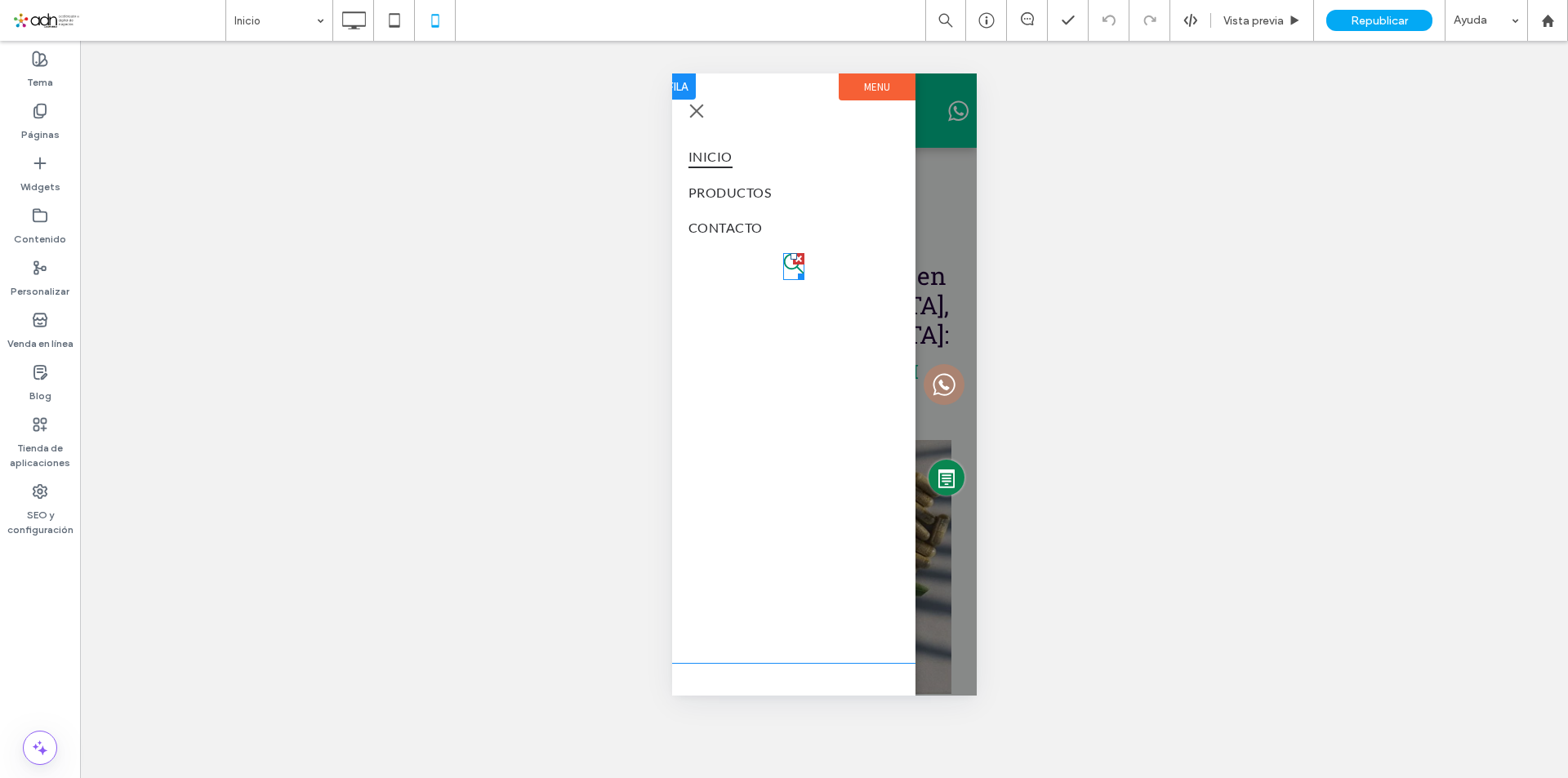
click at [796, 261] on div at bounding box center [798, 259] width 12 height 12
click at [701, 116] on span "menu" at bounding box center [696, 111] width 14 height 14
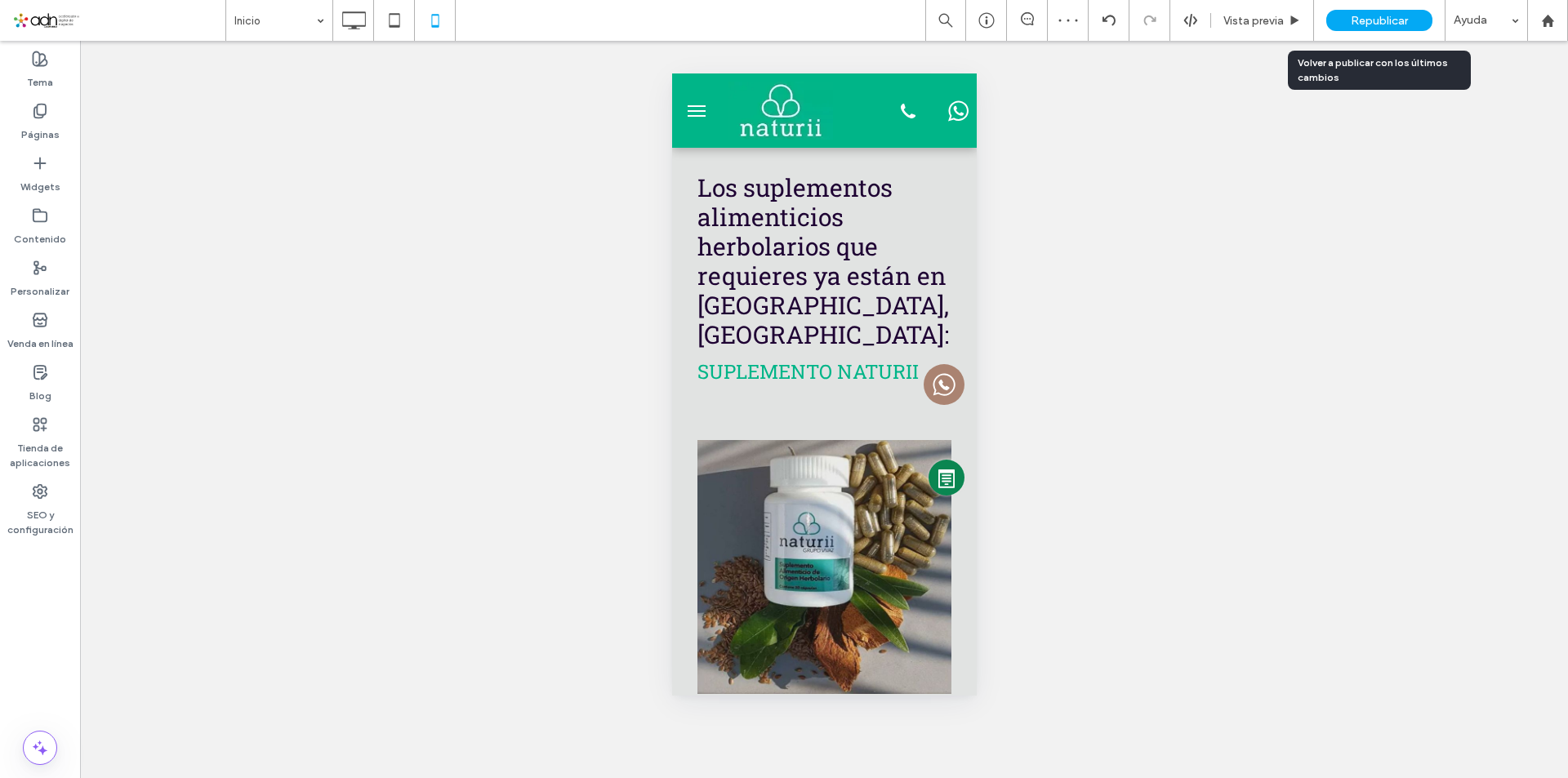
click at [1359, 30] on div "Republicar" at bounding box center [1380, 21] width 106 height 22
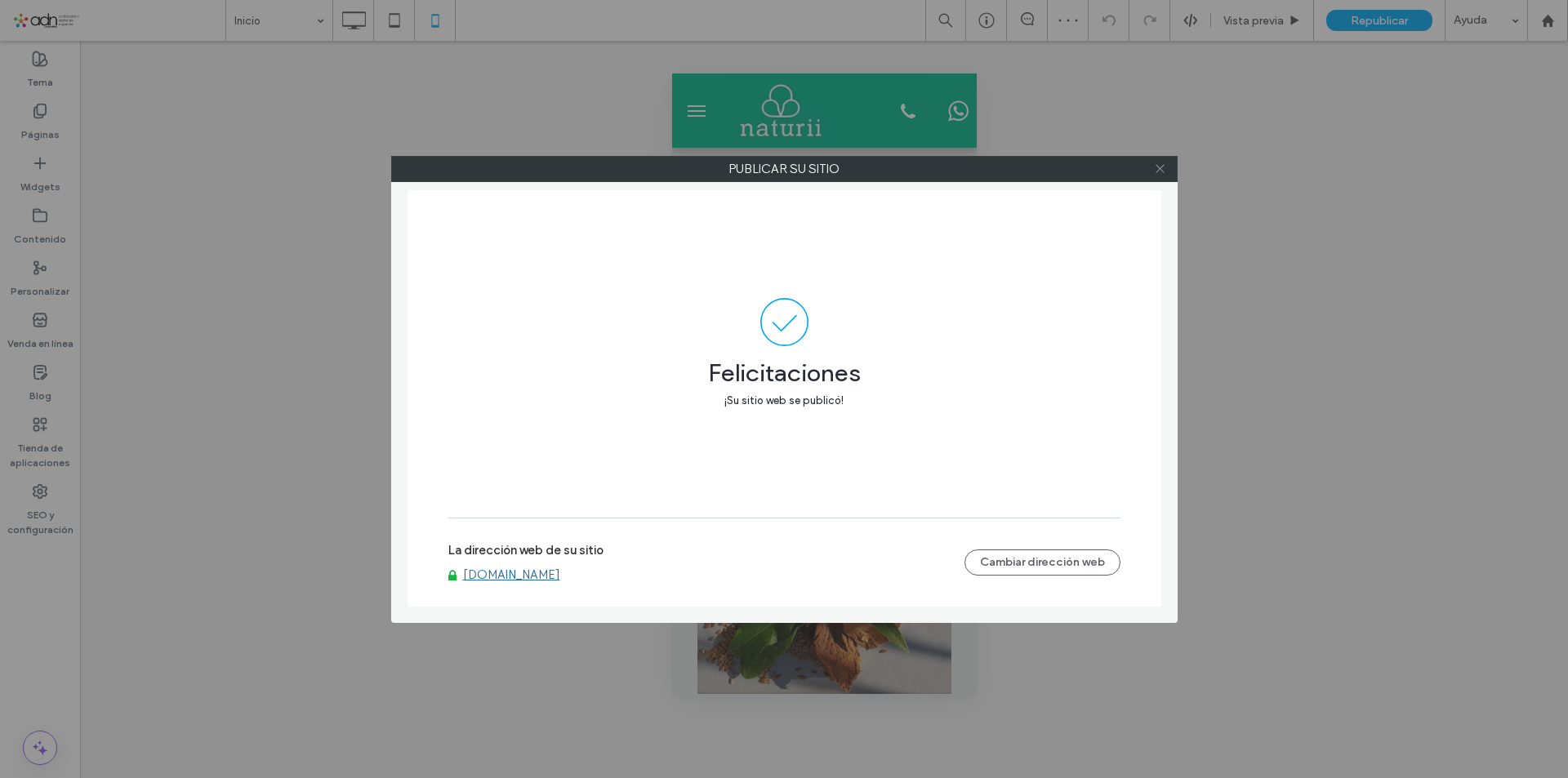
click at [1159, 175] on span at bounding box center [1160, 169] width 12 height 24
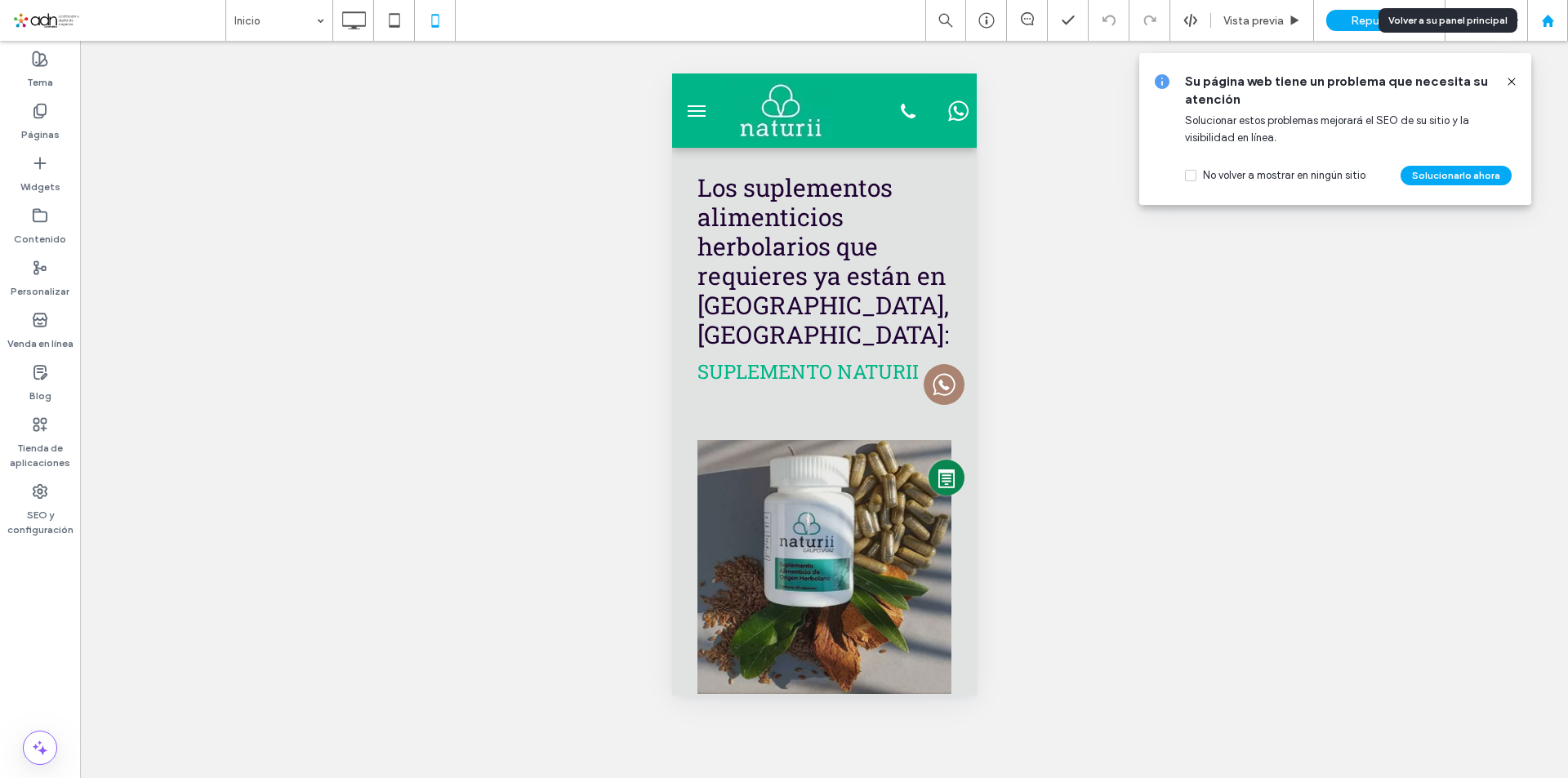
click at [1552, 25] on use at bounding box center [1547, 20] width 12 height 12
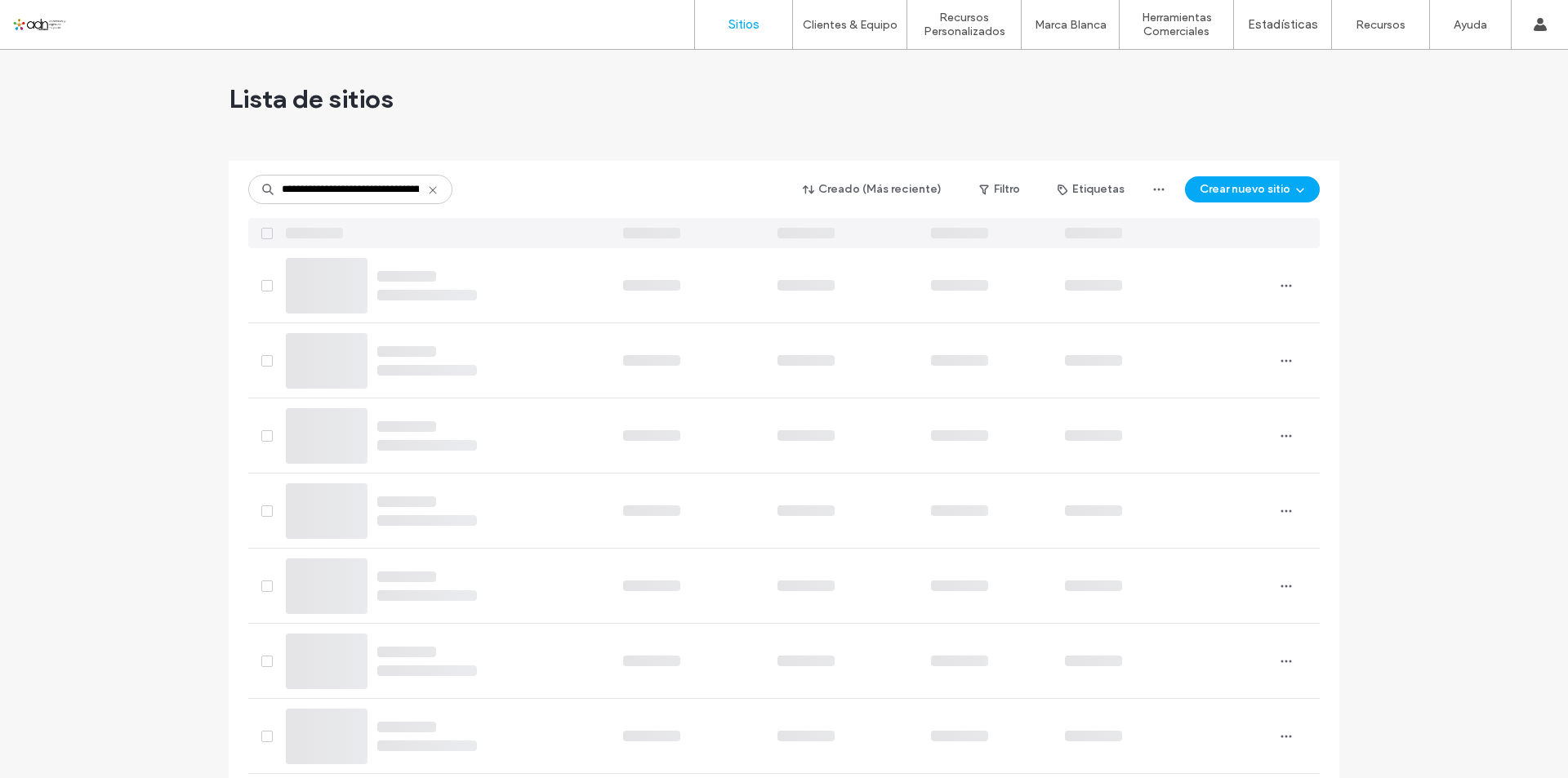
scroll to position [0, 66]
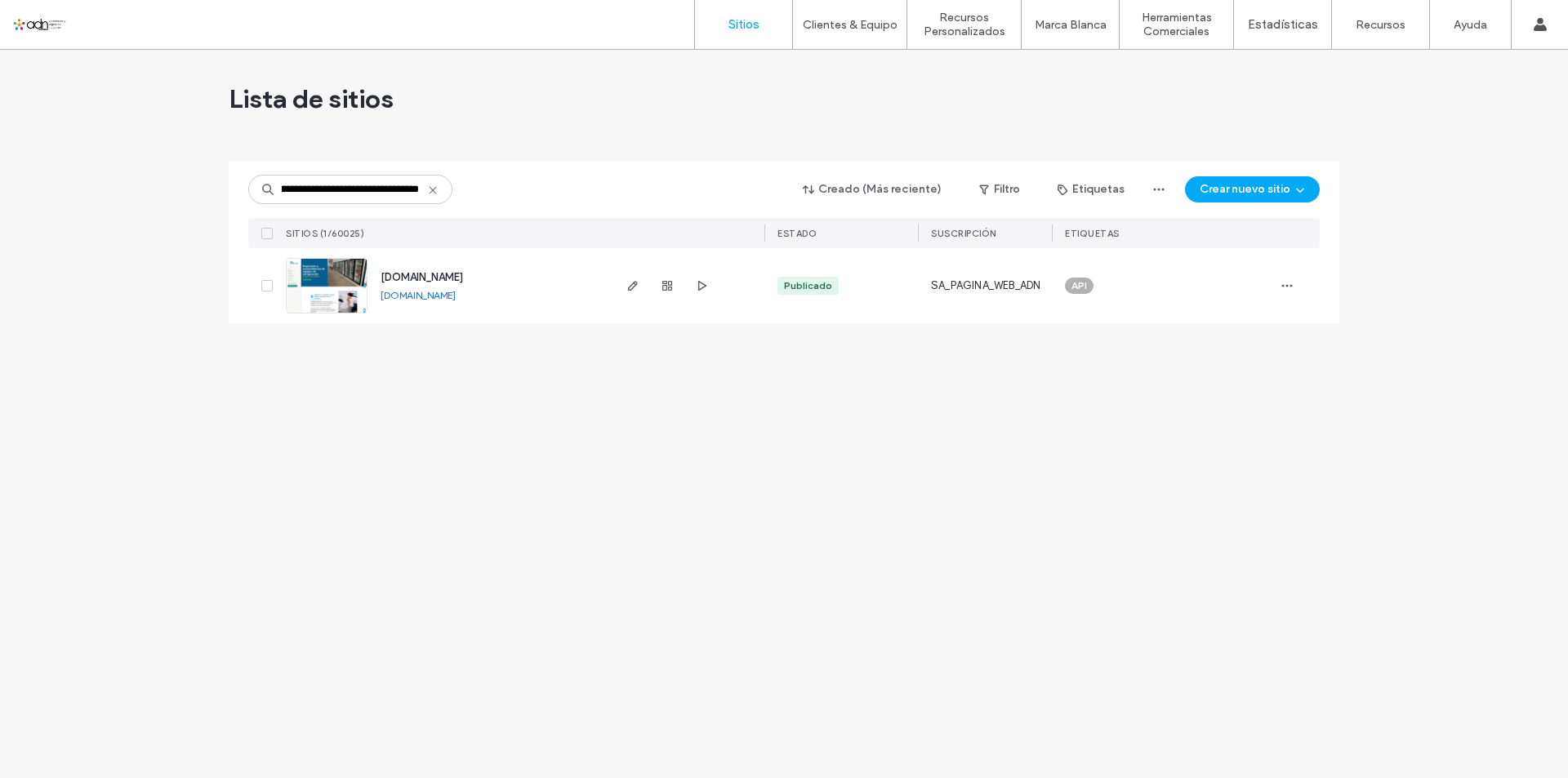
click at [328, 284] on img at bounding box center [327, 314] width 80 height 111
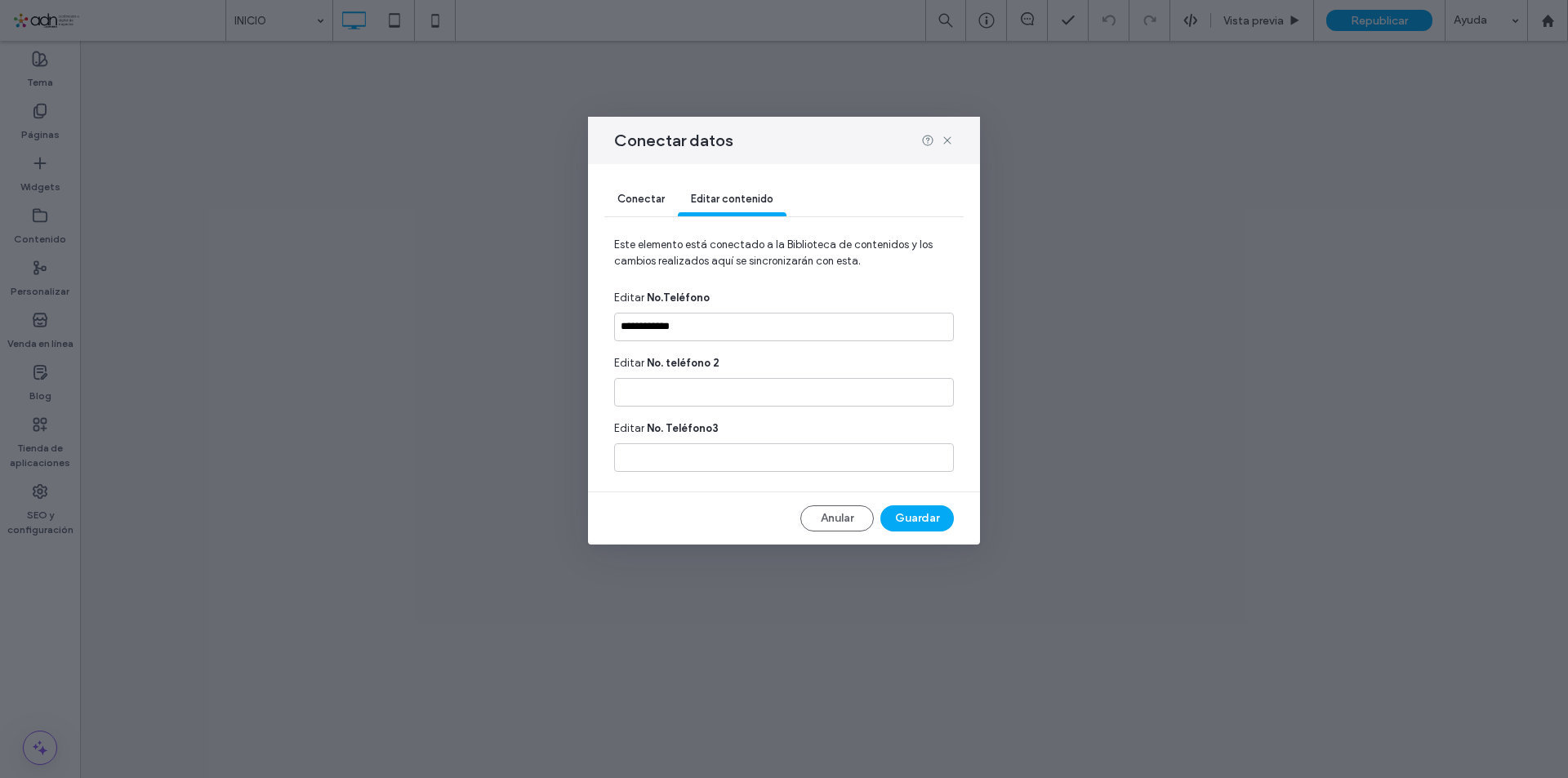
click at [643, 200] on span "Conectar" at bounding box center [641, 199] width 47 height 12
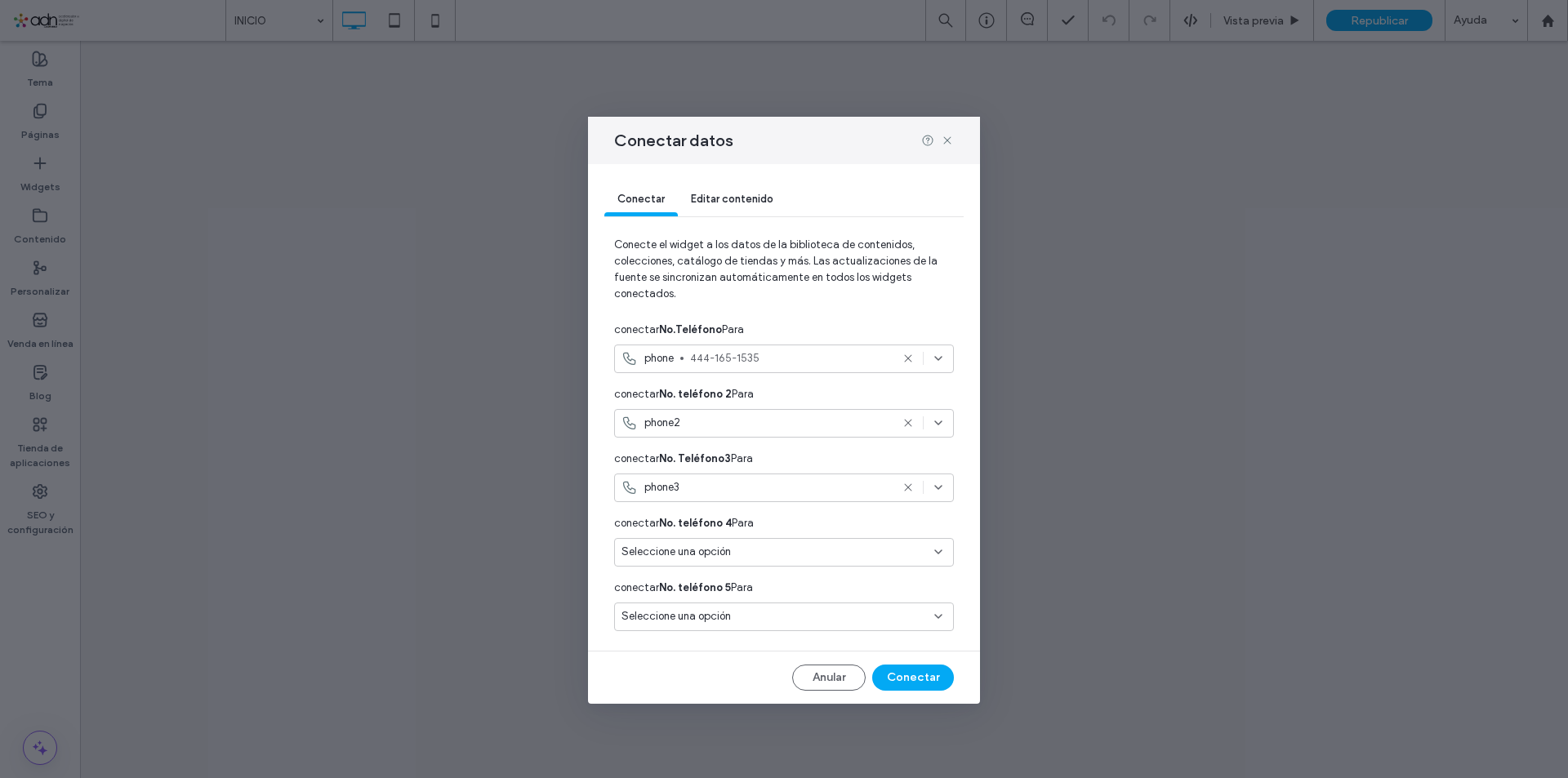
click at [910, 416] on div "phone2" at bounding box center [784, 423] width 340 height 28
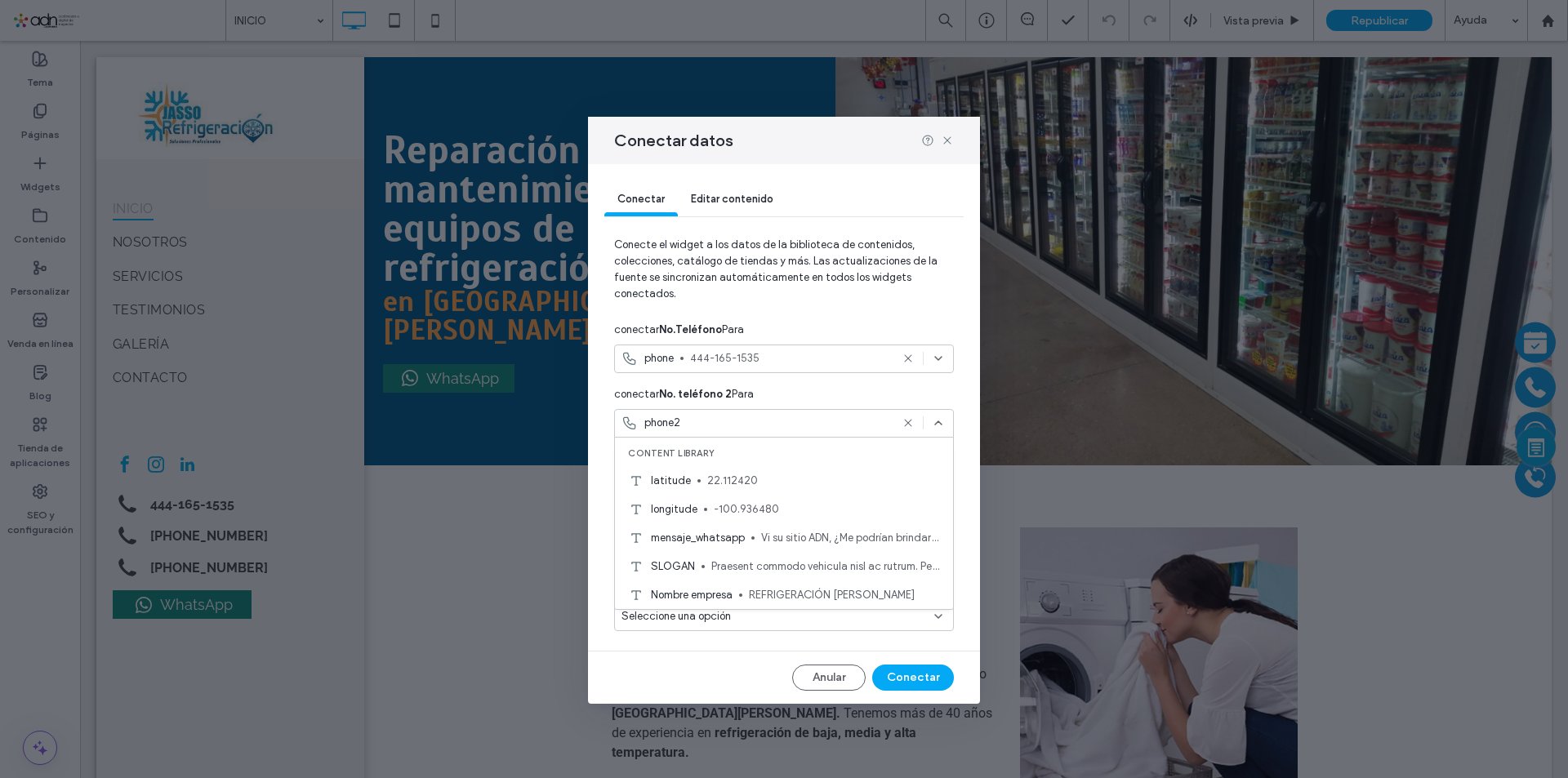
click at [905, 422] on icon at bounding box center [909, 423] width 13 height 13
click at [910, 422] on use at bounding box center [908, 423] width 7 height 7
click at [939, 403] on div "conectar No. teléfono 2 Para" at bounding box center [784, 394] width 340 height 29
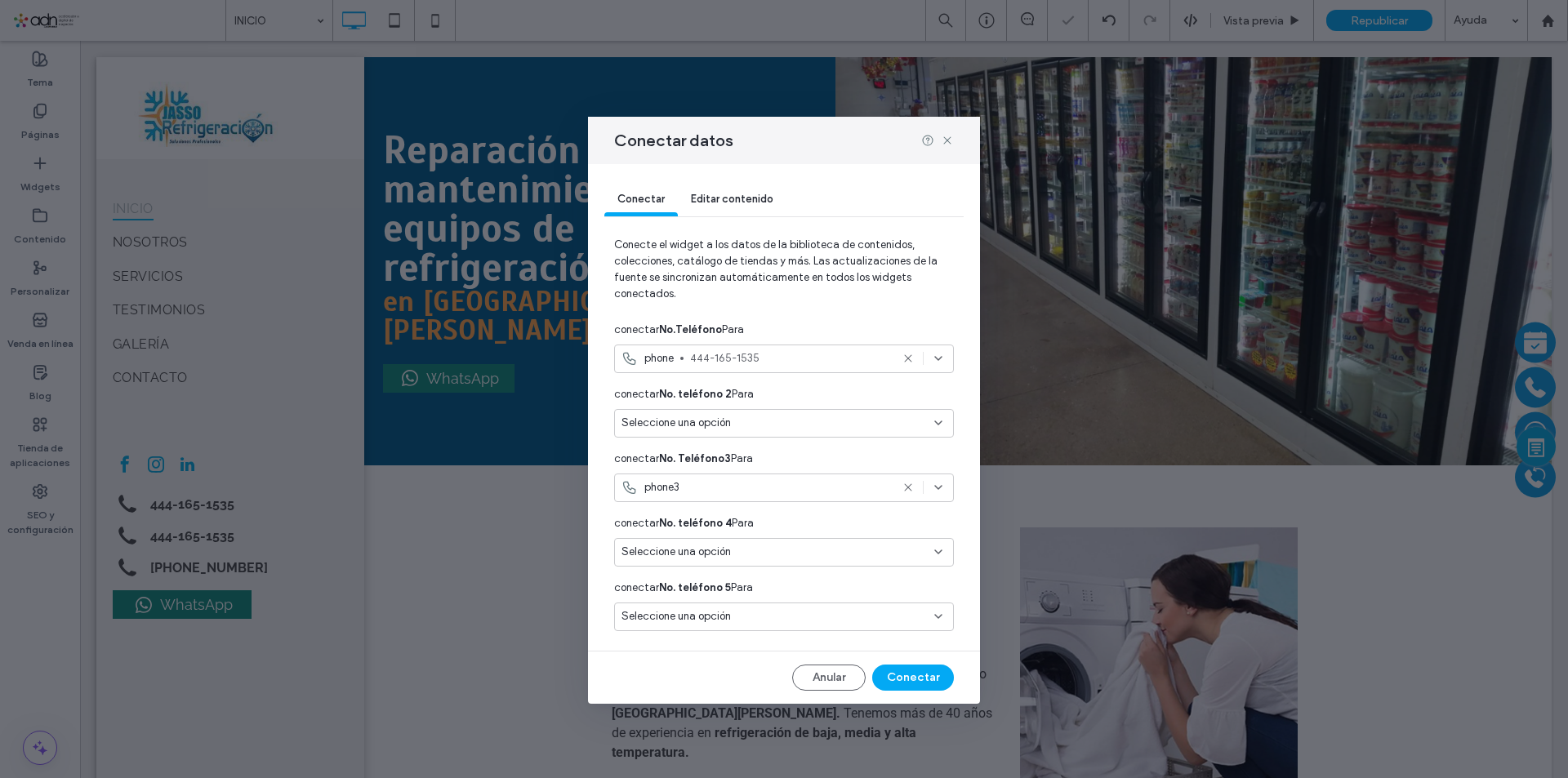
click at [907, 485] on icon at bounding box center [909, 488] width 13 height 13
click at [914, 670] on button "Conectar" at bounding box center [913, 677] width 81 height 26
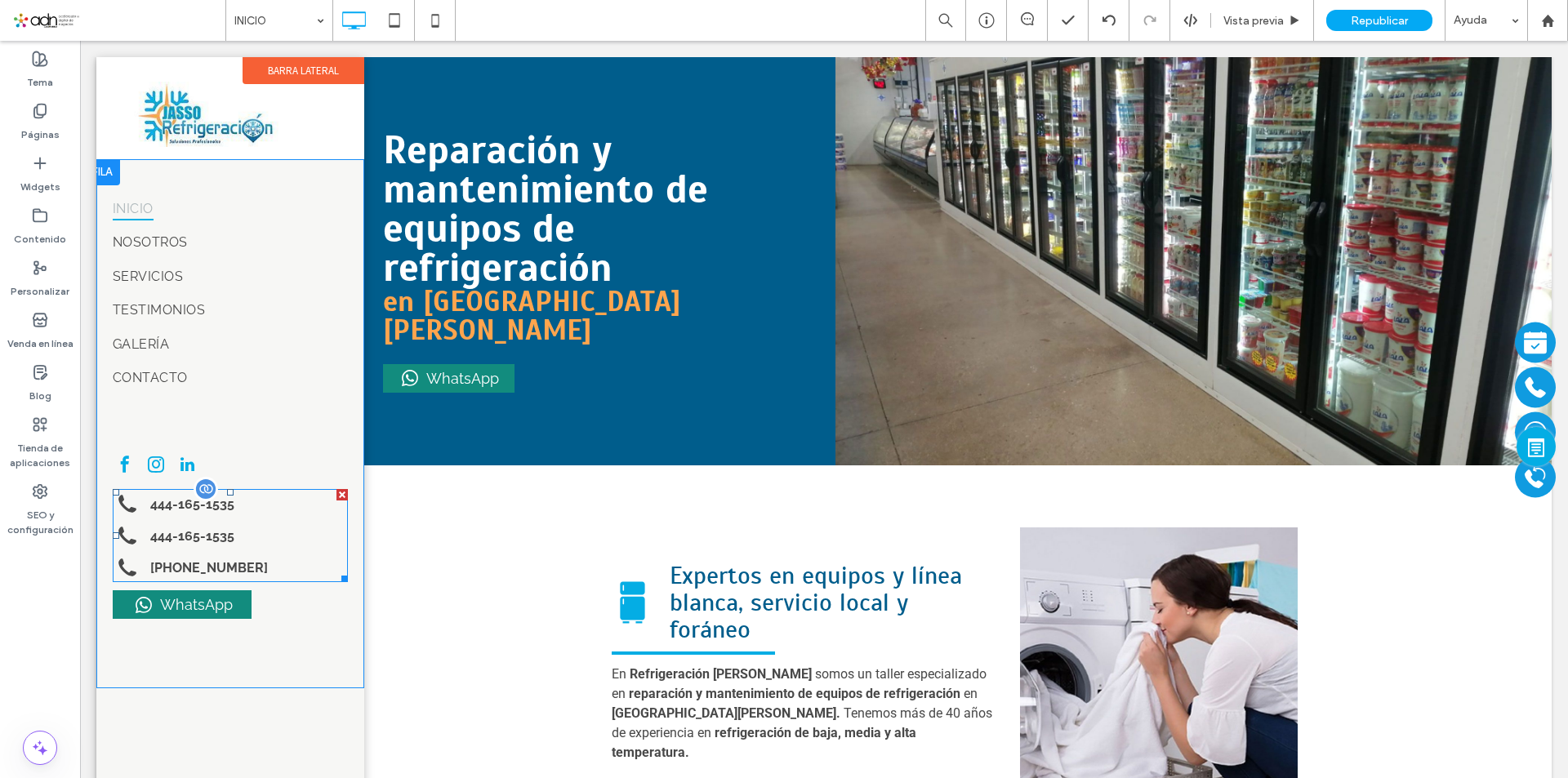
click at [219, 549] on span at bounding box center [230, 536] width 235 height 93
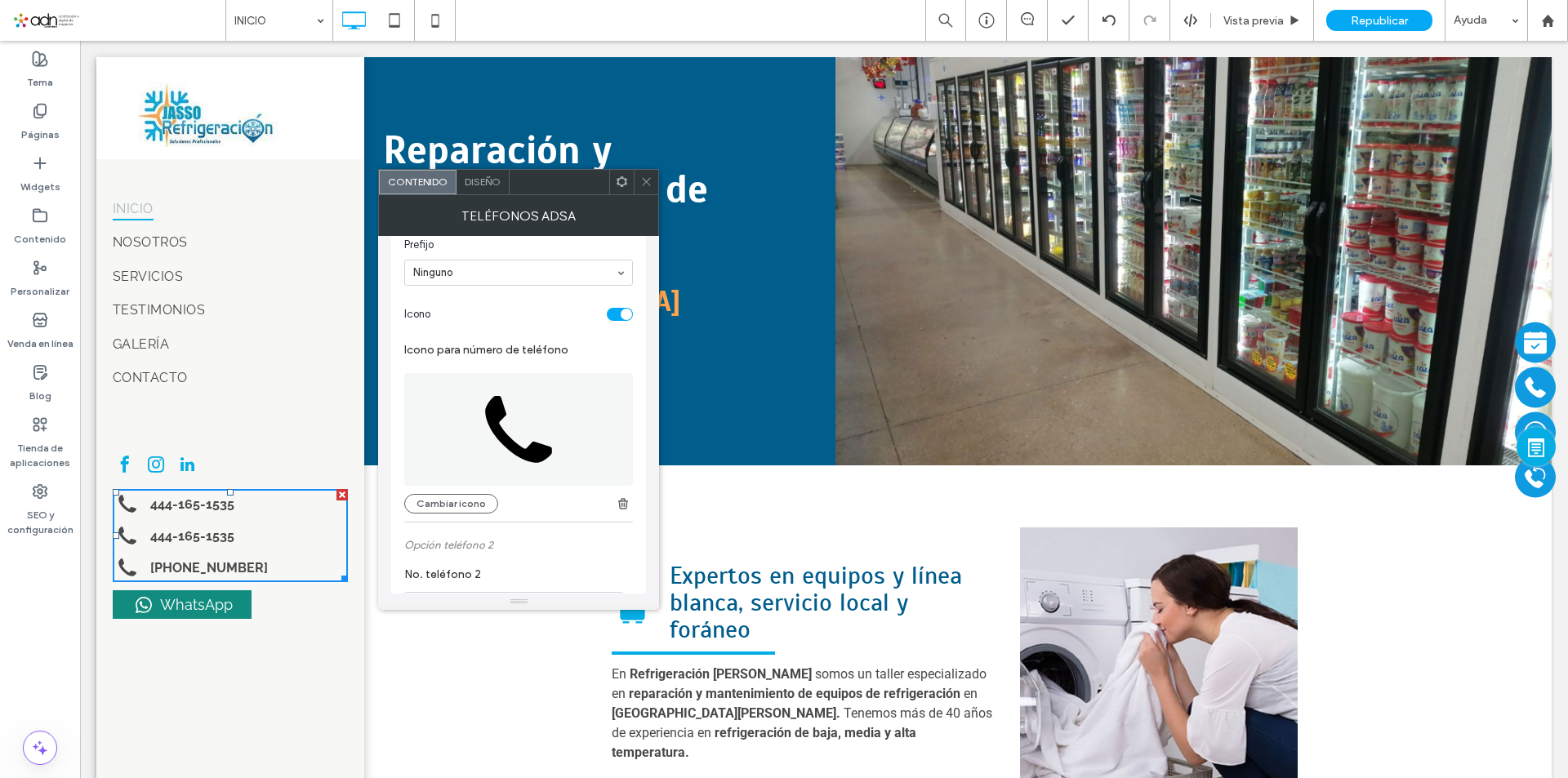
scroll to position [245, 0]
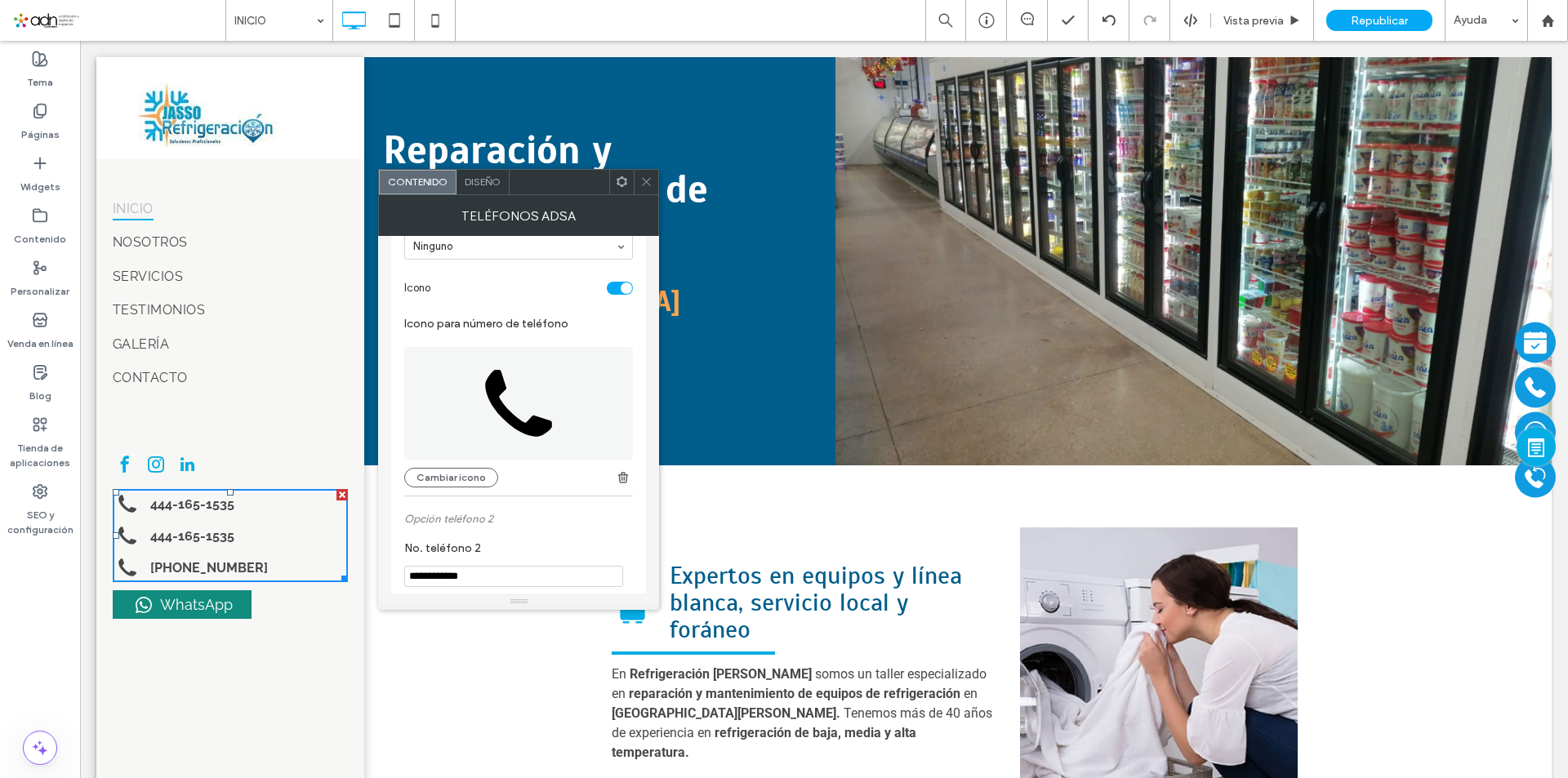
click at [488, 577] on input "**********" at bounding box center [513, 577] width 219 height 22
type input "*"
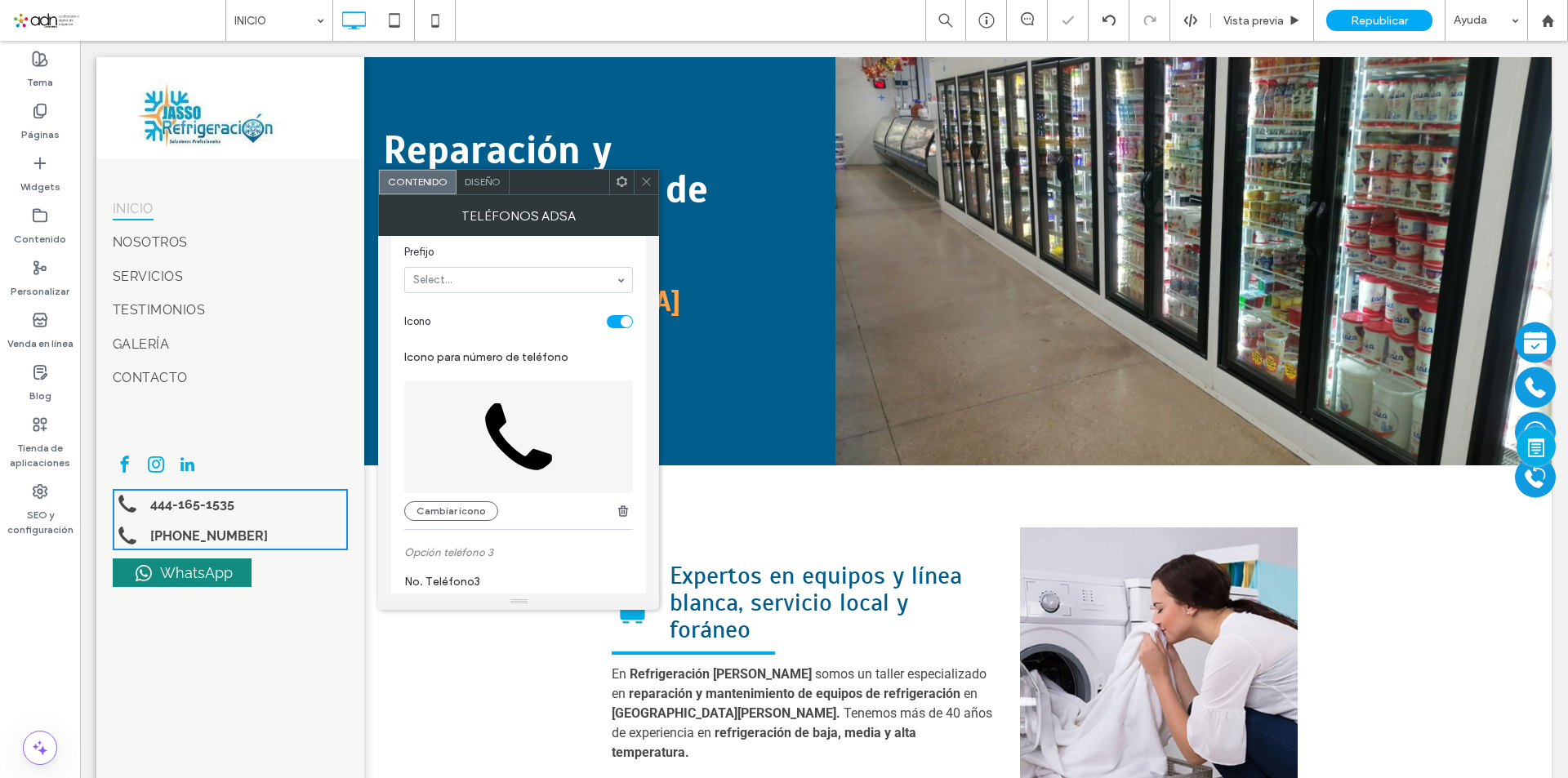
scroll to position [653, 0]
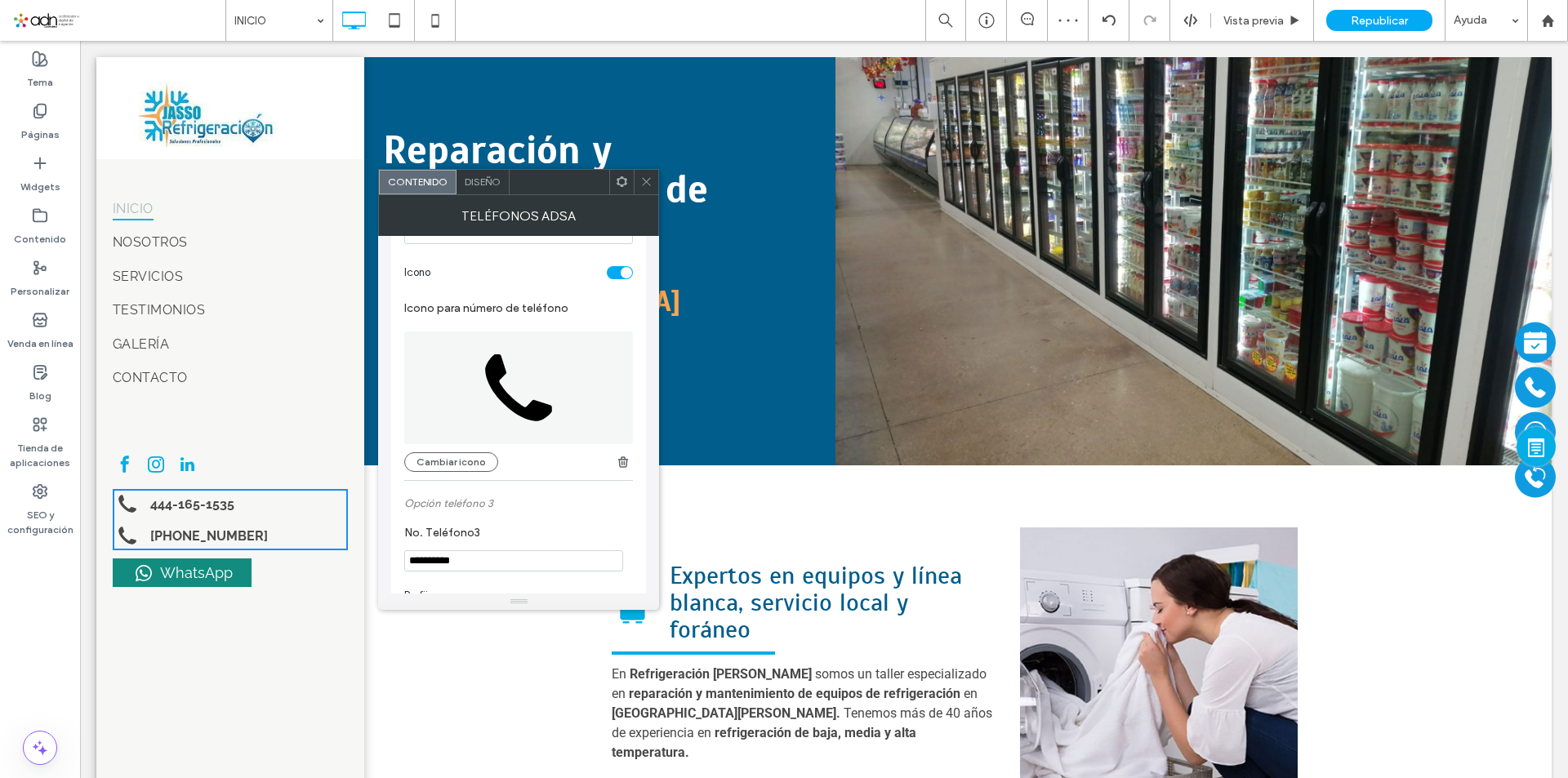
click at [484, 560] on input "**********" at bounding box center [513, 561] width 219 height 22
type input "*"
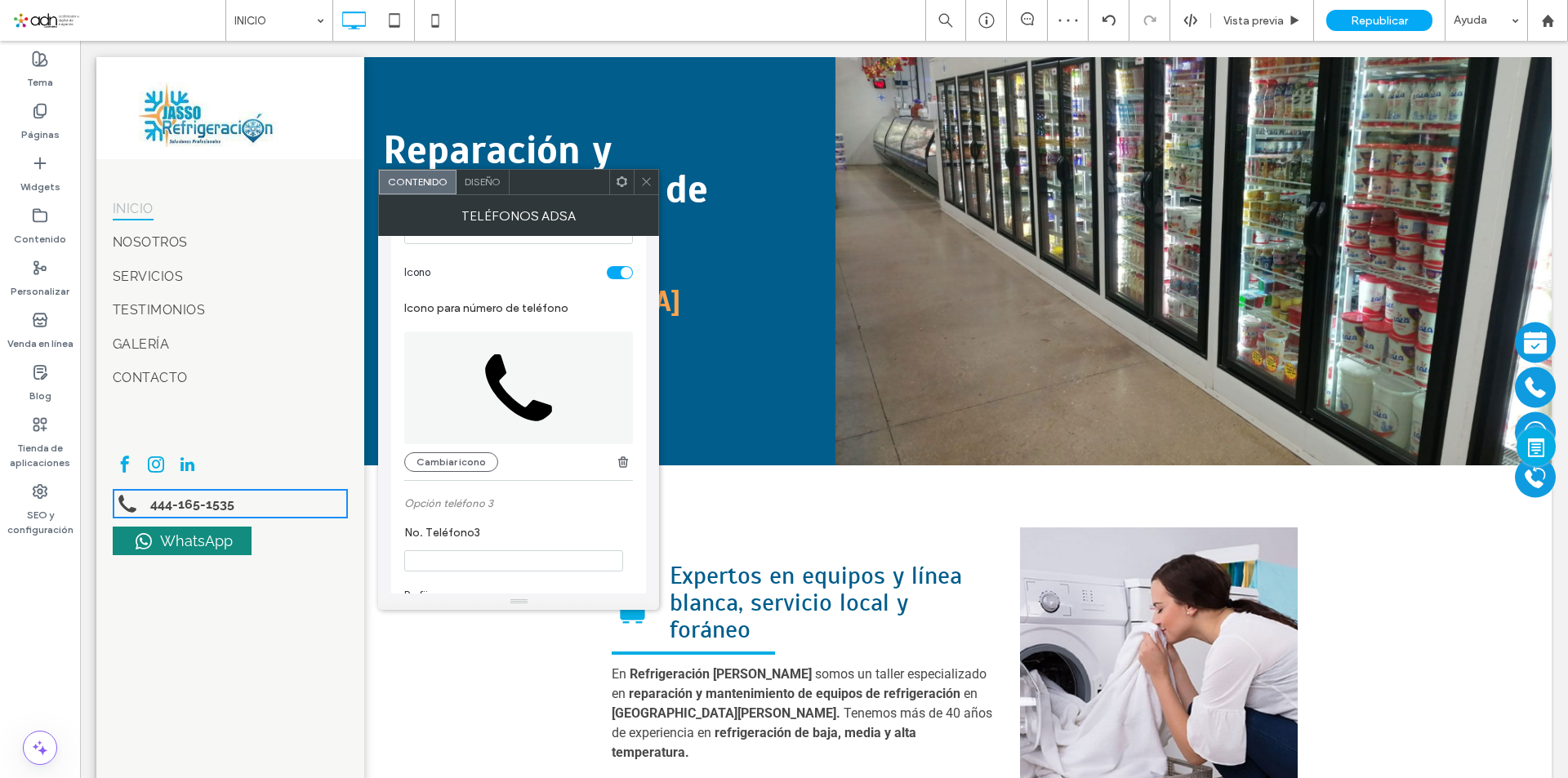
click at [648, 182] on icon at bounding box center [646, 181] width 12 height 12
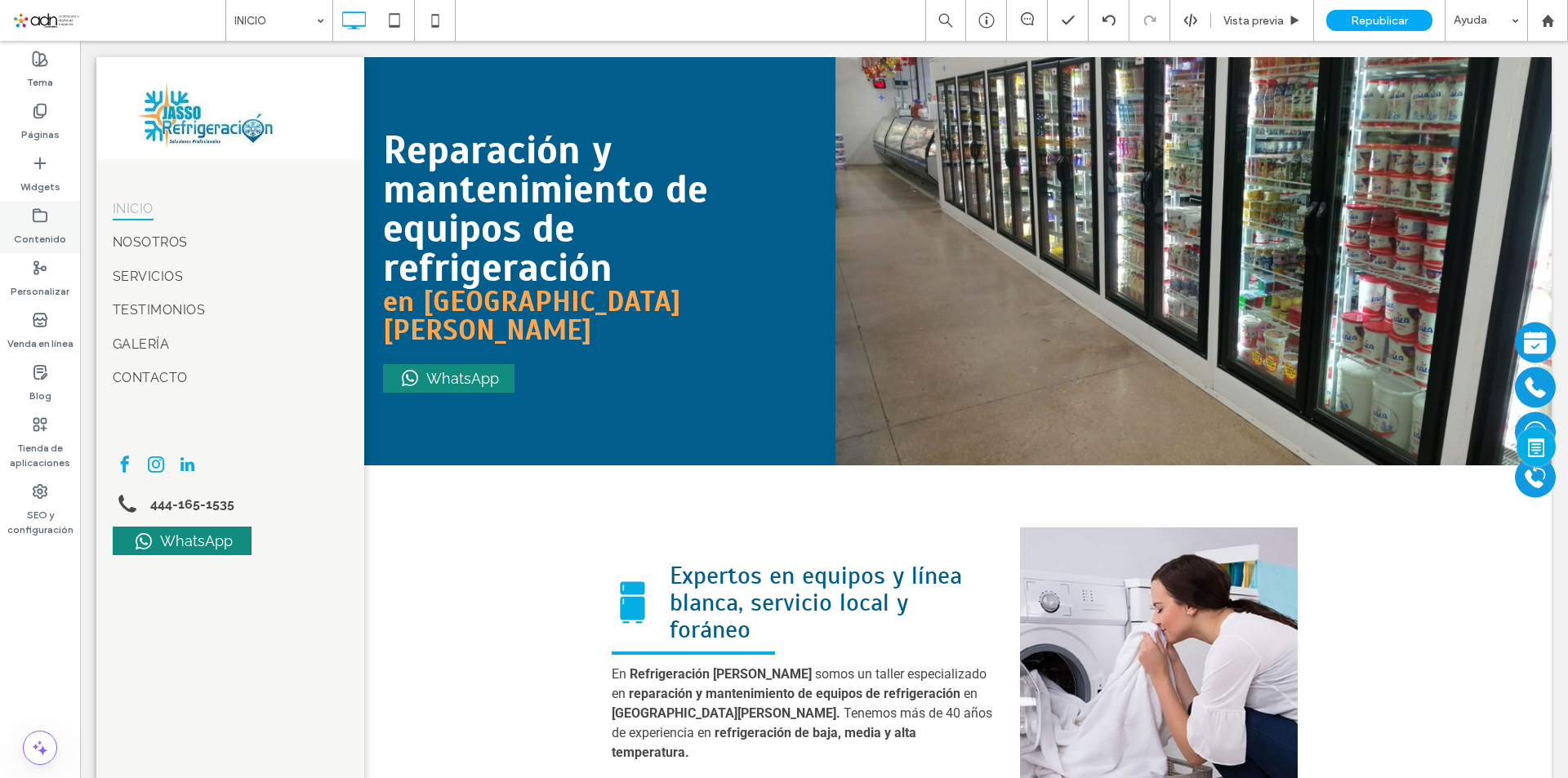
click at [48, 234] on label "Contenido" at bounding box center [40, 235] width 52 height 23
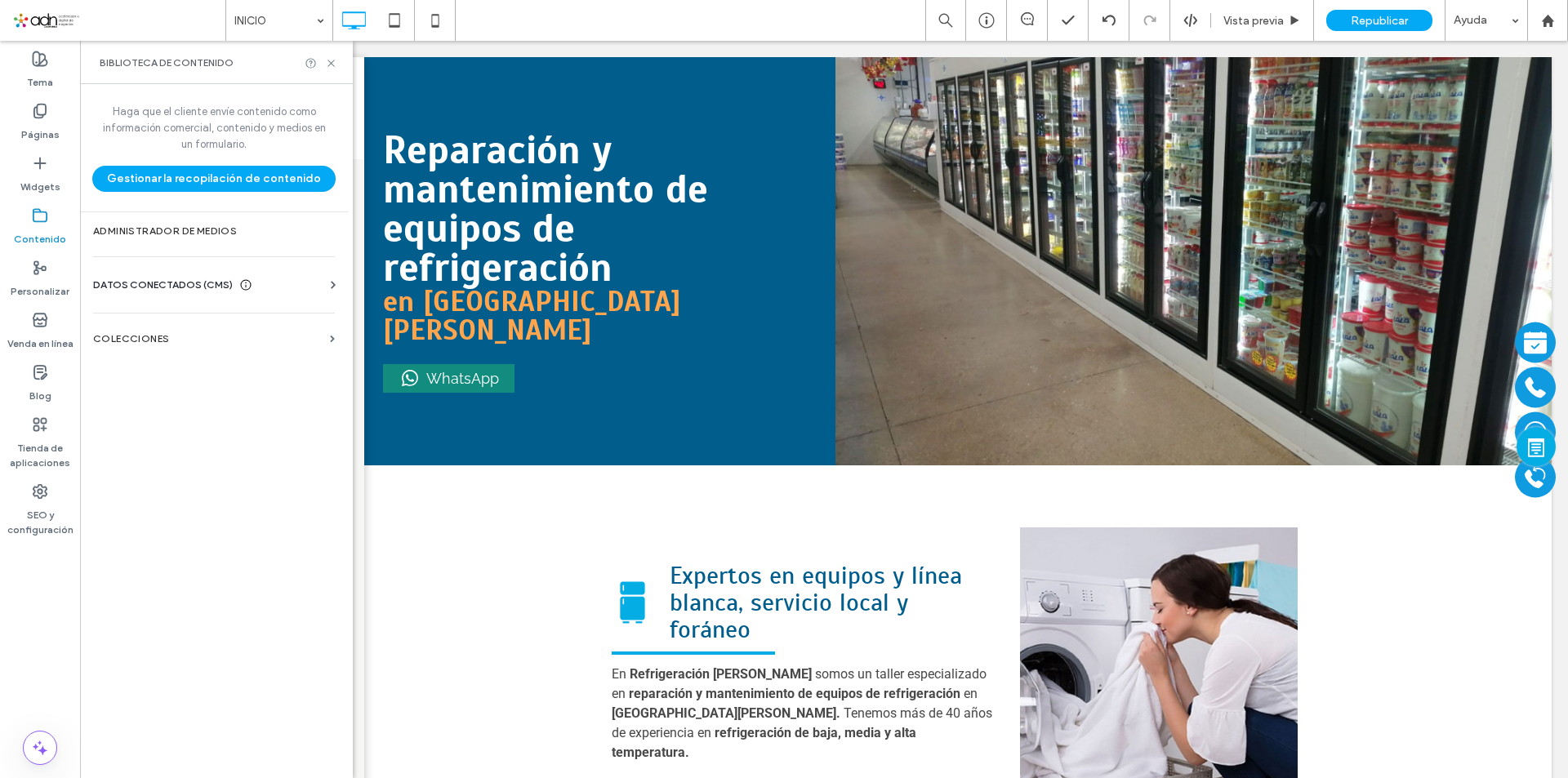
click at [234, 291] on div "DATOS CONECTADOS (CMS)" at bounding box center [173, 285] width 160 height 17
click at [245, 327] on label "Información del negocio" at bounding box center [217, 325] width 222 height 12
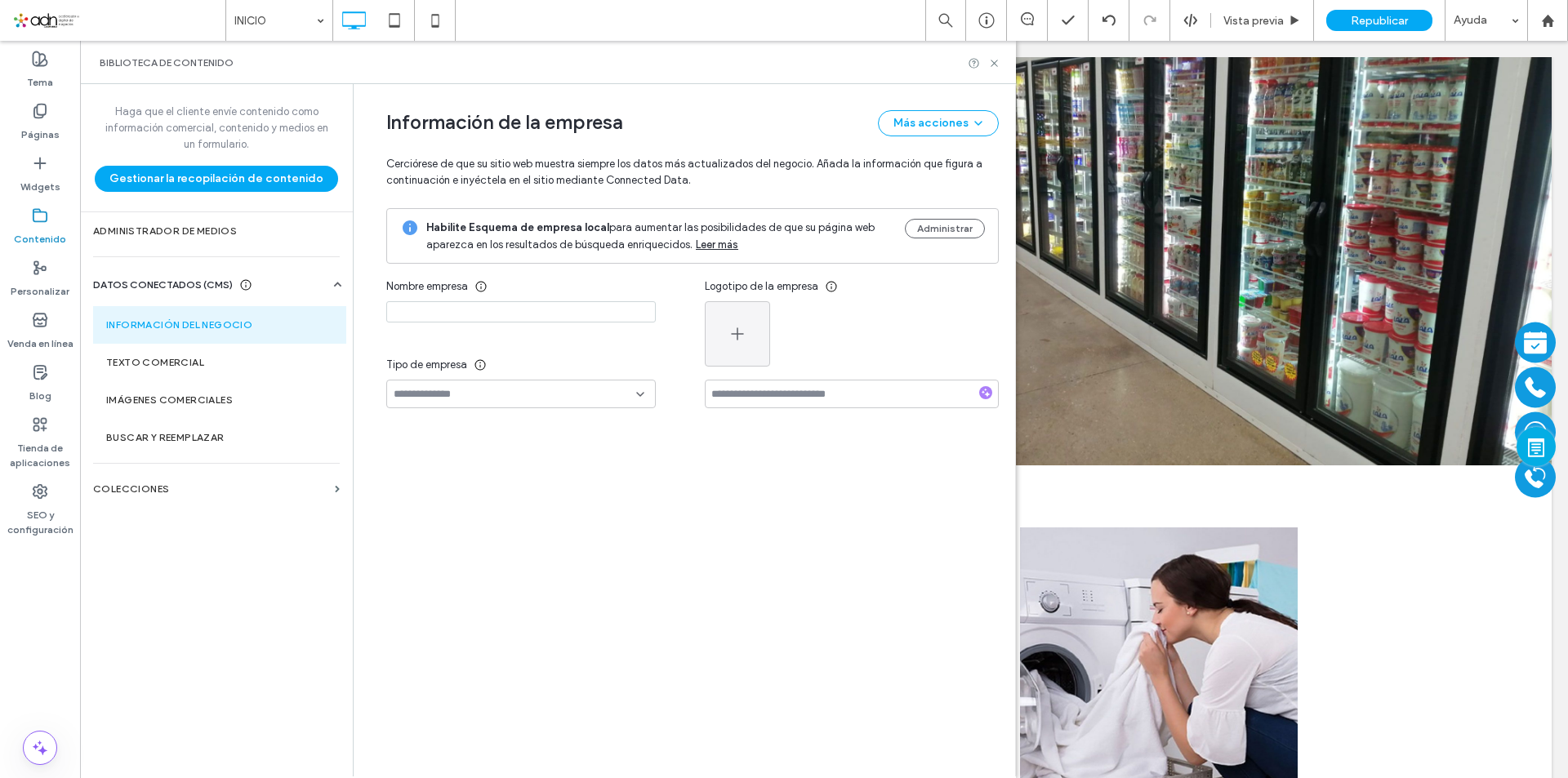
type input "**********"
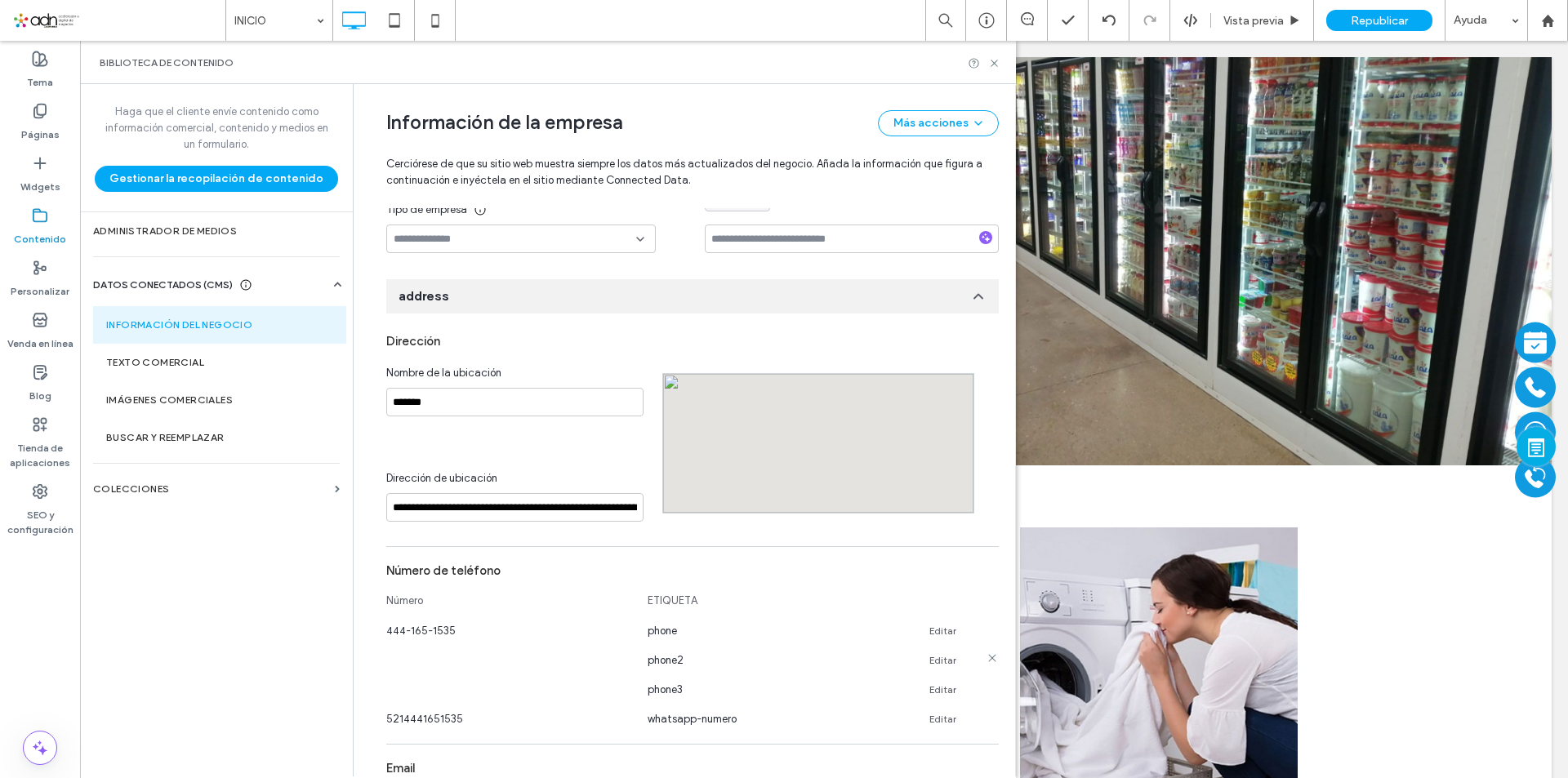
scroll to position [423, 0]
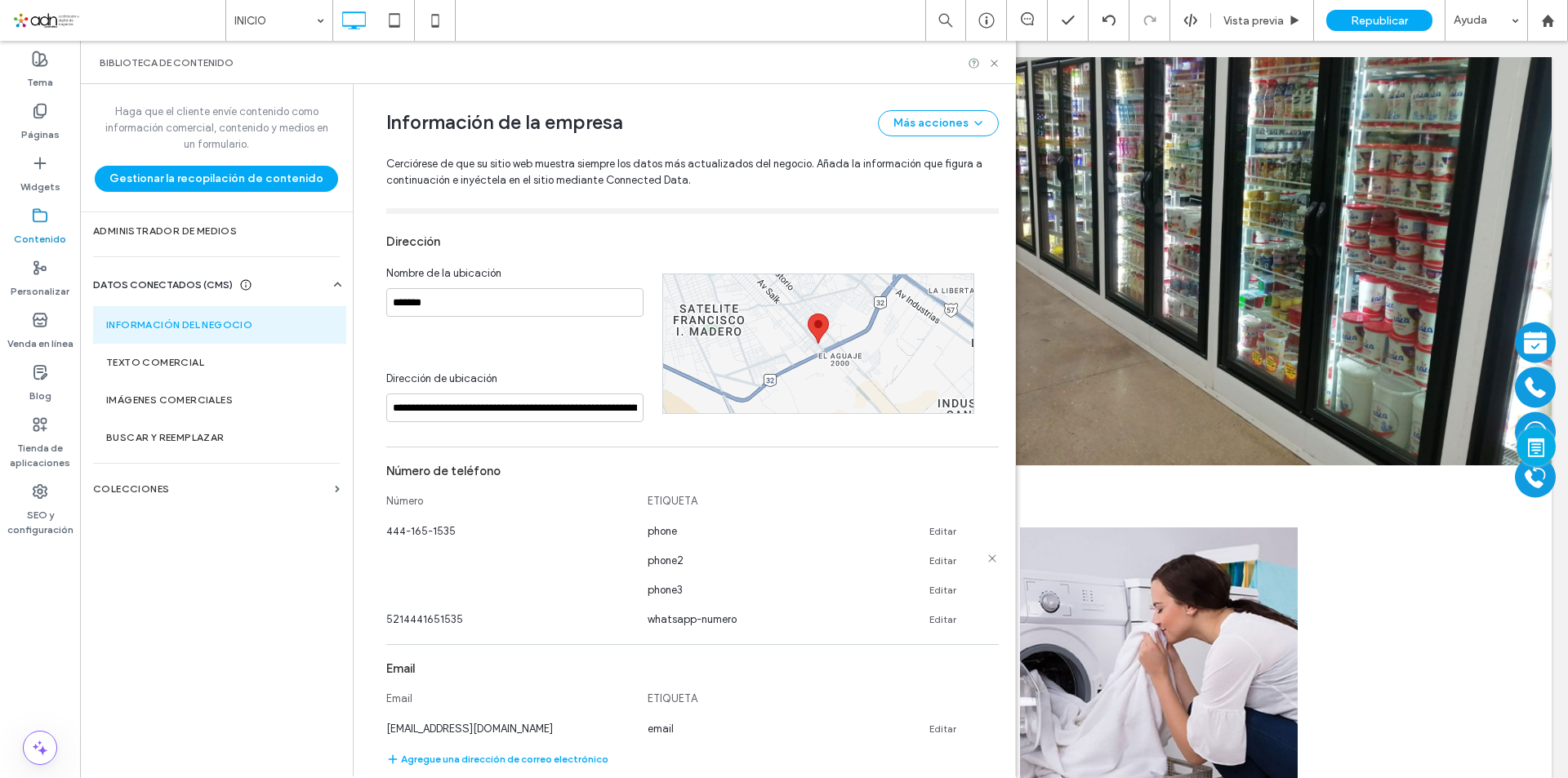
click at [989, 559] on use at bounding box center [992, 558] width 7 height 7
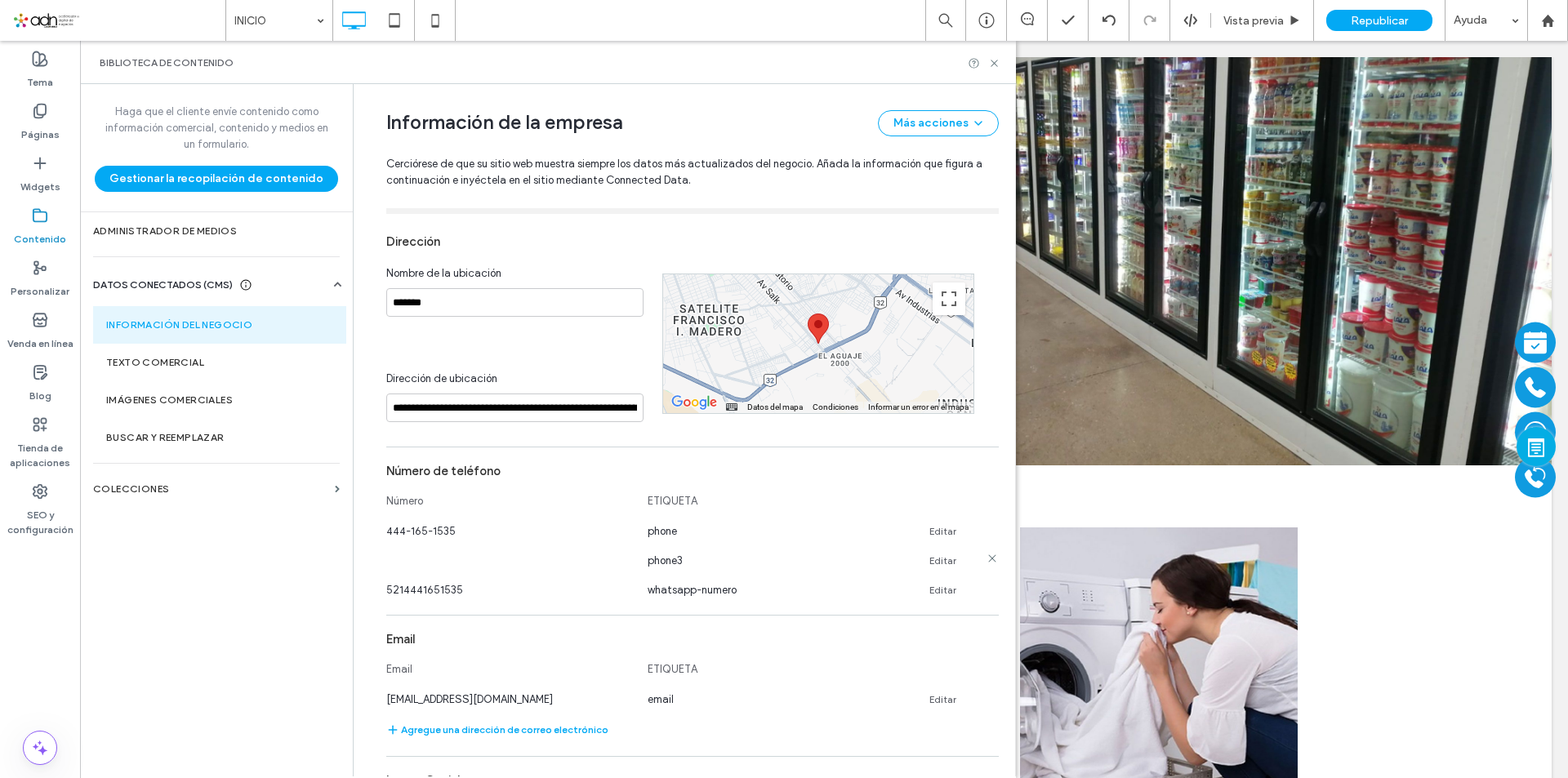
click at [986, 560] on icon at bounding box center [993, 559] width 13 height 13
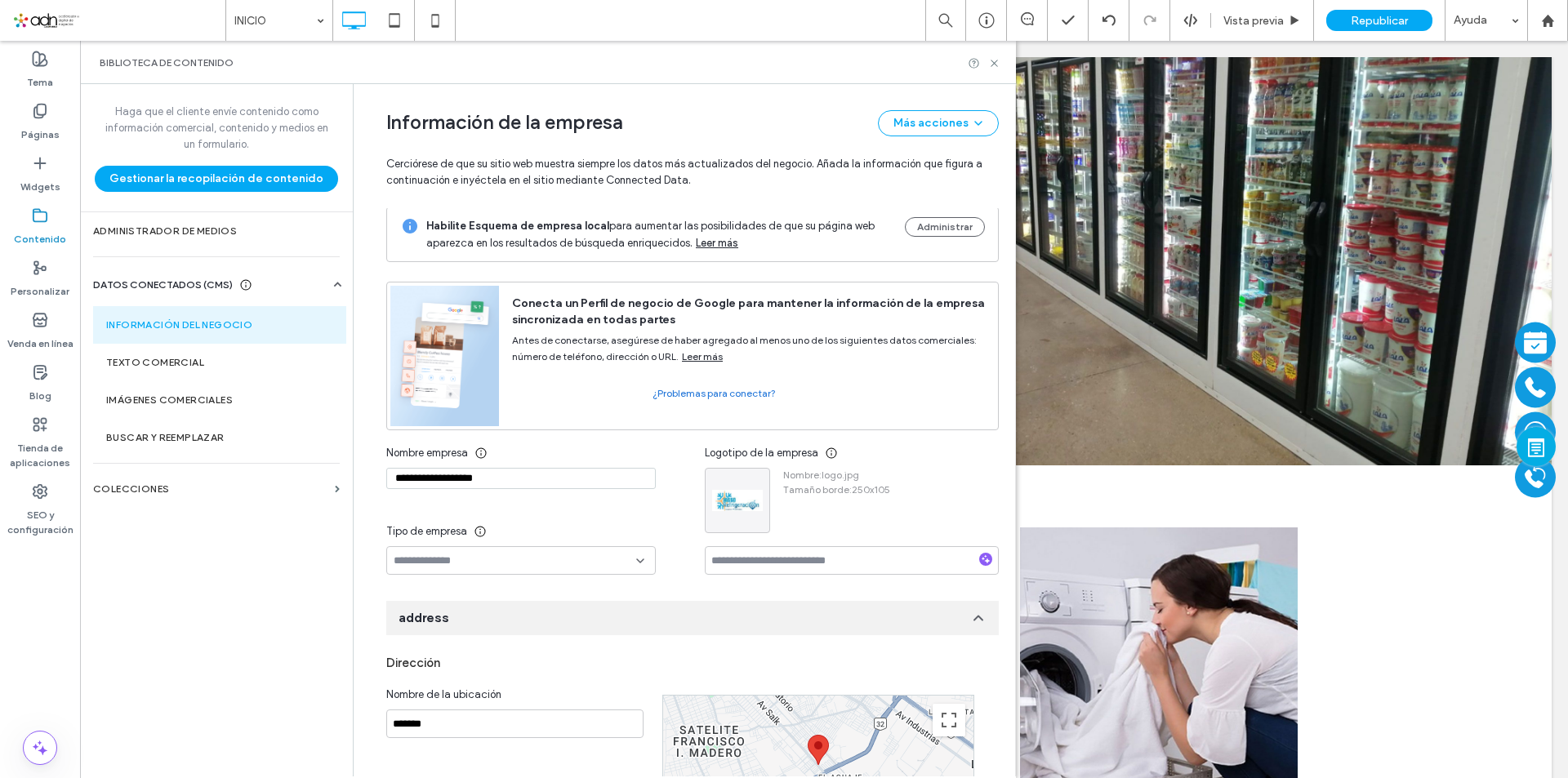
scroll to position [0, 0]
click at [990, 65] on icon at bounding box center [994, 63] width 12 height 12
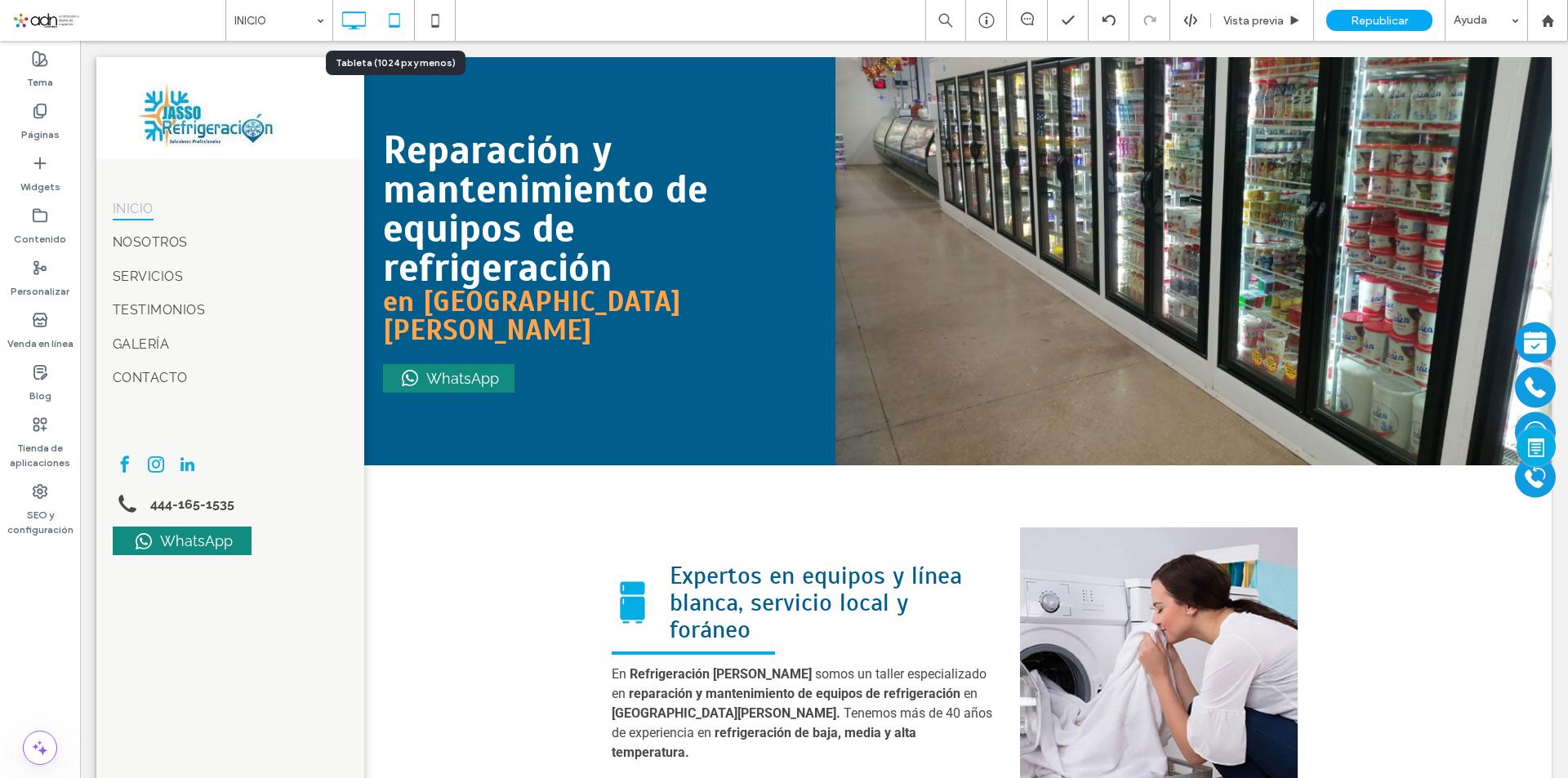
click at [388, 22] on icon at bounding box center [394, 20] width 32 height 32
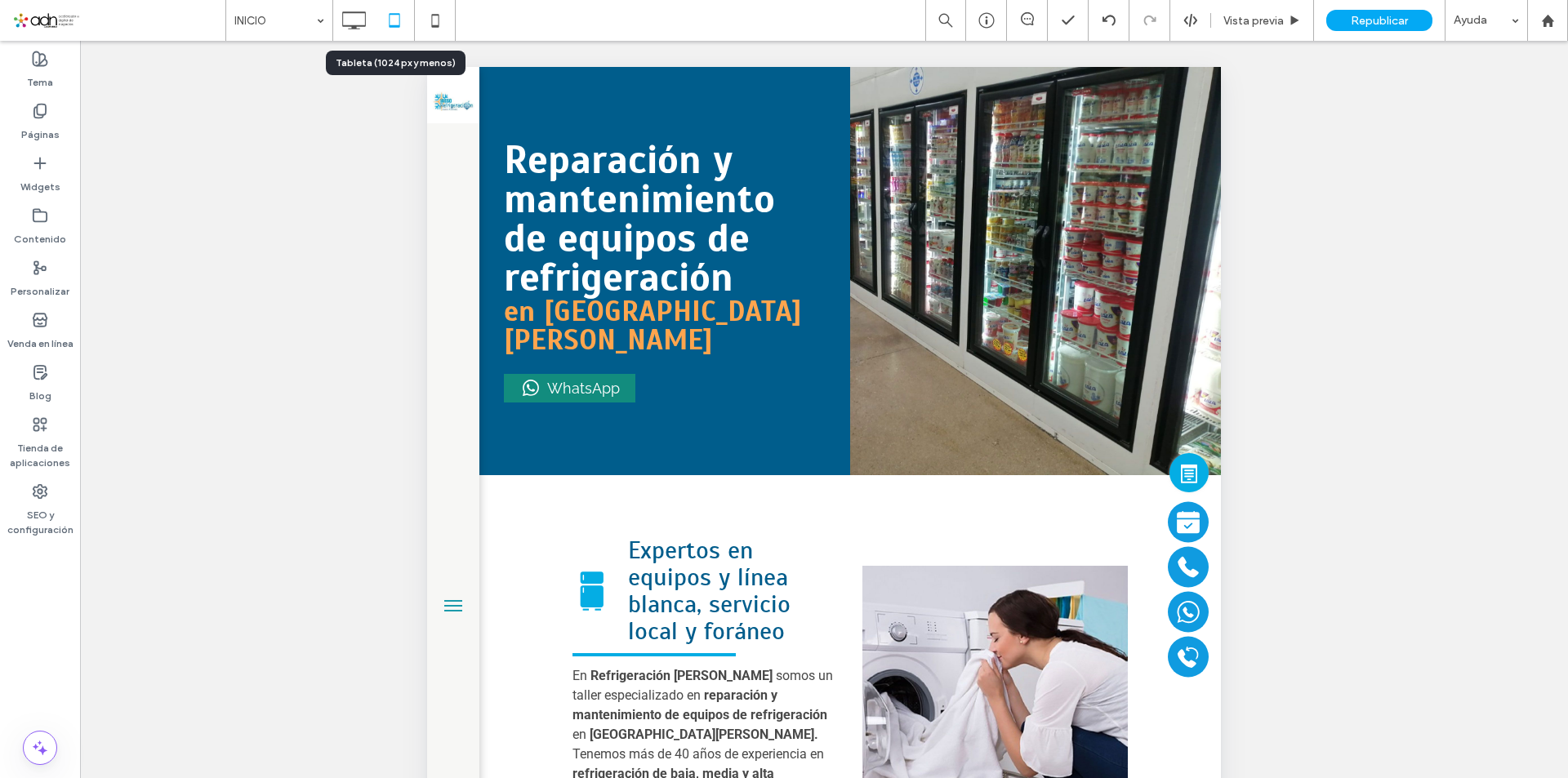
click at [446, 617] on div at bounding box center [453, 605] width 32 height 32
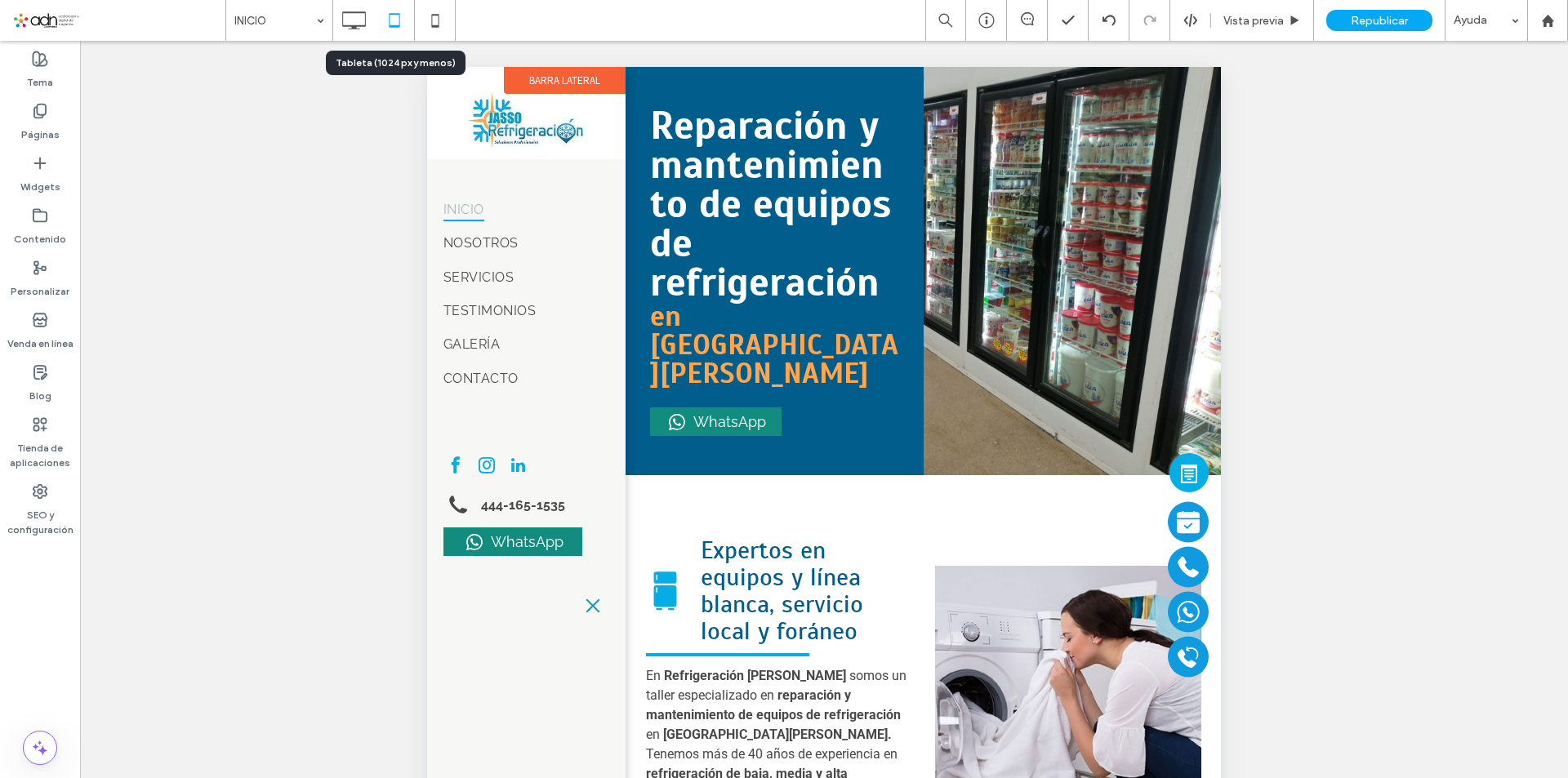
click at [586, 606] on span at bounding box center [593, 606] width 18 height 2
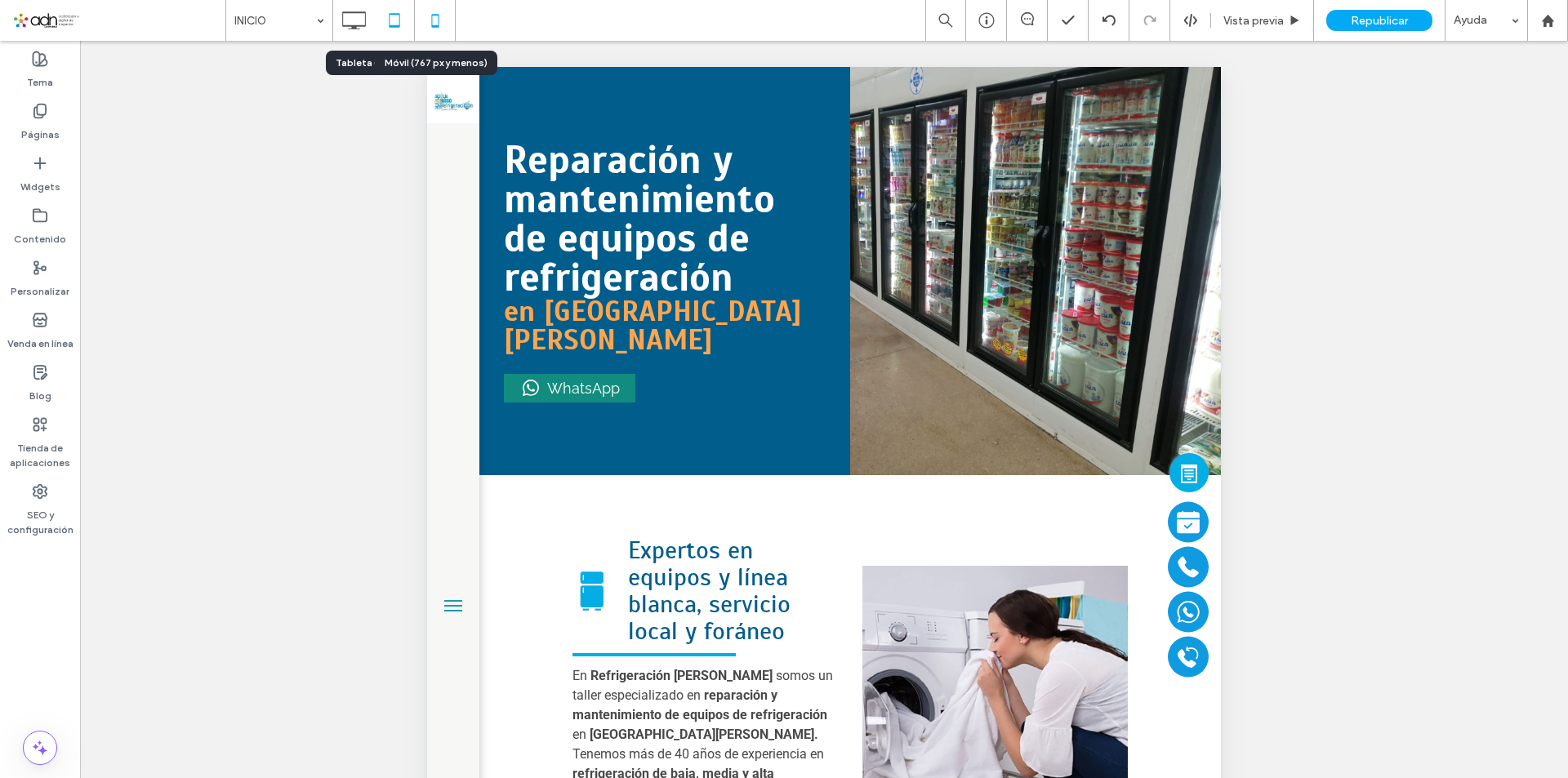
click at [435, 11] on icon at bounding box center [435, 20] width 32 height 32
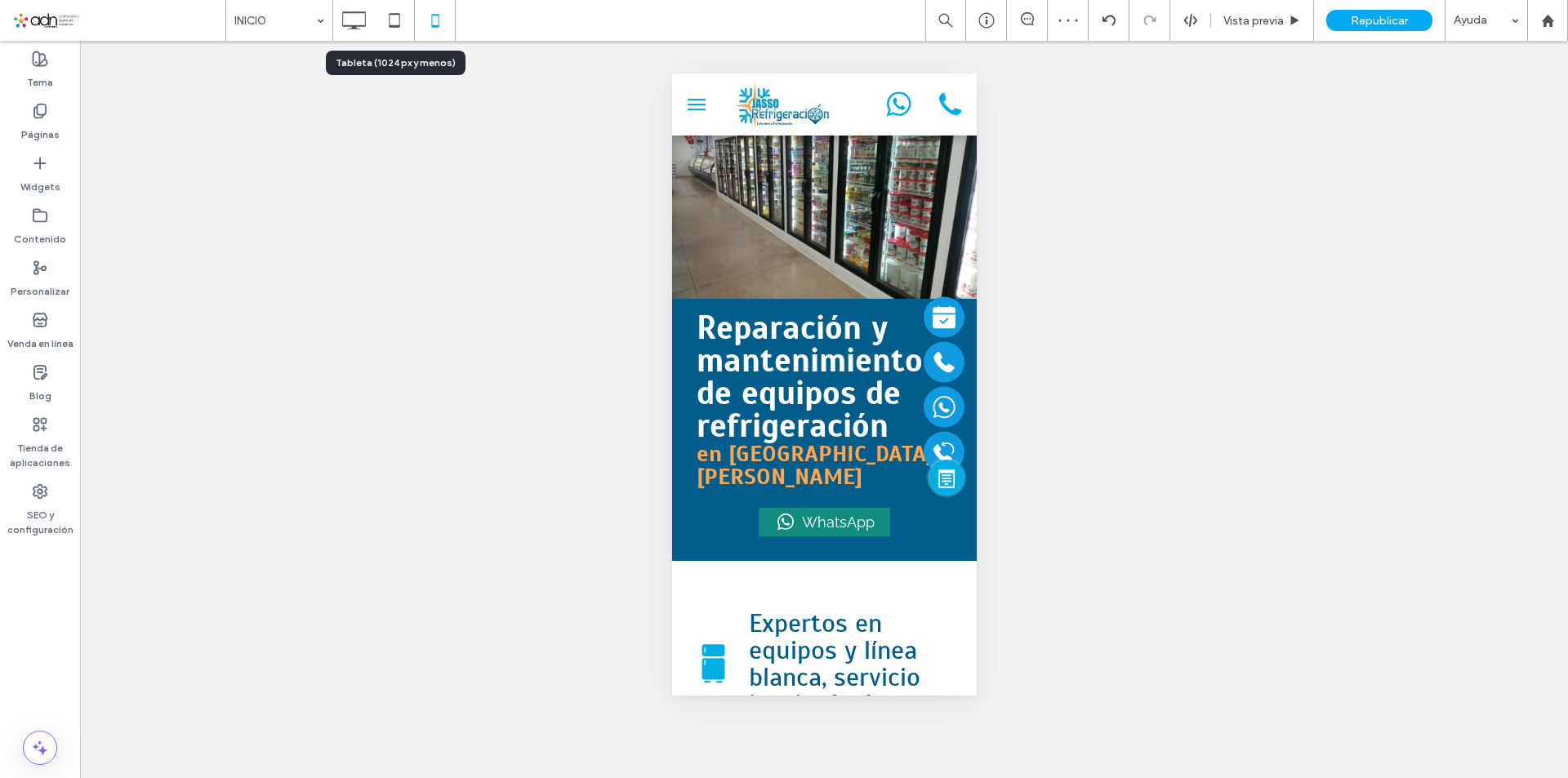
click at [687, 104] on span "menu" at bounding box center [696, 105] width 18 height 2
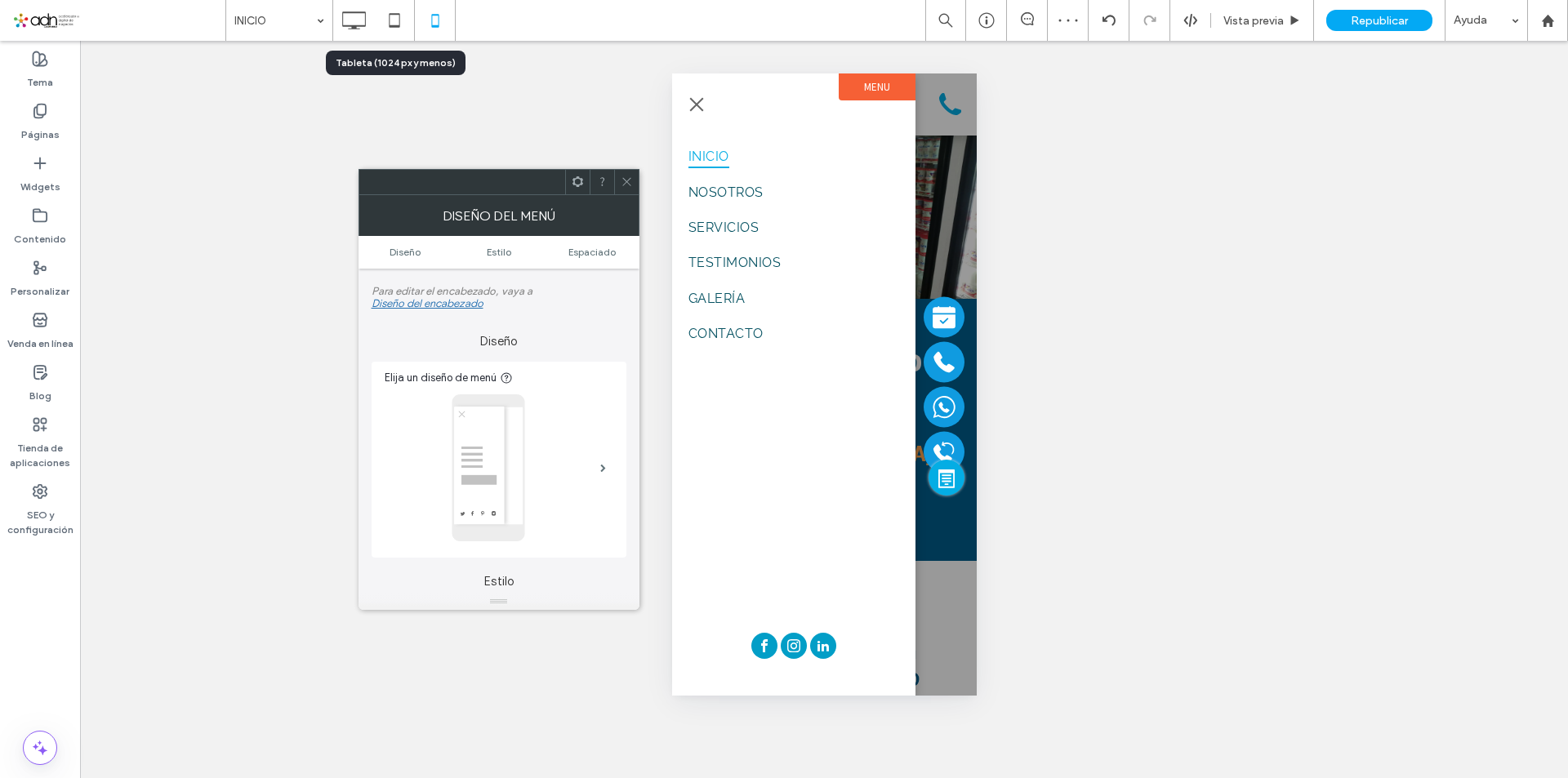
click at [690, 104] on span "menu" at bounding box center [696, 105] width 18 height 2
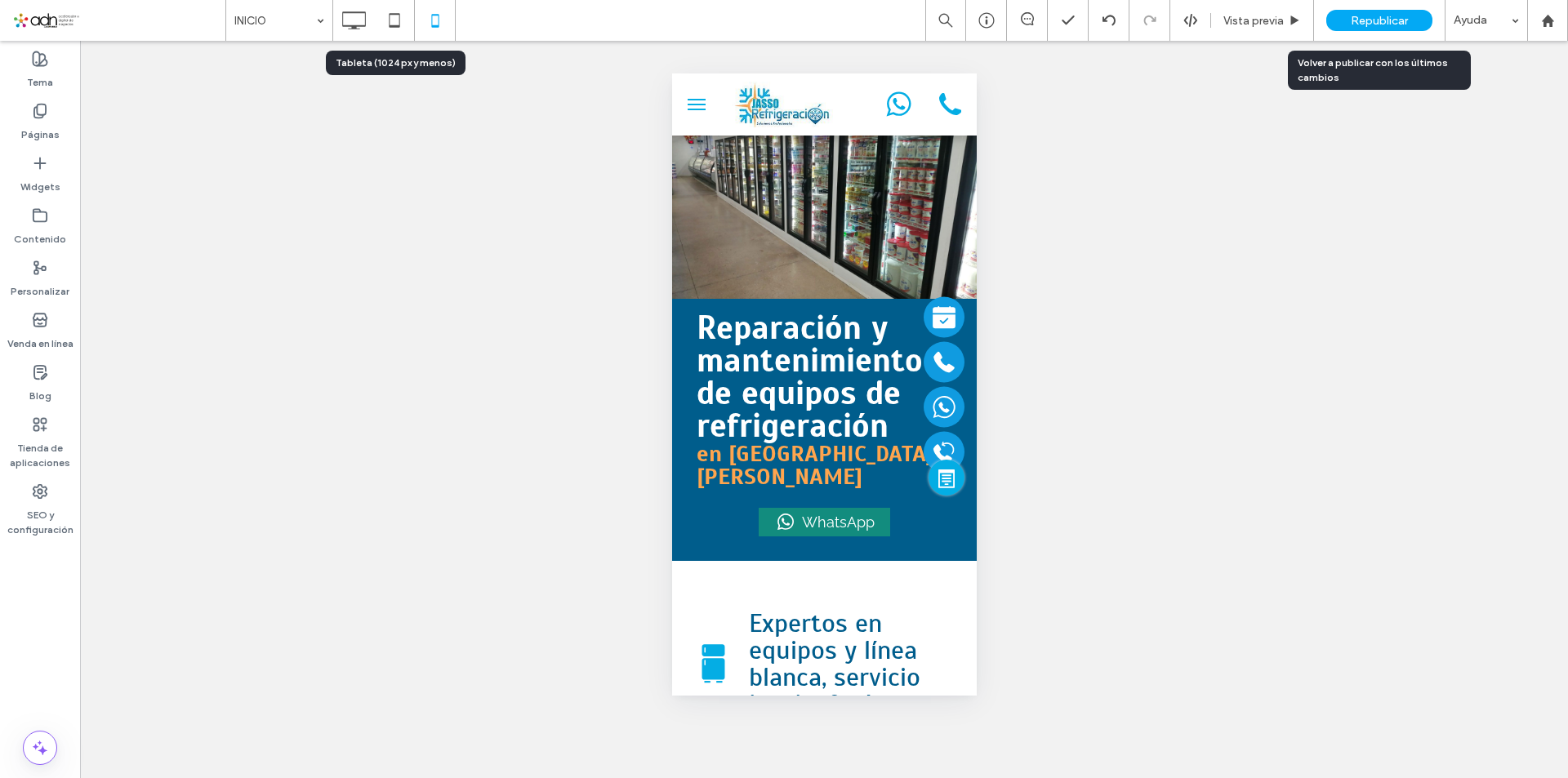
click at [1398, 24] on span "Republicar" at bounding box center [1379, 21] width 57 height 14
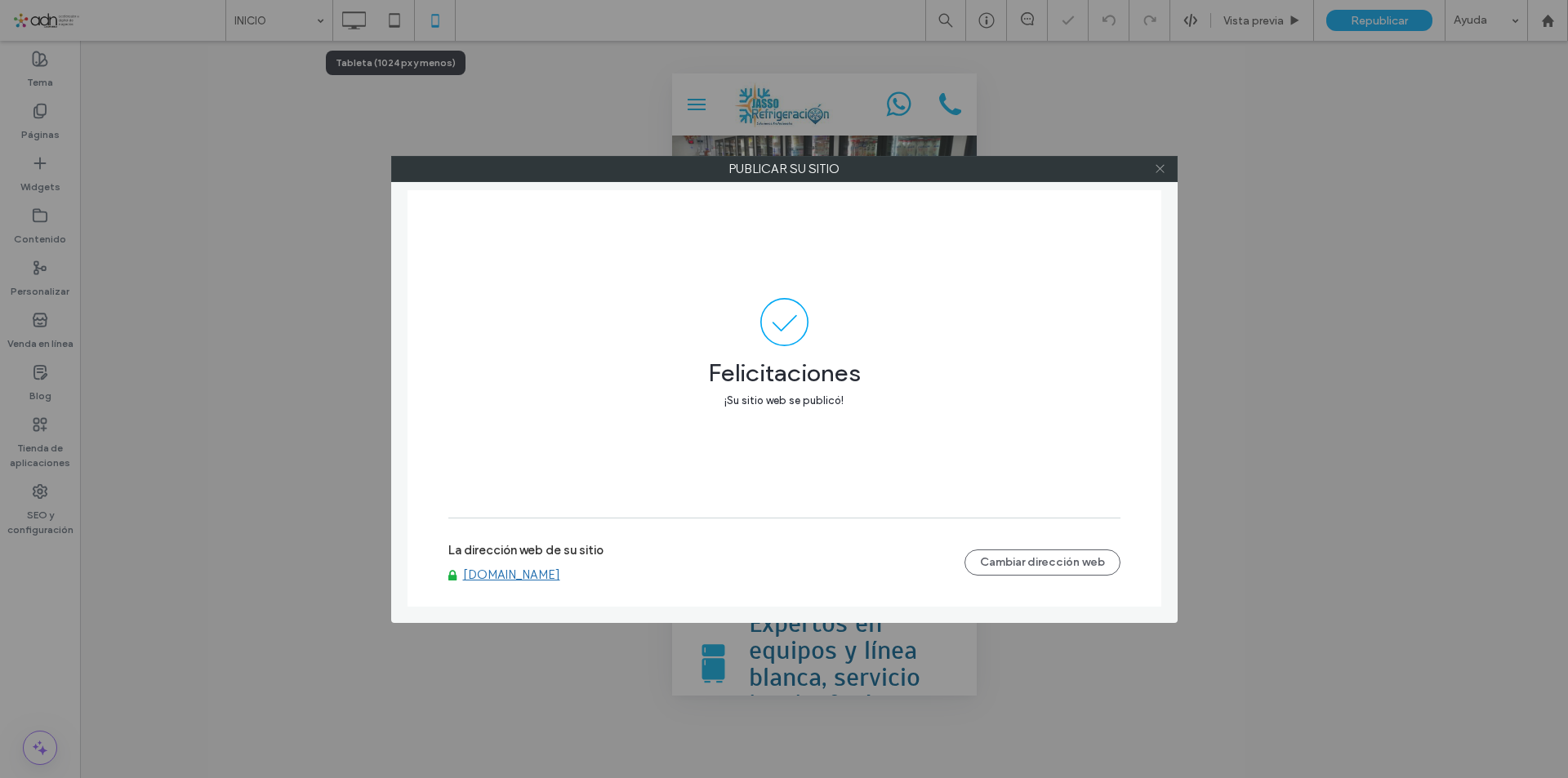
click at [1154, 170] on icon at bounding box center [1160, 169] width 12 height 12
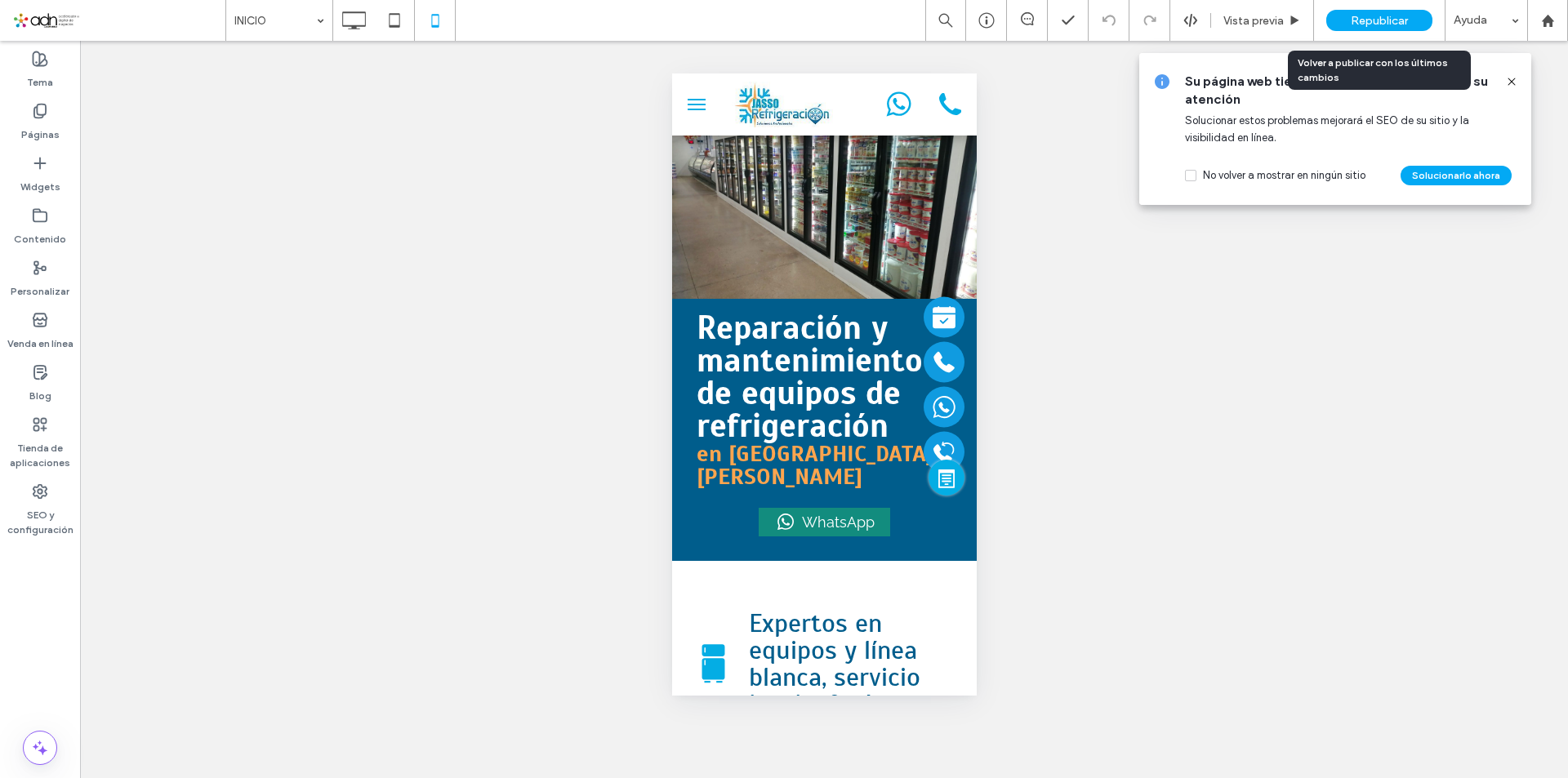
click at [1411, 17] on div "Republicar" at bounding box center [1380, 21] width 106 height 22
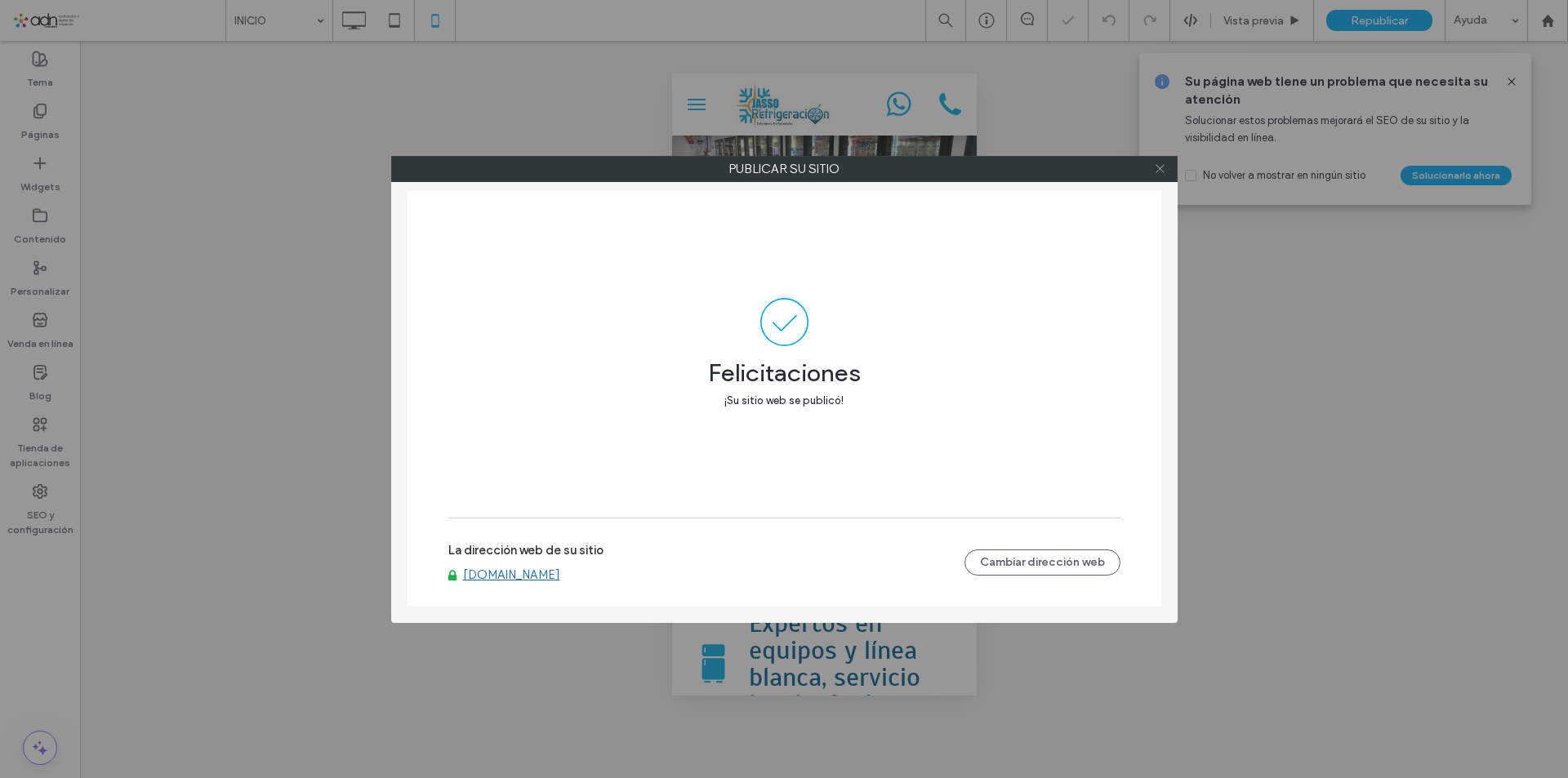
click at [1156, 172] on use at bounding box center [1160, 169] width 8 height 8
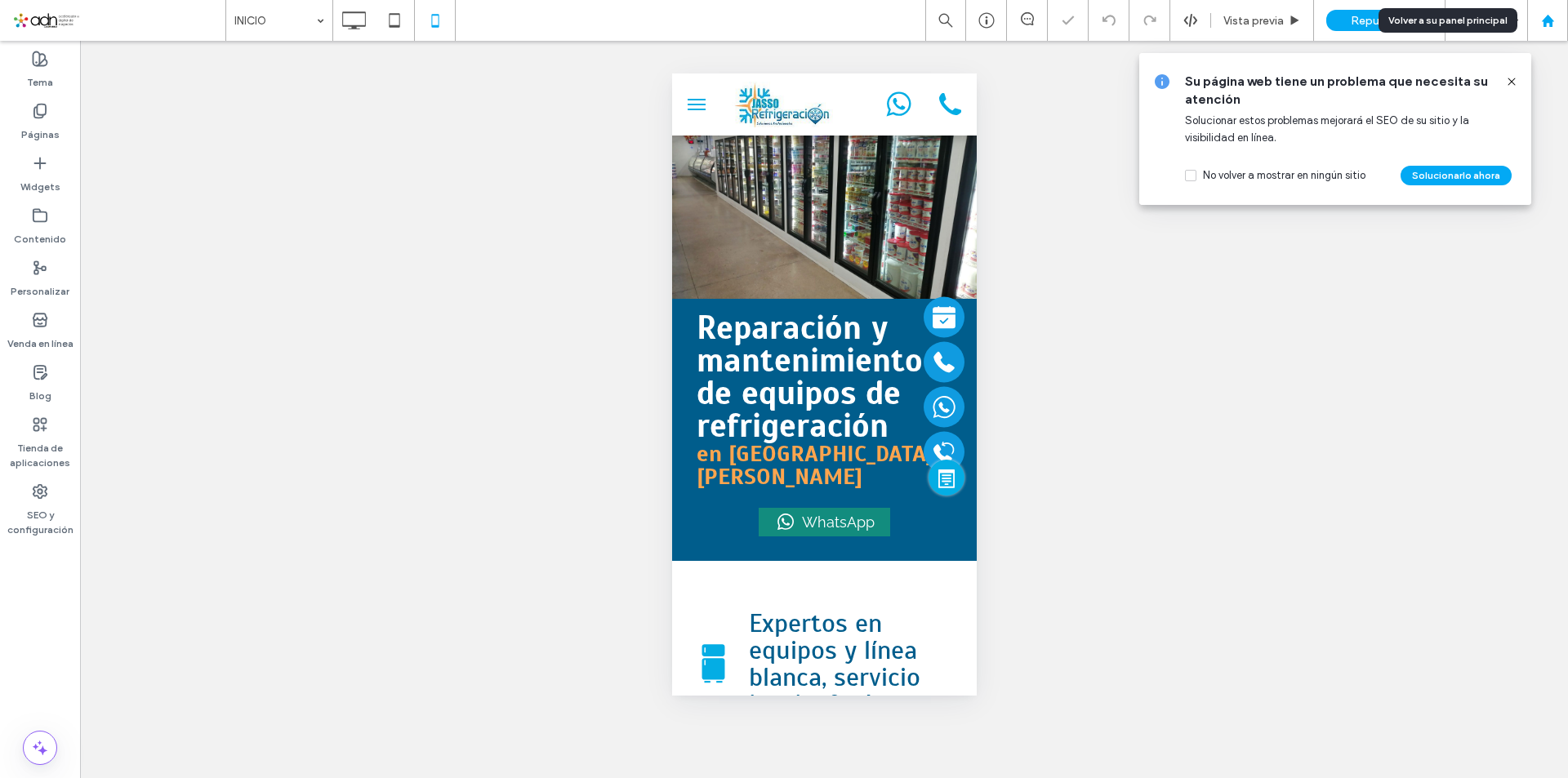
click at [1549, 20] on use at bounding box center [1547, 20] width 12 height 12
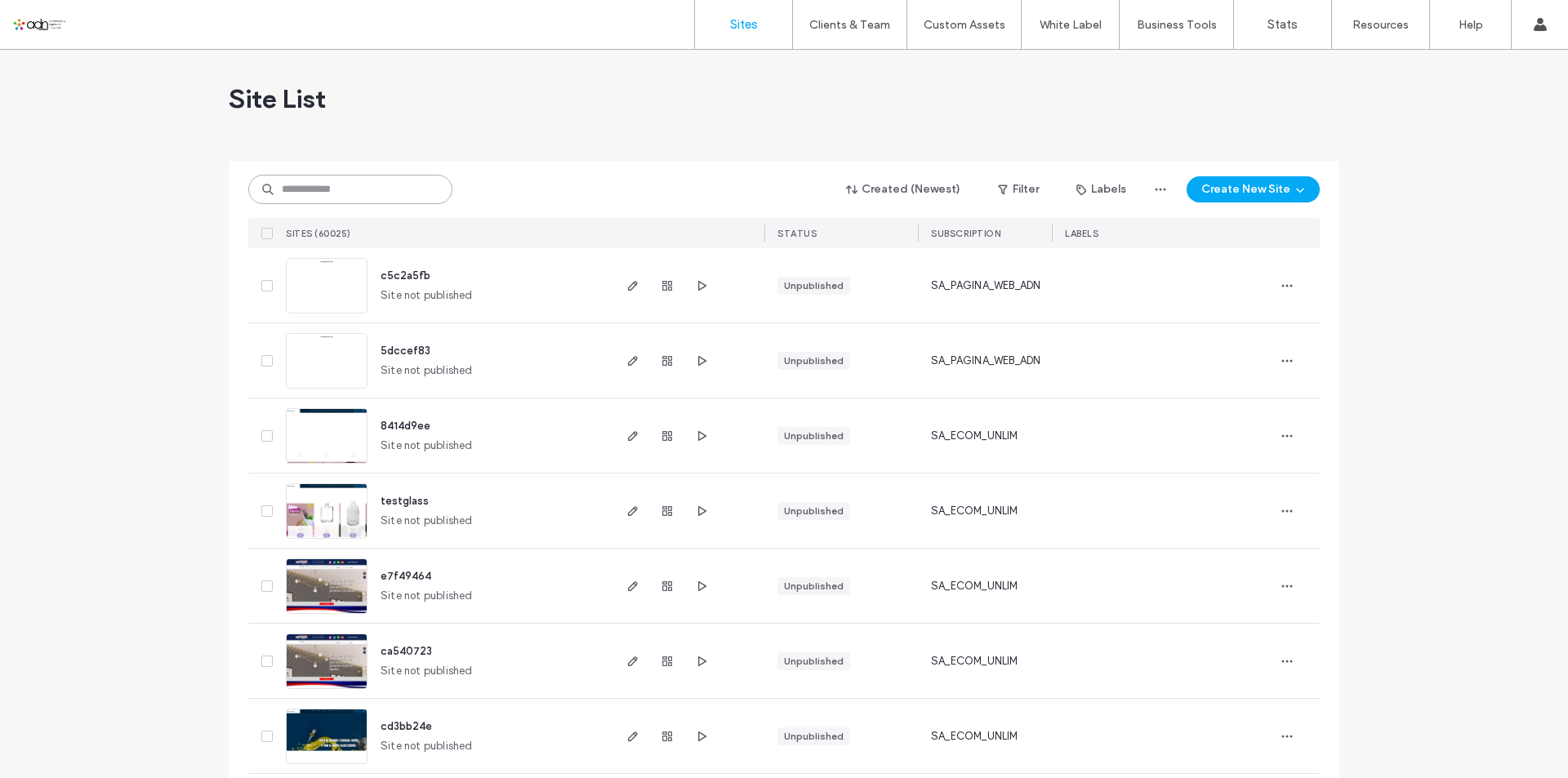
click at [367, 194] on input at bounding box center [351, 189] width 205 height 29
paste input "**********"
type input "**********"
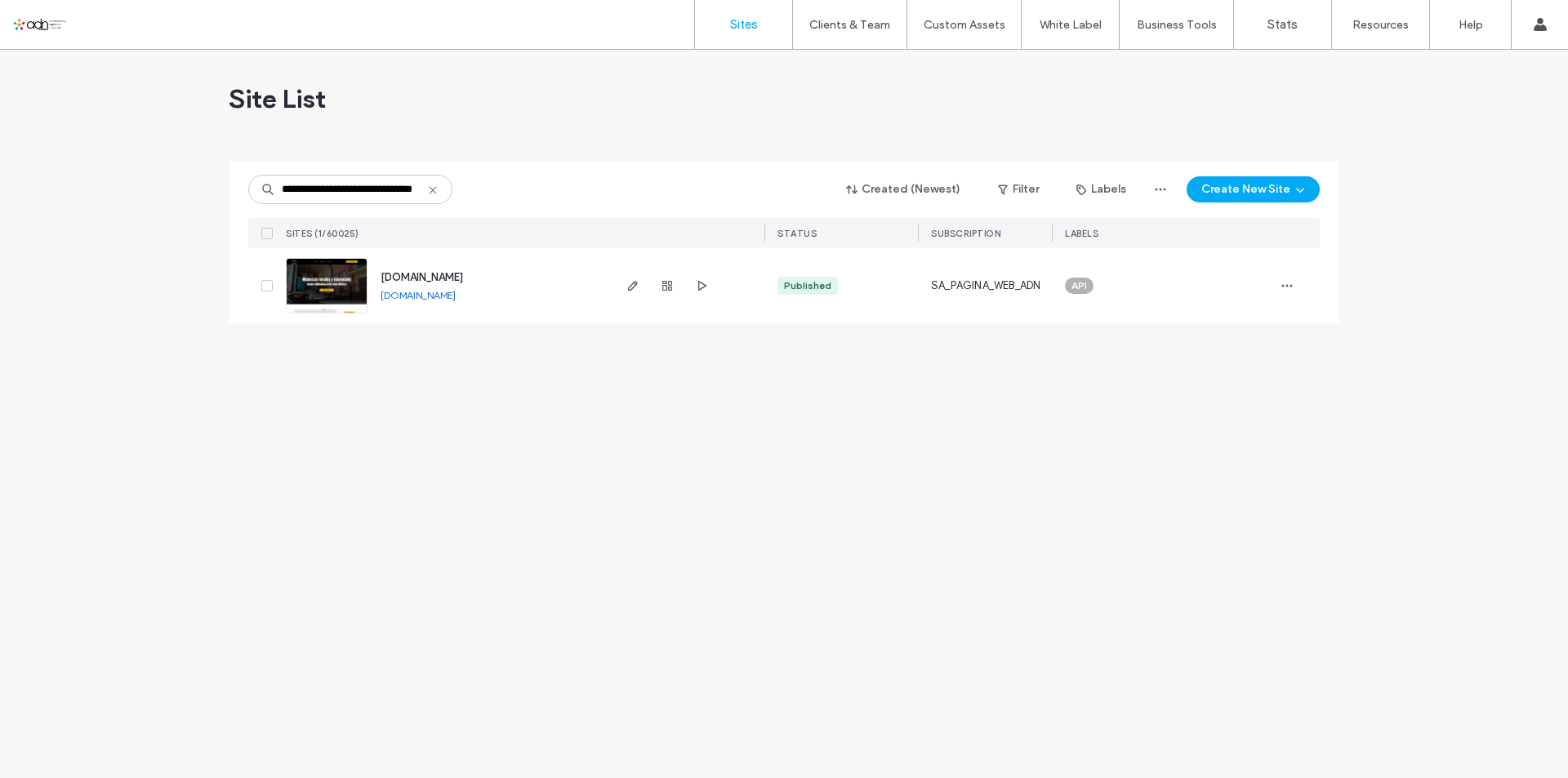
click at [324, 271] on img at bounding box center [327, 314] width 80 height 111
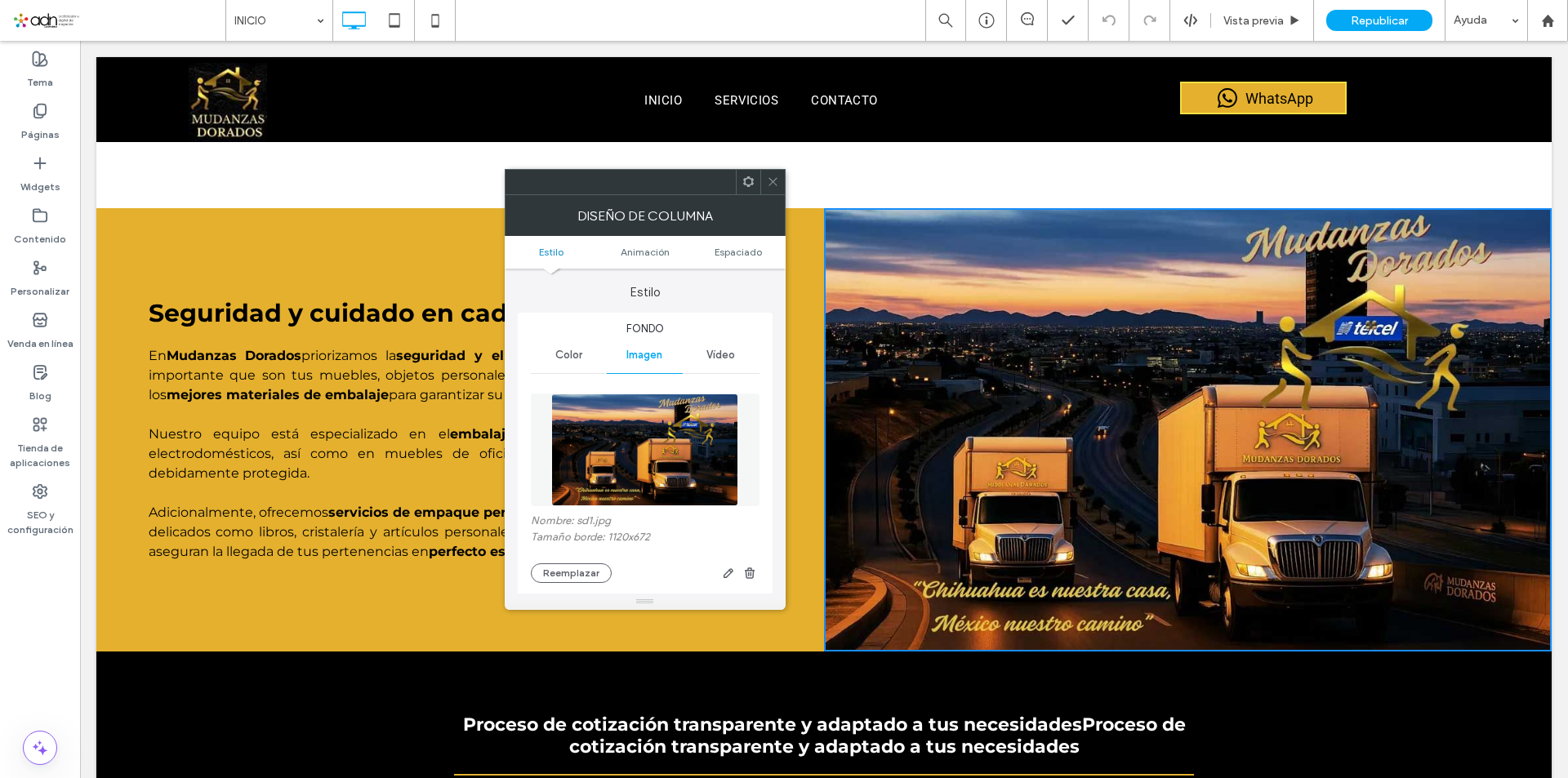
click at [776, 181] on icon at bounding box center [773, 181] width 12 height 12
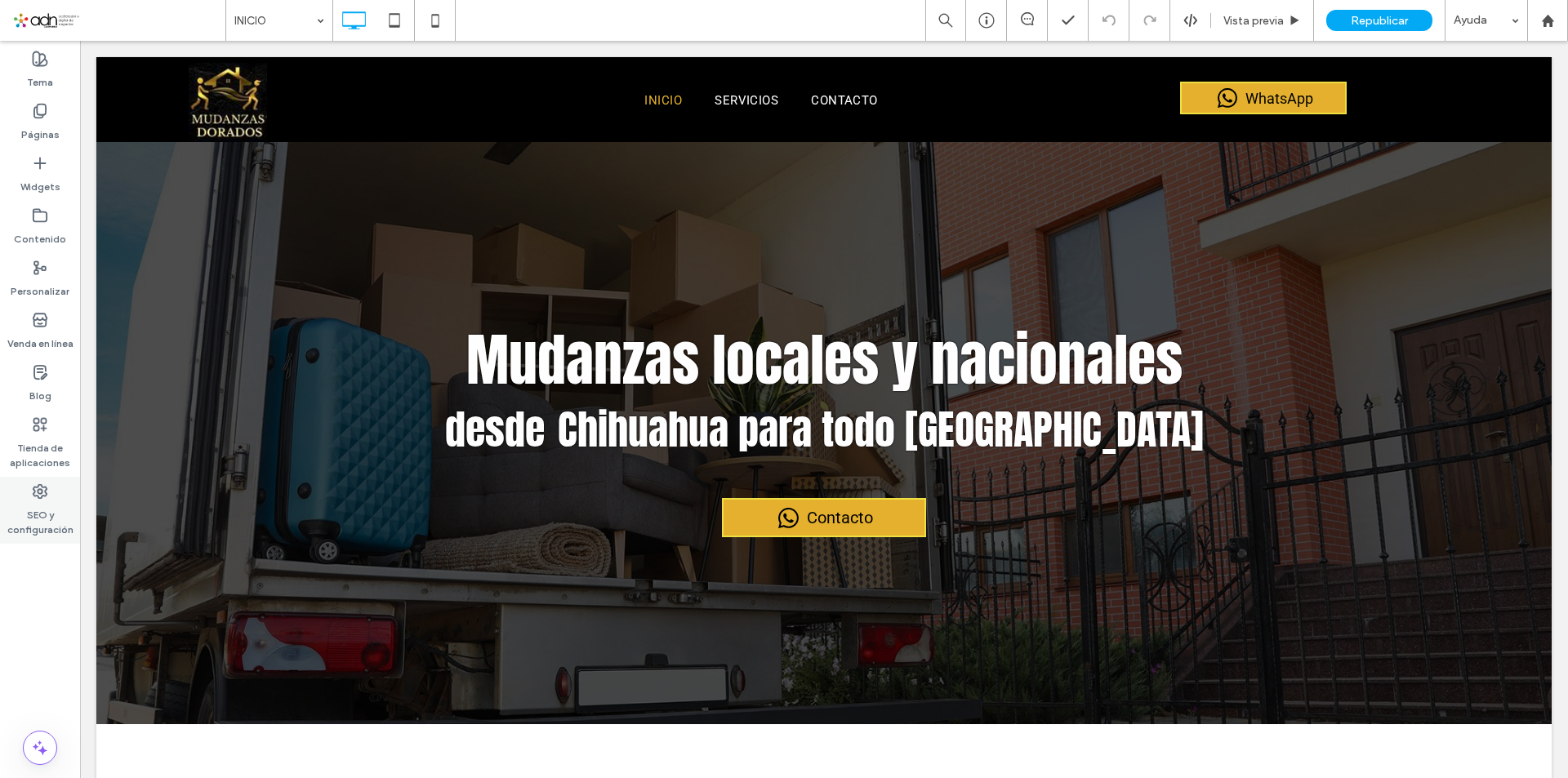
click at [42, 509] on label "SEO y configuración" at bounding box center [40, 518] width 80 height 37
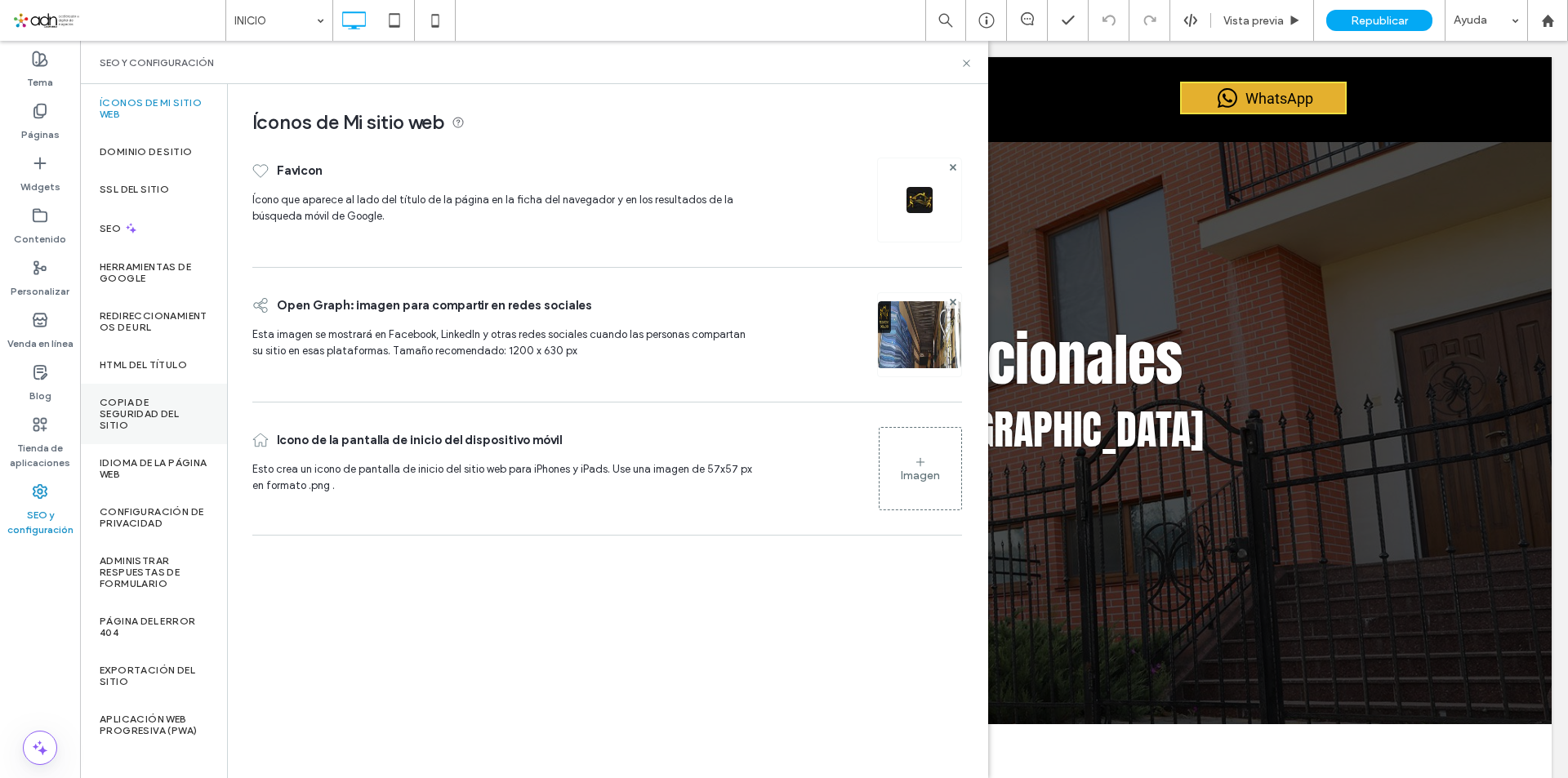
click at [155, 411] on label "Copia de seguridad del sitio" at bounding box center [154, 413] width 108 height 34
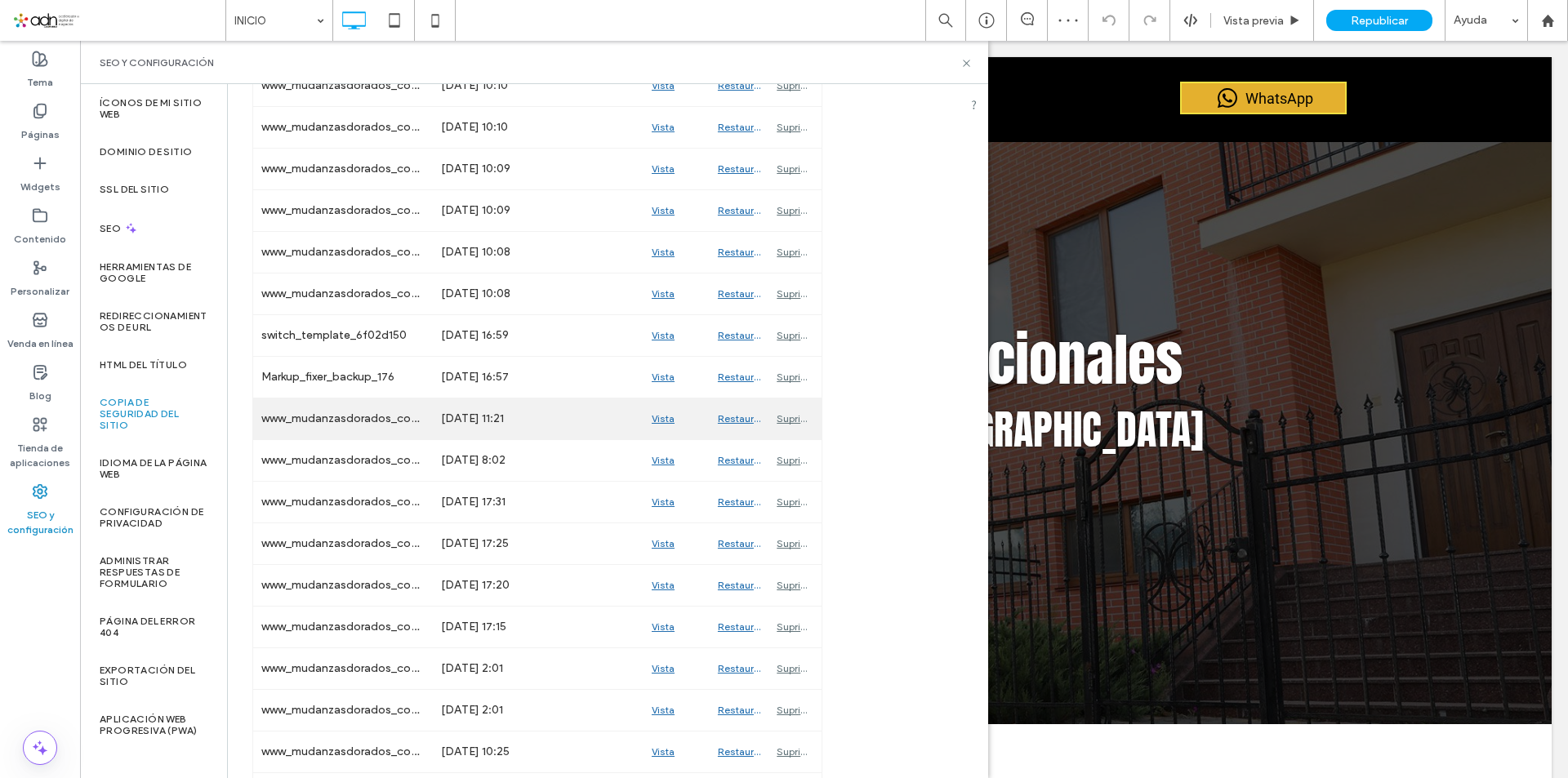
scroll to position [408, 0]
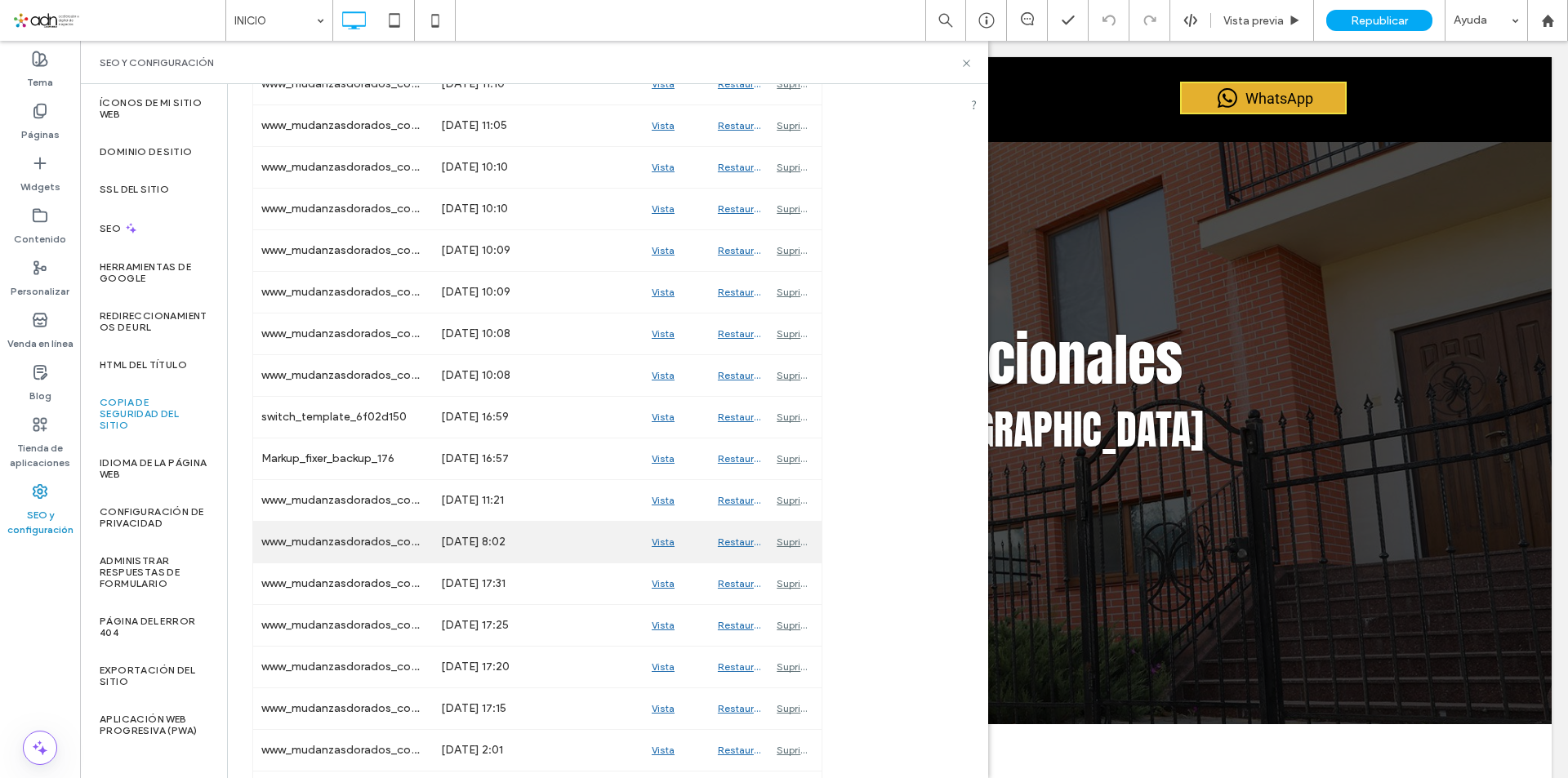
click at [664, 540] on div "Vista previa" at bounding box center [677, 542] width 67 height 41
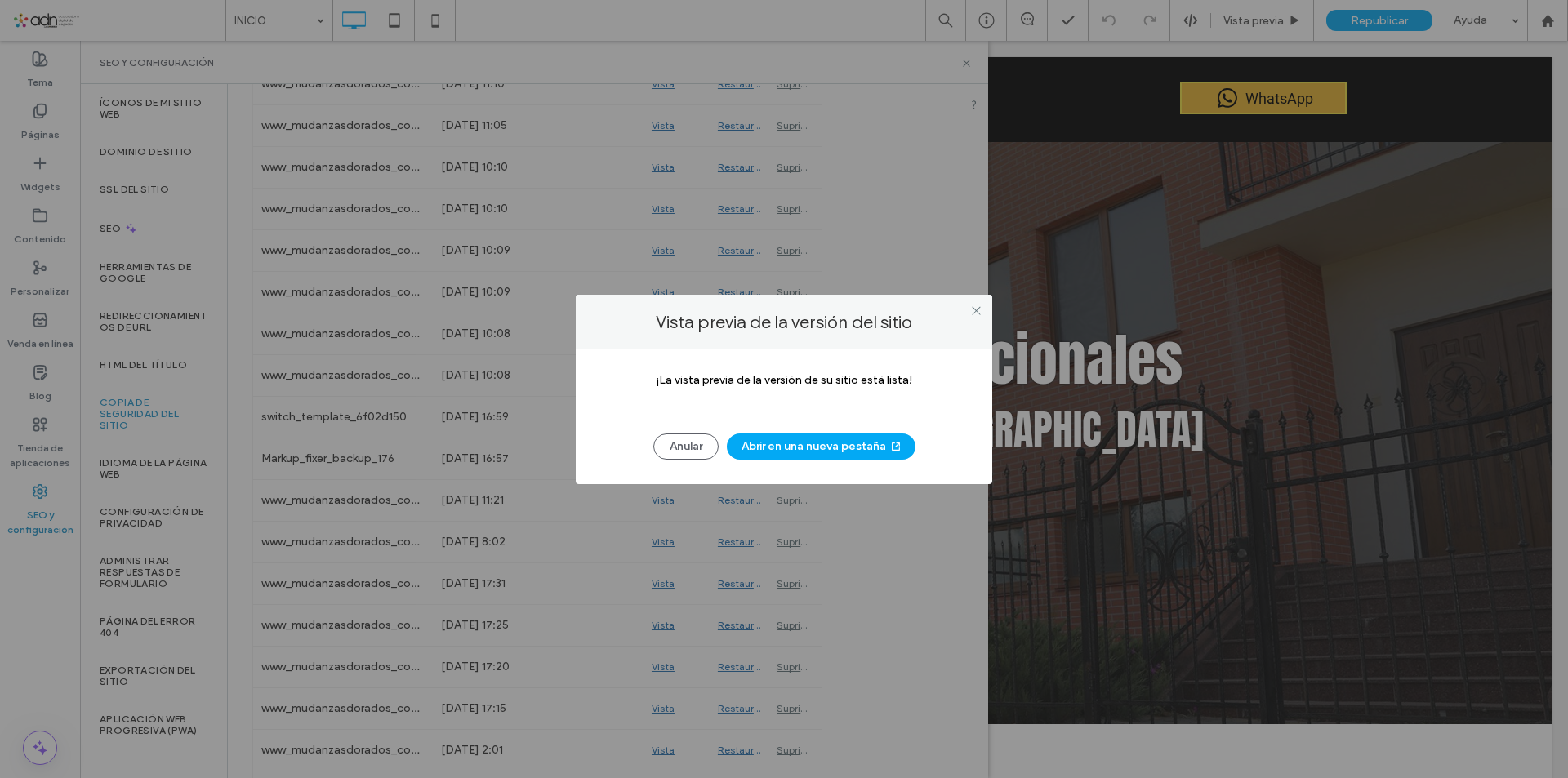
click at [851, 451] on button "Abrir en una nueva pestaña" at bounding box center [821, 446] width 189 height 26
